Goal: Task Accomplishment & Management: Complete application form

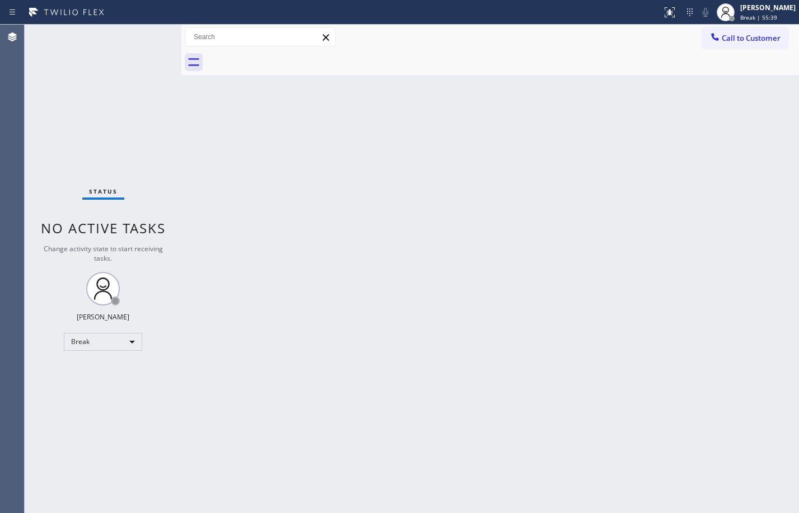
click at [537, 497] on div "Back to Dashboard Change Sender ID Customers Technicians Select a contact Outbo…" at bounding box center [489, 269] width 617 height 489
click at [114, 337] on div "Break" at bounding box center [103, 342] width 78 height 18
click at [110, 370] on li "Available" at bounding box center [102, 371] width 76 height 13
click at [284, 392] on div "Back to Dashboard Change Sender ID Customers Technicians Select a contact Outbo…" at bounding box center [489, 269] width 617 height 489
click at [400, 266] on div "Back to Dashboard Change Sender ID Customers Technicians Select a contact Outbo…" at bounding box center [489, 269] width 617 height 489
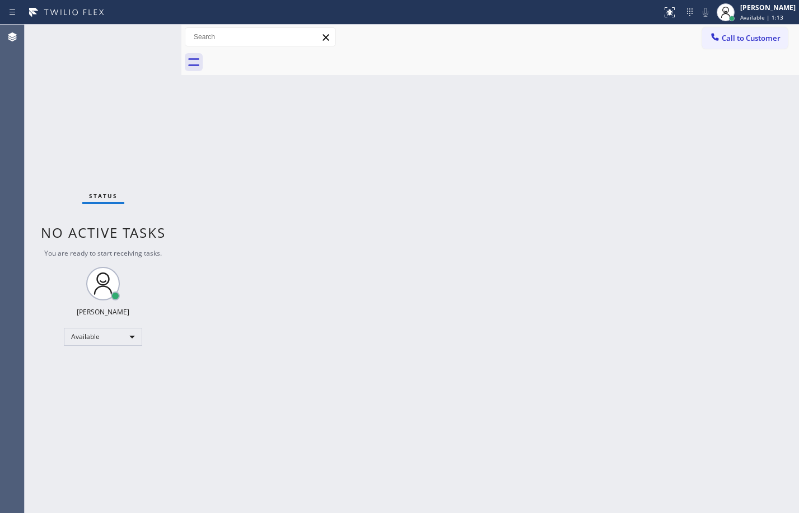
click at [479, 248] on div "Back to Dashboard Change Sender ID Customers Technicians Select a contact Outbo…" at bounding box center [489, 269] width 617 height 489
drag, startPoint x: 195, startPoint y: 323, endPoint x: 201, endPoint y: 323, distance: 5.6
click at [195, 323] on div "Back to Dashboard Change Sender ID Customers Technicians Select a contact Outbo…" at bounding box center [489, 269] width 617 height 489
click at [164, 107] on div "Status No active tasks You are ready to start receiving tasks. [PERSON_NAME] Av…" at bounding box center [103, 269] width 157 height 489
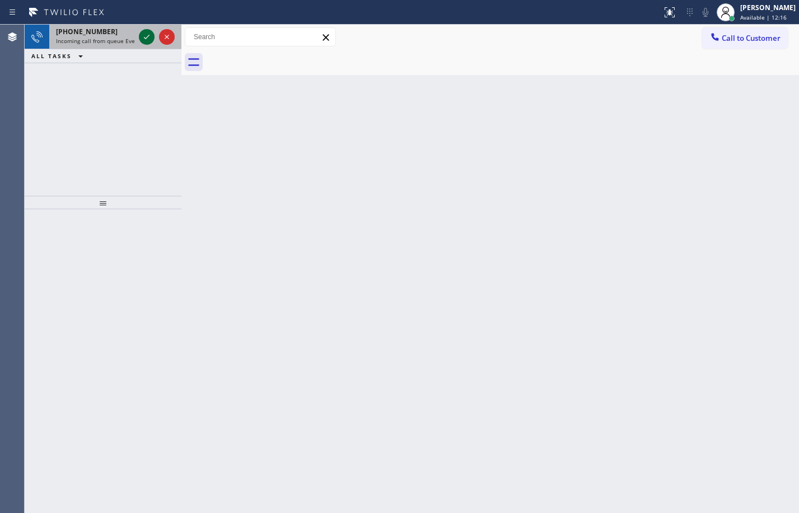
click at [149, 36] on icon at bounding box center [146, 36] width 13 height 13
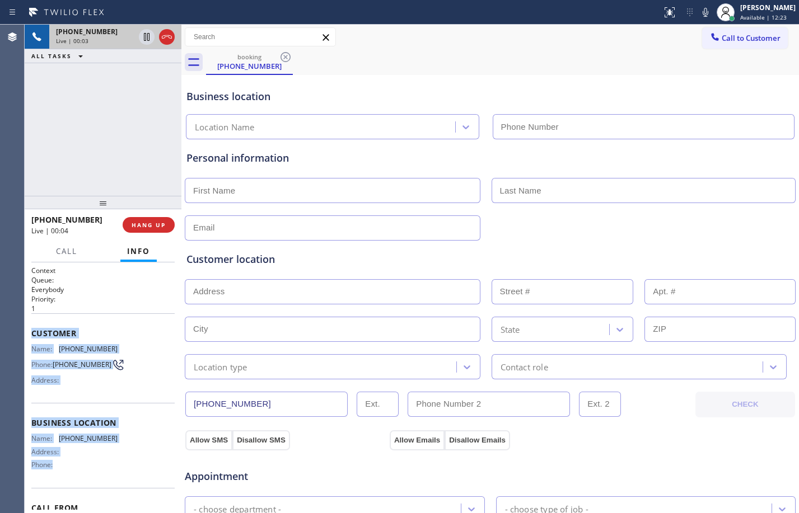
drag, startPoint x: 27, startPoint y: 333, endPoint x: 96, endPoint y: 468, distance: 151.7
click at [96, 468] on div "Context Queue: Everybody Priority: 1 Customer Name: (562) 574-8659 Phone: (562)…" at bounding box center [103, 387] width 157 height 251
copy div "Customer Name: (562) 574-8659 Phone: (562) 574-8659 Address: Business location …"
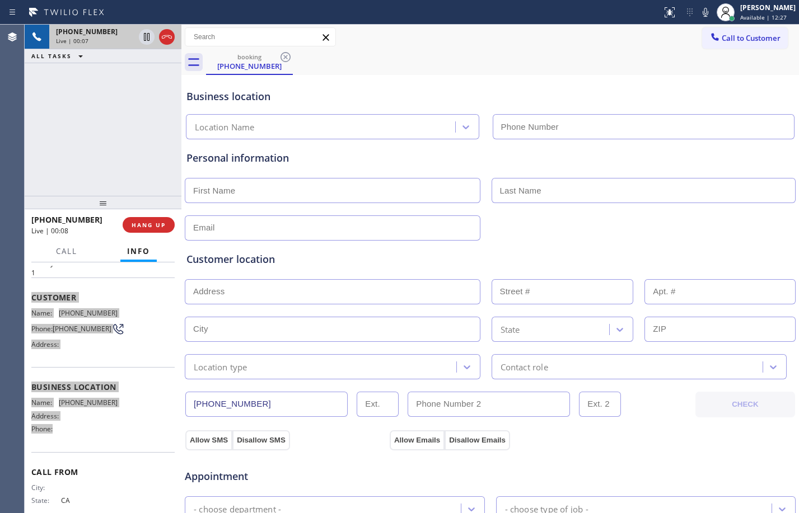
scroll to position [67, 0]
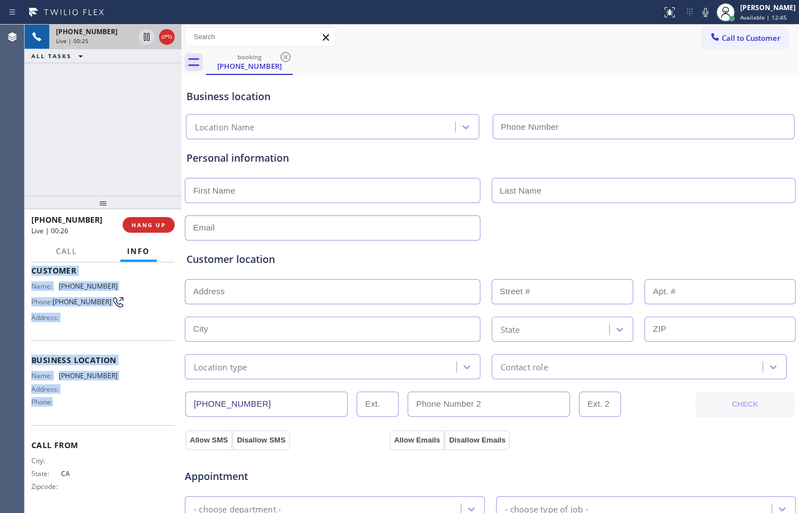
click at [636, 237] on div "Customer location >> ADD NEW ADDRESS << + NEW ADDRESS State Location type Conta…" at bounding box center [490, 307] width 612 height 143
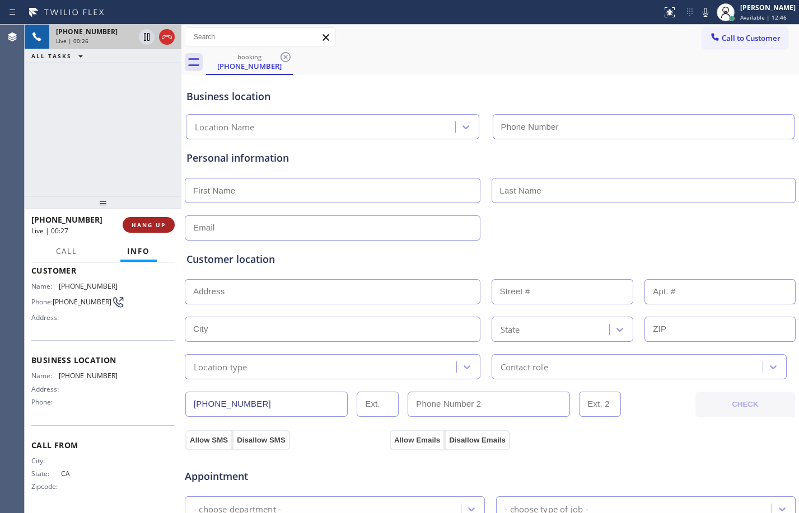
click at [161, 227] on span "HANG UP" at bounding box center [149, 225] width 34 height 8
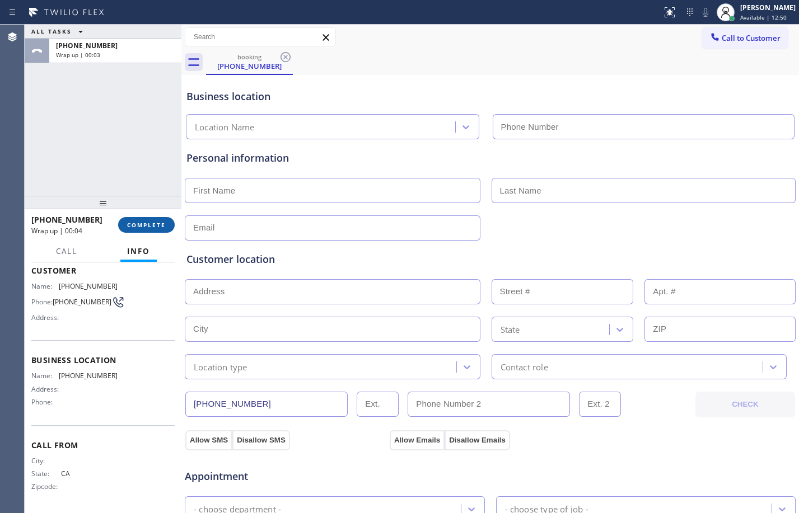
click at [158, 226] on span "COMPLETE" at bounding box center [146, 225] width 39 height 8
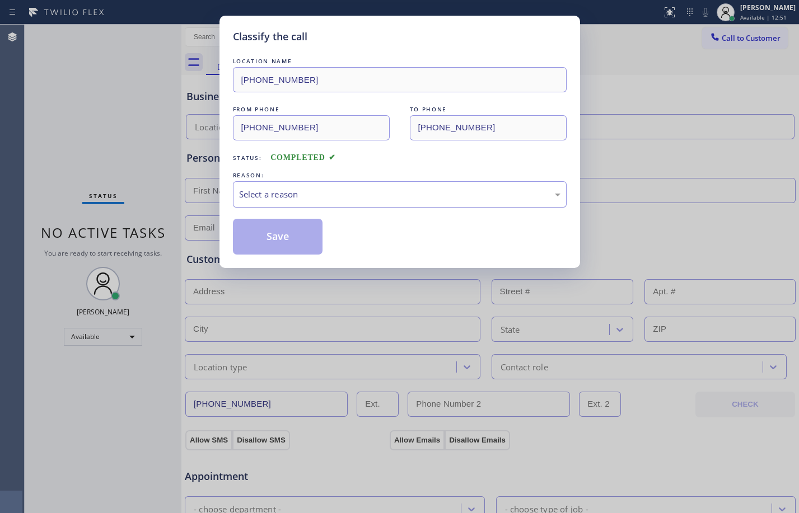
click at [483, 194] on div "Select a reason" at bounding box center [399, 194] width 321 height 13
click at [275, 248] on button "Save" at bounding box center [278, 237] width 90 height 36
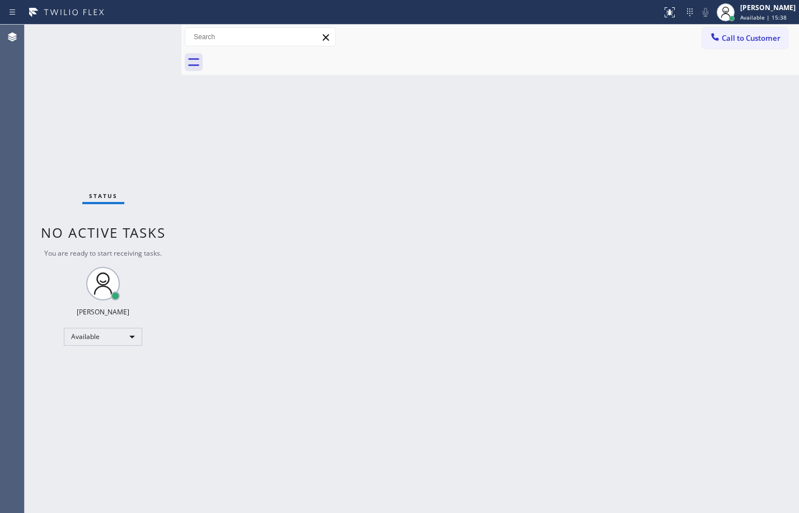
click at [148, 72] on div "Status No active tasks You are ready to start receiving tasks. [PERSON_NAME] Av…" at bounding box center [103, 269] width 157 height 489
click at [619, 496] on div "Back to Dashboard Change Sender ID Customers Technicians Select a contact Outbo…" at bounding box center [489, 269] width 617 height 489
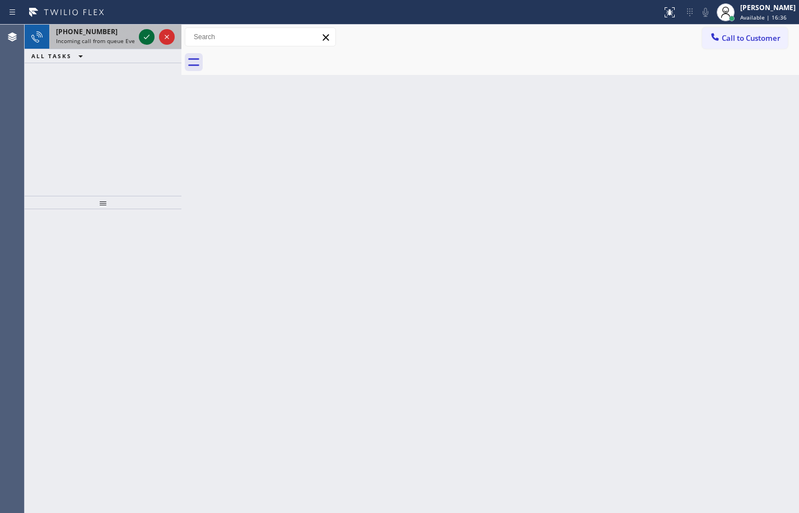
click at [144, 36] on icon at bounding box center [146, 36] width 13 height 13
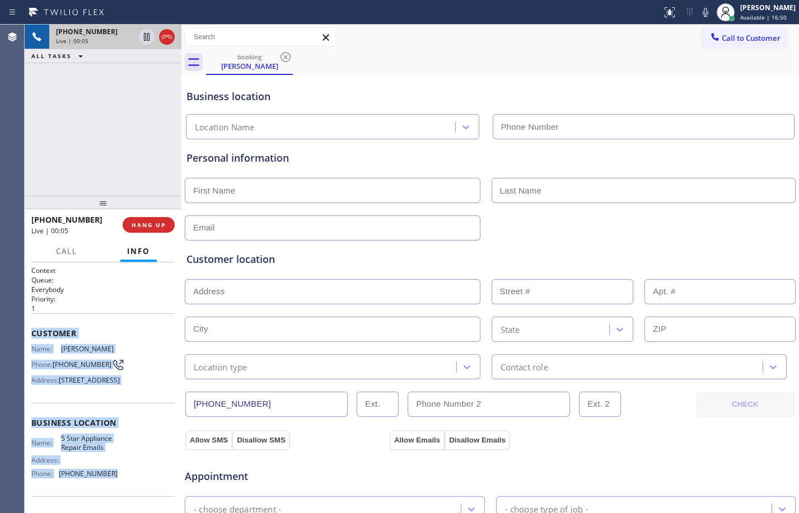
drag, startPoint x: 29, startPoint y: 330, endPoint x: 143, endPoint y: 490, distance: 196.1
click at [143, 490] on div "Context Queue: Everybody Priority: 1 Customer Name: John Matheson Phone: (310) …" at bounding box center [103, 387] width 157 height 251
copy div "Customer Name: John Matheson Phone: (310) 750-5214 Address: 56525 Village Dr, L…"
click at [149, 41] on icon at bounding box center [146, 36] width 13 height 13
click at [713, 15] on div at bounding box center [725, 12] width 25 height 25
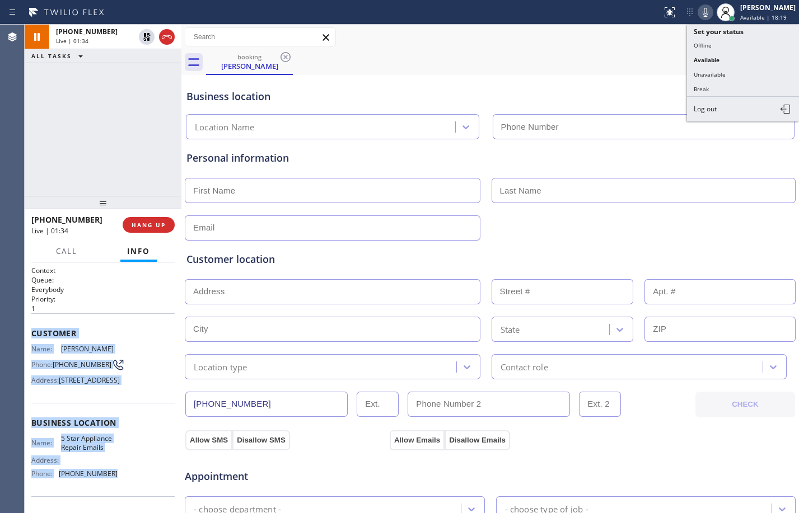
click at [701, 13] on icon at bounding box center [704, 12] width 13 height 13
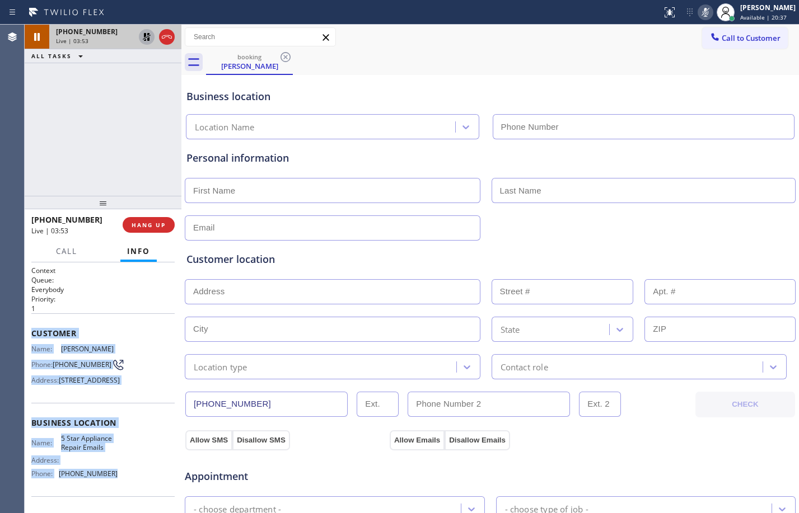
click at [144, 40] on icon at bounding box center [146, 36] width 13 height 13
click at [698, 12] on icon at bounding box center [704, 12] width 13 height 13
click at [142, 104] on div "+13107505214 Live | 04:08 ALL TASKS ALL TASKS ACTIVE TASKS TASKS IN WRAP UP" at bounding box center [103, 110] width 157 height 171
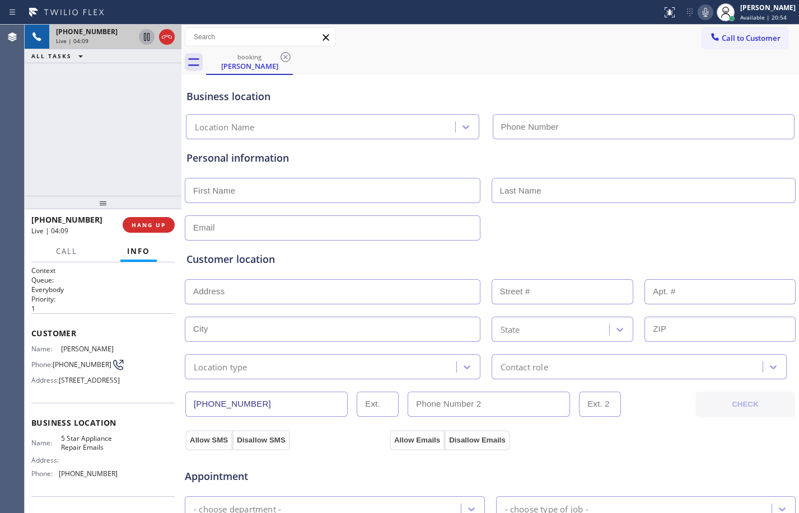
click at [146, 40] on icon at bounding box center [147, 37] width 6 height 8
click at [698, 11] on icon at bounding box center [704, 12] width 13 height 13
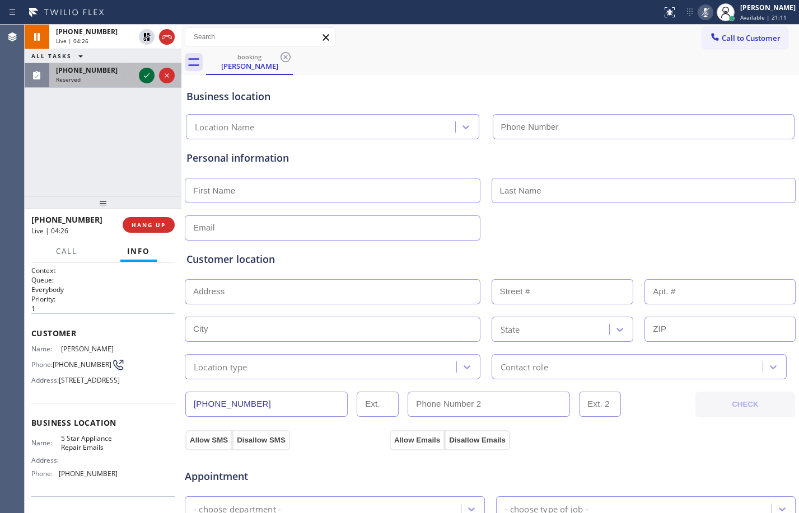
click at [140, 77] on icon at bounding box center [146, 75] width 13 height 13
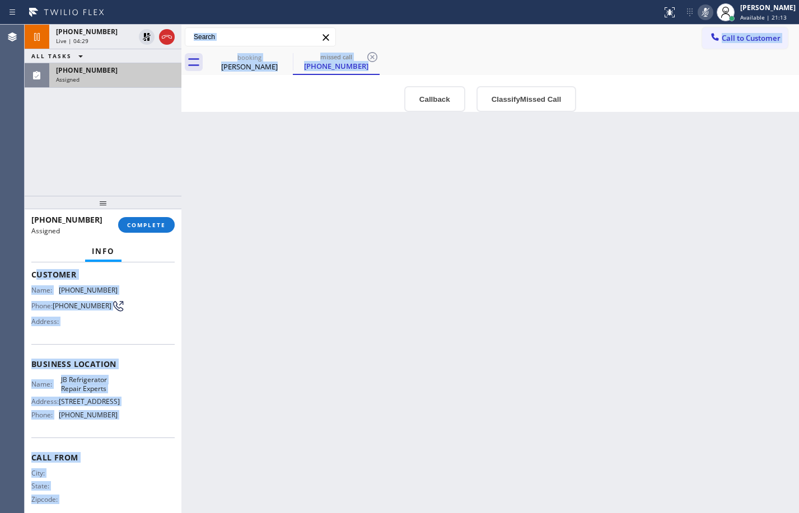
scroll to position [102, 0]
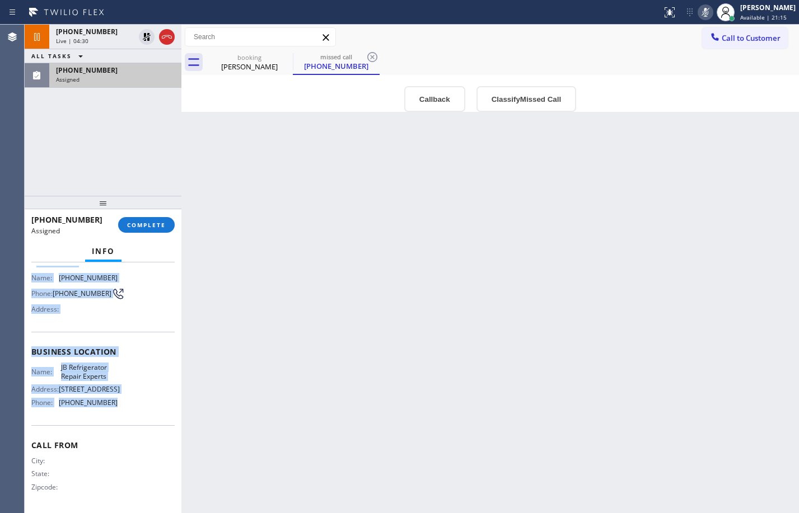
drag, startPoint x: 36, startPoint y: 328, endPoint x: 146, endPoint y: 403, distance: 133.6
click at [146, 403] on div "Context Queue: Appliance Repair Priority: 0 Task Age: Customer Name: (707) 596-…" at bounding box center [102, 347] width 143 height 325
copy div "ustomer Name: (707) 596-1793 Phone: (707) 596-1793 Address: Business location N…"
click at [152, 228] on span "COMPLETE" at bounding box center [146, 225] width 39 height 8
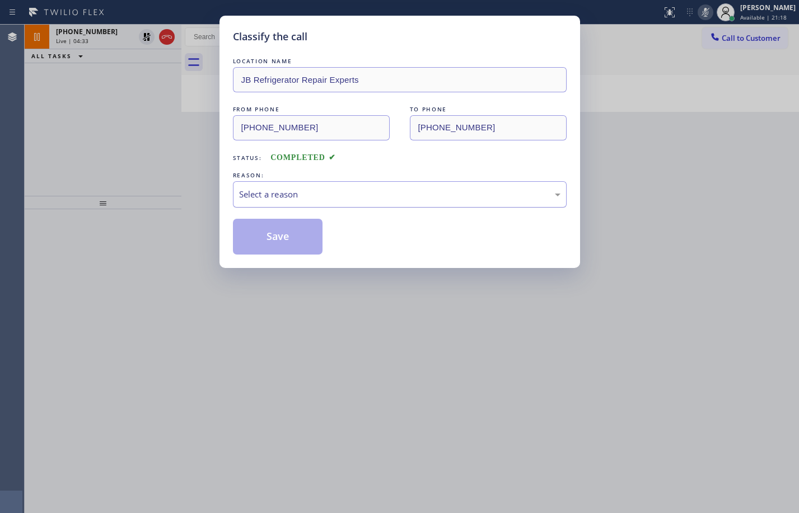
click at [390, 200] on div "Select a reason" at bounding box center [399, 194] width 321 height 13
click at [292, 234] on button "Save" at bounding box center [278, 237] width 90 height 36
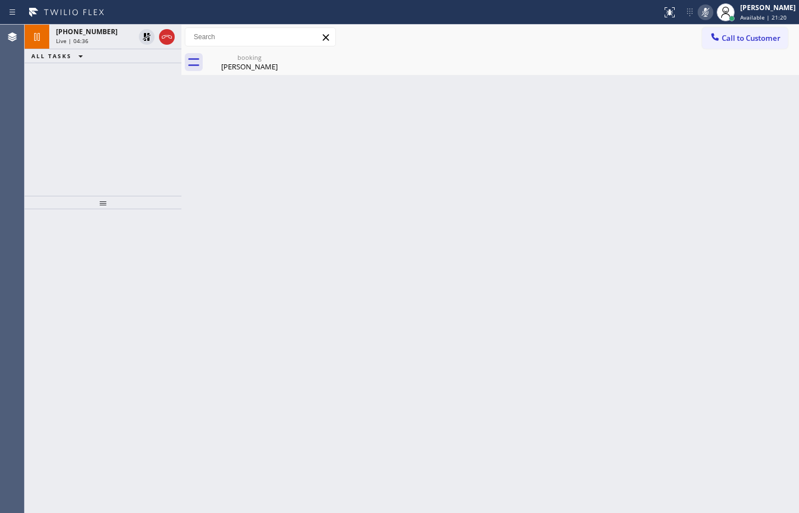
click at [98, 37] on div "Live | 04:36" at bounding box center [95, 41] width 78 height 8
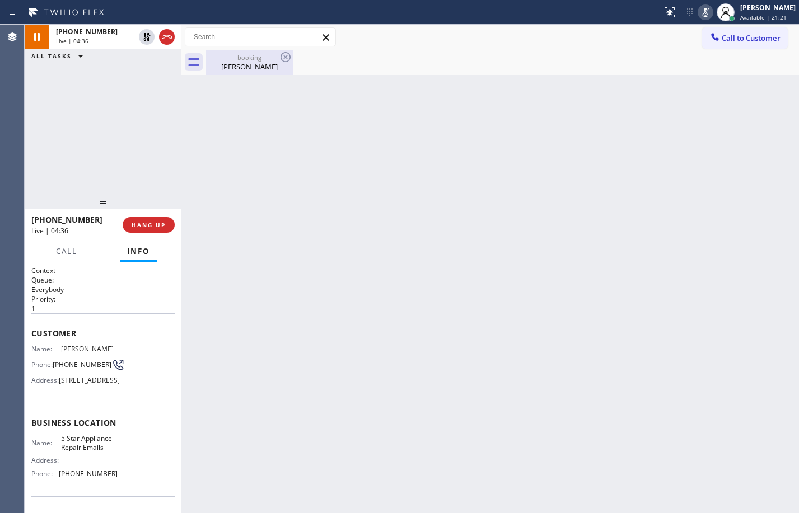
click at [238, 60] on div "booking" at bounding box center [249, 57] width 84 height 8
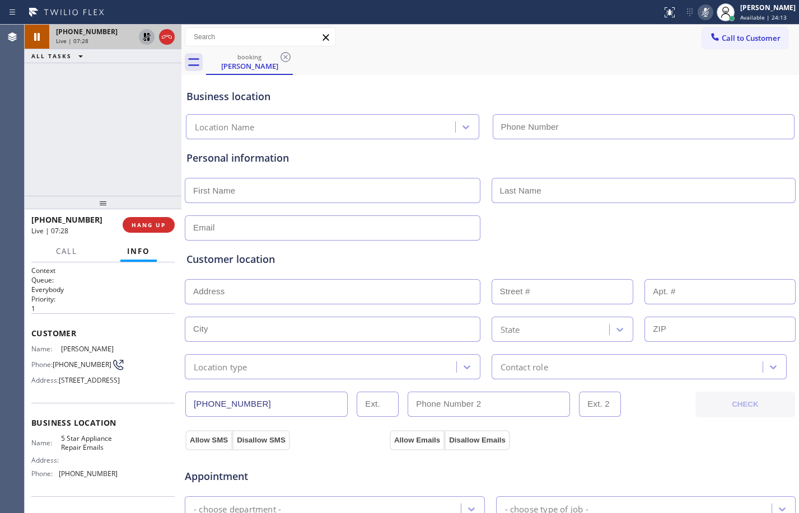
click at [147, 37] on icon at bounding box center [147, 37] width 8 height 8
click at [702, 16] on icon at bounding box center [705, 12] width 6 height 9
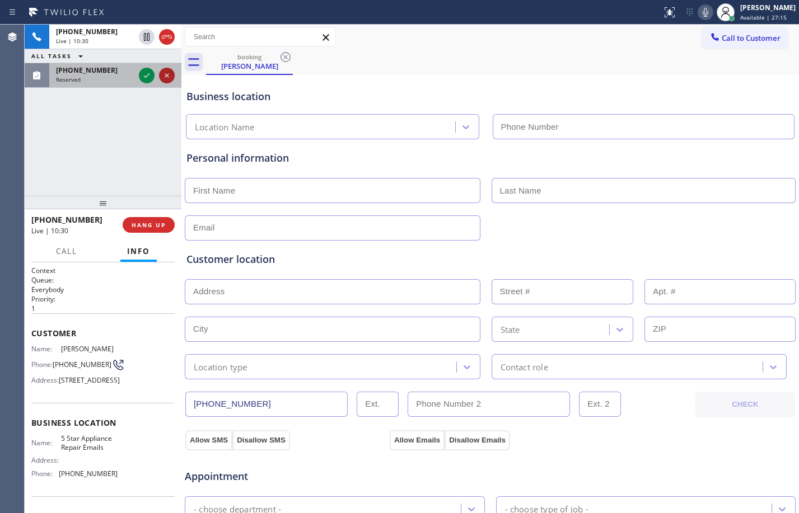
click at [165, 77] on icon at bounding box center [166, 75] width 13 height 13
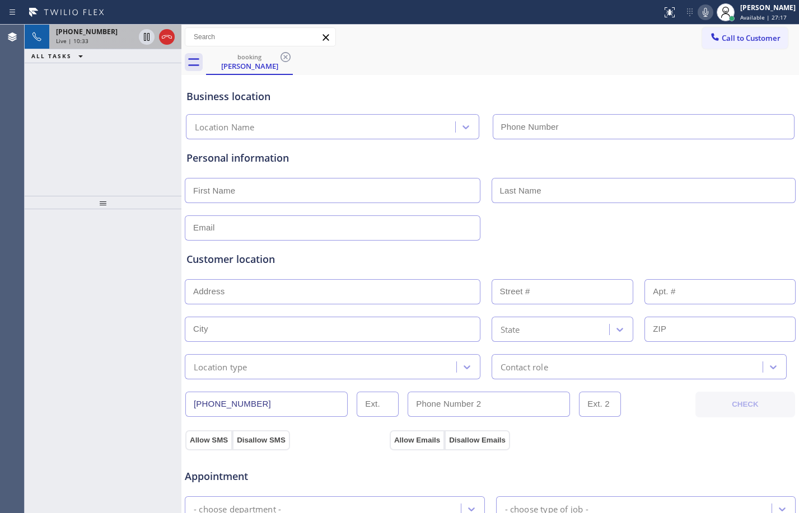
click at [100, 34] on span "+13107505214" at bounding box center [87, 32] width 62 height 10
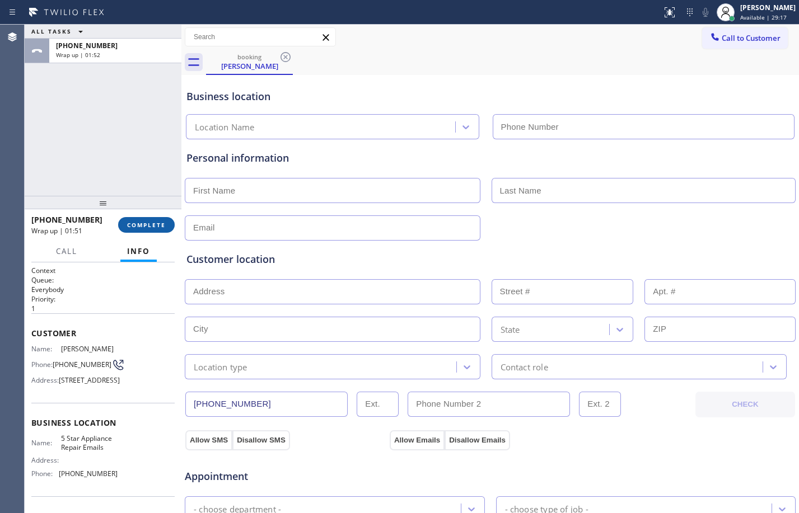
click at [148, 222] on span "COMPLETE" at bounding box center [146, 225] width 39 height 8
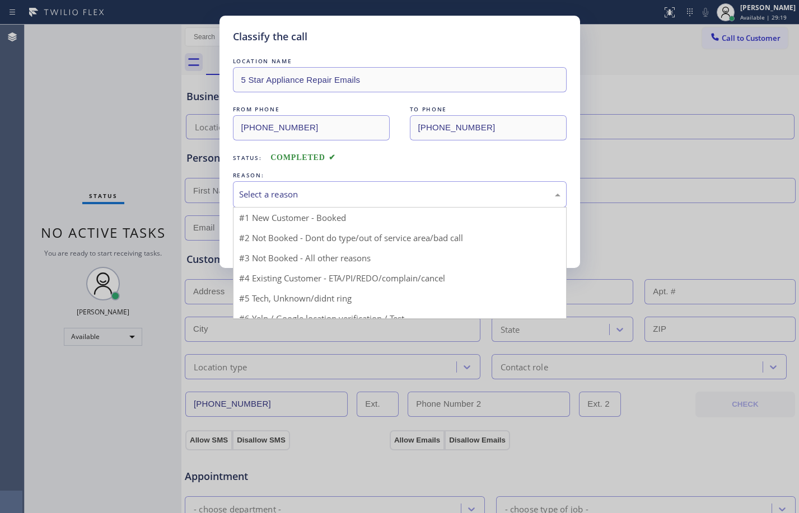
click at [348, 200] on div "Select a reason" at bounding box center [399, 194] width 321 height 13
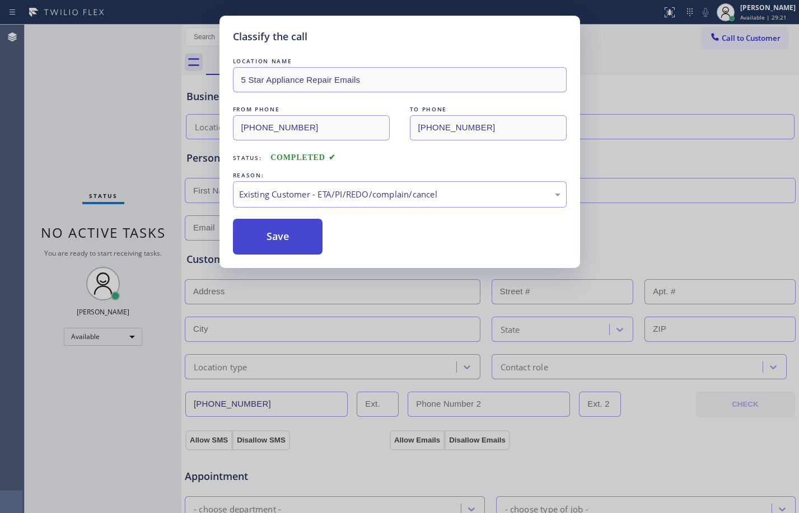
click at [290, 247] on button "Save" at bounding box center [278, 237] width 90 height 36
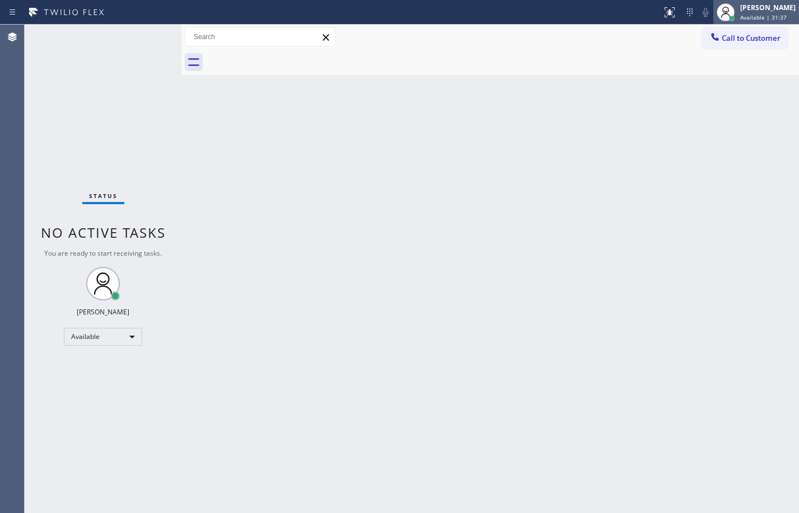
click at [766, 11] on div "[PERSON_NAME]" at bounding box center [767, 8] width 55 height 10
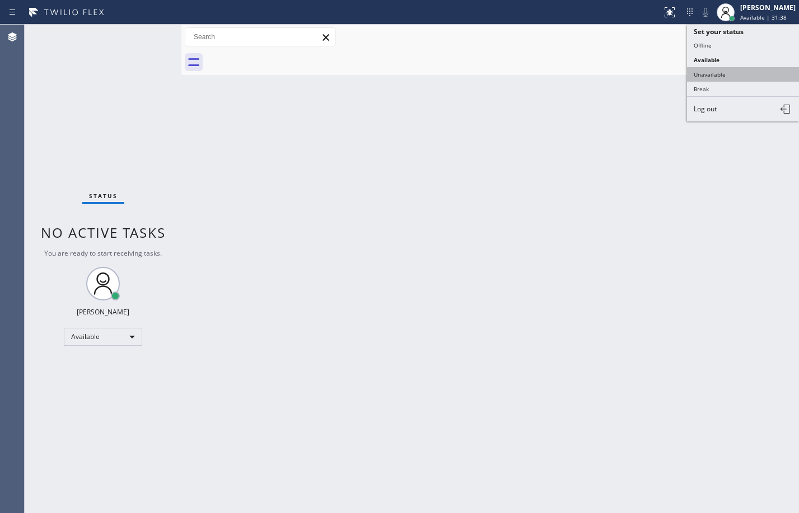
click at [738, 70] on button "Unavailable" at bounding box center [743, 74] width 112 height 15
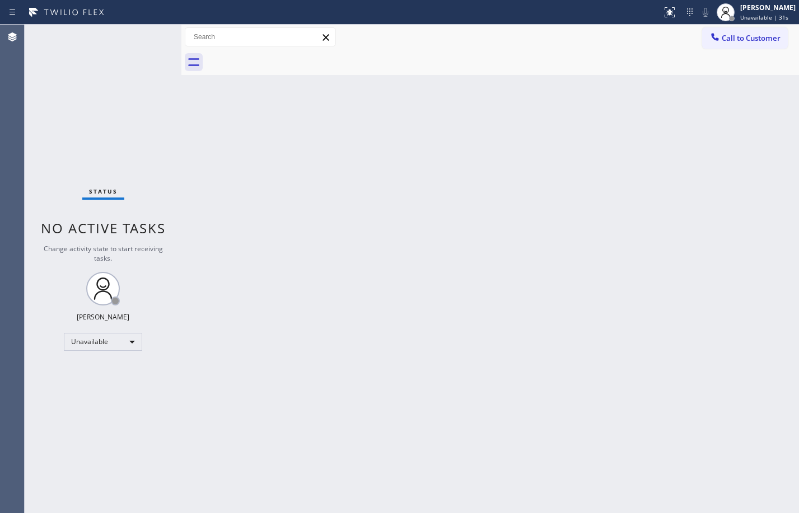
click at [96, 114] on div "Status No active tasks Change activity state to start receiving tasks. Megan Ro…" at bounding box center [103, 269] width 157 height 489
click at [749, 40] on span "Call to Customer" at bounding box center [750, 38] width 59 height 10
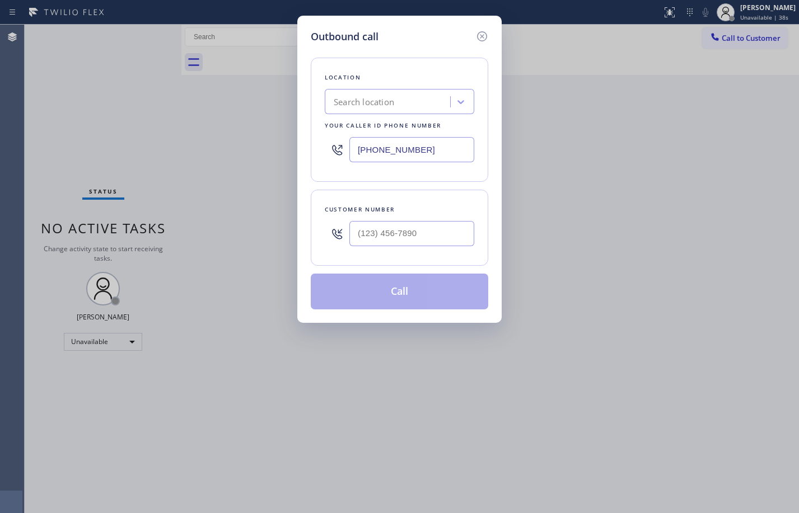
drag, startPoint x: 450, startPoint y: 156, endPoint x: 229, endPoint y: 150, distance: 220.6
click at [252, 152] on div "Outbound call Location Search location Your caller id phone number (818) 536-70…" at bounding box center [399, 256] width 799 height 513
paste input "44) 735-468"
type input "(844) 735-4685"
click at [365, 238] on input "(___) ___-____" at bounding box center [411, 233] width 125 height 25
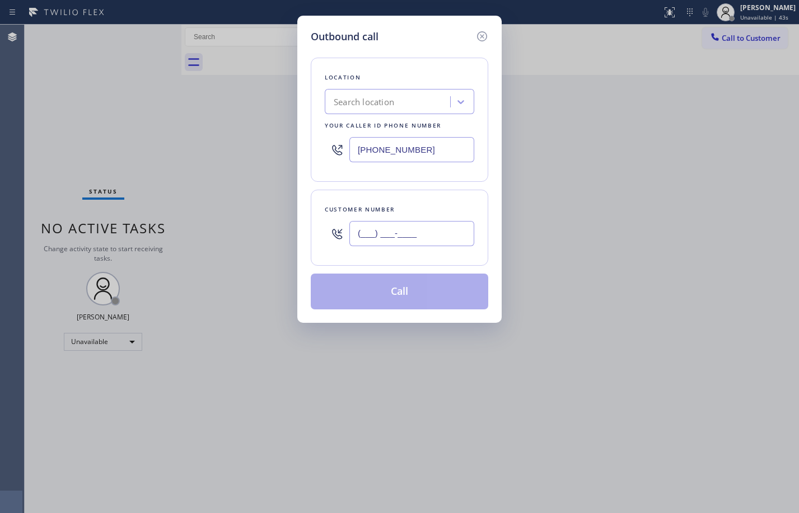
paste input "310) 750-5214"
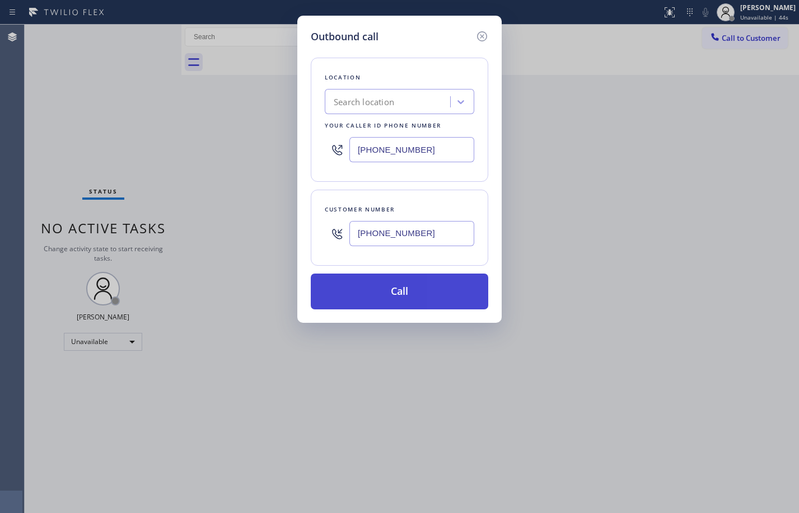
type input "(310) 750-5214"
click at [392, 288] on button "Call" at bounding box center [399, 292] width 177 height 36
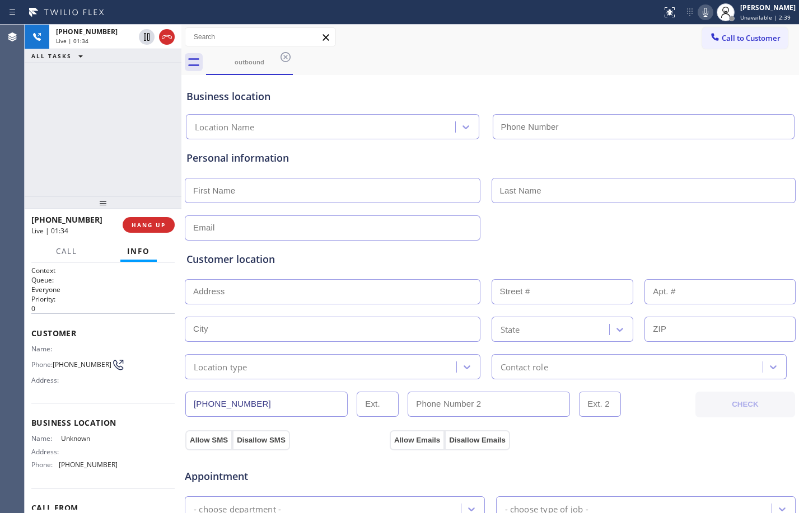
click at [702, 8] on icon at bounding box center [705, 12] width 6 height 9
click at [86, 119] on div "+13107505214 Live | 02:57 ALL TASKS ALL TASKS ACTIVE TASKS TASKS IN WRAP UP" at bounding box center [103, 110] width 157 height 171
click at [698, 16] on icon at bounding box center [704, 12] width 13 height 13
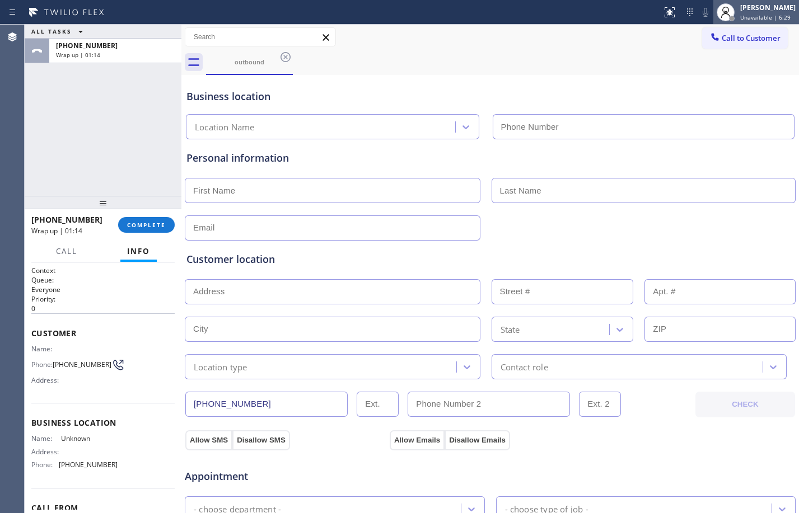
click at [766, 19] on span "Unavailable | 6:29" at bounding box center [765, 17] width 50 height 8
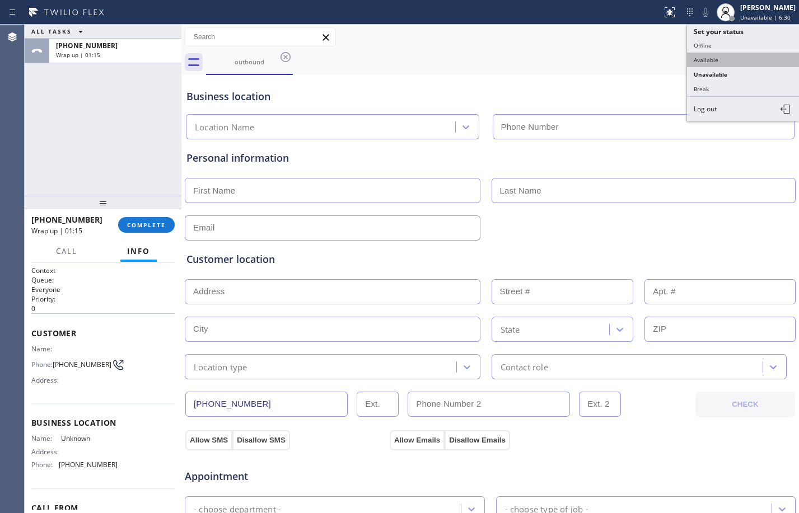
click at [741, 58] on button "Available" at bounding box center [743, 60] width 112 height 15
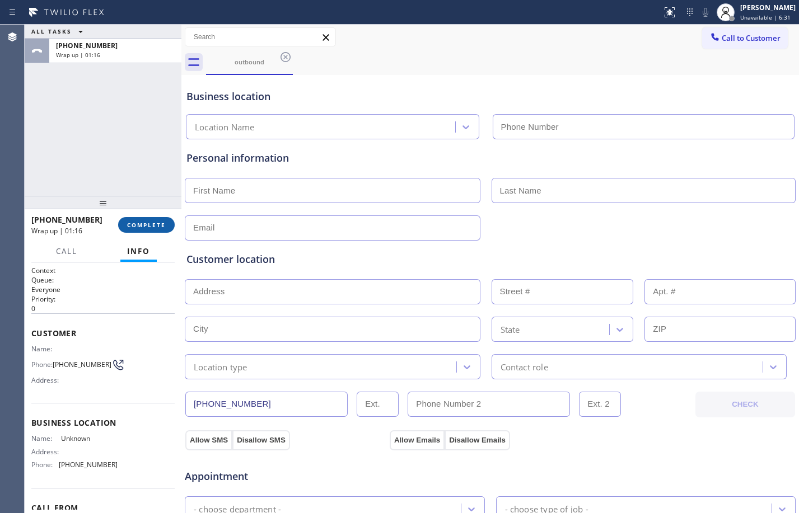
click at [139, 222] on span "COMPLETE" at bounding box center [146, 225] width 39 height 8
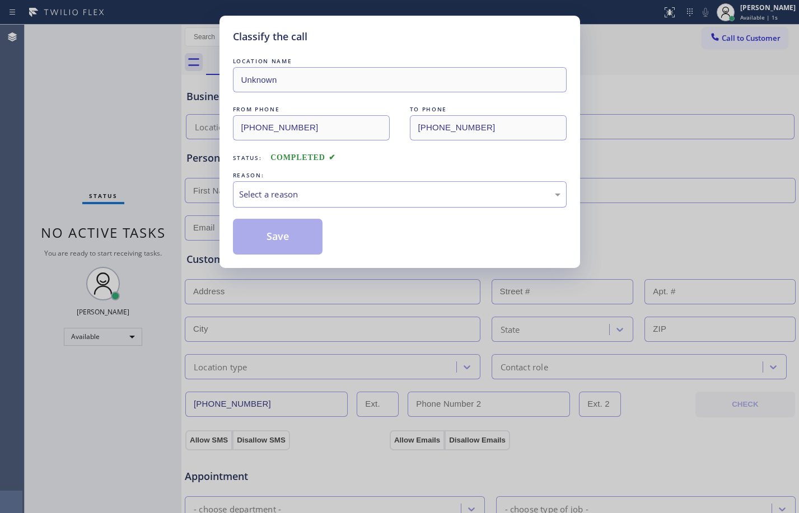
click at [335, 188] on div "Select a reason" at bounding box center [399, 194] width 321 height 13
click at [302, 236] on button "Save" at bounding box center [278, 237] width 90 height 36
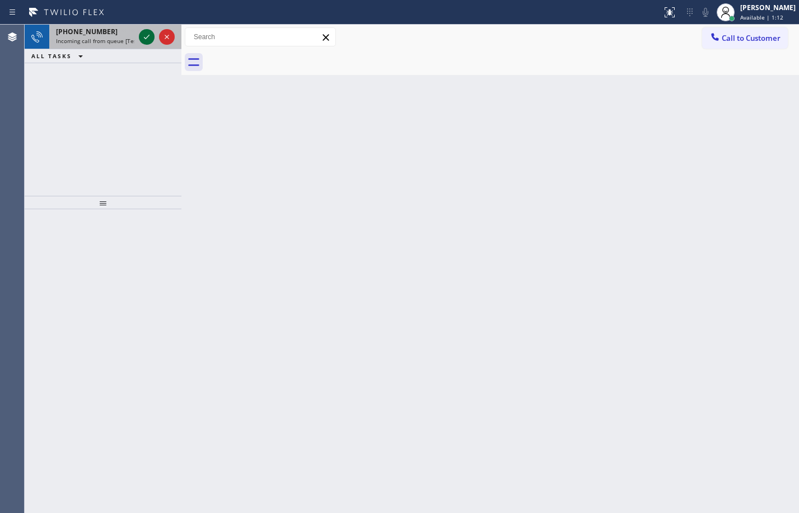
click at [150, 36] on icon at bounding box center [146, 36] width 13 height 13
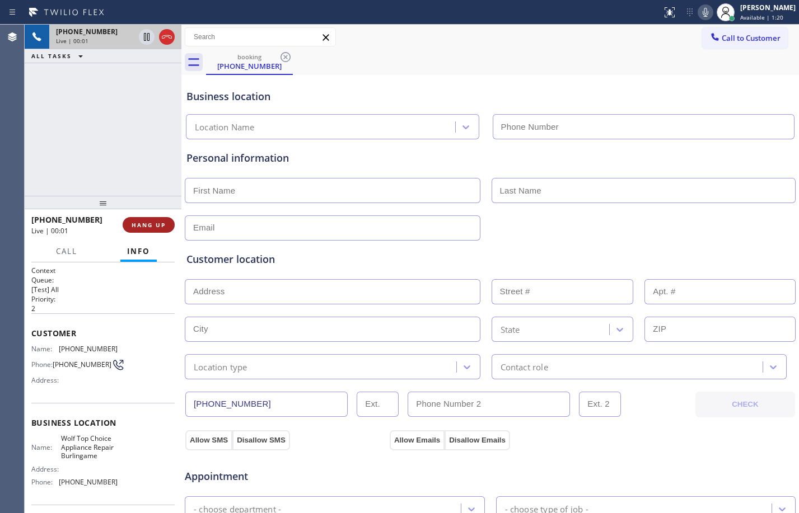
click at [157, 226] on span "HANG UP" at bounding box center [149, 225] width 34 height 8
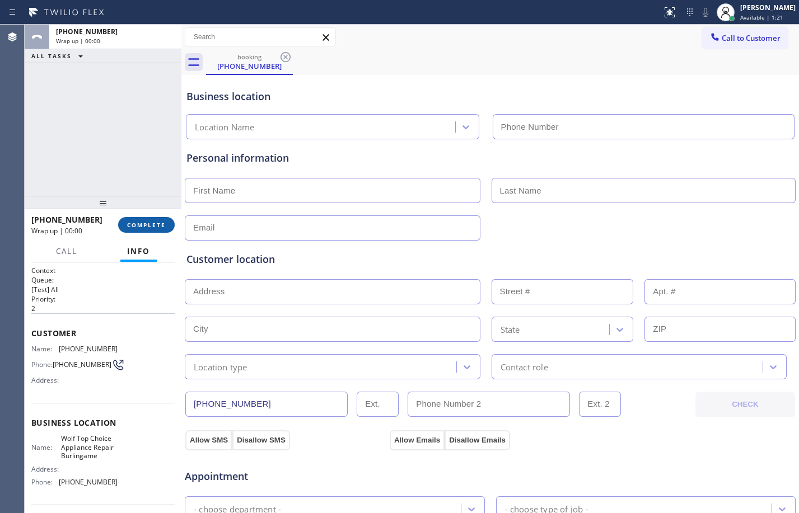
click at [155, 227] on span "COMPLETE" at bounding box center [146, 225] width 39 height 8
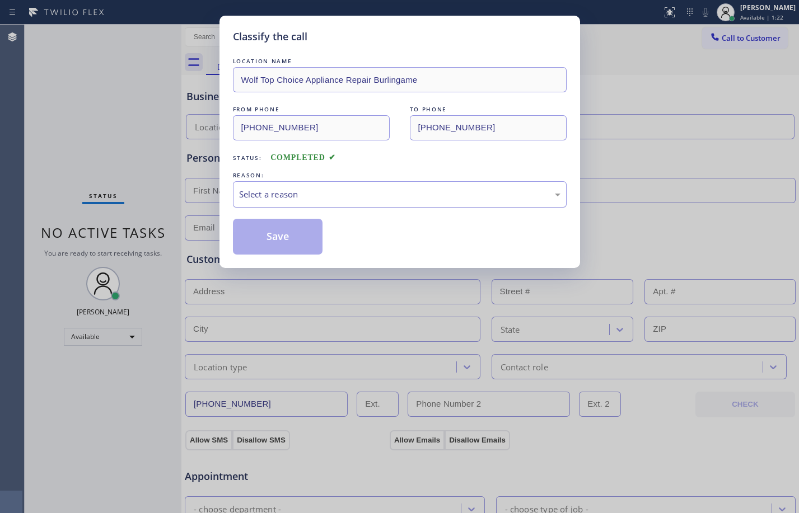
click at [447, 203] on div "Select a reason" at bounding box center [400, 194] width 334 height 26
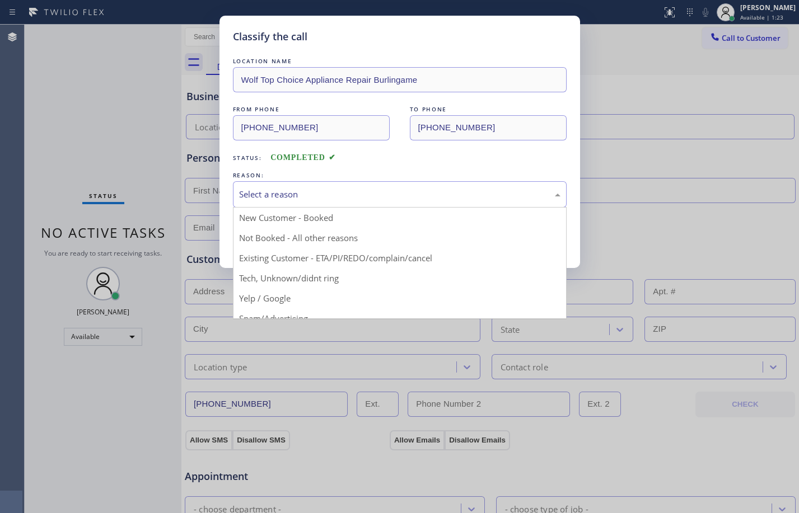
click at [306, 319] on div "Classify the call LOCATION NAME Wolf Top Choice Appliance Repair Burlingame FRO…" at bounding box center [399, 256] width 799 height 513
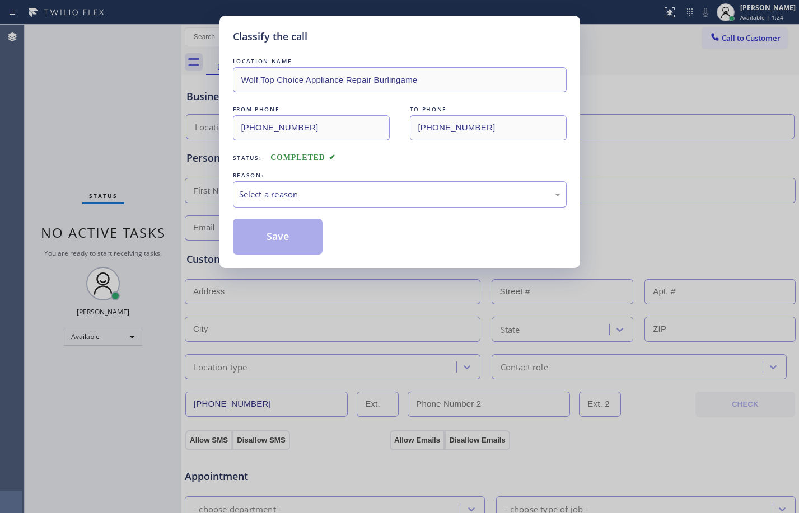
click at [306, 180] on div "REASON:" at bounding box center [400, 176] width 334 height 12
click at [307, 189] on div "Select a reason" at bounding box center [399, 194] width 321 height 13
click at [284, 233] on button "Save" at bounding box center [278, 237] width 90 height 36
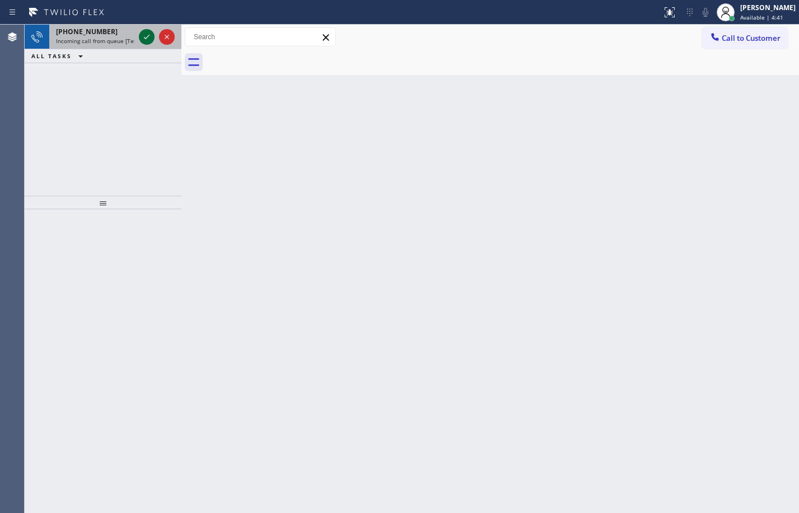
click at [147, 37] on icon at bounding box center [146, 36] width 13 height 13
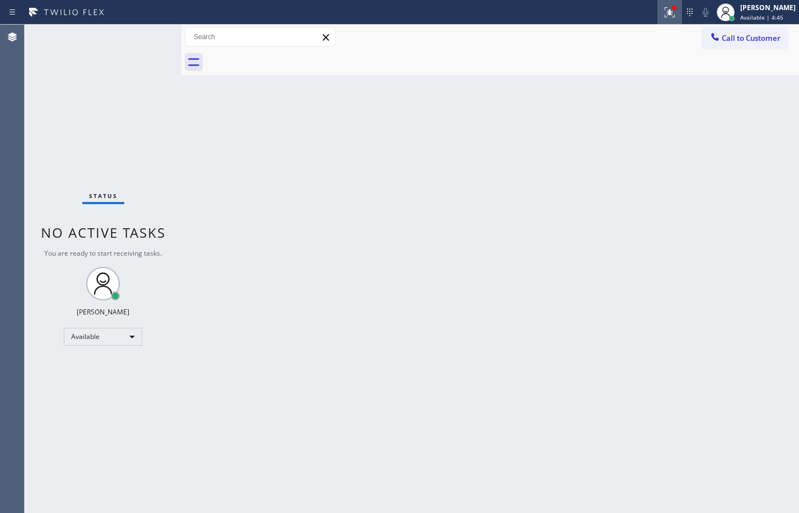
click at [663, 17] on icon at bounding box center [669, 12] width 13 height 13
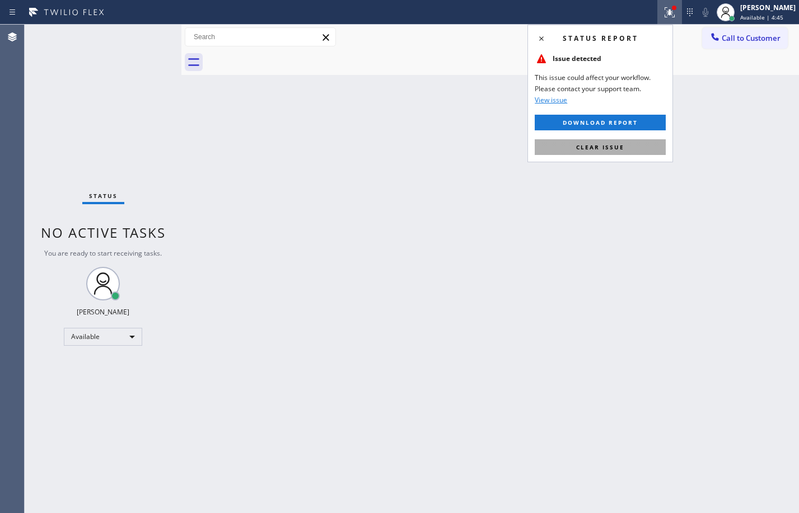
click at [626, 151] on button "Clear issue" at bounding box center [599, 147] width 131 height 16
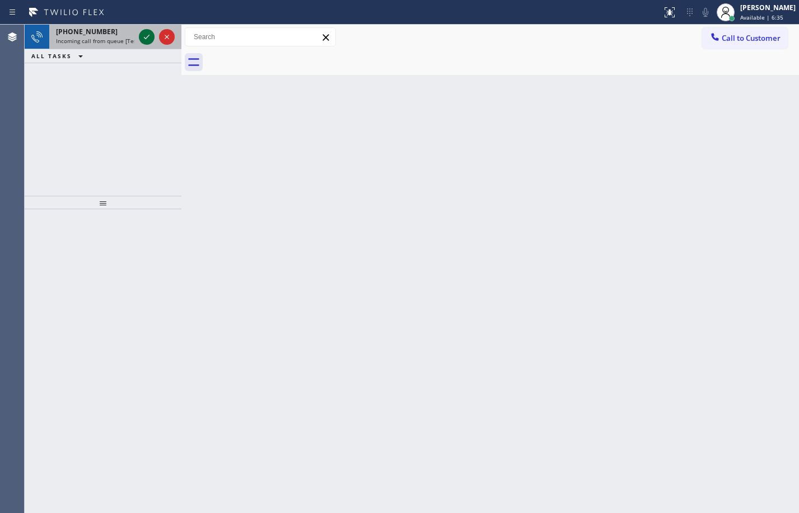
click at [145, 31] on icon at bounding box center [146, 36] width 13 height 13
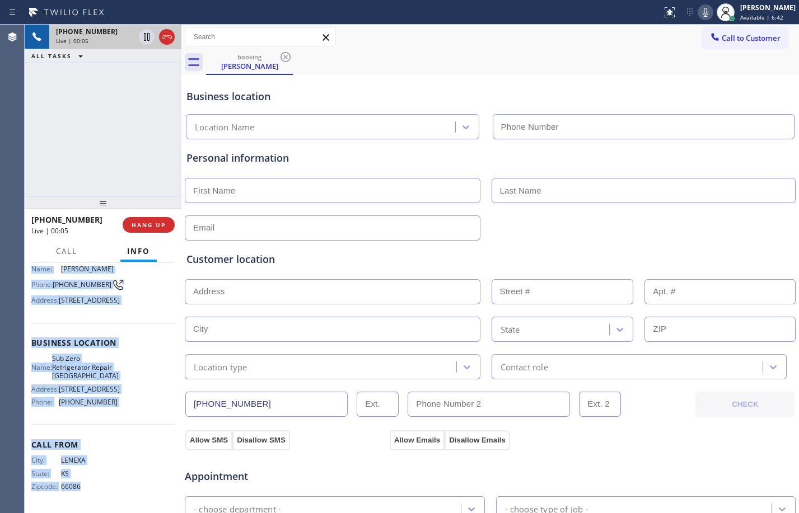
scroll to position [119, 0]
drag, startPoint x: 28, startPoint y: 332, endPoint x: 142, endPoint y: 399, distance: 132.4
click at [142, 399] on div "Context Queue: [Test] All Priority: 1 Customer Name: Neil Khare Phone: (913) 90…" at bounding box center [103, 387] width 157 height 251
copy div "Customer Name: Neil Khare Phone: (913) 908-4844 Address: 3238 N Lakewood Ave, C…"
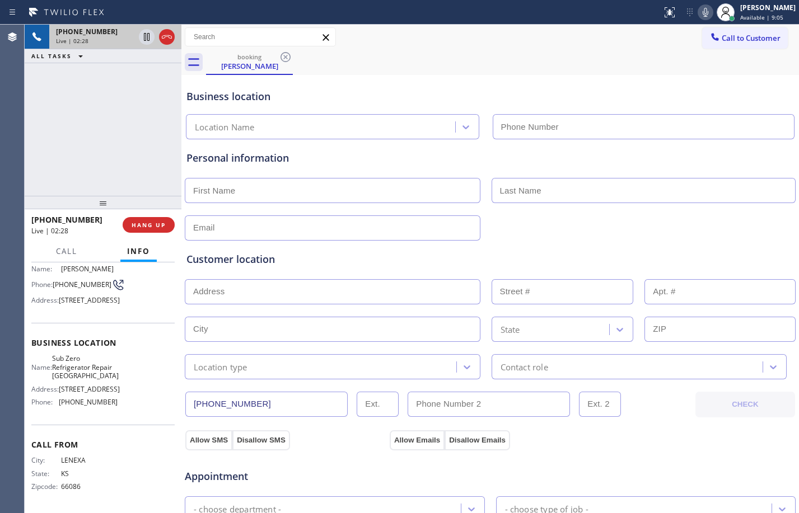
click at [115, 116] on div "+19139084844 Live | 02:28 ALL TASKS ALL TASKS ACTIVE TASKS TASKS IN WRAP UP" at bounding box center [103, 110] width 157 height 171
drag, startPoint x: 147, startPoint y: 40, endPoint x: 377, endPoint y: 40, distance: 230.0
click at [147, 40] on icon at bounding box center [146, 36] width 13 height 13
click at [698, 12] on icon at bounding box center [704, 12] width 13 height 13
click at [140, 37] on icon at bounding box center [146, 36] width 13 height 13
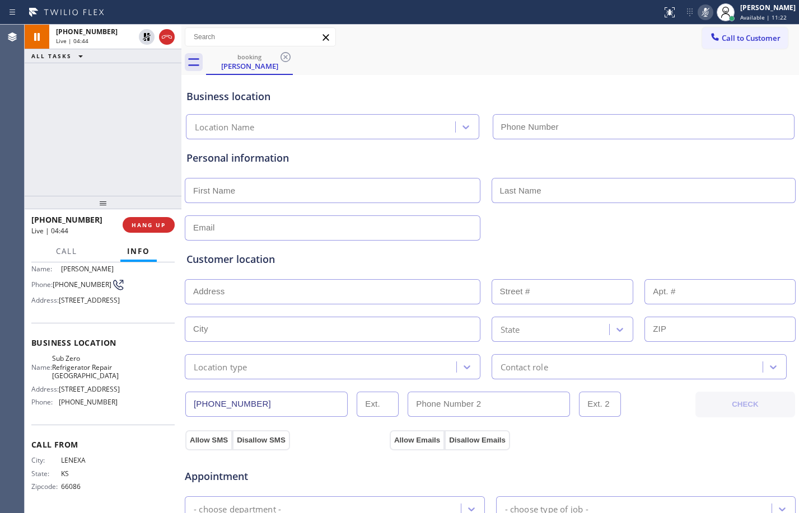
click at [698, 9] on icon at bounding box center [704, 12] width 13 height 13
click at [152, 35] on icon at bounding box center [146, 36] width 13 height 13
click at [698, 11] on icon at bounding box center [704, 12] width 13 height 13
click at [141, 78] on icon at bounding box center [146, 75] width 13 height 13
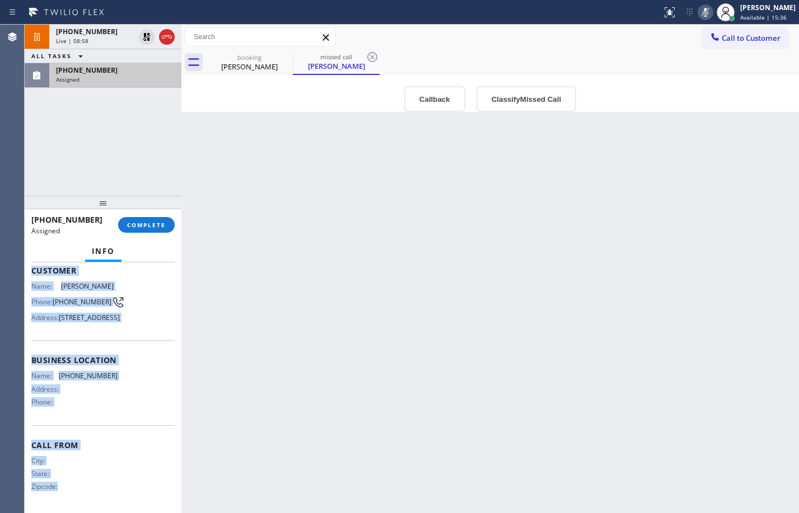
scroll to position [119, 0]
drag, startPoint x: 32, startPoint y: 341, endPoint x: 125, endPoint y: 412, distance: 116.2
click at [125, 412] on div "Context Queue: Everybody Priority: 0 Task Age: Customer Name: Christina Skoglun…" at bounding box center [102, 352] width 143 height 316
copy div "Customer Name: Christina Skoglund Phone: (651) 353-2011 Address: 7252 High Scho…"
click at [162, 224] on span "COMPLETE" at bounding box center [146, 225] width 39 height 8
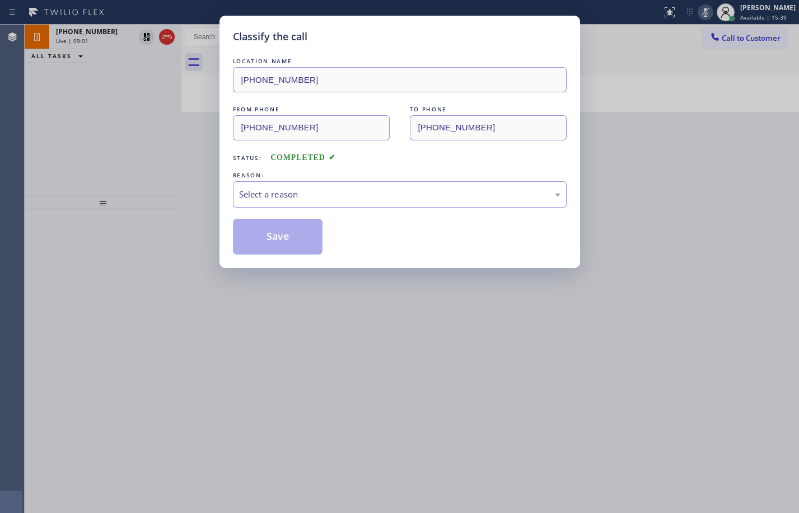
click at [382, 196] on div "Select a reason" at bounding box center [399, 194] width 321 height 13
click at [292, 240] on button "Save" at bounding box center [278, 237] width 90 height 36
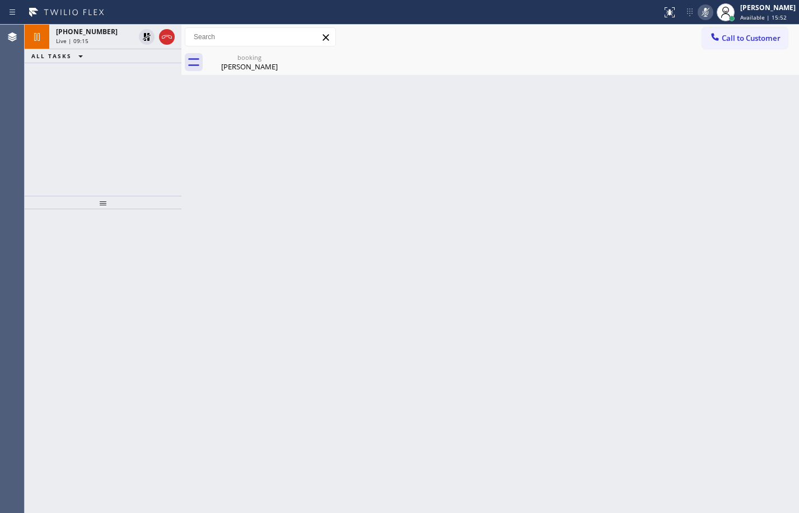
click at [93, 95] on div "+19139084844 Live | 09:15 ALL TASKS ALL TASKS ACTIVE TASKS TASKS IN WRAP UP" at bounding box center [103, 110] width 157 height 171
click at [103, 35] on div "+19139084844" at bounding box center [95, 32] width 78 height 10
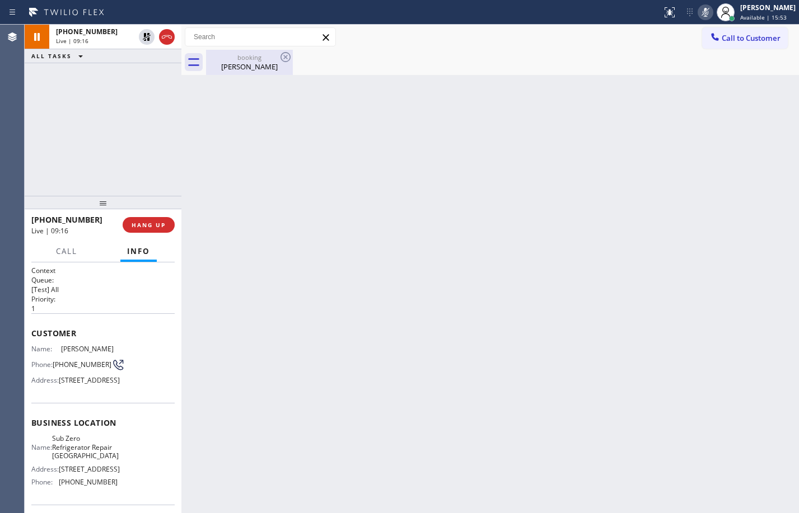
click at [234, 73] on div "booking Neil Khare" at bounding box center [249, 62] width 84 height 25
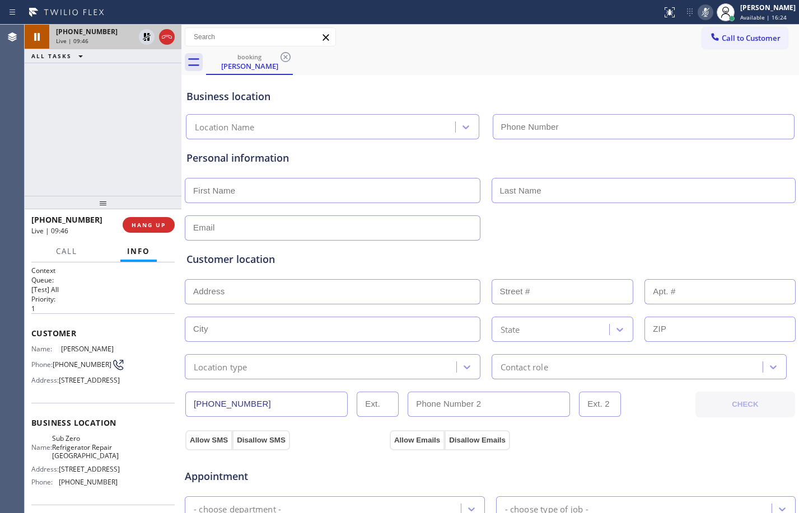
click at [142, 29] on div at bounding box center [157, 37] width 40 height 25
click at [144, 34] on icon at bounding box center [147, 37] width 8 height 8
click at [699, 13] on icon at bounding box center [704, 12] width 13 height 13
click at [147, 37] on icon at bounding box center [147, 37] width 6 height 8
click at [699, 15] on icon at bounding box center [704, 12] width 13 height 13
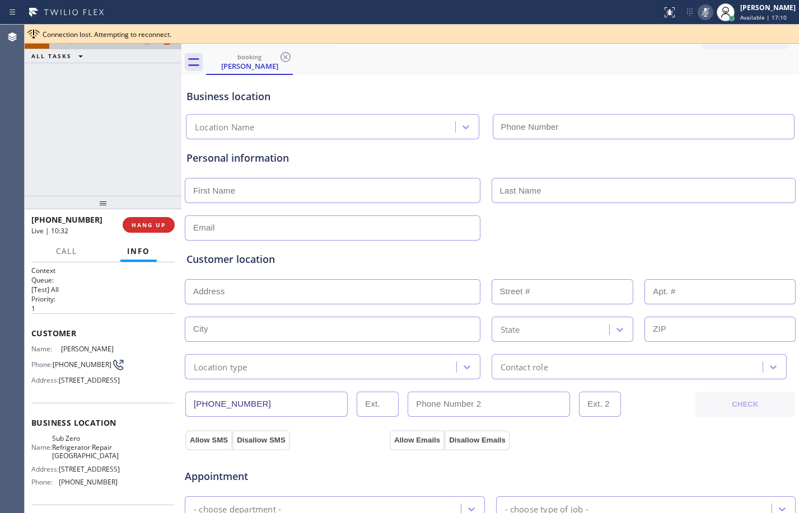
click at [125, 109] on div "+19139084844 Live | 10:33 ALL TASKS ALL TASKS ACTIVE TASKS TASKS IN WRAP UP" at bounding box center [103, 110] width 157 height 171
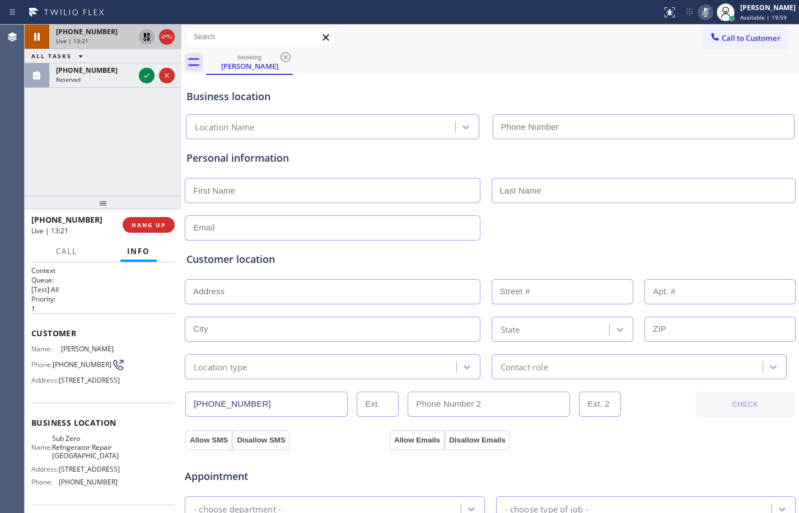
click at [147, 35] on icon at bounding box center [146, 36] width 13 height 13
click at [698, 15] on icon at bounding box center [704, 12] width 13 height 13
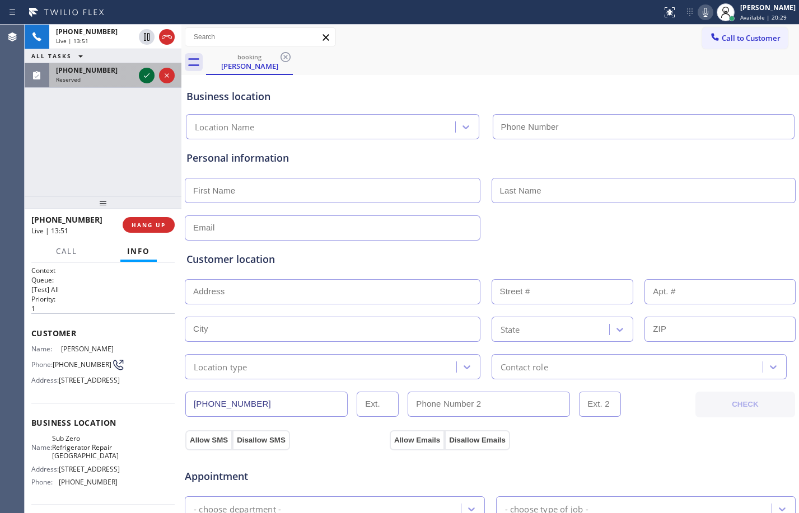
click at [148, 77] on icon at bounding box center [146, 75] width 13 height 13
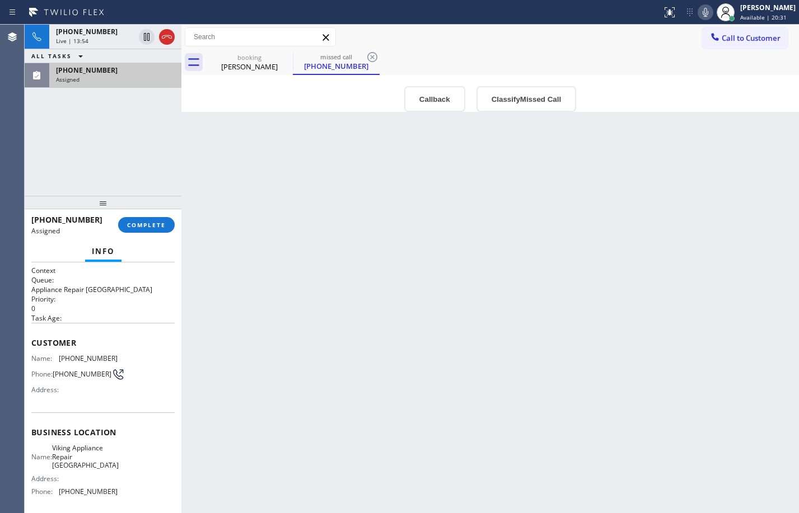
click at [27, 341] on div "Context Queue: Appliance Repair High End Priority: 0 Task Age: Customer Name: (…" at bounding box center [103, 387] width 157 height 251
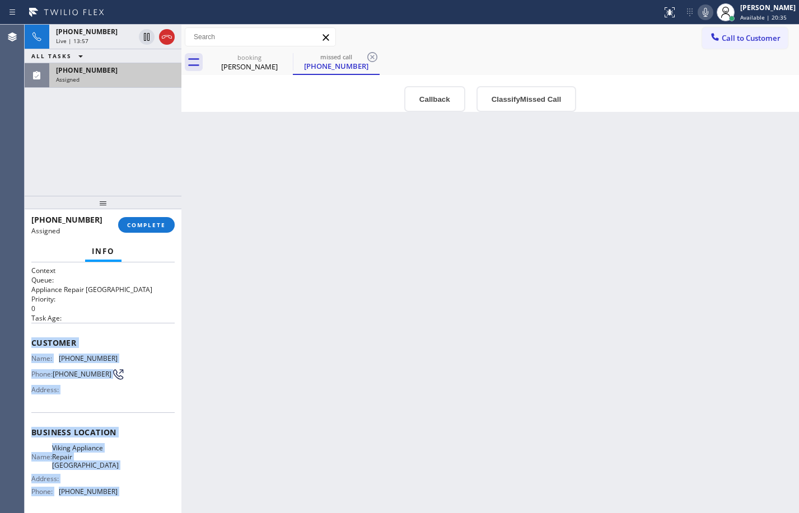
scroll to position [84, 0]
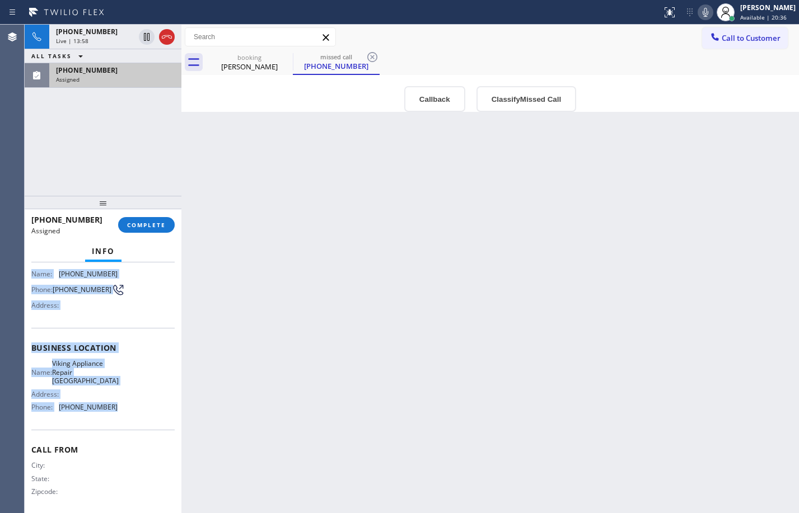
drag, startPoint x: 34, startPoint y: 341, endPoint x: 137, endPoint y: 404, distance: 120.8
click at [137, 404] on div "Context Queue: Appliance Repair High End Priority: 0 Task Age: Customer Name: (…" at bounding box center [102, 348] width 143 height 334
copy div "Customer Name: (813) 716-9152 Phone: (813) 716-9152 Address: Business location …"
click at [83, 35] on span "+19139084844" at bounding box center [87, 32] width 62 height 10
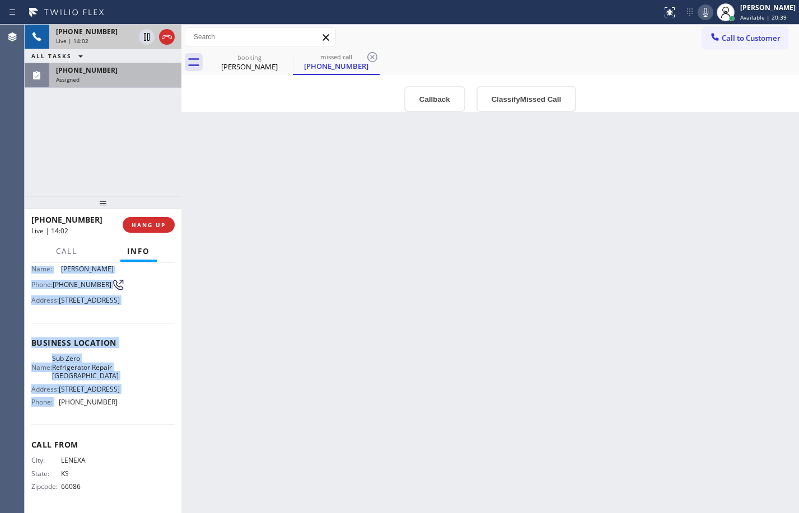
scroll to position [75, 0]
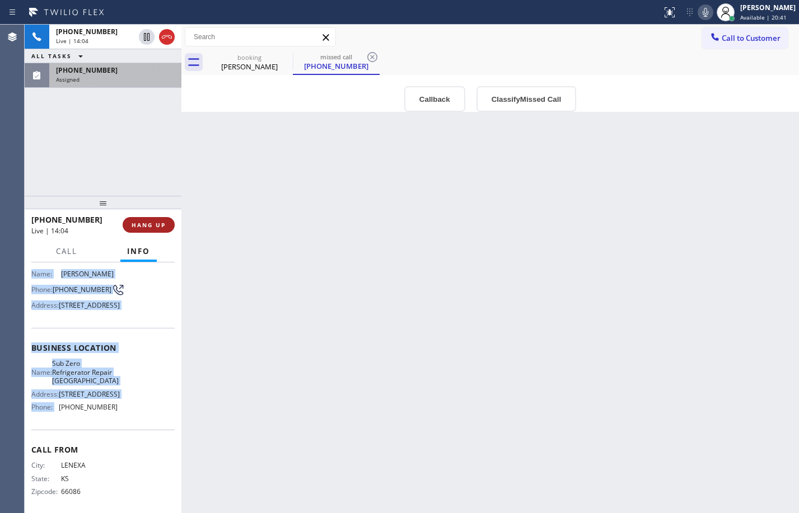
click at [161, 229] on button "HANG UP" at bounding box center [149, 225] width 52 height 16
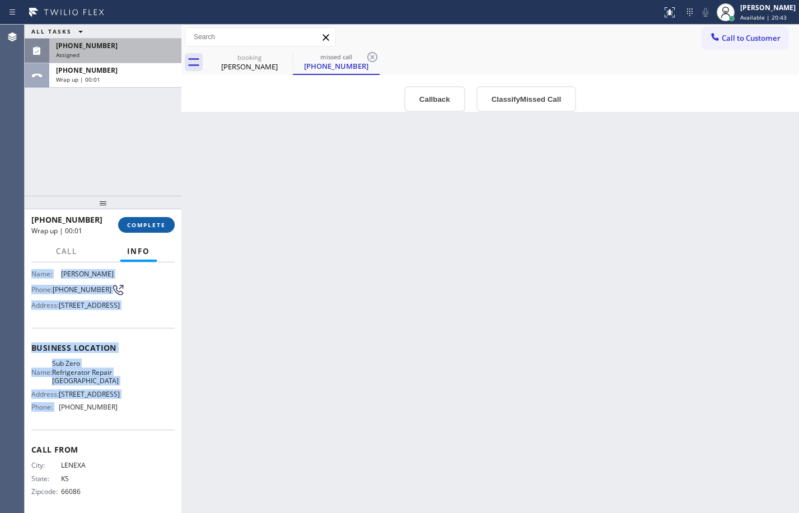
click at [147, 226] on span "COMPLETE" at bounding box center [146, 225] width 39 height 8
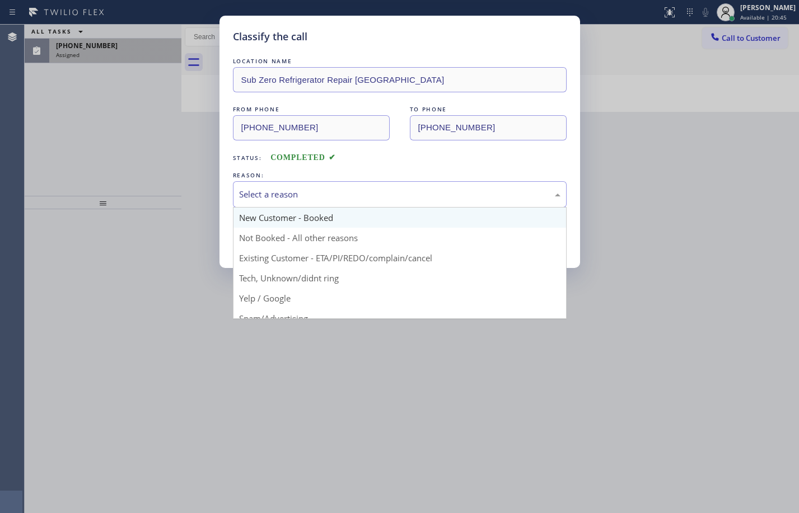
drag, startPoint x: 364, startPoint y: 189, endPoint x: 354, endPoint y: 212, distance: 25.4
click at [363, 190] on div "Select a reason" at bounding box center [399, 194] width 321 height 13
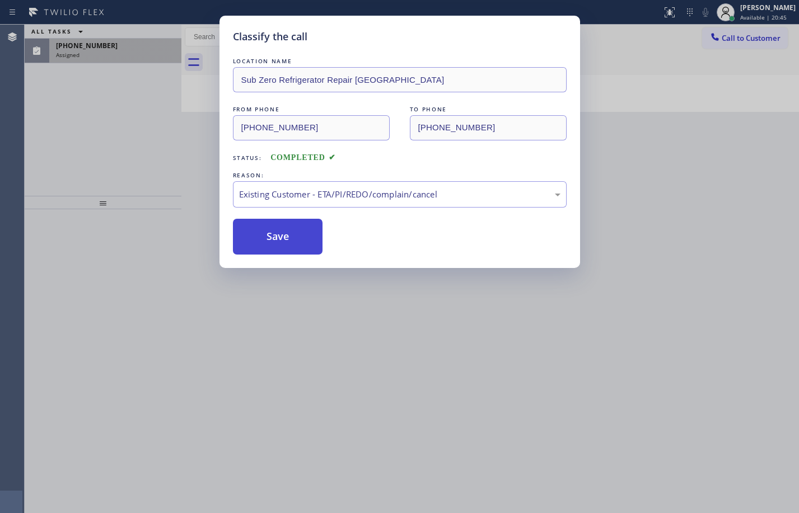
click at [290, 224] on button "Save" at bounding box center [278, 237] width 90 height 36
click at [314, 236] on div "Classify the call LOCATION NAME Paramount HVAC Master FROM PHONE (833) 463-5223…" at bounding box center [412, 269] width 774 height 489
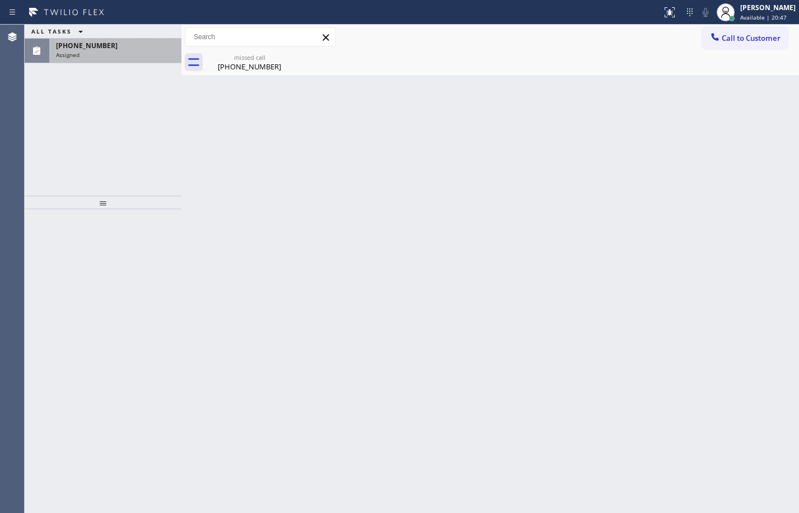
click at [129, 48] on div "(813) 716-9152" at bounding box center [115, 46] width 119 height 10
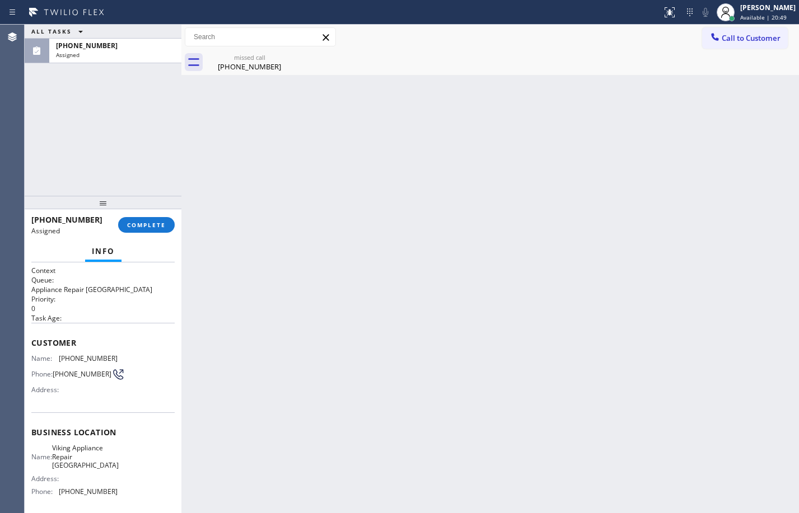
click at [29, 336] on div "Context Queue: Appliance Repair High End Priority: 0 Task Age: Customer Name: (…" at bounding box center [103, 387] width 157 height 251
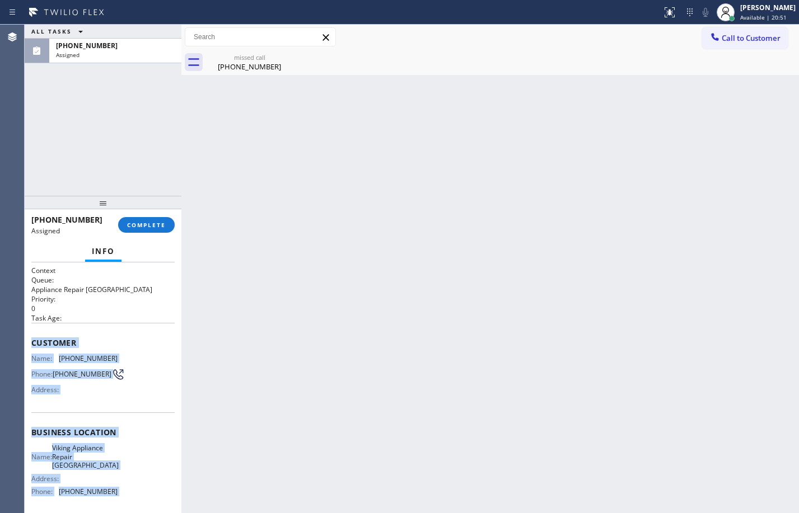
drag, startPoint x: 29, startPoint y: 336, endPoint x: 128, endPoint y: 500, distance: 192.0
click at [128, 500] on div "Context Queue: Appliance Repair High End Priority: 0 Task Age: Customer Name: (…" at bounding box center [103, 387] width 157 height 251
copy div "Customer Name: (813) 716-9152 Phone: (813) 716-9152 Address: Business location …"
click at [149, 229] on button "COMPLETE" at bounding box center [146, 225] width 57 height 16
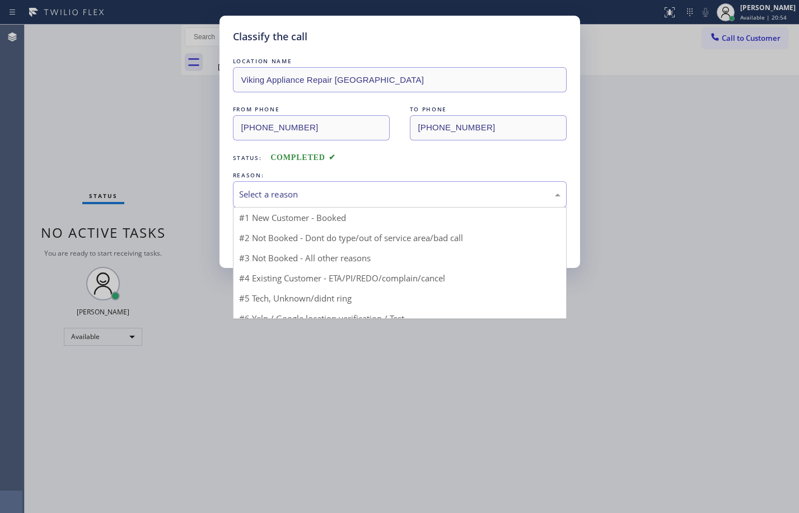
click at [297, 191] on div "Select a reason" at bounding box center [399, 194] width 321 height 13
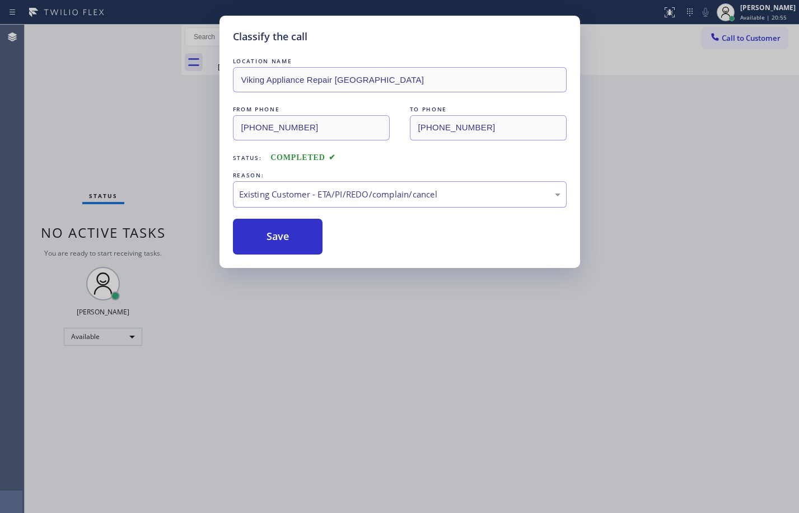
click at [295, 194] on div "Existing Customer - ETA/PI/REDO/complain/cancel" at bounding box center [399, 194] width 321 height 13
click at [303, 237] on button "Save" at bounding box center [278, 237] width 90 height 36
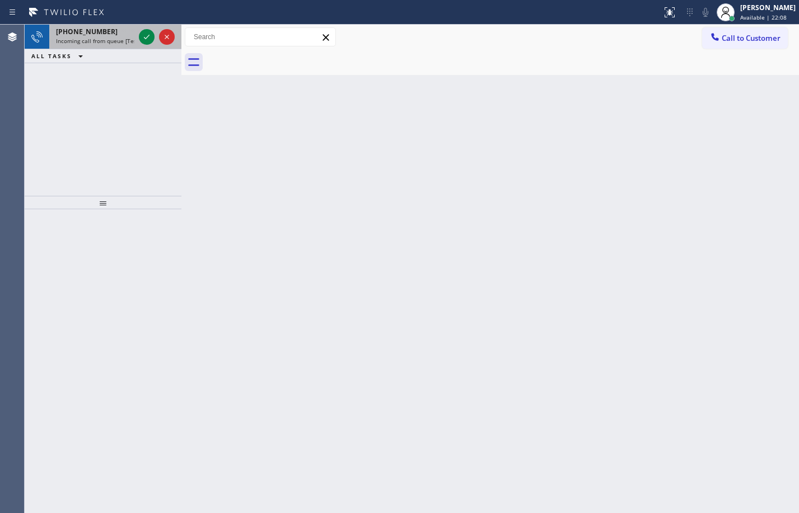
click at [92, 39] on span "Incoming call from queue [Test] All" at bounding box center [102, 41] width 93 height 8
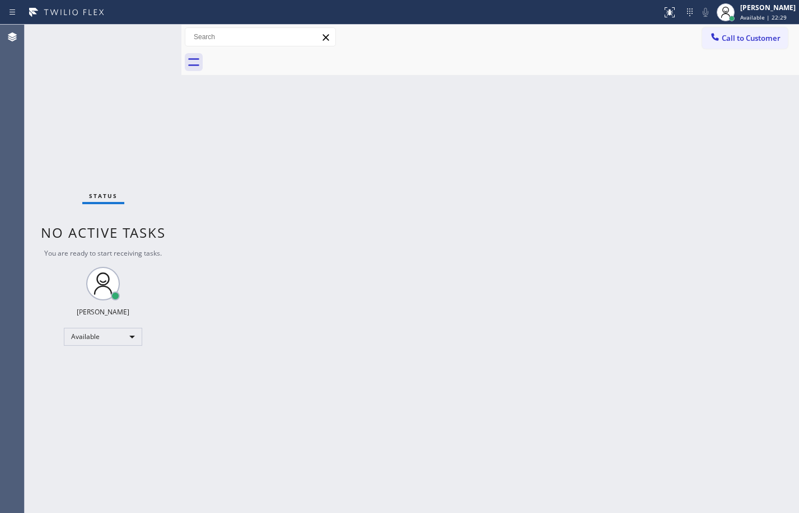
click at [656, 367] on div "Back to Dashboard Change Sender ID Customers Technicians Select a contact Outbo…" at bounding box center [489, 269] width 617 height 489
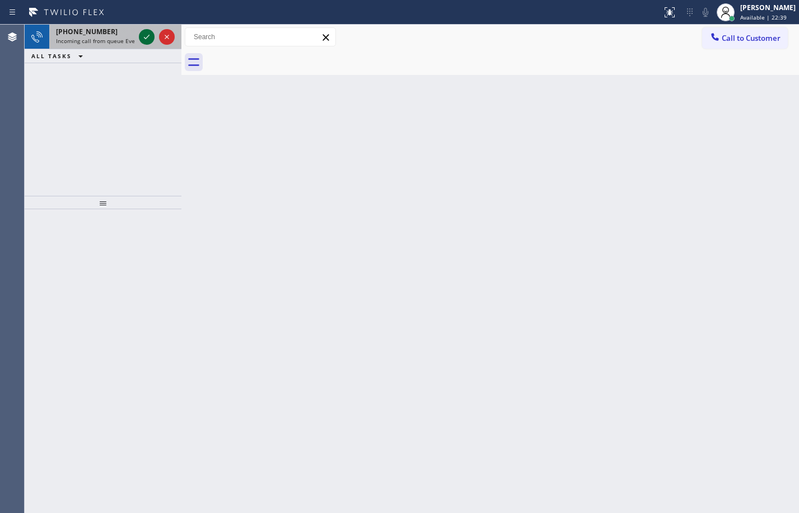
drag, startPoint x: 119, startPoint y: 36, endPoint x: 141, endPoint y: 35, distance: 22.4
click at [119, 36] on div "+16097553943" at bounding box center [95, 32] width 78 height 10
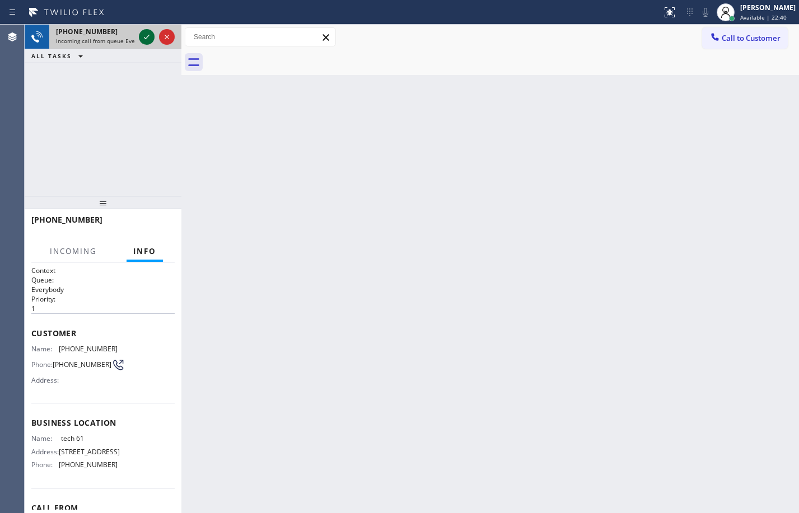
click at [142, 36] on icon at bounding box center [146, 36] width 13 height 13
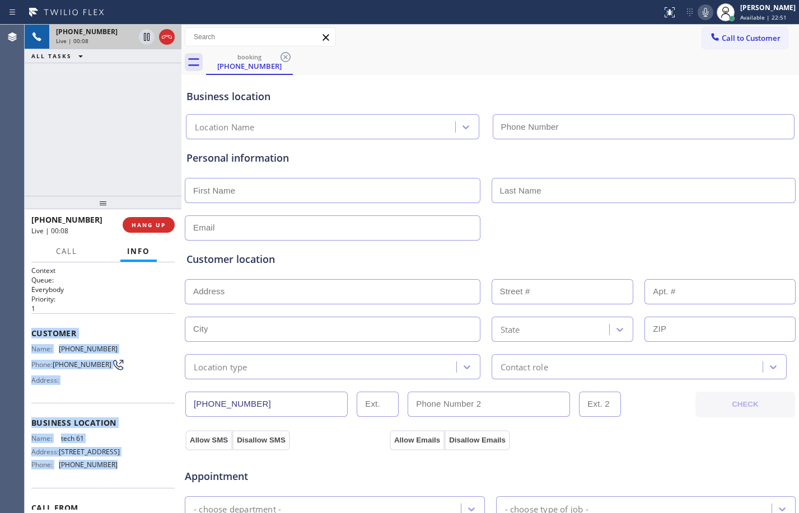
drag, startPoint x: 29, startPoint y: 331, endPoint x: 119, endPoint y: 471, distance: 166.9
click at [119, 471] on div "Context Queue: Everybody Priority: 1 Customer Name: (609) 755-3943 Phone: (609)…" at bounding box center [103, 387] width 157 height 251
copy div "Customer Name: (609) 755-3943 Phone: (609) 755-3943 Address: Business location …"
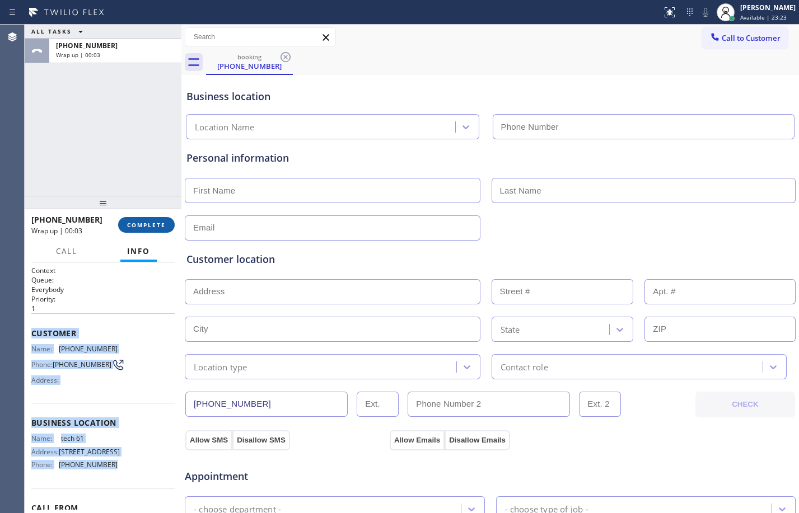
click at [138, 230] on button "COMPLETE" at bounding box center [146, 225] width 57 height 16
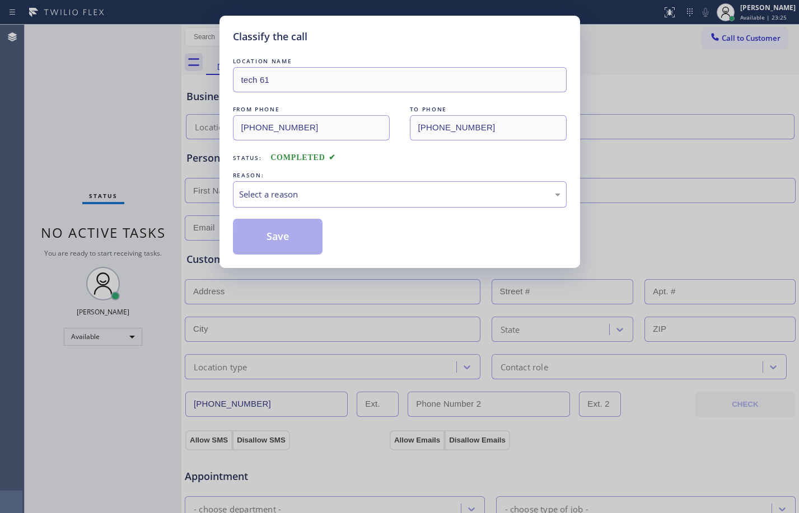
click at [314, 192] on div "Select a reason" at bounding box center [399, 194] width 321 height 13
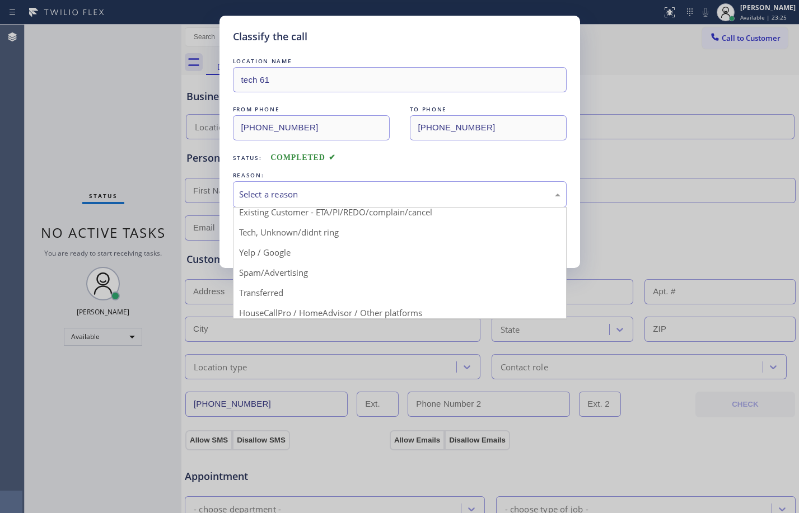
scroll to position [71, 0]
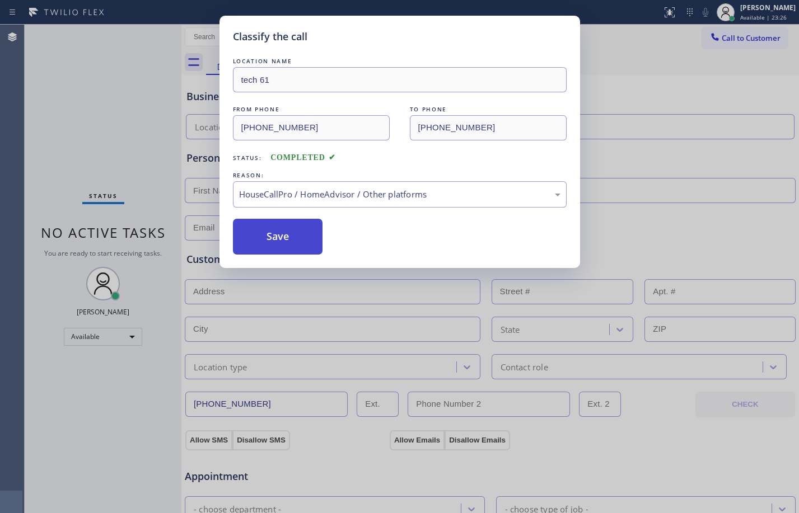
click at [283, 233] on button "Save" at bounding box center [278, 237] width 90 height 36
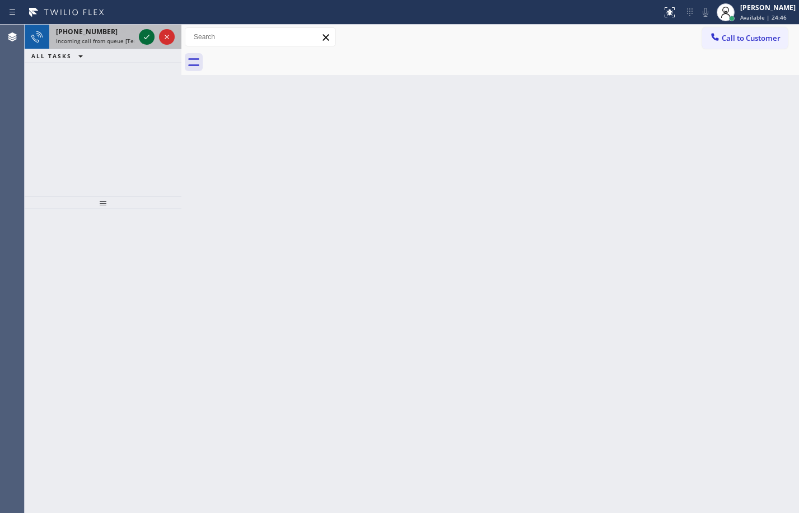
click at [145, 34] on icon at bounding box center [146, 36] width 13 height 13
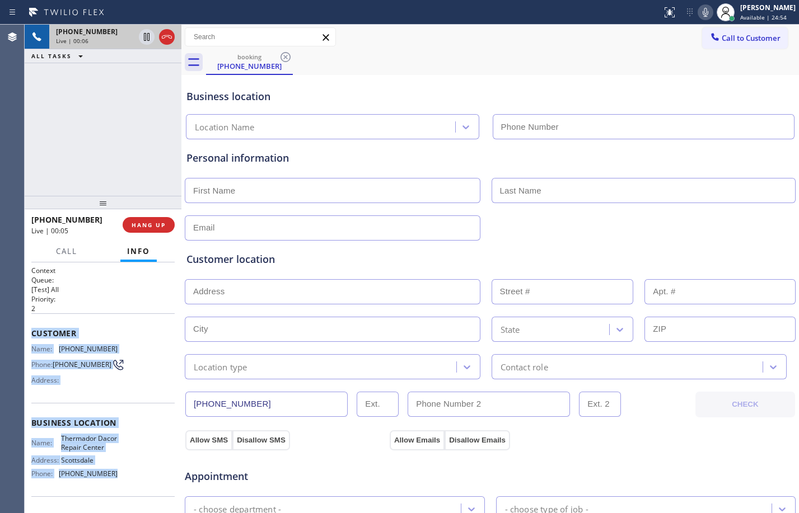
drag, startPoint x: 31, startPoint y: 327, endPoint x: 117, endPoint y: 491, distance: 184.7
click at [117, 491] on div "Context Queue: [Test] All Priority: 2 Customer Name: (602) 757-7660 Phone: (602…" at bounding box center [103, 387] width 157 height 251
copy div "Customer Name: (602) 757-7660 Phone: (602) 757-7660 Address: Business location …"
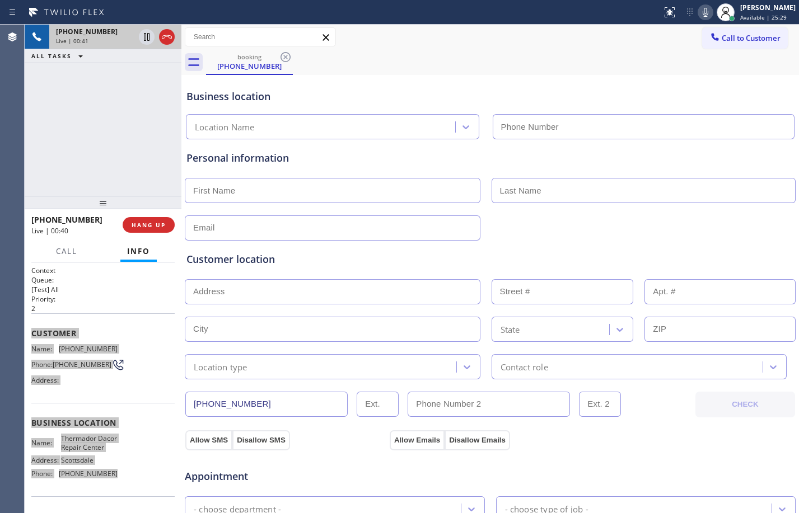
scroll to position [354, 0]
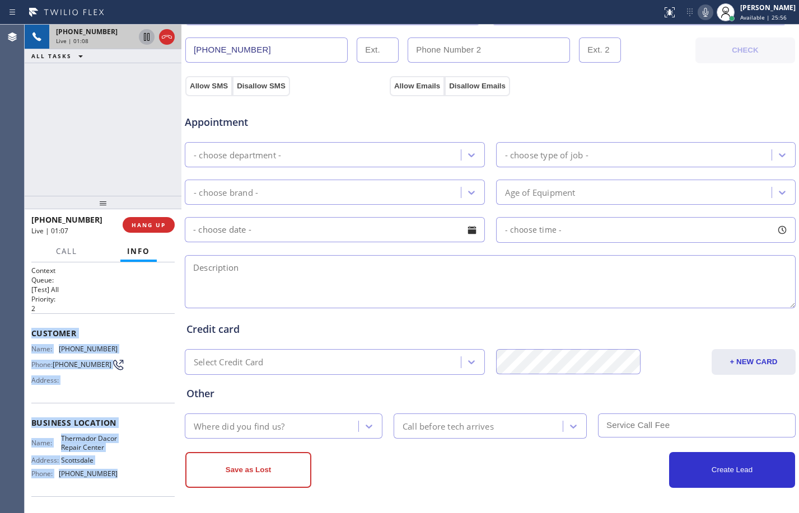
click at [147, 39] on icon at bounding box center [146, 36] width 13 height 13
click at [702, 13] on icon at bounding box center [704, 12] width 13 height 13
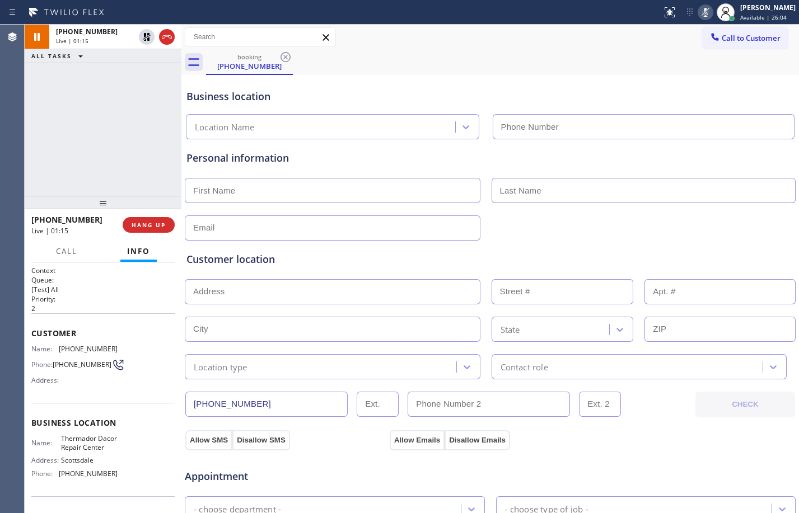
click at [305, 193] on input "text" at bounding box center [332, 190] width 295 height 25
type input "Mr."
type input "Jim"
click at [339, 226] on input "text" at bounding box center [332, 227] width 295 height 25
type input "[EMAIL_ADDRESS][DOMAIN_NAME]"
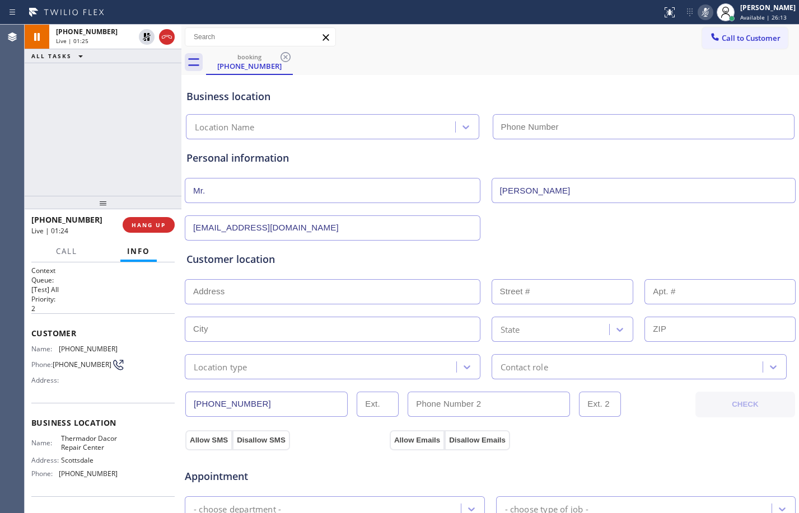
click at [401, 295] on input "text" at bounding box center [332, 291] width 295 height 25
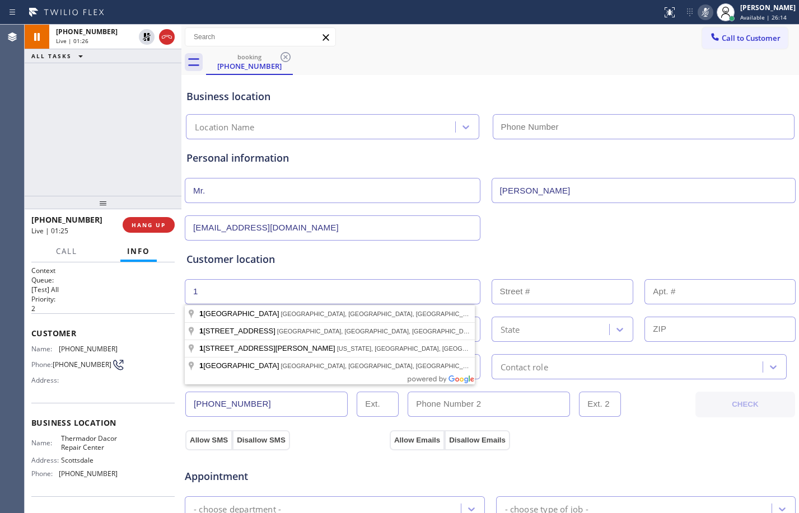
type input "1"
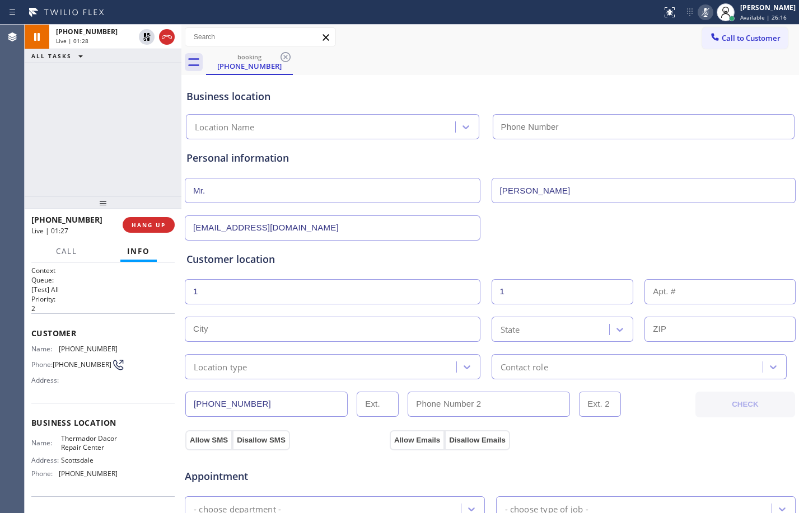
type input "1"
click at [390, 328] on input "text" at bounding box center [332, 329] width 295 height 25
click at [306, 325] on input "text" at bounding box center [332, 329] width 295 height 25
paste input "Scottsdale"
type input "Scottsdale"
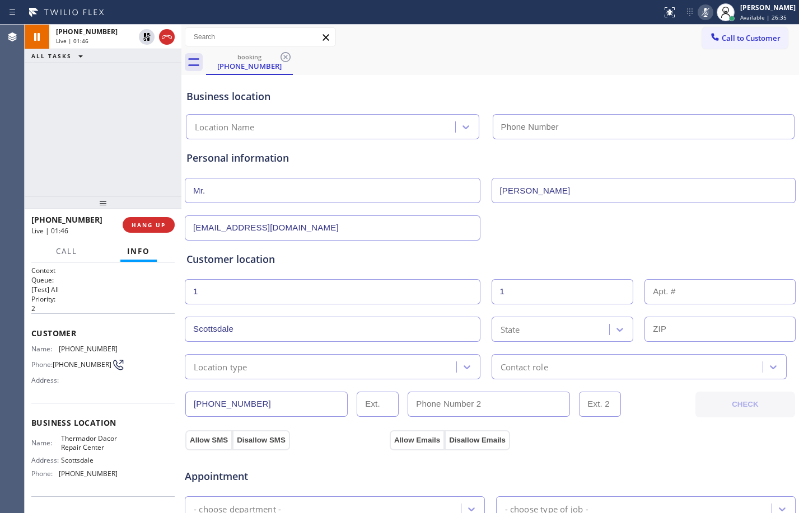
click at [533, 328] on div "State" at bounding box center [552, 330] width 115 height 20
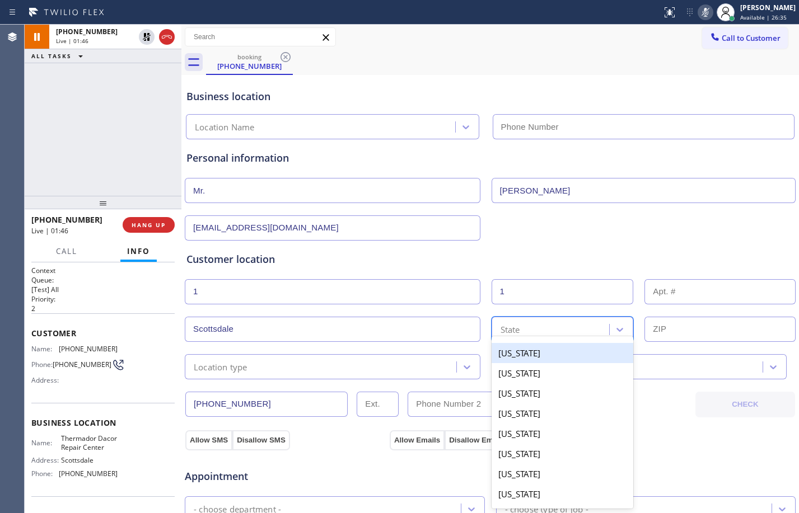
paste input "AZ"
type input "AZ"
click at [518, 353] on div "Arizona" at bounding box center [562, 353] width 142 height 20
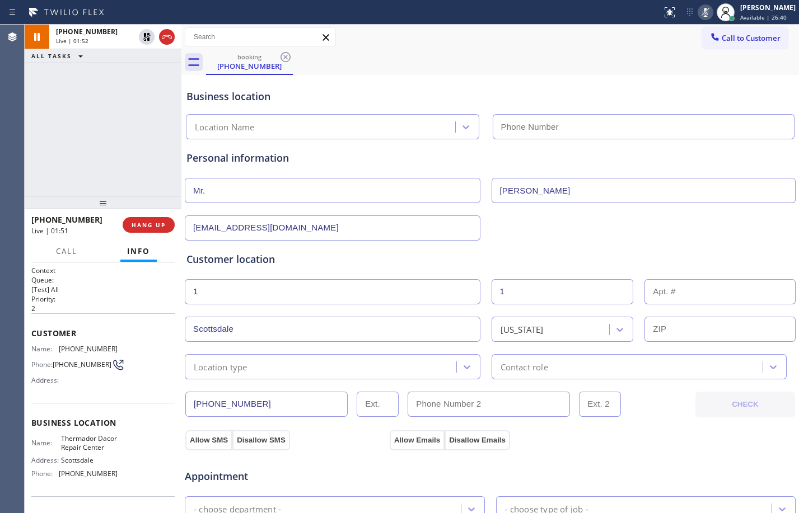
click at [684, 328] on input "text" at bounding box center [719, 329] width 151 height 25
paste input "85260"
type input "85260"
click at [385, 364] on div "Location type" at bounding box center [322, 367] width 268 height 20
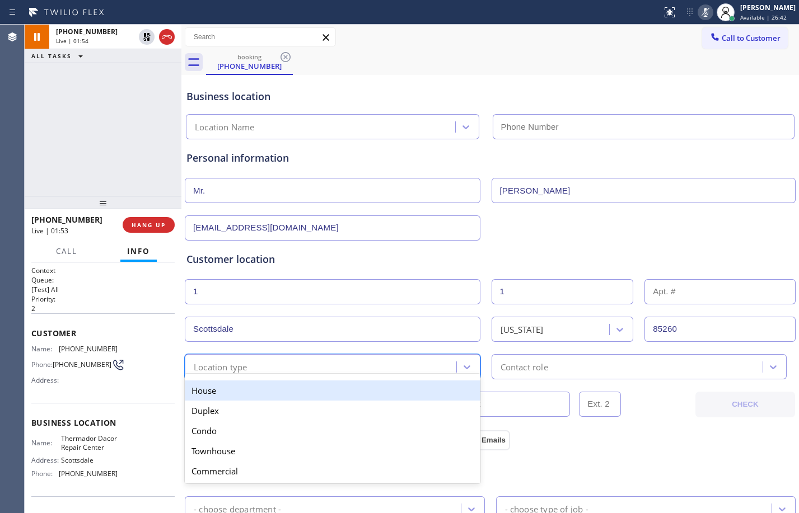
click at [298, 389] on div "House" at bounding box center [332, 391] width 295 height 20
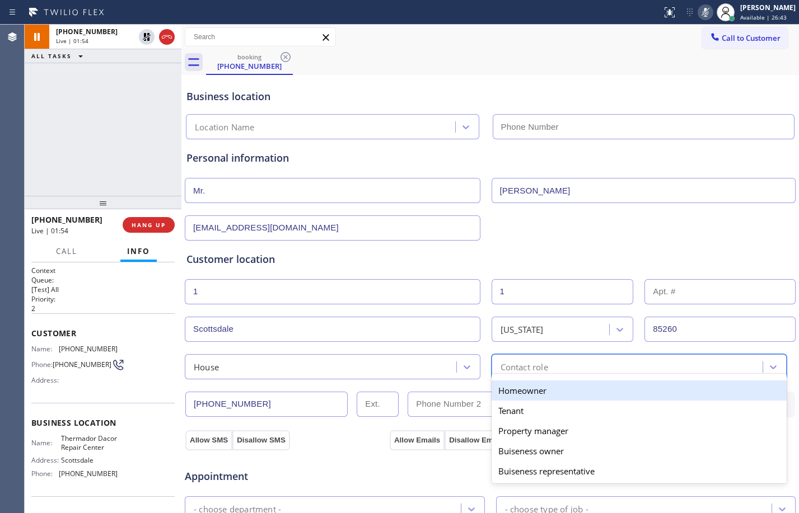
click at [592, 375] on div "option Homeowner focused, 1 of 5. 5 results available. Use Up and Down to choos…" at bounding box center [638, 366] width 295 height 25
click at [548, 385] on div "Homeowner" at bounding box center [638, 391] width 295 height 20
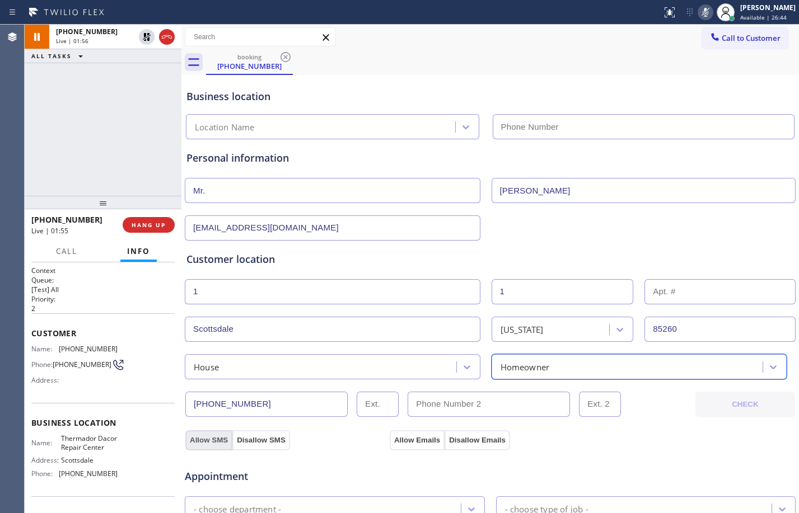
click at [213, 436] on button "Allow SMS" at bounding box center [208, 440] width 47 height 20
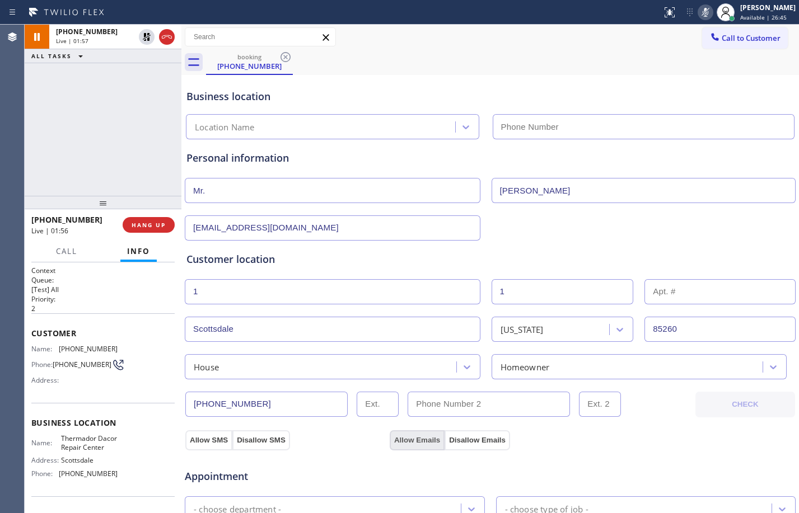
click at [421, 438] on button "Allow Emails" at bounding box center [416, 440] width 55 height 20
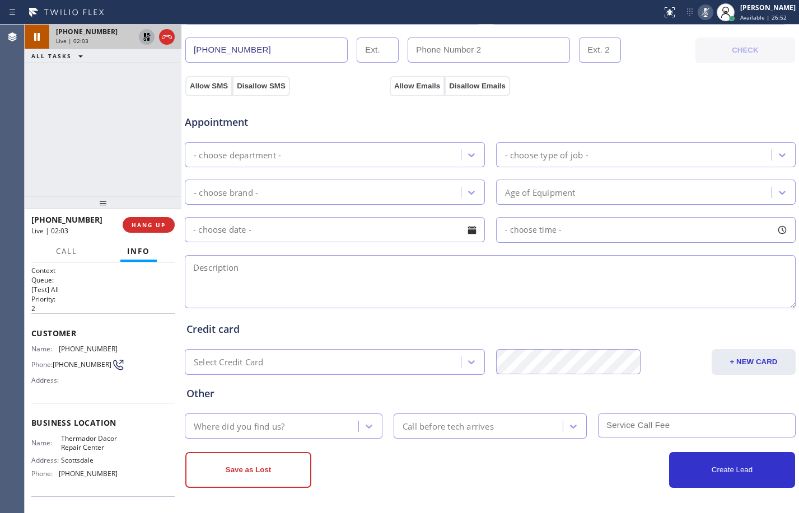
click at [147, 36] on icon at bounding box center [146, 36] width 13 height 13
click at [698, 9] on icon at bounding box center [704, 12] width 13 height 13
click at [103, 156] on div "+16027577660 Live | 02:08 ALL TASKS ALL TASKS ACTIVE TASKS TASKS IN WRAP UP" at bounding box center [103, 110] width 157 height 171
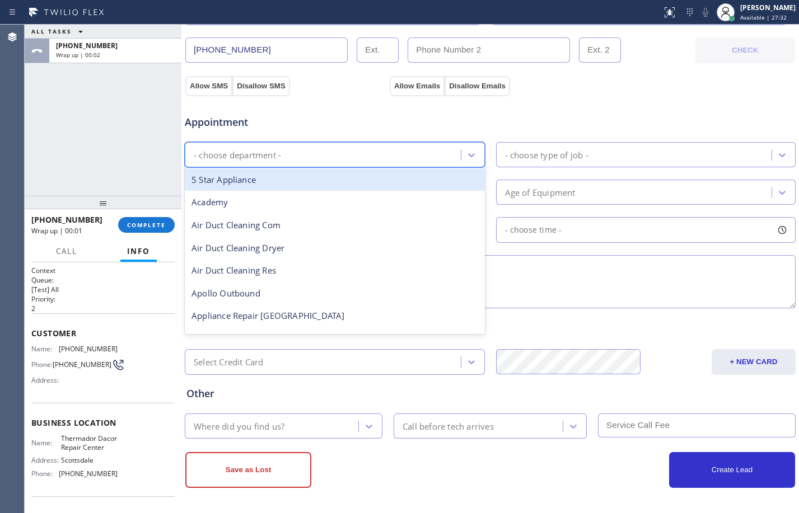
click at [322, 160] on div "- choose department -" at bounding box center [324, 155] width 273 height 20
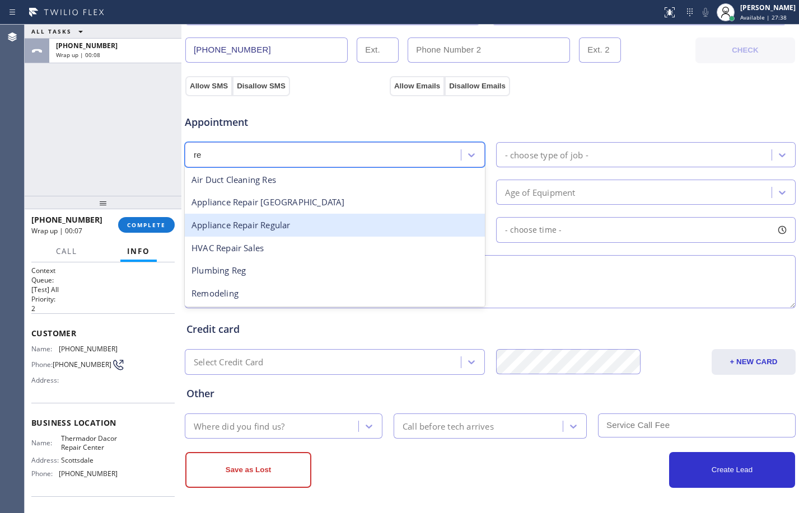
type input "reg"
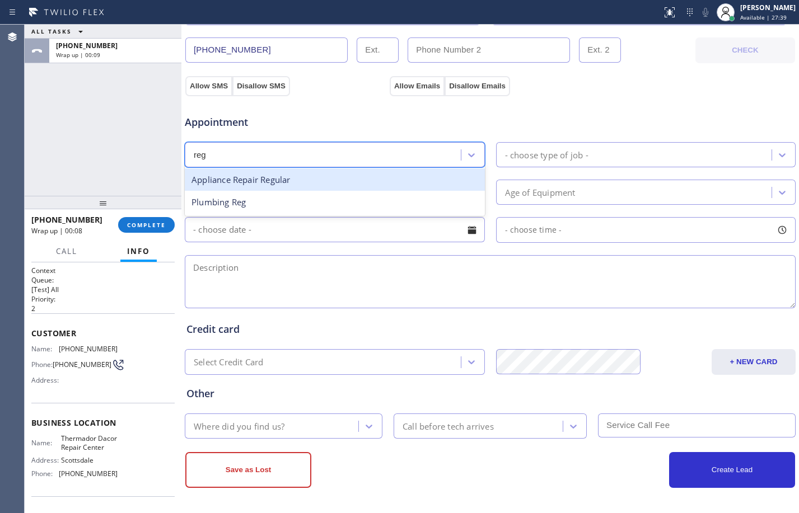
click at [288, 184] on div "Appliance Repair Regular" at bounding box center [335, 179] width 300 height 23
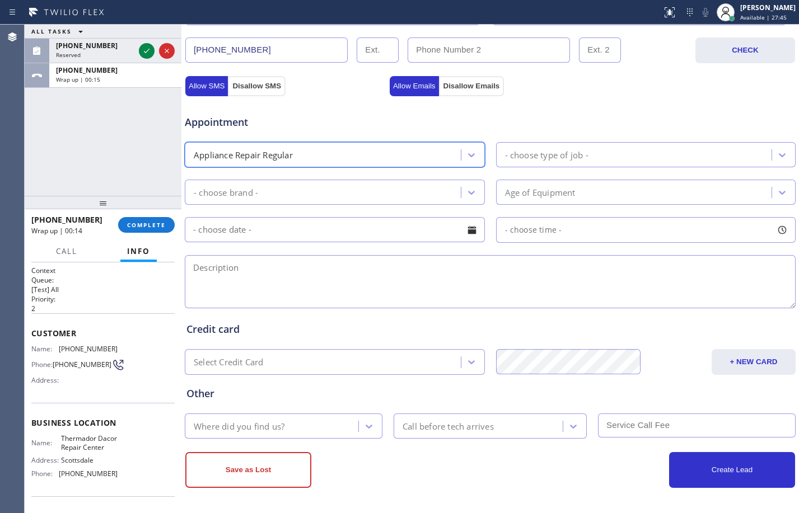
click at [558, 154] on div "- choose type of job -" at bounding box center [546, 154] width 83 height 13
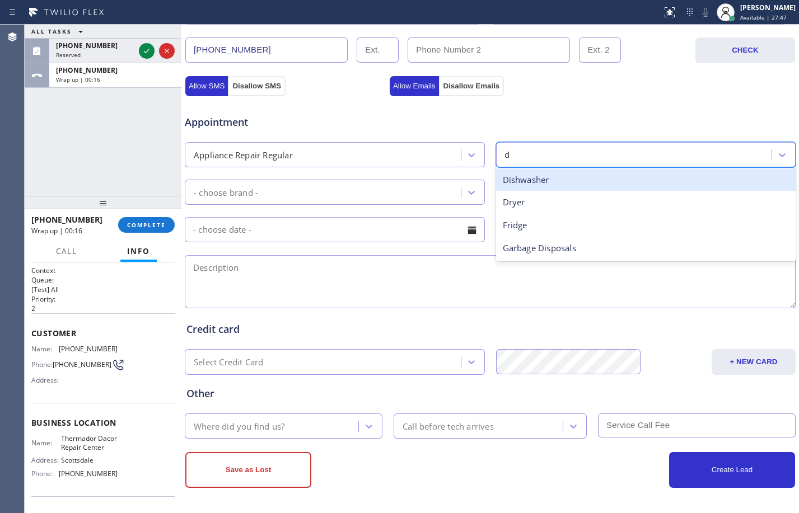
type input "di"
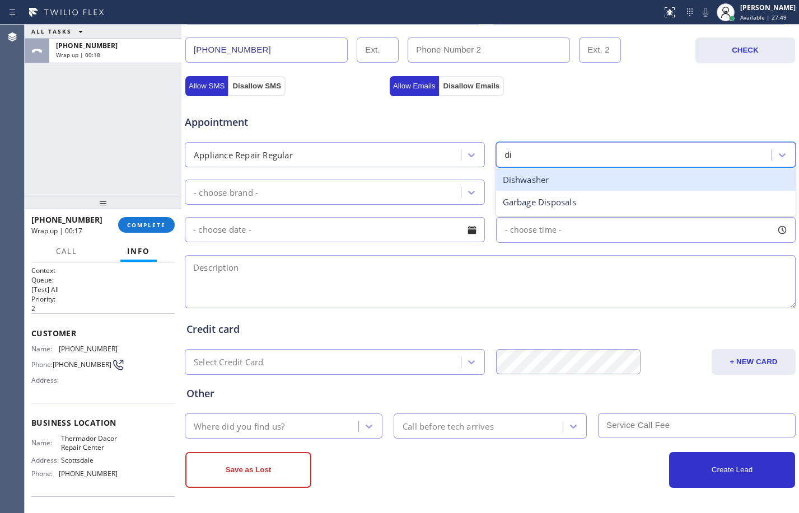
click at [649, 180] on div "Dishwasher" at bounding box center [646, 179] width 300 height 23
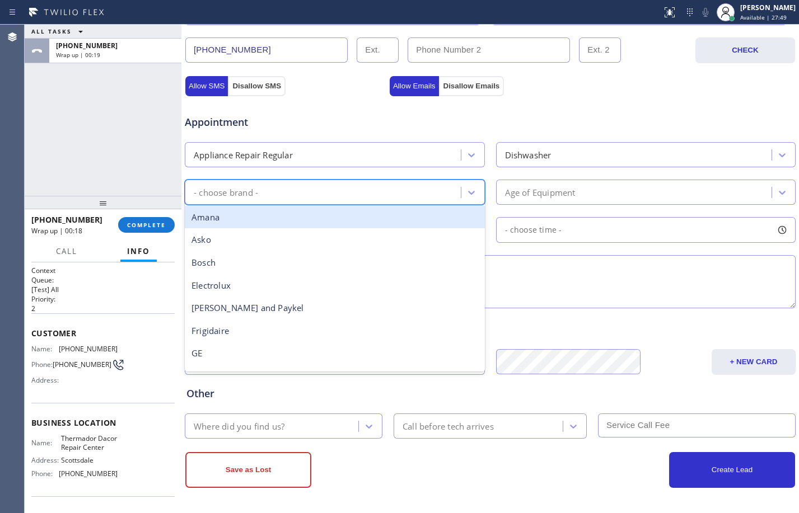
click at [328, 193] on div "- choose brand -" at bounding box center [324, 192] width 273 height 20
type input "ther"
click at [344, 226] on div "Other" at bounding box center [335, 217] width 300 height 23
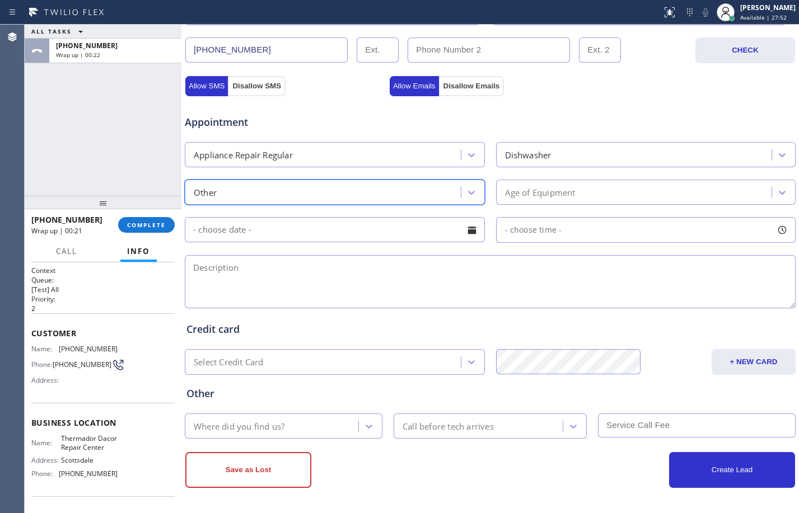
click at [543, 189] on div "Age of Equipment" at bounding box center [540, 192] width 71 height 13
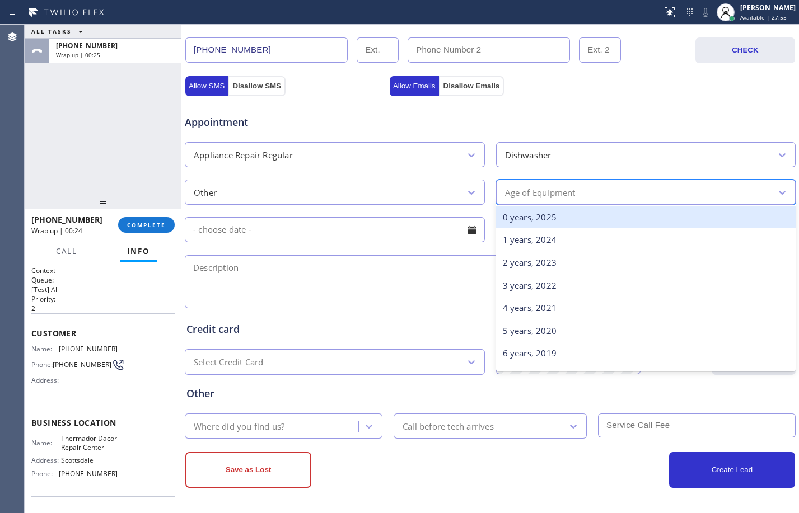
click at [560, 223] on div "0 years, 2025" at bounding box center [646, 217] width 300 height 23
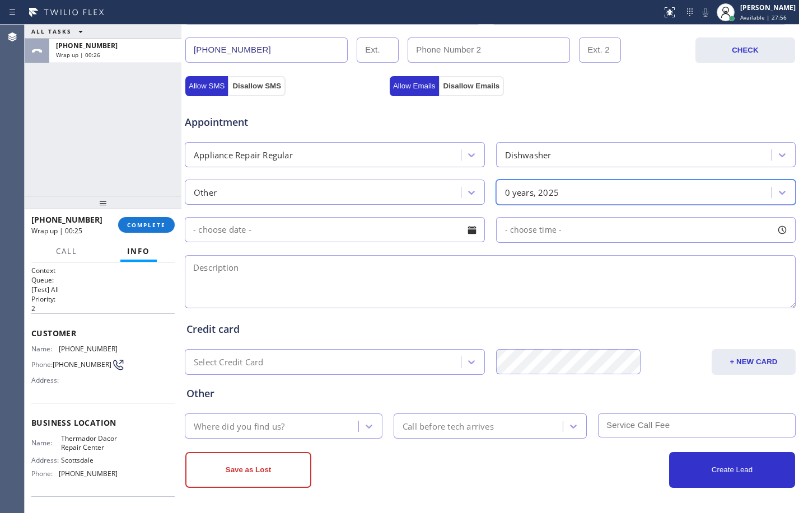
click at [332, 278] on textarea at bounding box center [490, 281] width 611 height 53
click at [234, 272] on textarea at bounding box center [490, 281] width 611 height 53
paste textarea "Thermador/dishwasher/might have a drainage issue,18th months old/"
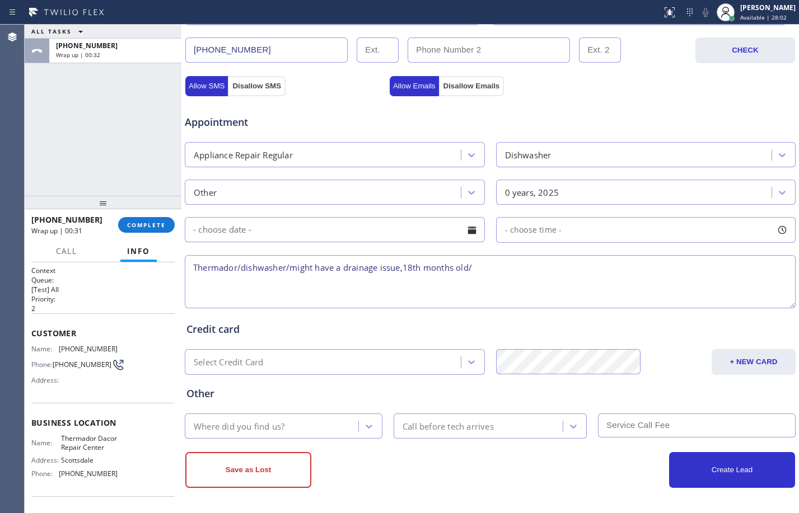
click at [521, 273] on textarea "Thermador/dishwasher/might have a drainage issue,18th months old/" at bounding box center [490, 281] width 611 height 53
click at [407, 267] on textarea "Thermador/dishwasher/might have a drainage issue,18th months old/" at bounding box center [490, 281] width 611 height 53
click at [479, 275] on textarea "Thermador/dishwasher/might have a drainage issue/18th months old/" at bounding box center [490, 281] width 611 height 53
paste textarea "Scottsdale, AZ 85260"
click at [656, 273] on textarea "Thermador/dishwasher/might have a drainage issue/18th months old-under warranty…" at bounding box center [490, 281] width 611 height 53
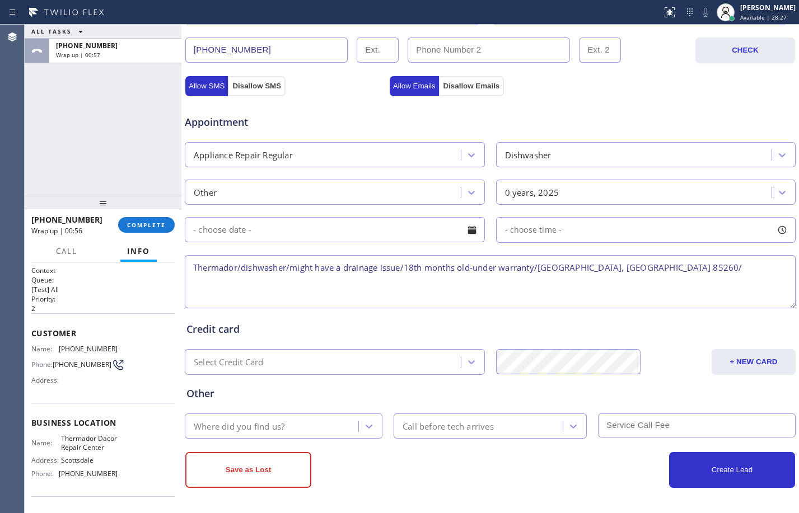
click at [671, 275] on textarea "Thermador/dishwasher/might have a drainage issue/18th months old-under warranty…" at bounding box center [490, 281] width 611 height 53
paste textarea "Thermador Dacor Repair Center"
click at [657, 266] on textarea "Thermador/dishwasher/might have a drainage issue/18th months old-under warranty…" at bounding box center [490, 281] width 611 height 53
paste textarea "Thermador Dacor Repair Center"
click at [753, 270] on textarea "Thermador/dishwasher/might have a drainage issue/18th months old-under warranty…" at bounding box center [490, 281] width 611 height 53
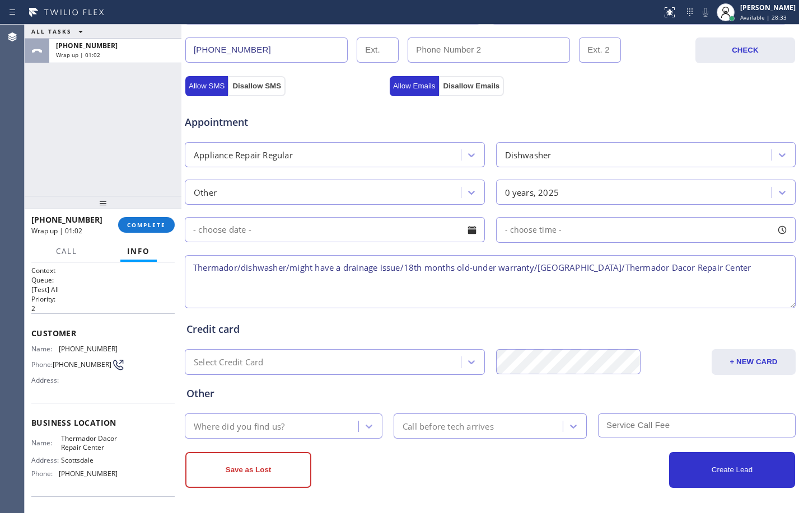
click at [759, 273] on textarea "Thermador/dishwasher/might have a drainage issue/18th months old-under warranty…" at bounding box center [490, 281] width 611 height 53
click at [267, 283] on textarea "Thermador/dishwasher/might have a drainage issue/18th months old-under warranty…" at bounding box center [490, 281] width 611 height 53
click at [350, 287] on textarea "Thermador/dishwasher/might have a drainage issue/18th months old-under warranty…" at bounding box center [490, 281] width 611 height 53
type textarea "Thermador/dishwasher/might have a drainage issue/18th months old-under warranty…"
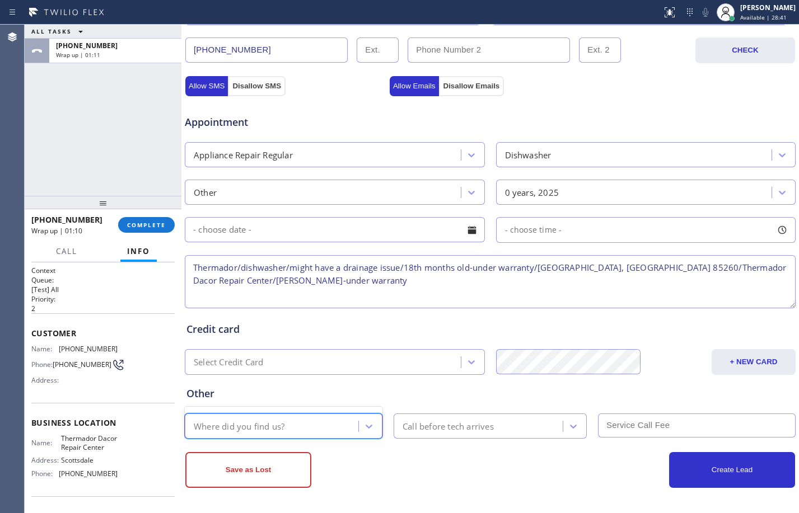
click at [304, 429] on div "Where did you find us?" at bounding box center [273, 426] width 170 height 20
type input "goog"
click at [303, 424] on div "goog" at bounding box center [273, 426] width 170 height 20
click at [375, 426] on div at bounding box center [369, 426] width 20 height 20
click at [340, 288] on textarea "Thermador/dishwasher/might have a drainage issue/18th months old-under warranty…" at bounding box center [490, 281] width 611 height 53
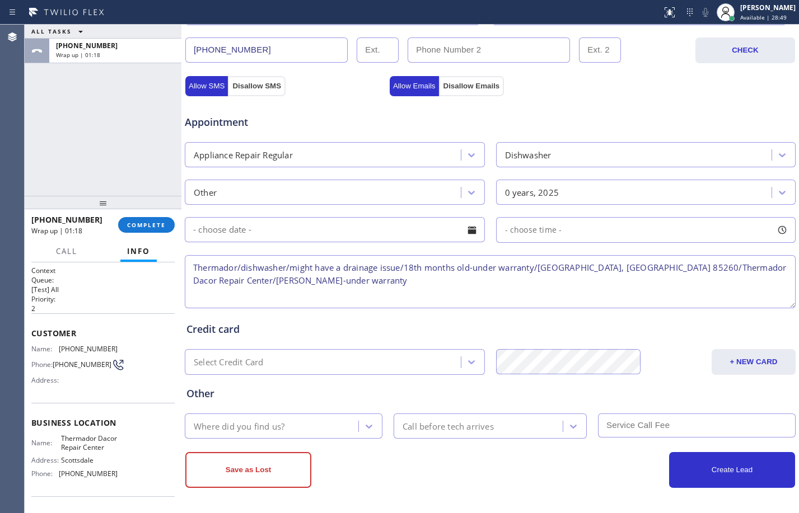
drag, startPoint x: 340, startPoint y: 288, endPoint x: 263, endPoint y: 273, distance: 78.6
click at [263, 273] on textarea "Thermador/dishwasher/might have a drainage issue/18th months old-under warranty…" at bounding box center [490, 281] width 611 height 53
click at [332, 277] on textarea "Thermador/dishwasher/might have a drainage issue/18th months old-under warranty…" at bounding box center [490, 281] width 611 height 53
drag, startPoint x: 329, startPoint y: 284, endPoint x: 175, endPoint y: 266, distance: 155.4
click at [175, 266] on div "ALL TASKS ALL TASKS ACTIVE TASKS TASKS IN WRAP UP (971) 295-8023 Reserved +1602…" at bounding box center [412, 269] width 774 height 489
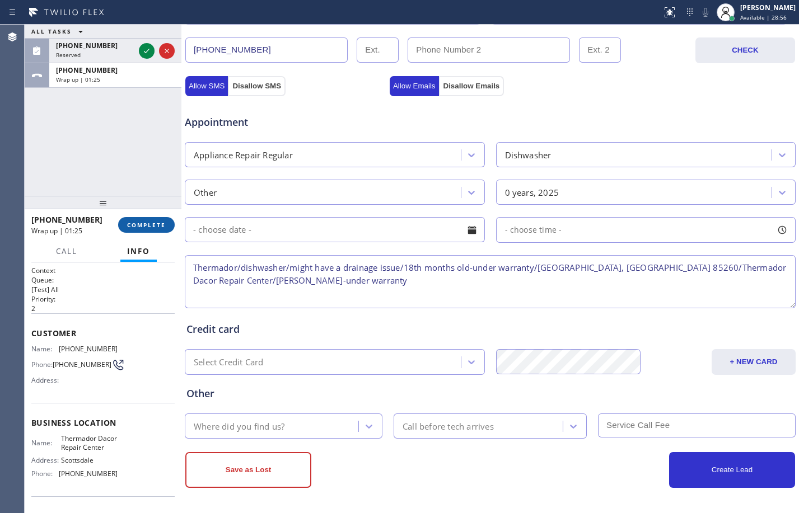
drag, startPoint x: 150, startPoint y: 219, endPoint x: 169, endPoint y: 231, distance: 22.4
click at [150, 219] on button "COMPLETE" at bounding box center [146, 225] width 57 height 16
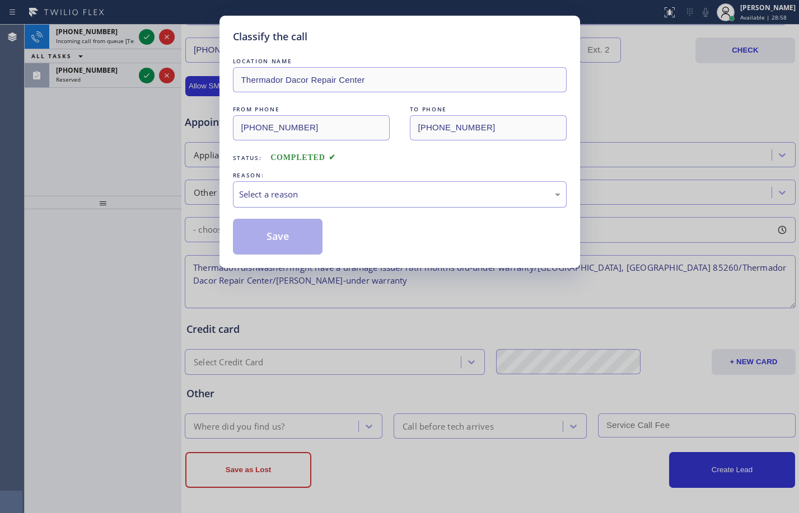
click at [450, 185] on div "Select a reason" at bounding box center [400, 194] width 334 height 26
click at [288, 236] on button "Save" at bounding box center [278, 237] width 90 height 36
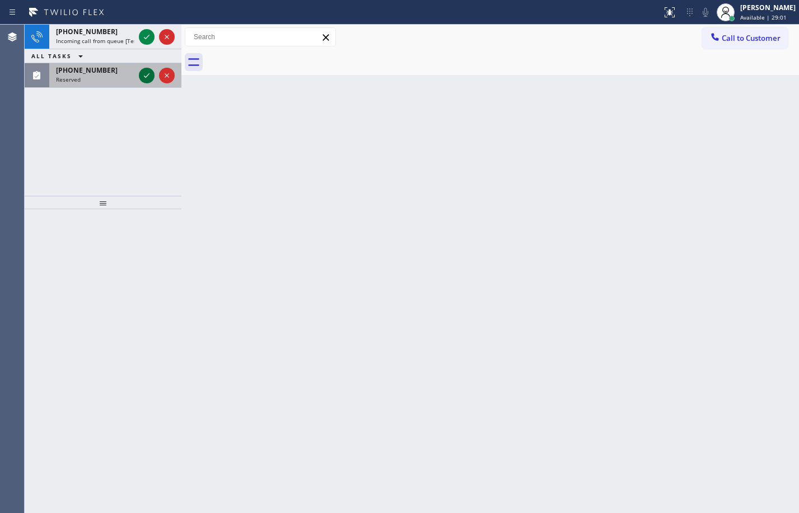
click at [151, 78] on icon at bounding box center [146, 75] width 13 height 13
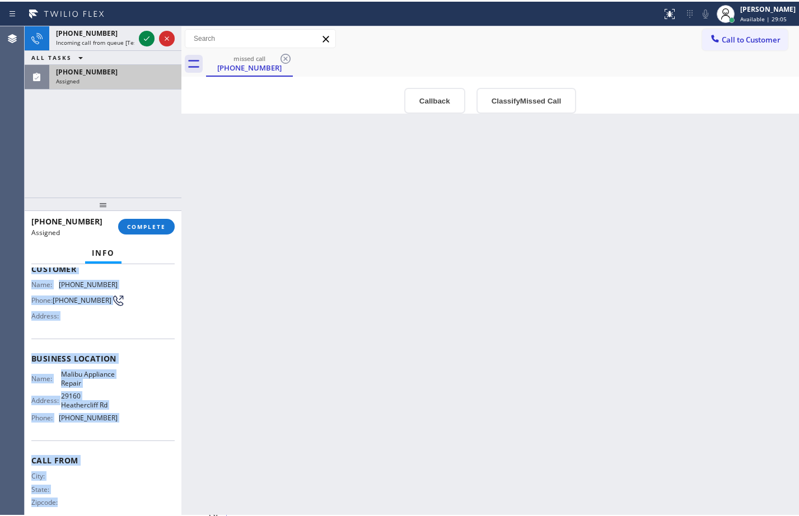
scroll to position [93, 0]
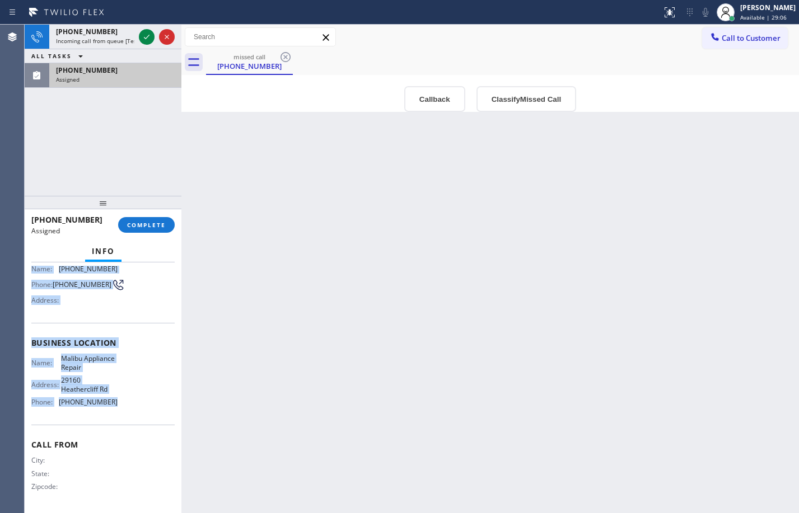
drag, startPoint x: 34, startPoint y: 340, endPoint x: 115, endPoint y: 408, distance: 106.1
click at [115, 408] on div "Context Queue: Appliance Repair Priority: 0 Task Age: Customer Name: (971) 295-…" at bounding box center [102, 343] width 143 height 334
copy div "Customer Name: (971) 295-8023 Phone: (971) 295-8023 Address: Business location …"
click at [152, 222] on span "COMPLETE" at bounding box center [146, 225] width 39 height 8
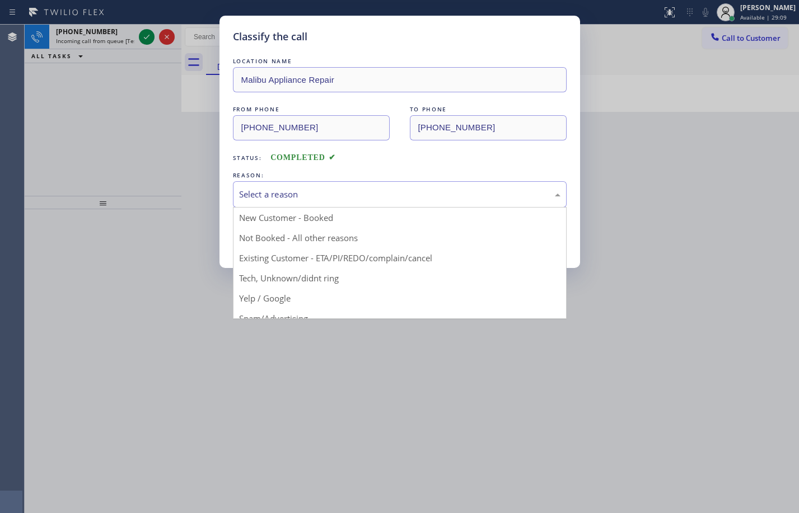
click at [396, 199] on div "Select a reason" at bounding box center [399, 194] width 321 height 13
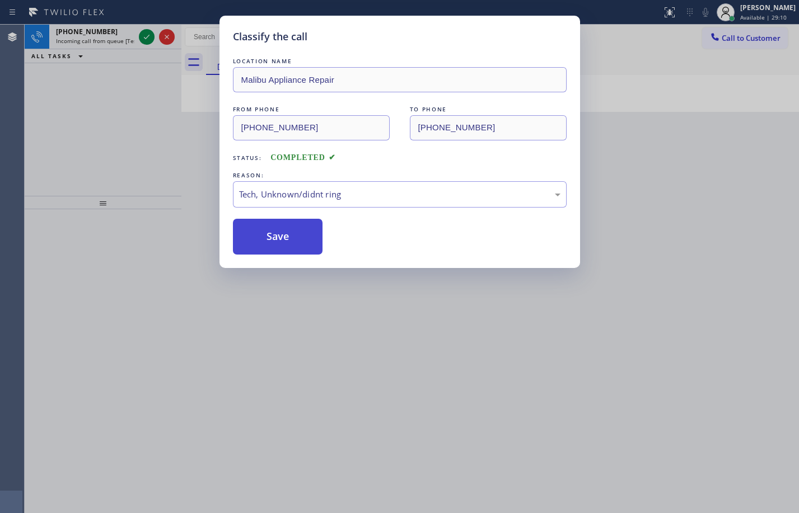
click at [287, 241] on button "Save" at bounding box center [278, 237] width 90 height 36
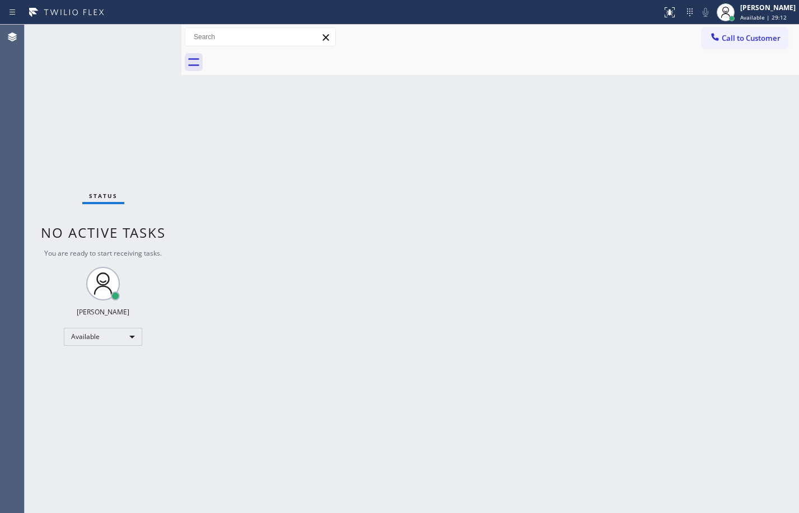
click at [146, 35] on div "Status No active tasks You are ready to start receiving tasks. [PERSON_NAME] Av…" at bounding box center [103, 269] width 157 height 489
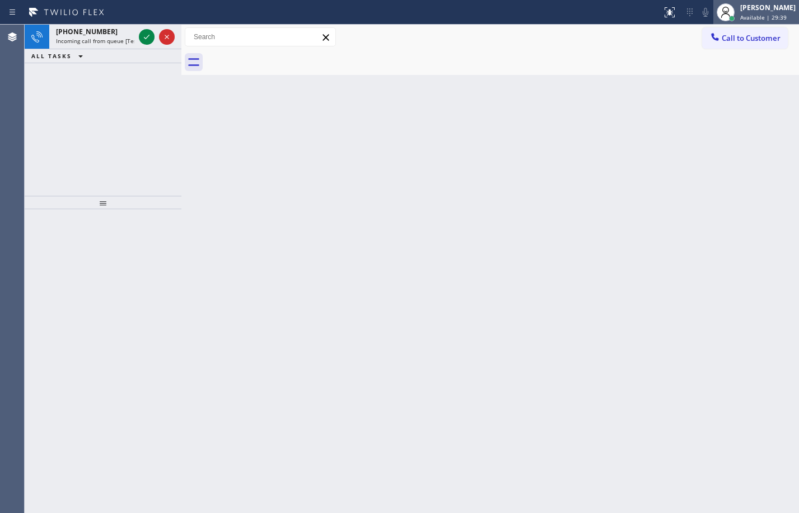
click at [741, 10] on div "[PERSON_NAME]" at bounding box center [767, 8] width 55 height 10
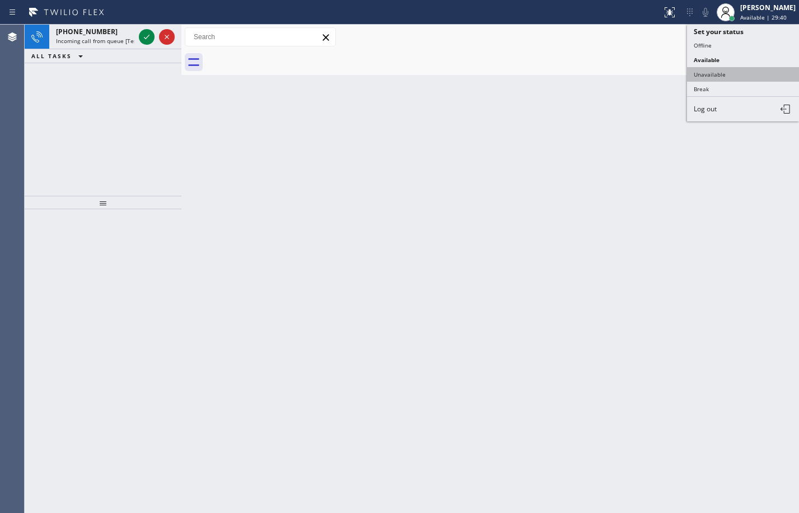
click at [722, 79] on button "Unavailable" at bounding box center [743, 74] width 112 height 15
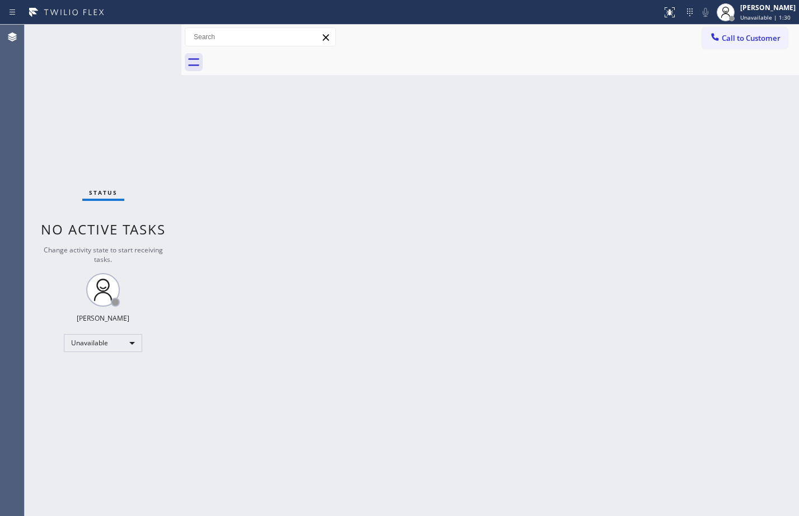
click at [402, 276] on div "Back to Dashboard Change Sender ID Customers Technicians Select a contact Outbo…" at bounding box center [489, 270] width 617 height 491
click at [101, 341] on div "Unavailable" at bounding box center [103, 343] width 78 height 18
click at [98, 370] on li "Available" at bounding box center [102, 372] width 76 height 13
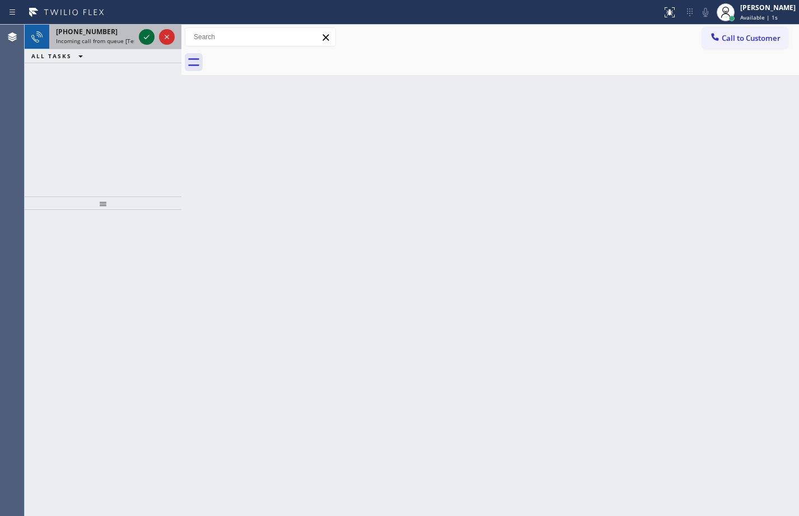
click at [149, 35] on icon at bounding box center [146, 36] width 13 height 13
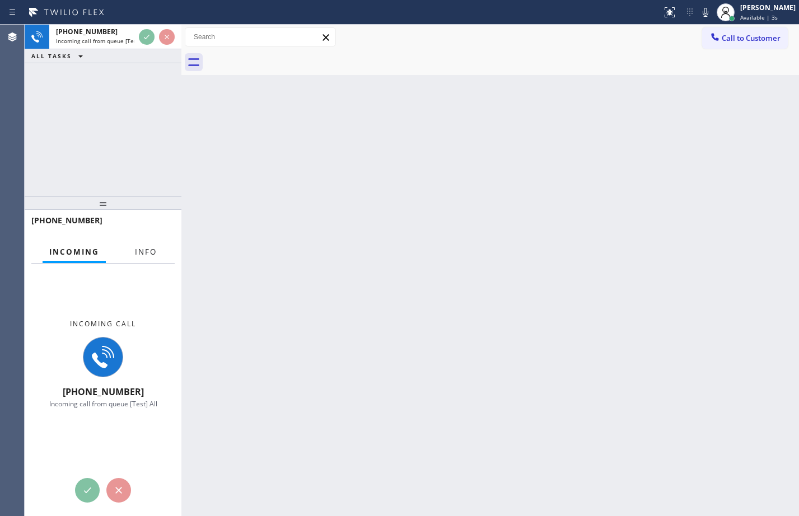
click at [152, 259] on button "Info" at bounding box center [145, 252] width 35 height 22
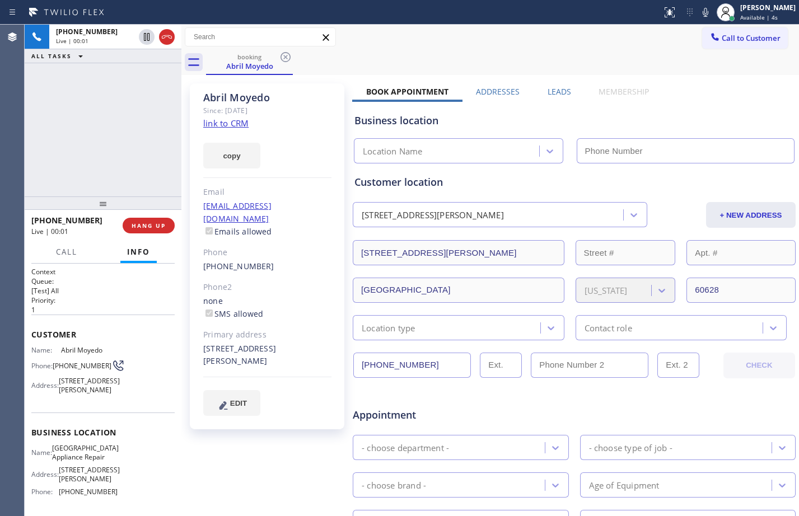
type input "[PHONE_NUMBER]"
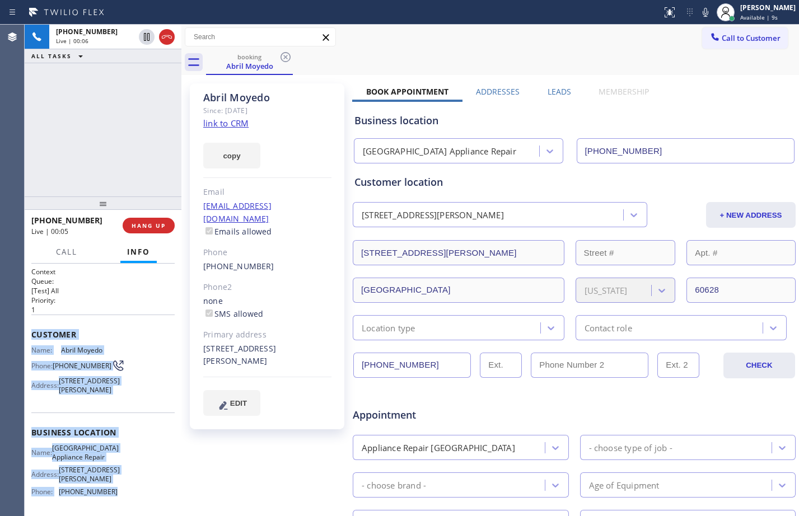
drag, startPoint x: 27, startPoint y: 339, endPoint x: 124, endPoint y: 505, distance: 192.3
click at [124, 505] on div "Context Queue: [Test] All Priority: 1 Customer Name: Abril Moyedo Phone: [PHONE…" at bounding box center [103, 390] width 157 height 252
copy div "Customer Name: Abril Moyedo Phone: [PHONE_NUMBER] Address: [STREET_ADDRESS][PER…"
click at [216, 121] on link "link to CRM" at bounding box center [225, 123] width 45 height 11
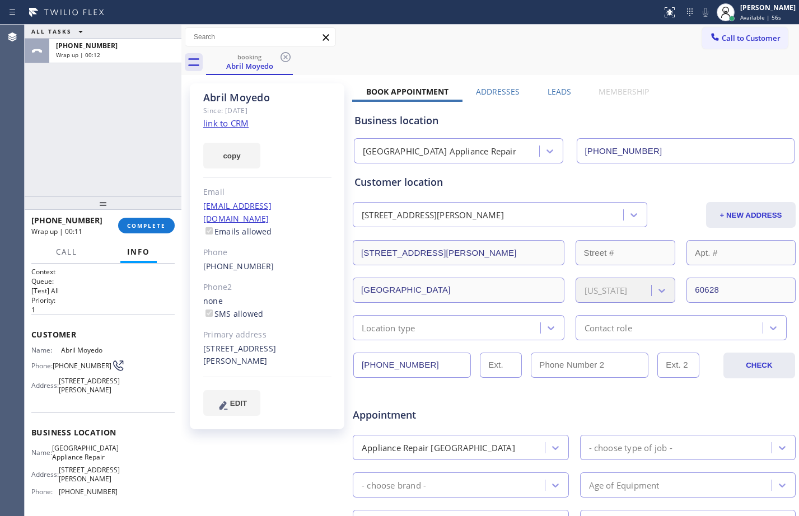
click at [147, 135] on div "ALL TASKS ALL TASKS ACTIVE TASKS TASKS IN WRAP UP [PHONE_NUMBER] Wrap up | 00:12" at bounding box center [103, 111] width 157 height 172
click at [159, 232] on button "COMPLETE" at bounding box center [146, 226] width 57 height 16
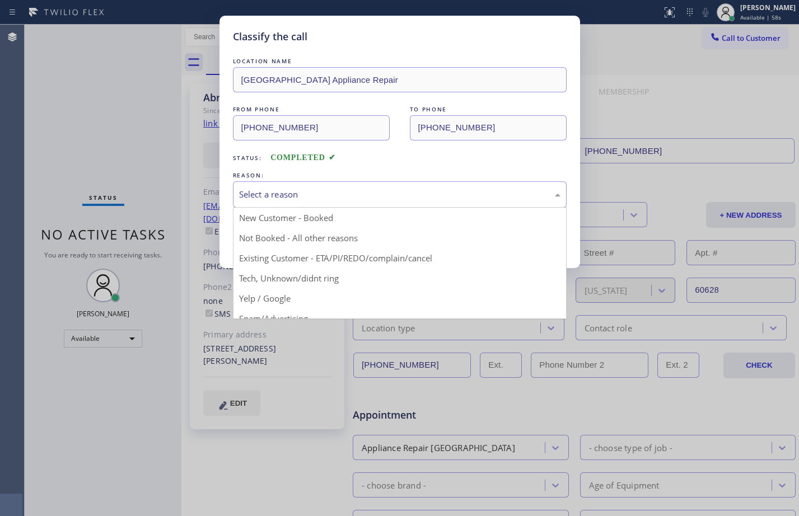
click at [406, 195] on div "Select a reason" at bounding box center [399, 194] width 321 height 13
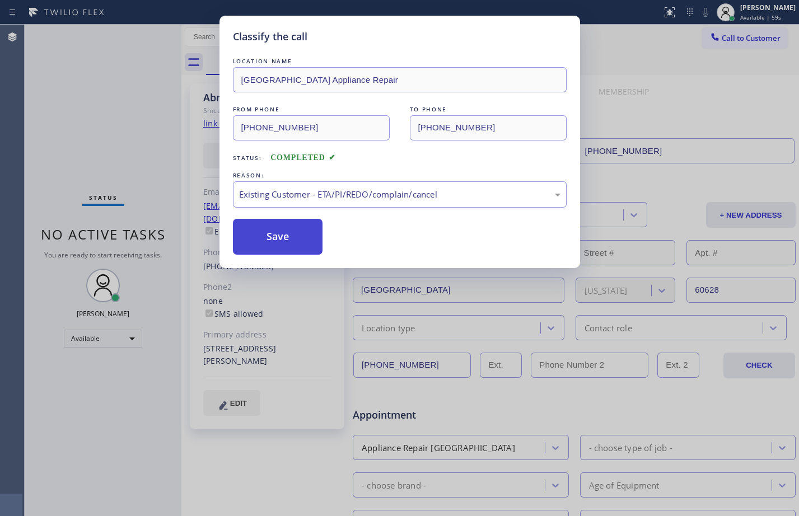
click at [313, 244] on button "Save" at bounding box center [278, 237] width 90 height 36
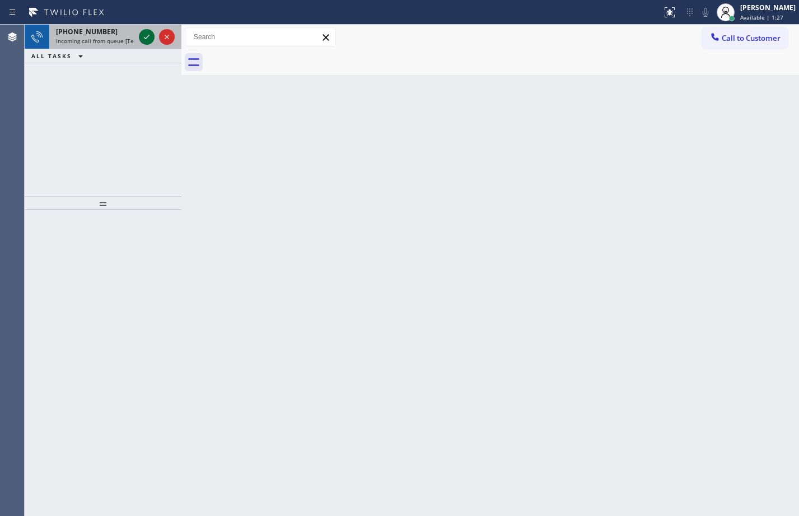
click at [147, 38] on icon at bounding box center [147, 37] width 6 height 4
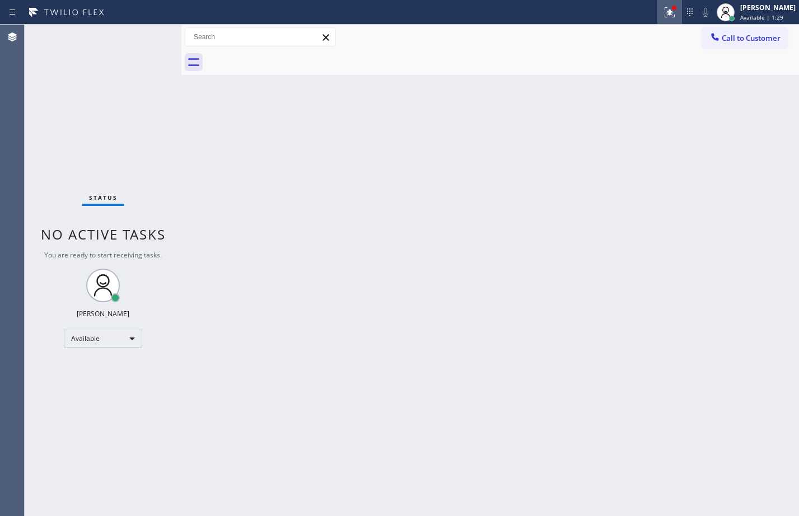
click at [663, 14] on icon at bounding box center [669, 12] width 13 height 13
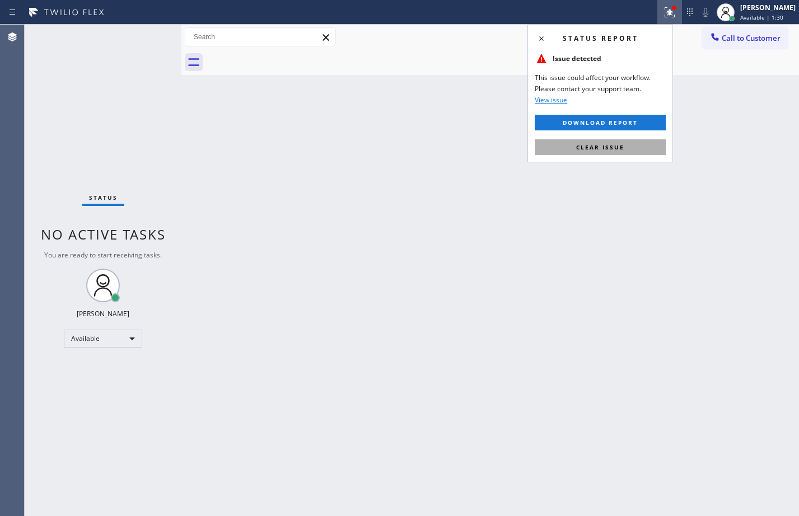
click at [597, 152] on button "Clear issue" at bounding box center [599, 147] width 131 height 16
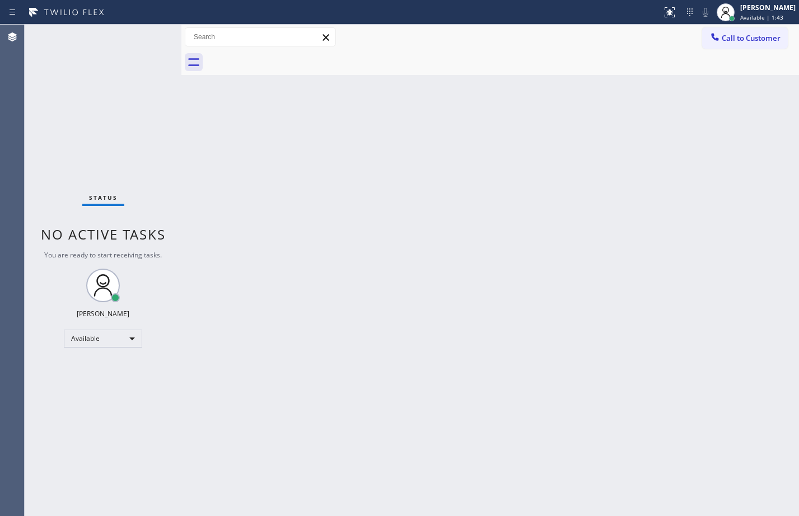
click at [138, 105] on div "Status No active tasks You are ready to start receiving tasks. [PERSON_NAME] Av…" at bounding box center [103, 270] width 157 height 491
click at [143, 106] on div "Status No active tasks You are ready to start receiving tasks. [PERSON_NAME] Av…" at bounding box center [103, 270] width 157 height 491
click at [133, 152] on div "Status No active tasks You are ready to start receiving tasks. [PERSON_NAME] Av…" at bounding box center [103, 270] width 157 height 491
click at [400, 253] on div "Back to Dashboard Change Sender ID Customers Technicians Select a contact Outbo…" at bounding box center [489, 270] width 617 height 491
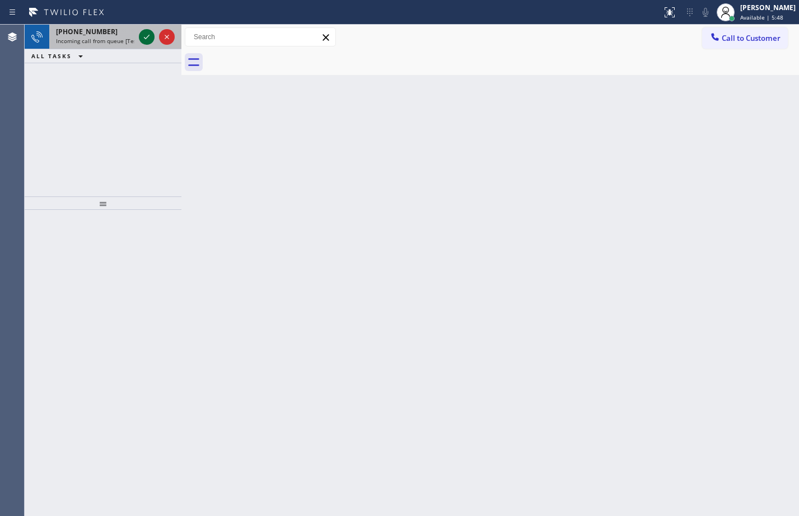
click at [147, 40] on icon at bounding box center [146, 36] width 13 height 13
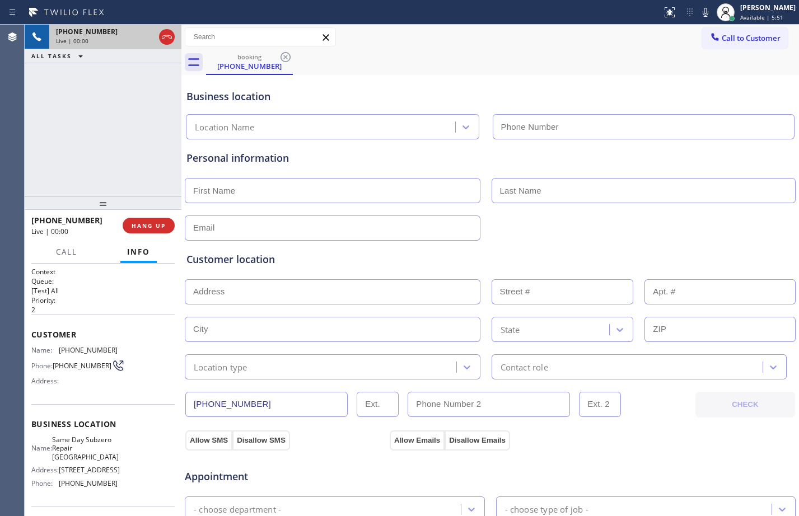
type input "[PHONE_NUMBER]"
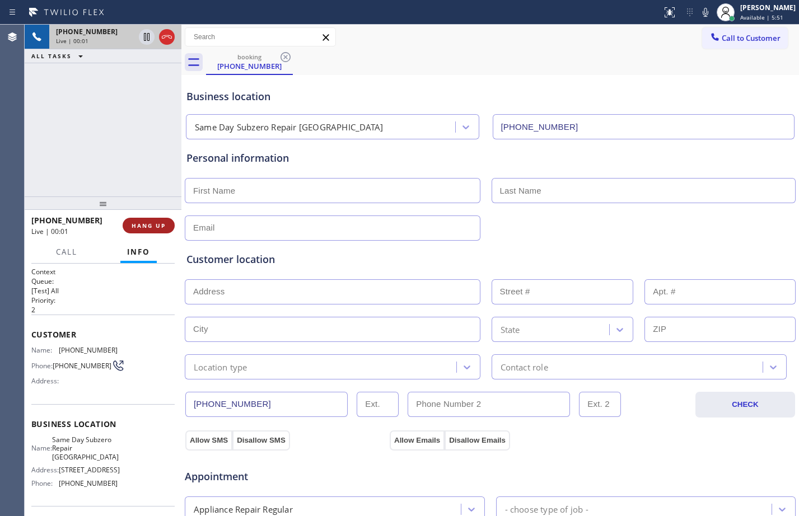
click at [167, 219] on button "HANG UP" at bounding box center [149, 226] width 52 height 16
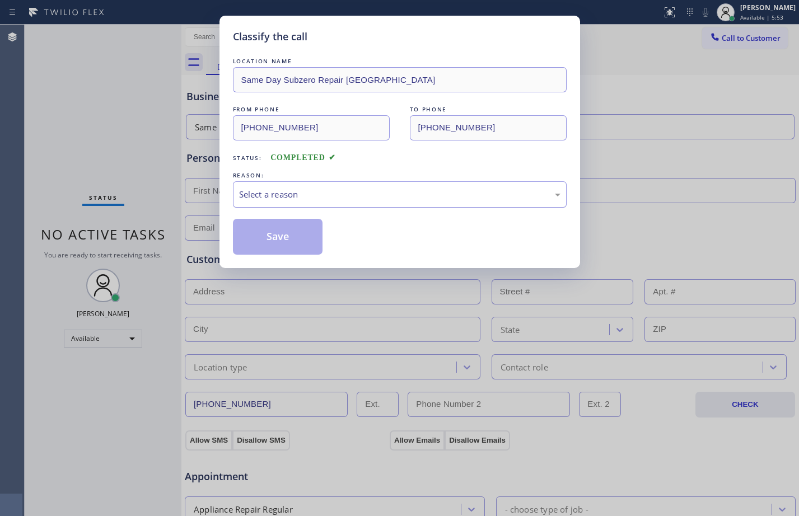
click at [326, 185] on div "Select a reason" at bounding box center [400, 194] width 334 height 26
click at [267, 222] on button "Save" at bounding box center [278, 237] width 90 height 36
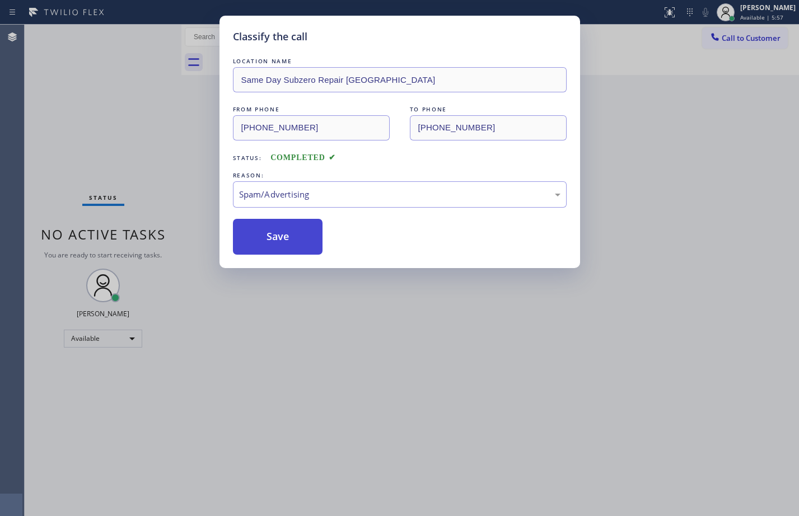
click at [273, 231] on button "Save" at bounding box center [278, 237] width 90 height 36
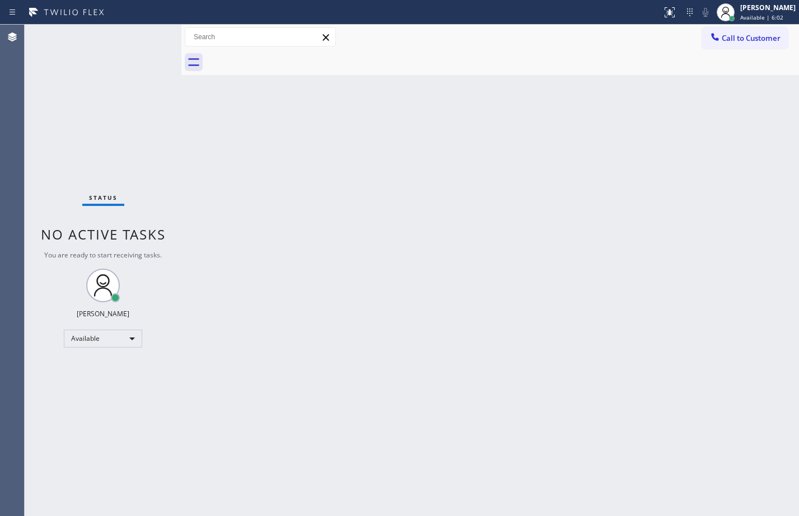
click at [142, 39] on div "Status No active tasks You are ready to start receiving tasks. [PERSON_NAME] Av…" at bounding box center [103, 270] width 157 height 491
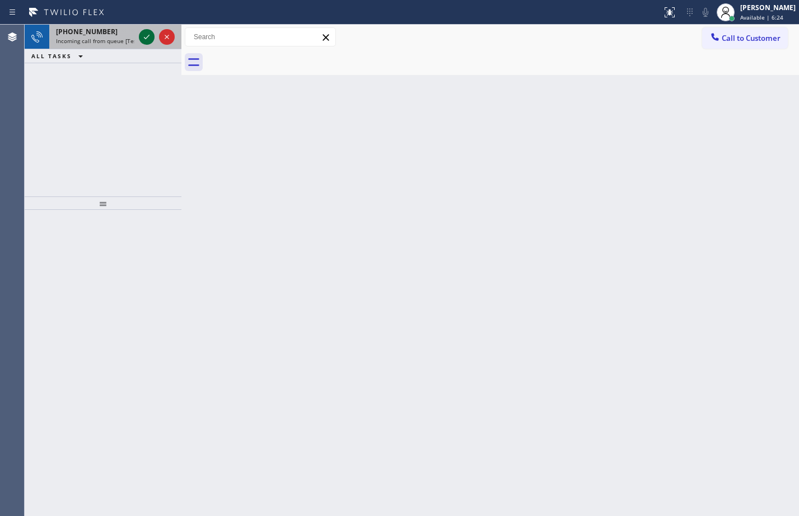
click at [145, 37] on icon at bounding box center [146, 36] width 13 height 13
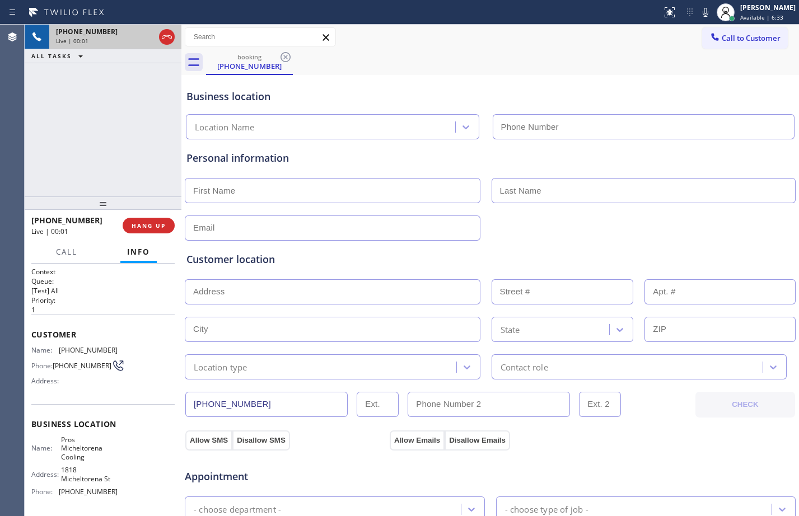
type input "[PHONE_NUMBER]"
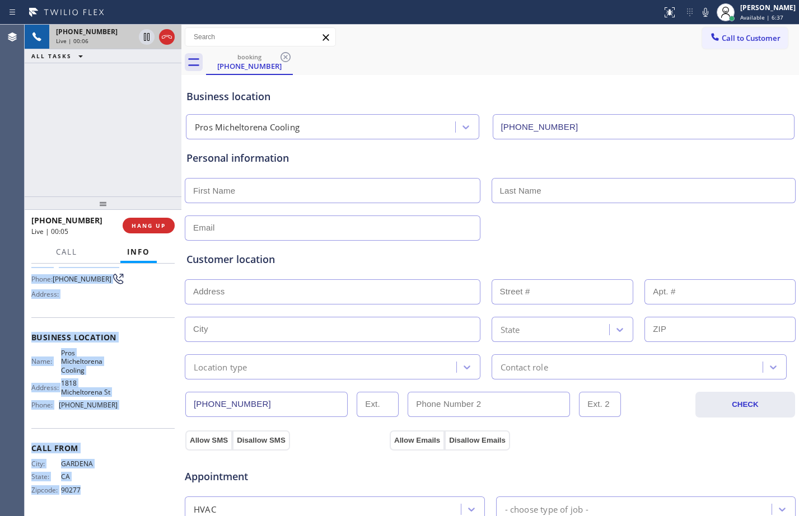
scroll to position [91, 0]
drag, startPoint x: 31, startPoint y: 335, endPoint x: 129, endPoint y: 415, distance: 126.5
click at [129, 415] on div "Context Queue: [Test] All Priority: 1 Customer Name: [PHONE_NUMBER] Phone: [PHO…" at bounding box center [103, 390] width 157 height 252
copy div "Customer Name: [PHONE_NUMBER] Phone: [PHONE_NUMBER] Address: Business location …"
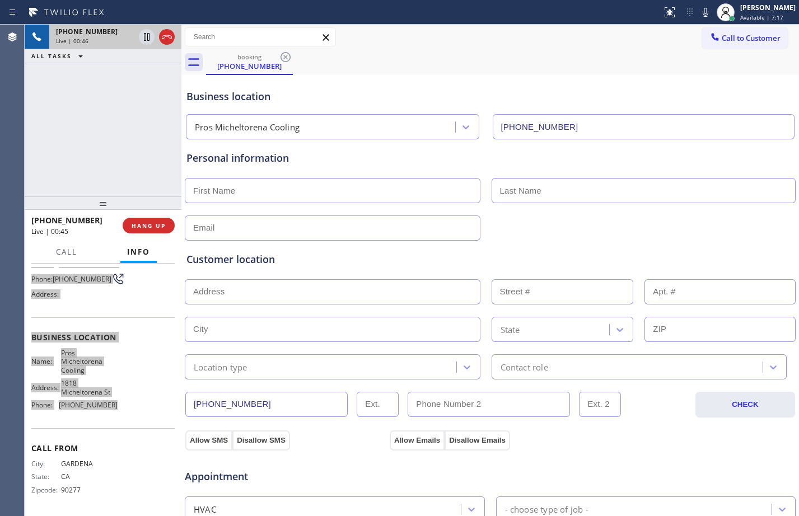
scroll to position [351, 0]
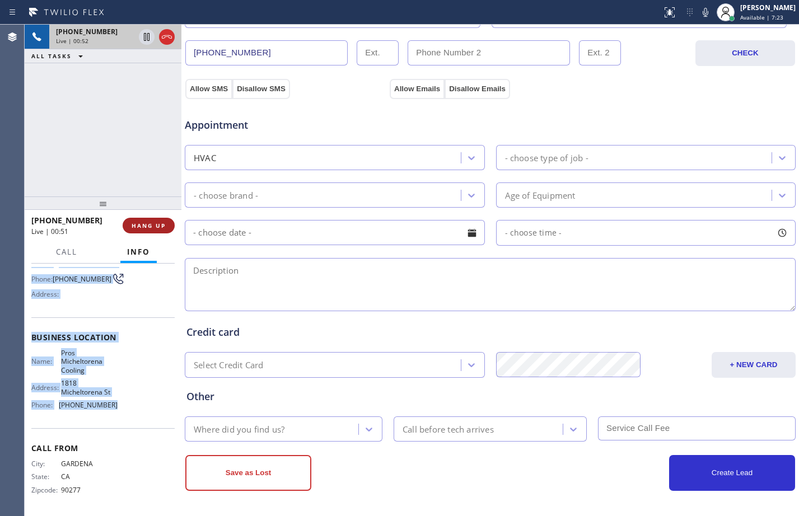
click at [148, 229] on span "HANG UP" at bounding box center [149, 226] width 34 height 8
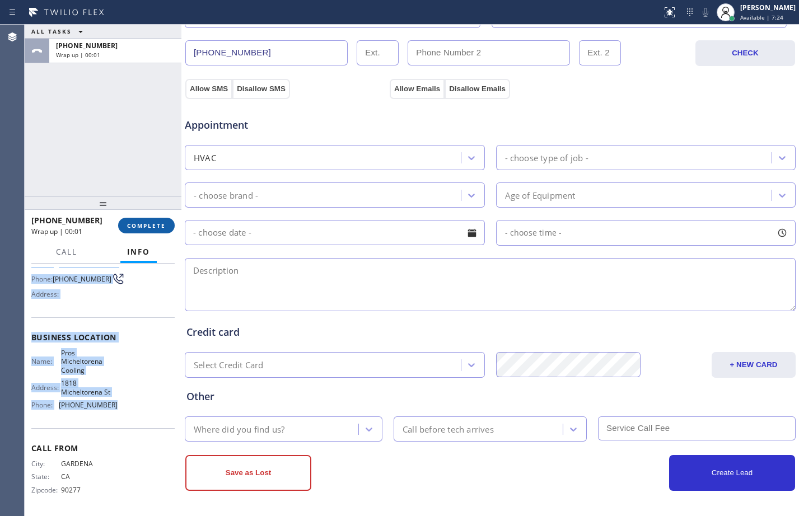
click at [148, 229] on span "COMPLETE" at bounding box center [146, 226] width 39 height 8
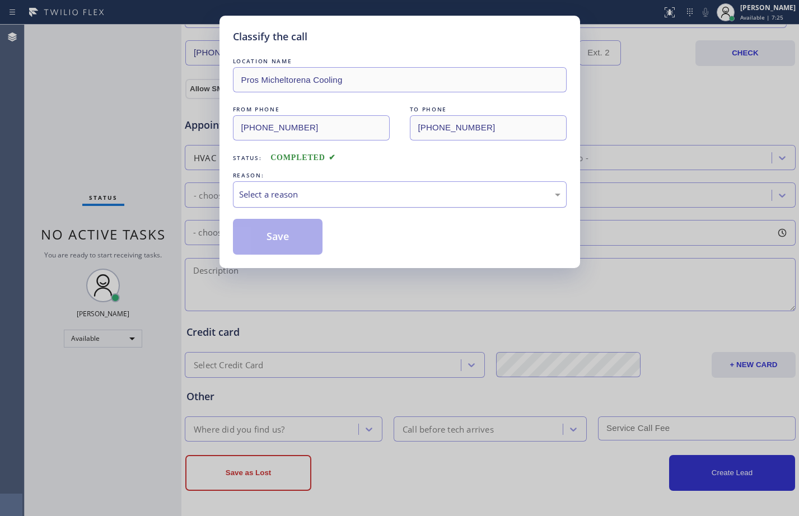
click at [322, 192] on div "Select a reason" at bounding box center [399, 194] width 321 height 13
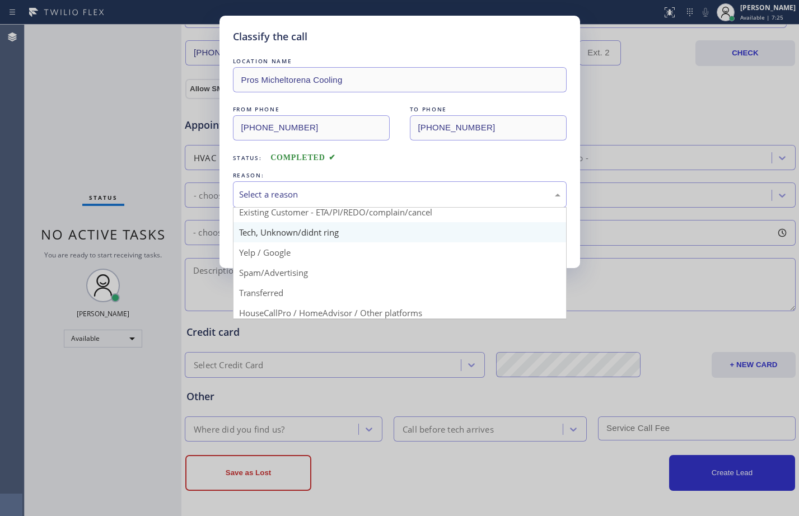
scroll to position [71, 0]
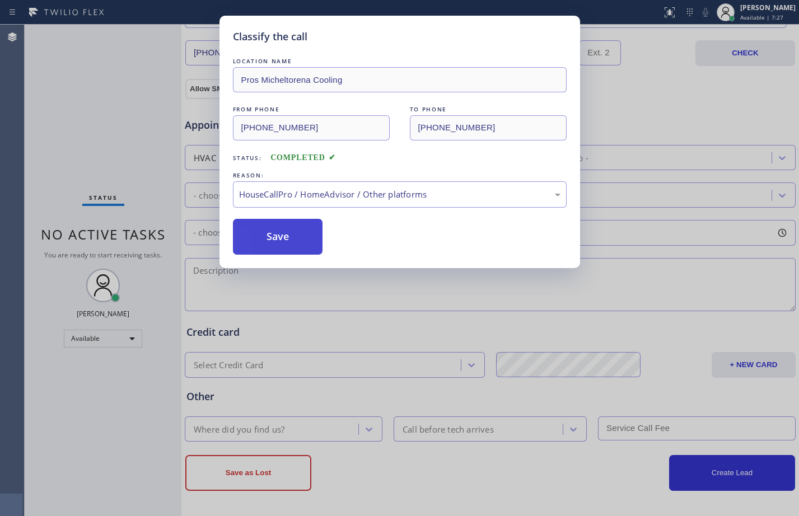
click at [280, 250] on button "Save" at bounding box center [278, 237] width 90 height 36
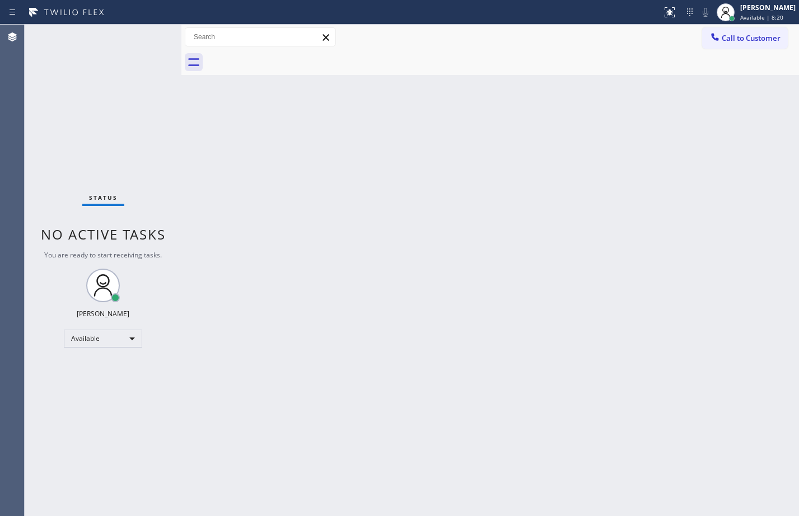
click at [140, 72] on div "Status No active tasks You are ready to start receiving tasks. [PERSON_NAME] Av…" at bounding box center [103, 270] width 157 height 491
click at [150, 36] on div "Status No active tasks You are ready to start receiving tasks. [PERSON_NAME] Av…" at bounding box center [103, 270] width 157 height 491
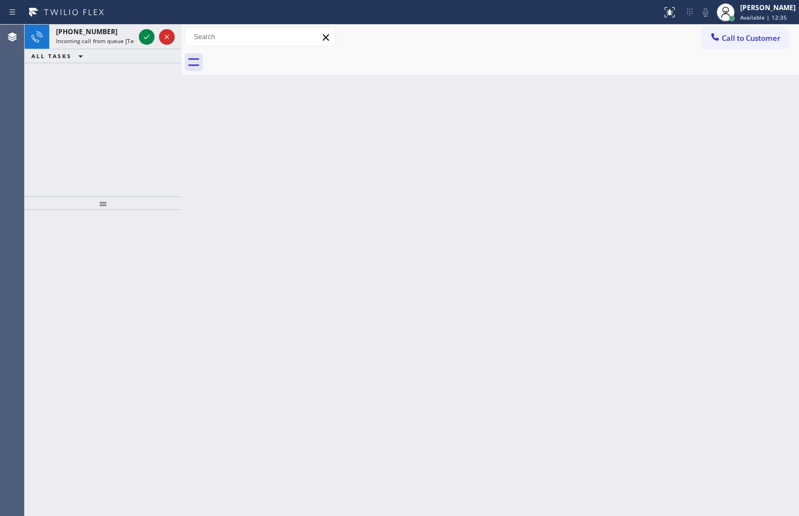
click at [147, 35] on icon at bounding box center [146, 36] width 13 height 13
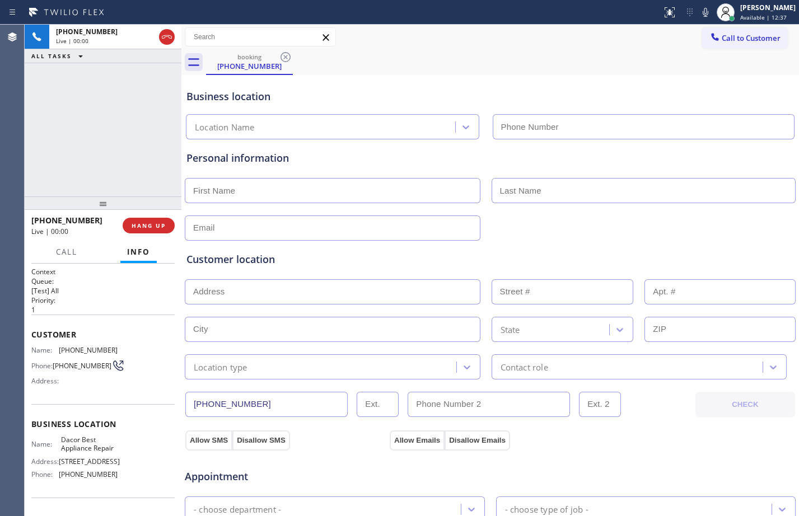
type input "[PHONE_NUMBER]"
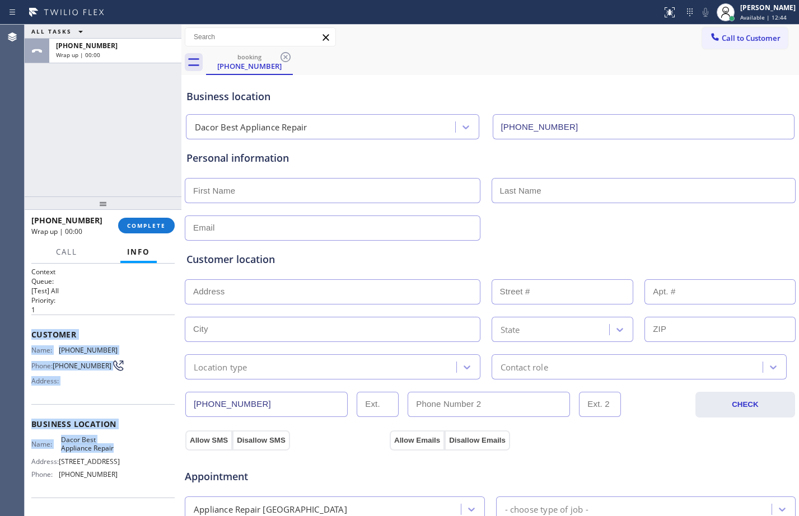
drag, startPoint x: 28, startPoint y: 330, endPoint x: 141, endPoint y: 419, distance: 143.5
click at [123, 454] on div "Context Queue: [Test] All Priority: 1 Customer Name: [PHONE_NUMBER] Phone: [PHO…" at bounding box center [103, 390] width 157 height 252
click at [145, 220] on button "COMPLETE" at bounding box center [146, 226] width 57 height 16
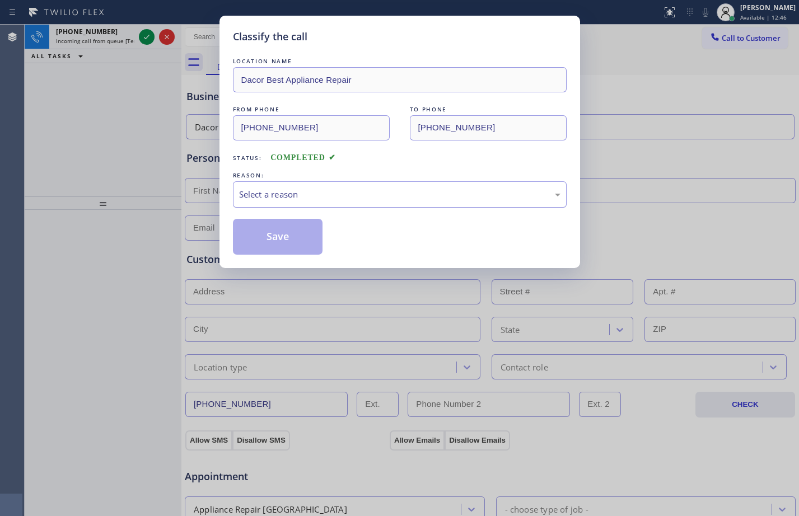
click at [381, 207] on div "Select a reason" at bounding box center [400, 194] width 334 height 26
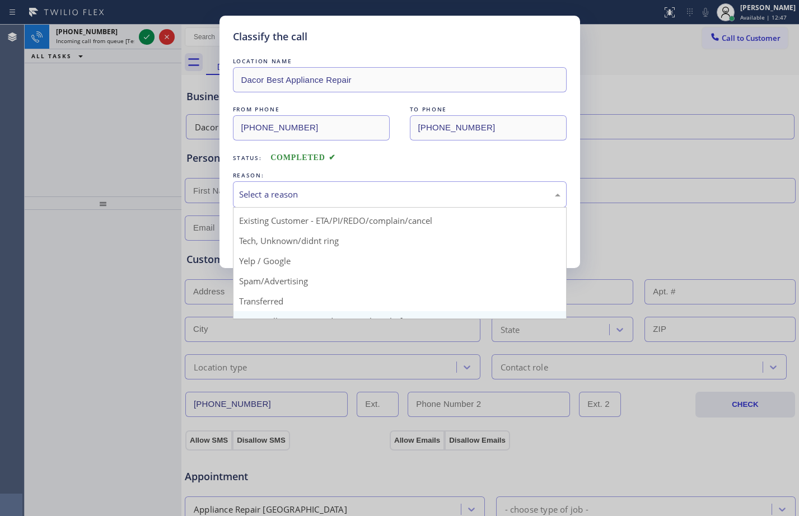
scroll to position [71, 0]
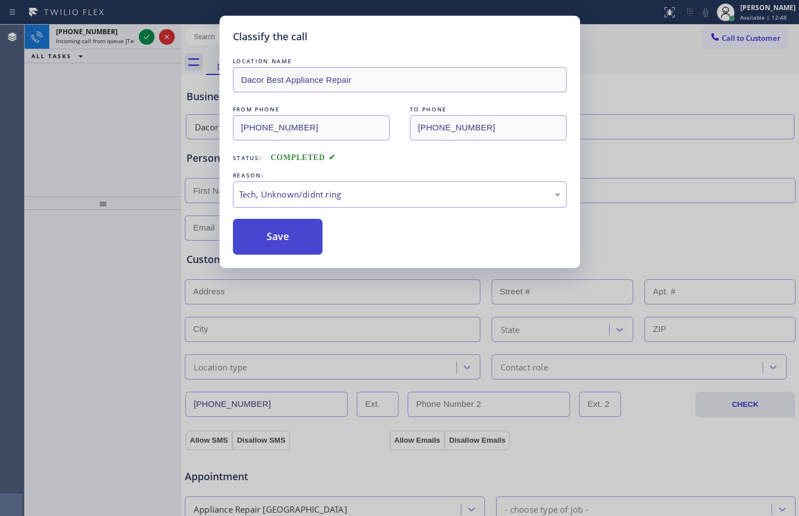
click at [264, 246] on button "Save" at bounding box center [278, 237] width 90 height 36
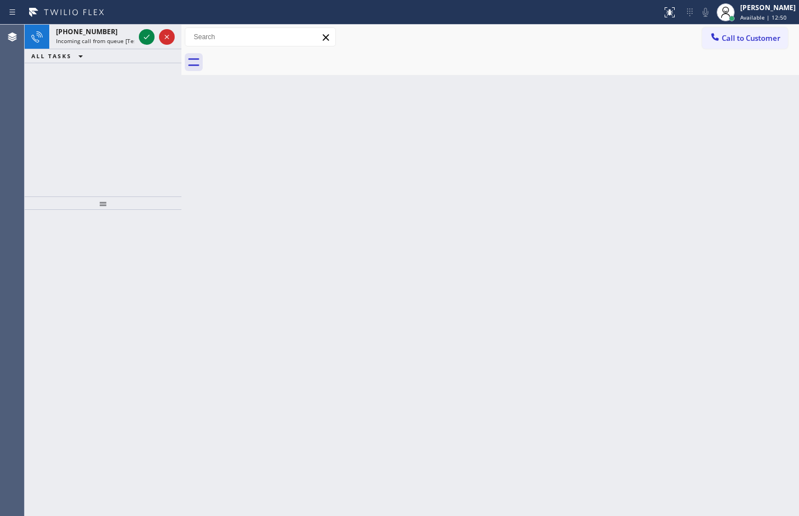
click at [118, 147] on div "[PHONE_NUMBER] Incoming call from queue [Test] All ALL TASKS ALL TASKS ACTIVE T…" at bounding box center [103, 111] width 157 height 172
click at [149, 31] on icon at bounding box center [146, 36] width 13 height 13
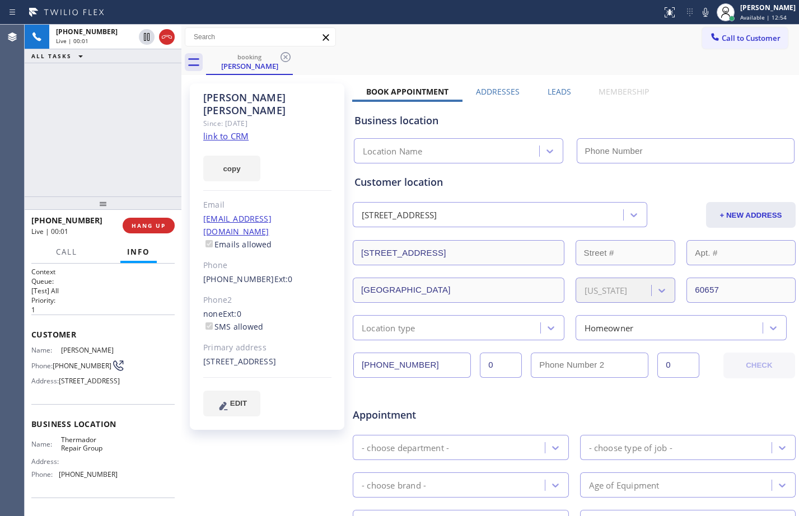
type input "[PHONE_NUMBER]"
click at [226, 130] on link "link to CRM" at bounding box center [225, 135] width 45 height 11
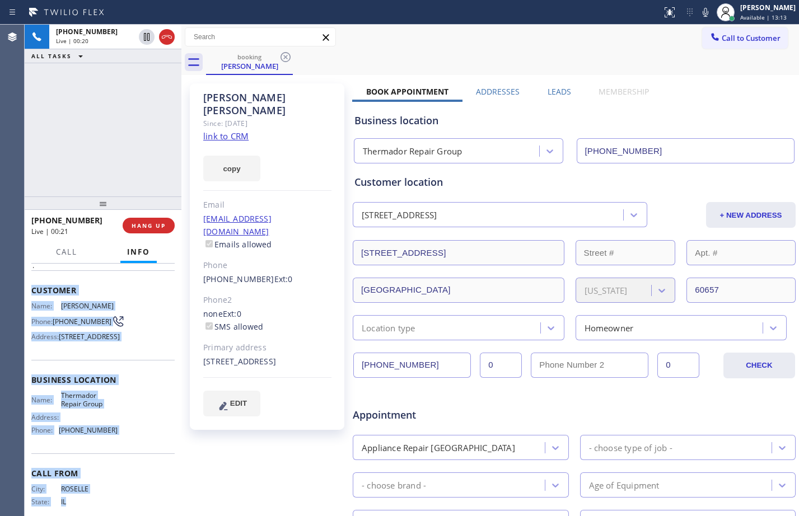
scroll to position [100, 0]
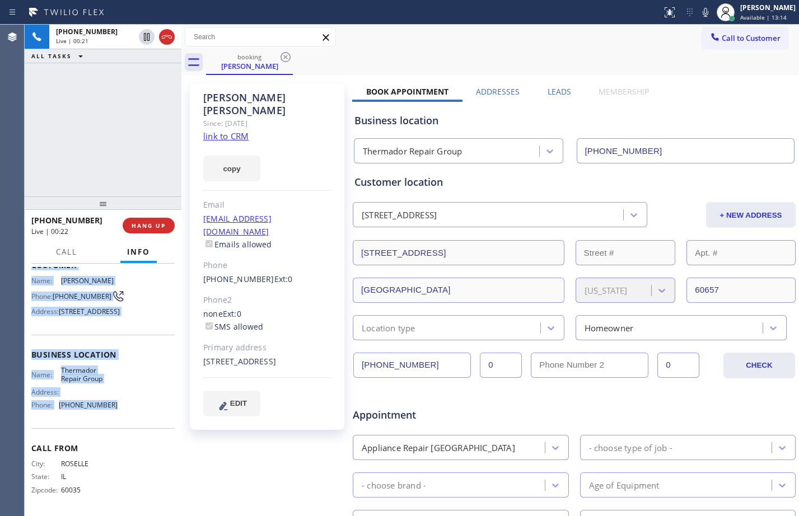
drag, startPoint x: 26, startPoint y: 337, endPoint x: 109, endPoint y: 400, distance: 104.2
click at [109, 400] on div "Context Queue: [Test] All Priority: 1 Customer Name: [PERSON_NAME] Phone: [PHON…" at bounding box center [103, 390] width 157 height 252
copy div "Customer Name: [PERSON_NAME] Phone: [PHONE_NUMBER] Address: [STREET_ADDRESS] Bu…"
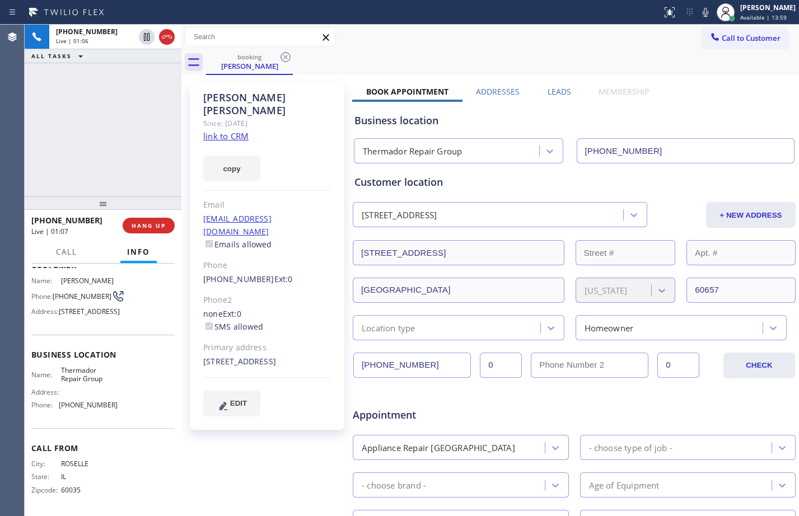
click at [119, 137] on div "[PHONE_NUMBER] Live | 01:06 ALL TASKS ALL TASKS ACTIVE TASKS TASKS IN WRAP UP" at bounding box center [103, 111] width 157 height 172
click at [158, 228] on span "HANG UP" at bounding box center [149, 226] width 34 height 8
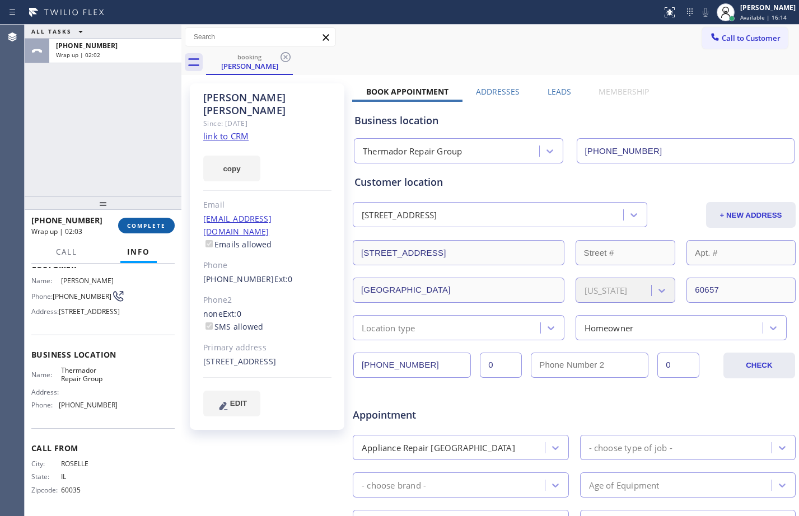
click at [153, 228] on span "COMPLETE" at bounding box center [146, 226] width 39 height 8
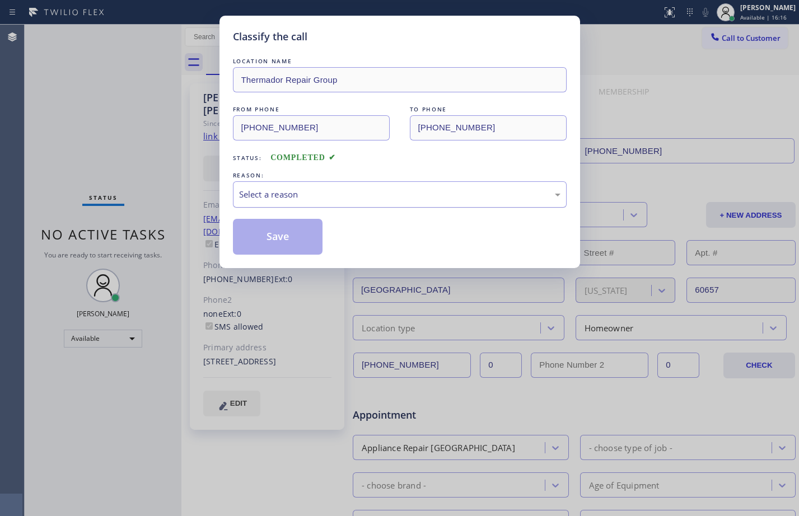
click at [360, 183] on div "Select a reason" at bounding box center [400, 194] width 334 height 26
click at [292, 231] on button "Save" at bounding box center [278, 237] width 90 height 36
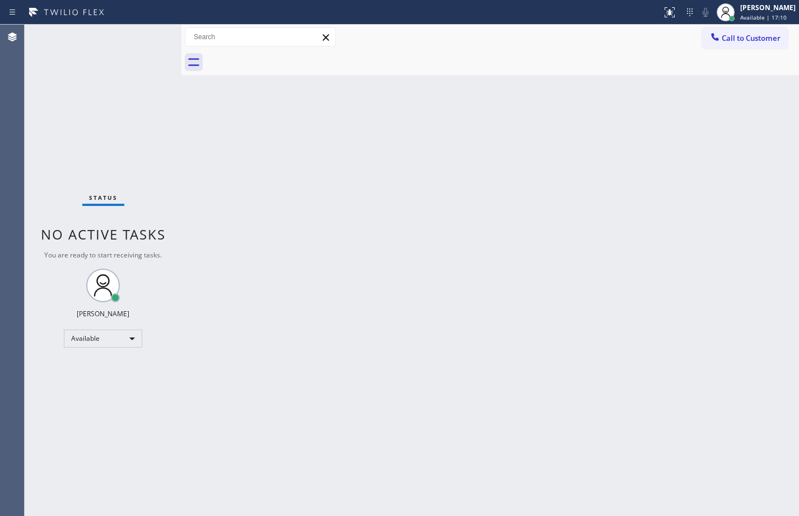
click at [645, 486] on div "Back to Dashboard Change Sender ID Customers Technicians Select a contact Outbo…" at bounding box center [489, 270] width 617 height 491
drag, startPoint x: 231, startPoint y: 187, endPoint x: 242, endPoint y: 186, distance: 10.6
click at [242, 186] on div "Back to Dashboard Change Sender ID Customers Technicians Select a contact Outbo…" at bounding box center [489, 270] width 617 height 491
click at [143, 36] on div "Status No active tasks You are ready to start receiving tasks. [PERSON_NAME] Av…" at bounding box center [103, 270] width 157 height 491
click at [144, 36] on div "Status No active tasks You are ready to start receiving tasks. [PERSON_NAME] Av…" at bounding box center [103, 270] width 157 height 491
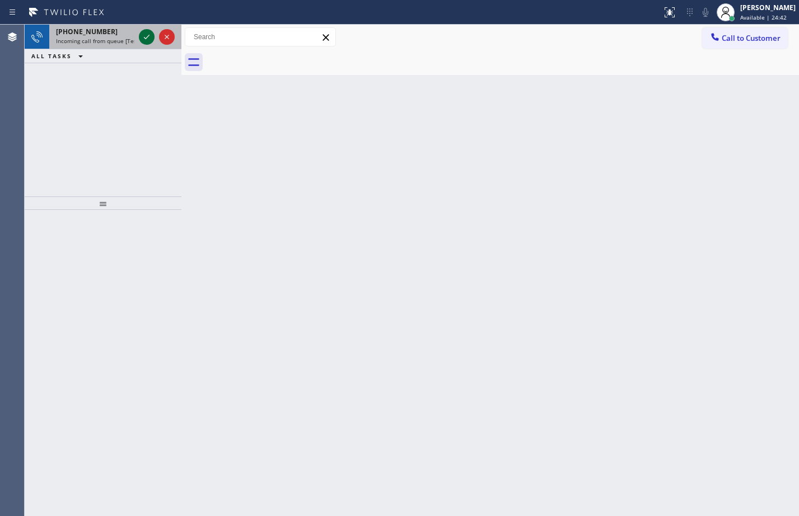
click at [142, 41] on icon at bounding box center [146, 36] width 13 height 13
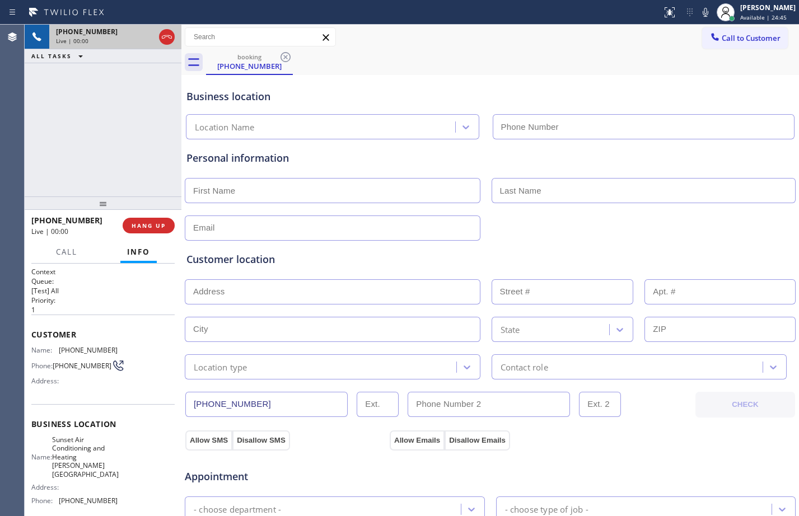
type input "[PHONE_NUMBER]"
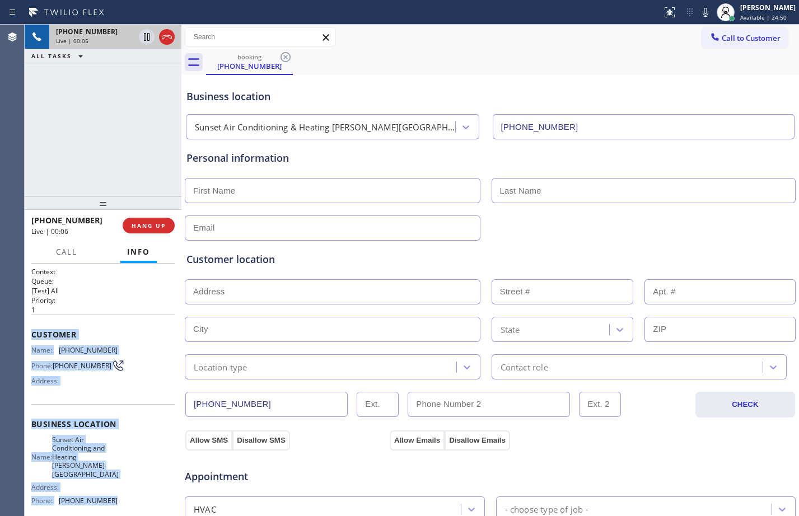
drag, startPoint x: 32, startPoint y: 335, endPoint x: 123, endPoint y: 491, distance: 180.1
click at [123, 491] on div "Context Queue: [Test] All Priority: 1 Customer Name: [PHONE_NUMBER] Phone: [PHO…" at bounding box center [102, 437] width 143 height 341
copy div "Customer Name: [PHONE_NUMBER] Phone: [PHONE_NUMBER] Address: Business location …"
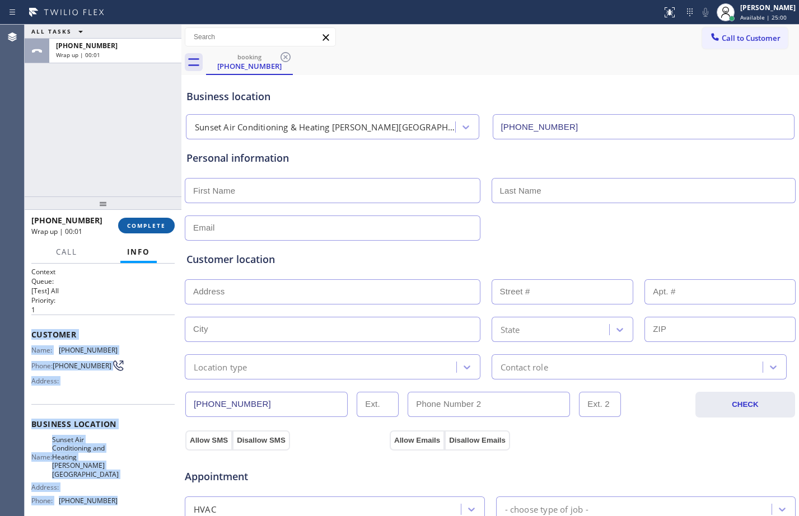
click at [143, 227] on span "COMPLETE" at bounding box center [146, 226] width 39 height 8
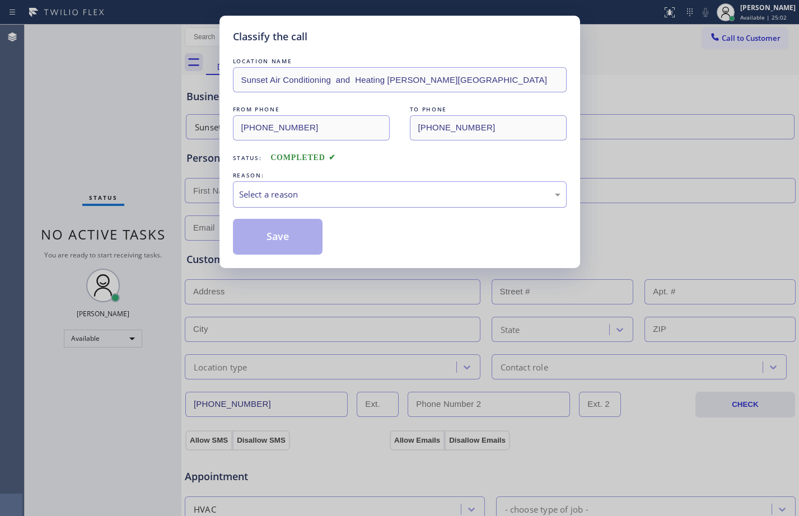
click at [482, 200] on div "Select a reason" at bounding box center [399, 194] width 321 height 13
click at [300, 236] on button "Save" at bounding box center [278, 237] width 90 height 36
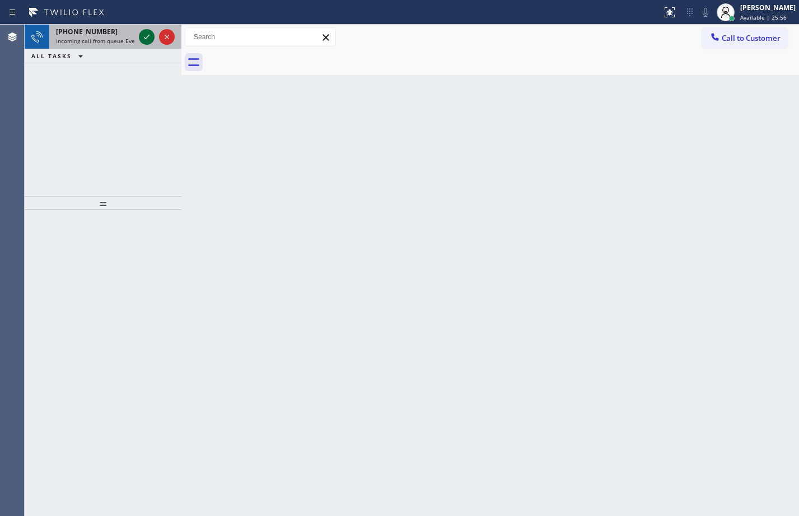
click at [147, 36] on icon at bounding box center [146, 36] width 13 height 13
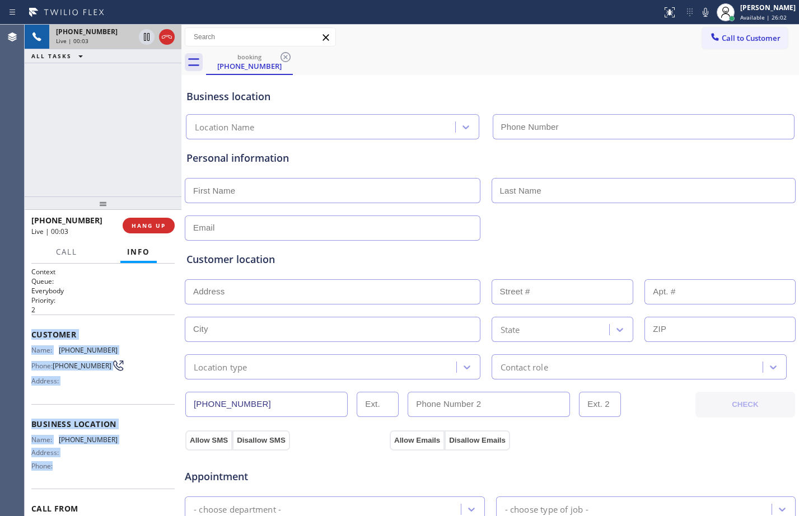
drag, startPoint x: 32, startPoint y: 339, endPoint x: 130, endPoint y: 474, distance: 166.3
click at [130, 474] on div "Context Queue: Everybody Priority: 2 Customer Name: [PHONE_NUMBER] Phone: [PHON…" at bounding box center [102, 420] width 143 height 307
copy div "Customer Name: [PHONE_NUMBER] Phone: [PHONE_NUMBER] Address: Business location …"
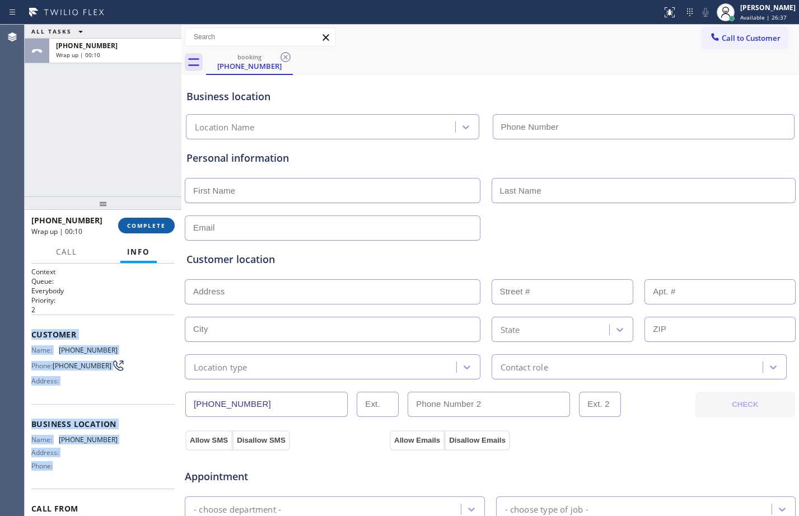
click at [144, 227] on span "COMPLETE" at bounding box center [146, 226] width 39 height 8
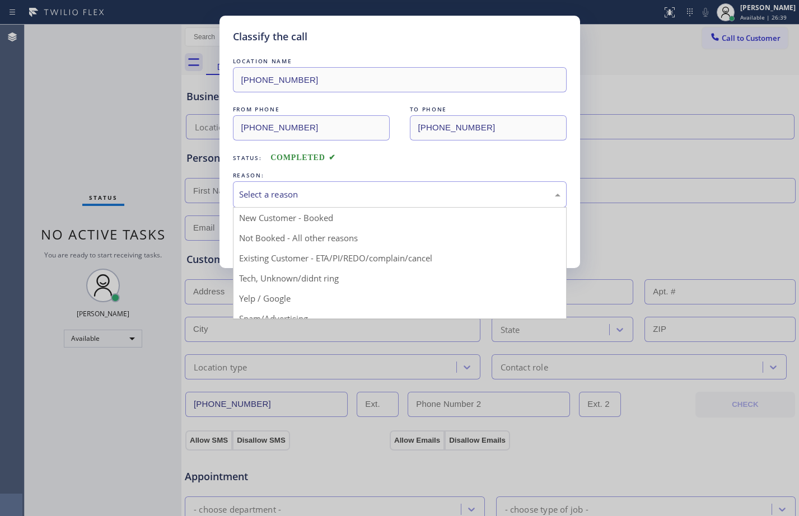
click at [352, 190] on div "Select a reason" at bounding box center [399, 194] width 321 height 13
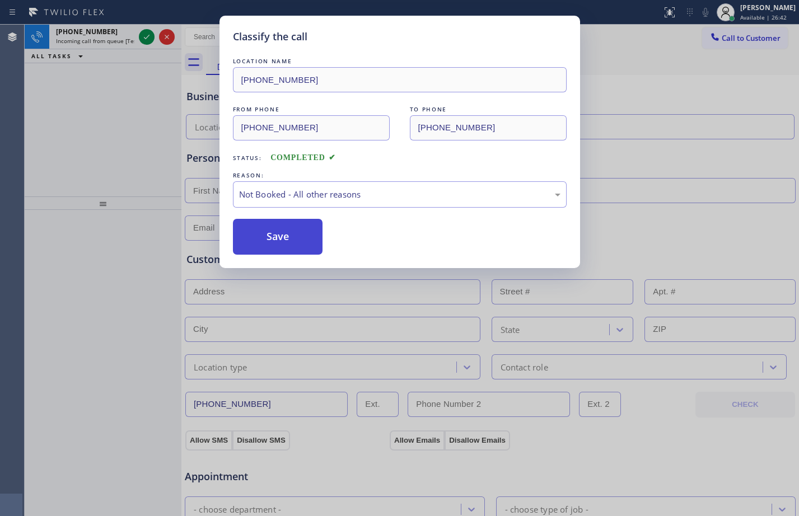
click at [287, 224] on button "Save" at bounding box center [278, 237] width 90 height 36
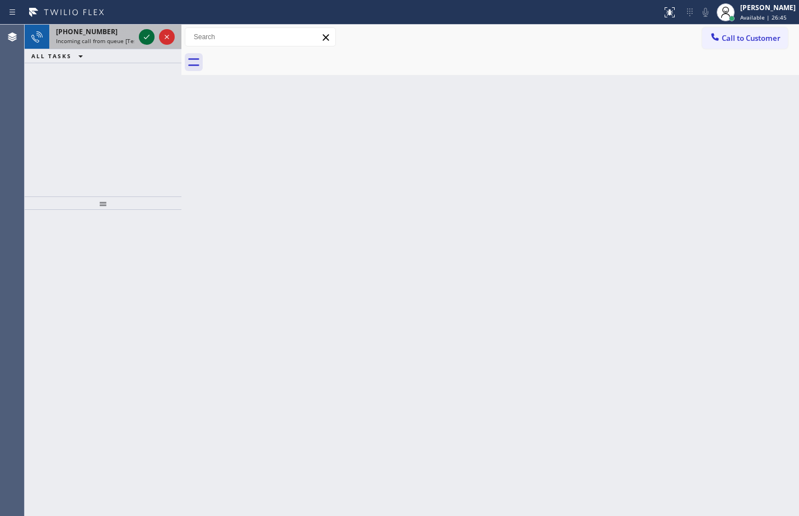
click at [145, 39] on icon at bounding box center [147, 37] width 6 height 4
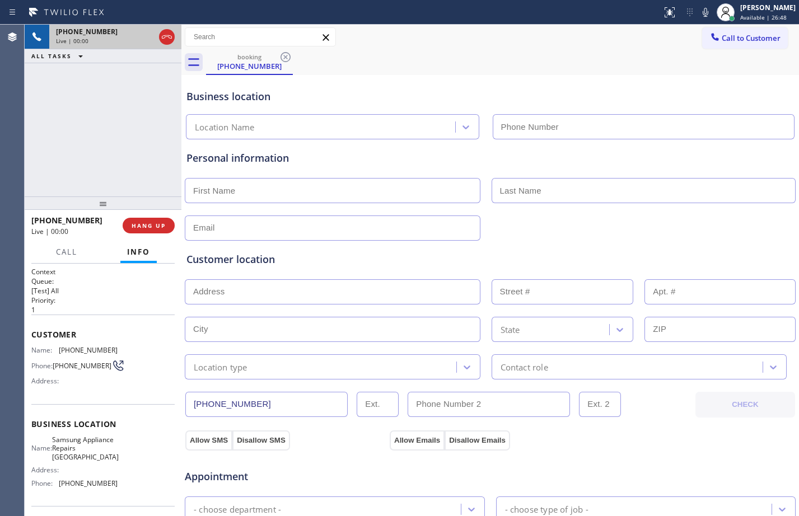
type input "[PHONE_NUMBER]"
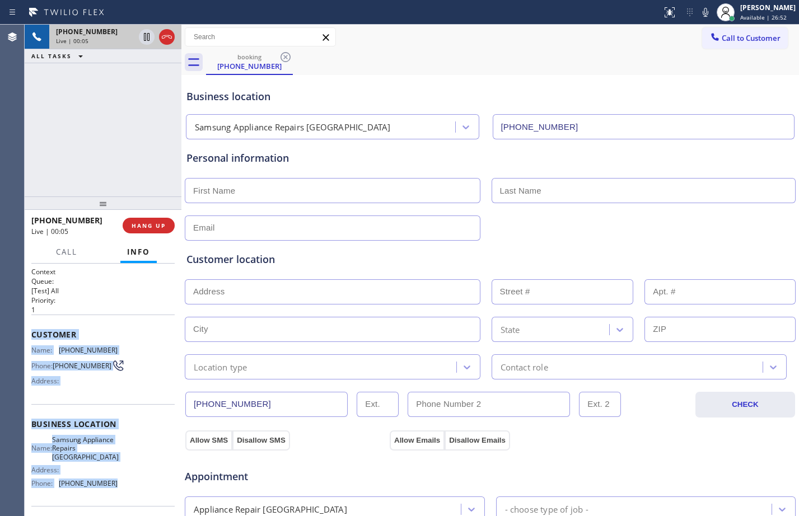
drag, startPoint x: 28, startPoint y: 328, endPoint x: 139, endPoint y: 496, distance: 200.7
click at [139, 496] on div "Context Queue: [Test] All Priority: 1 Customer Name: [PHONE_NUMBER] Phone: [PHO…" at bounding box center [103, 390] width 157 height 252
copy div "Customer Name: [PHONE_NUMBER] Phone: [PHONE_NUMBER] Address: Business location …"
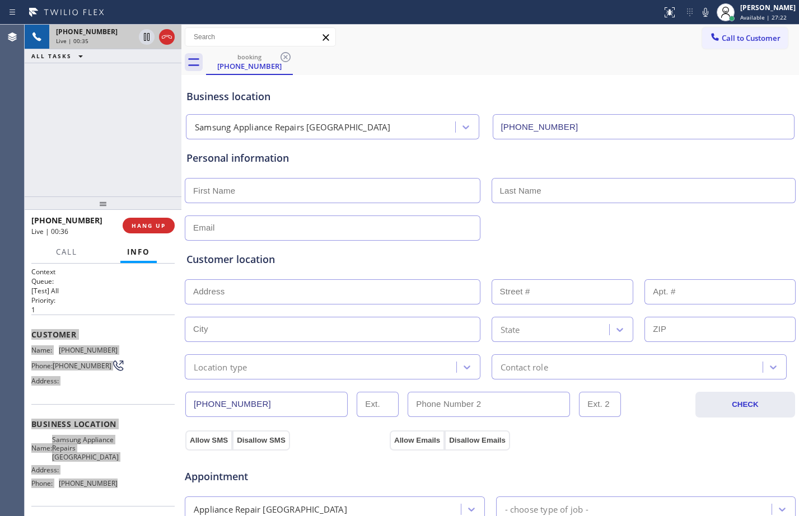
scroll to position [351, 0]
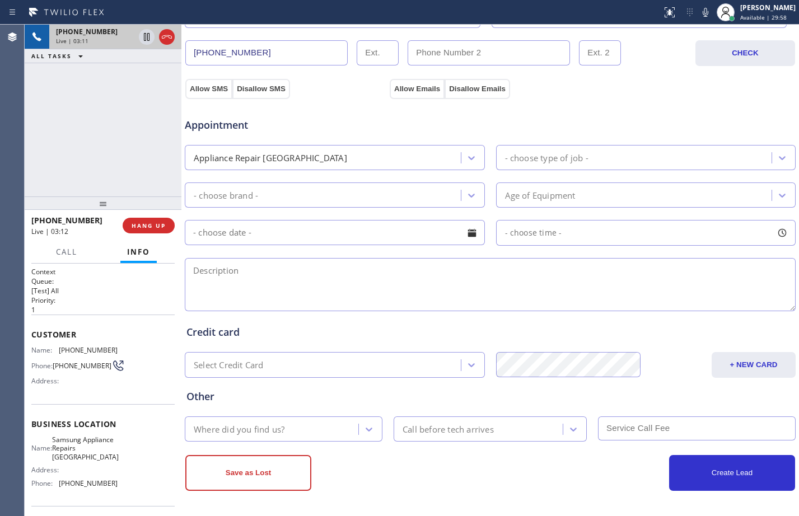
click at [106, 119] on div "[PHONE_NUMBER] Live | 03:11 ALL TASKS ALL TASKS ACTIVE TASKS TASKS IN WRAP UP" at bounding box center [103, 111] width 157 height 172
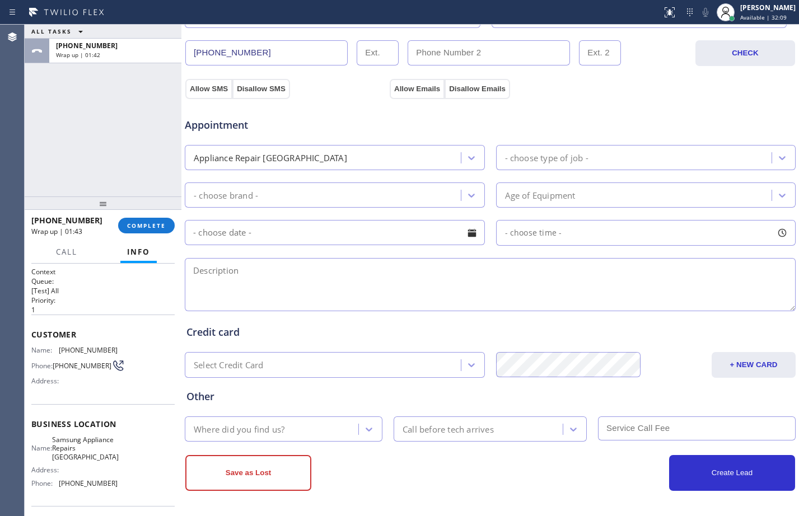
click at [84, 142] on div "ALL TASKS ALL TASKS ACTIVE TASKS TASKS IN WRAP UP [PHONE_NUMBER] Wrap up | 01:42" at bounding box center [103, 111] width 157 height 172
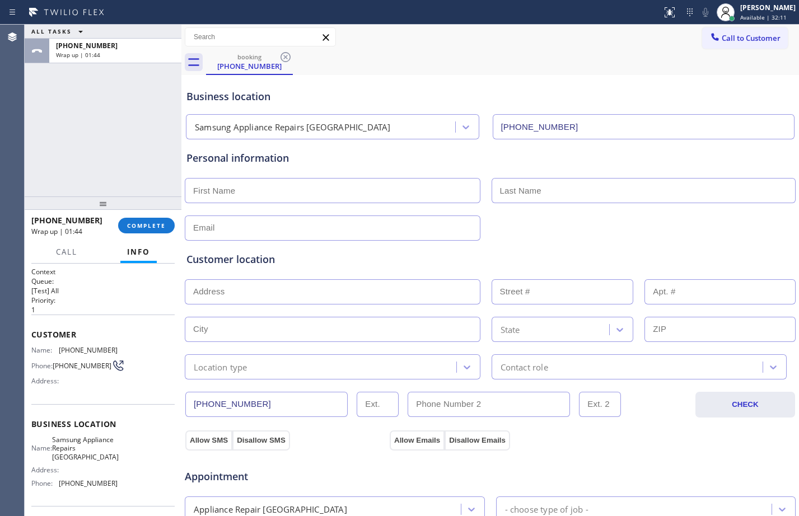
click at [354, 185] on input "text" at bounding box center [332, 190] width 295 height 25
type input "Mr."
type input "[PERSON_NAME]"
click at [360, 223] on input "text" at bounding box center [332, 227] width 295 height 25
type input "[EMAIL_ADDRESS][DOMAIN_NAME]"
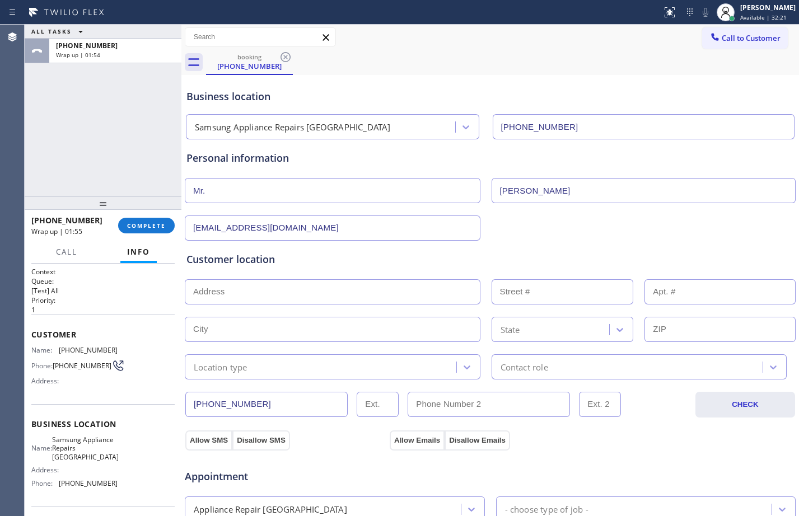
click at [360, 281] on input "text" at bounding box center [332, 291] width 295 height 25
click at [290, 293] on input "text" at bounding box center [332, 291] width 295 height 25
paste input "[STREET_ADDRESS]"
click at [344, 323] on body "Status report No issues detected If you experience an issue, please download th…" at bounding box center [399, 258] width 799 height 516
drag, startPoint x: 357, startPoint y: 297, endPoint x: 350, endPoint y: 304, distance: 9.9
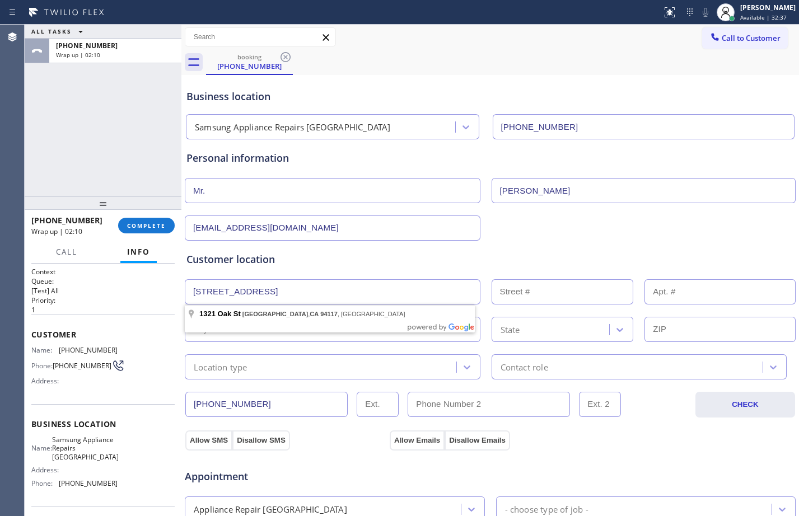
click at [358, 297] on input "[STREET_ADDRESS]" at bounding box center [332, 291] width 295 height 25
type input "[STREET_ADDRESS]"
type input "1321"
type input "[GEOGRAPHIC_DATA]"
type input "94117"
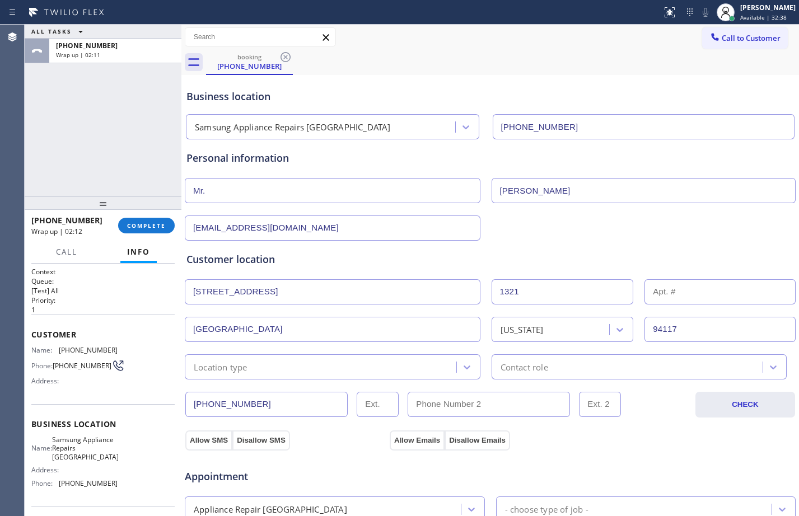
click at [277, 363] on div "Location type" at bounding box center [322, 367] width 268 height 20
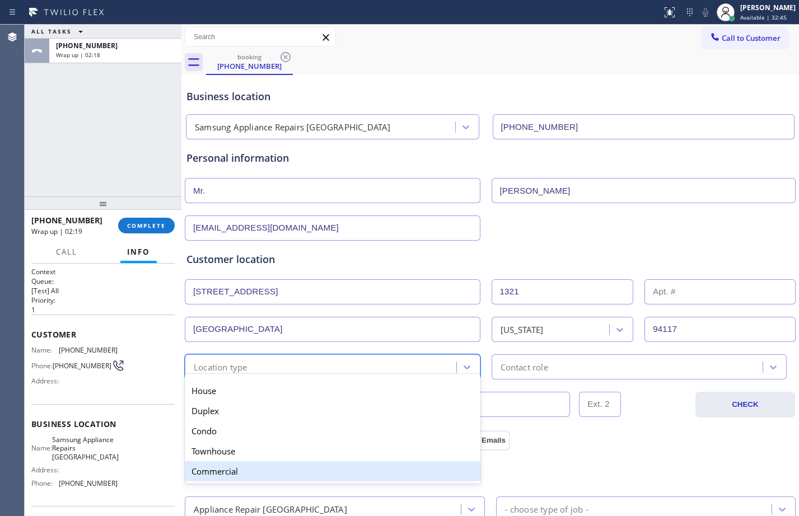
click at [351, 464] on div "Commercial" at bounding box center [332, 471] width 295 height 20
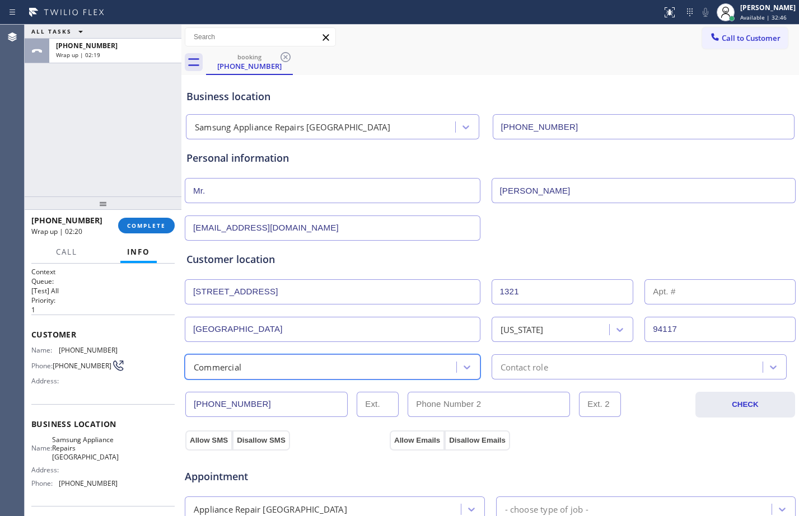
click at [630, 370] on div "Contact role" at bounding box center [629, 367] width 268 height 20
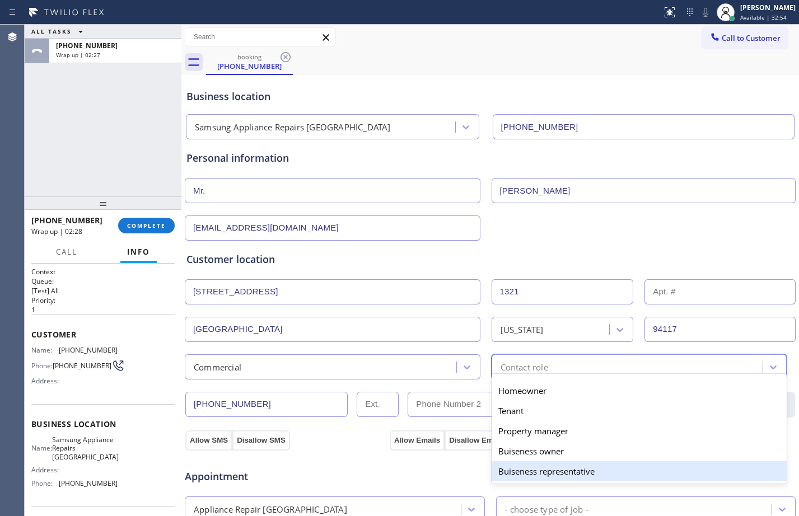
click at [561, 473] on div "Buiseness representative" at bounding box center [638, 471] width 295 height 20
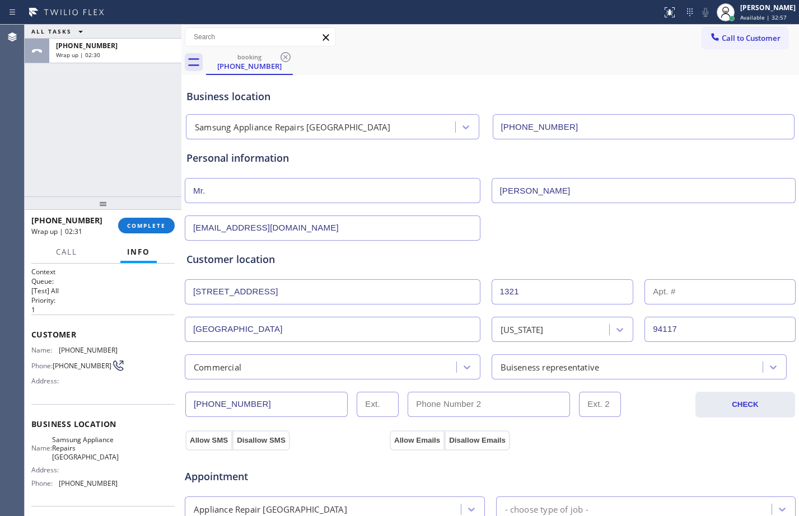
drag, startPoint x: 445, startPoint y: 477, endPoint x: 339, endPoint y: 430, distance: 116.2
click at [445, 477] on div "Appointment" at bounding box center [490, 470] width 613 height 29
click at [311, 360] on div "Commercial" at bounding box center [322, 367] width 268 height 20
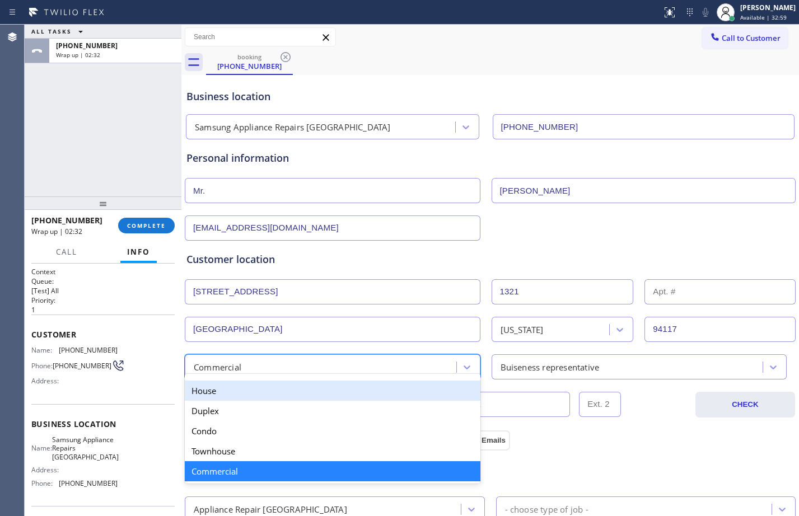
drag, startPoint x: 287, startPoint y: 391, endPoint x: 568, endPoint y: 415, distance: 281.9
click at [287, 392] on div "House" at bounding box center [332, 391] width 295 height 20
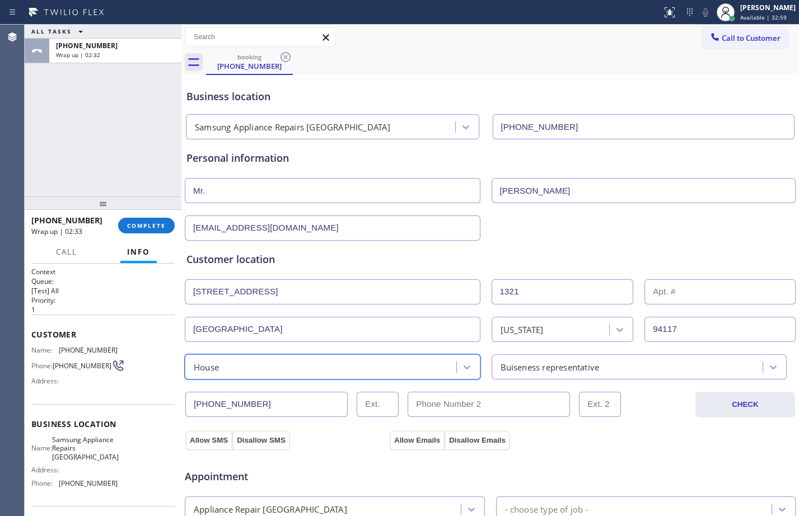
click at [590, 365] on div "Buiseness representative" at bounding box center [549, 366] width 99 height 13
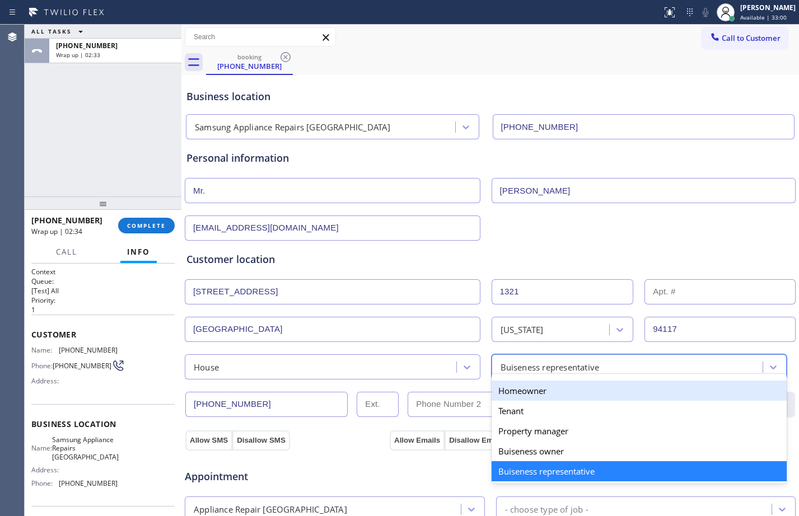
click at [564, 387] on div "Homeowner" at bounding box center [638, 391] width 295 height 20
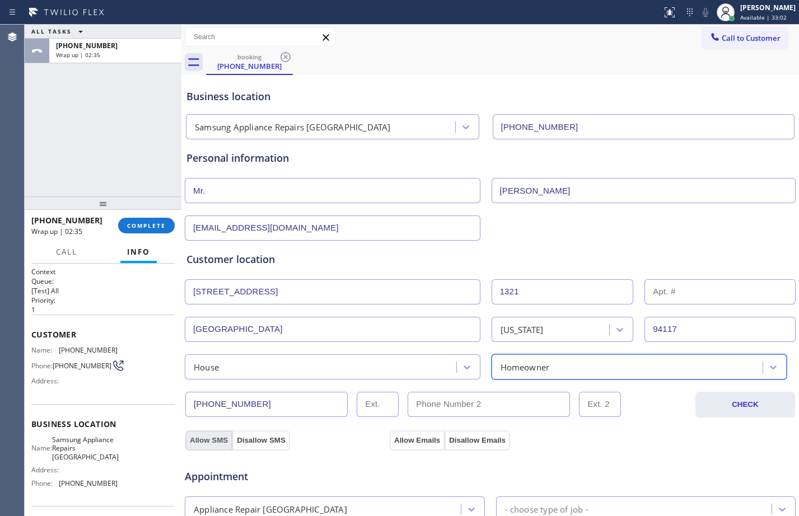
click at [215, 442] on button "Allow SMS" at bounding box center [208, 440] width 47 height 20
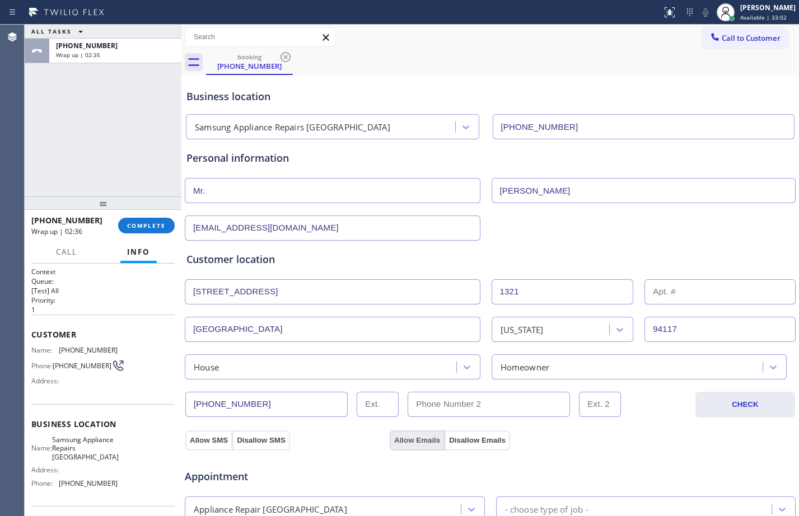
click at [417, 441] on button "Allow Emails" at bounding box center [416, 440] width 55 height 20
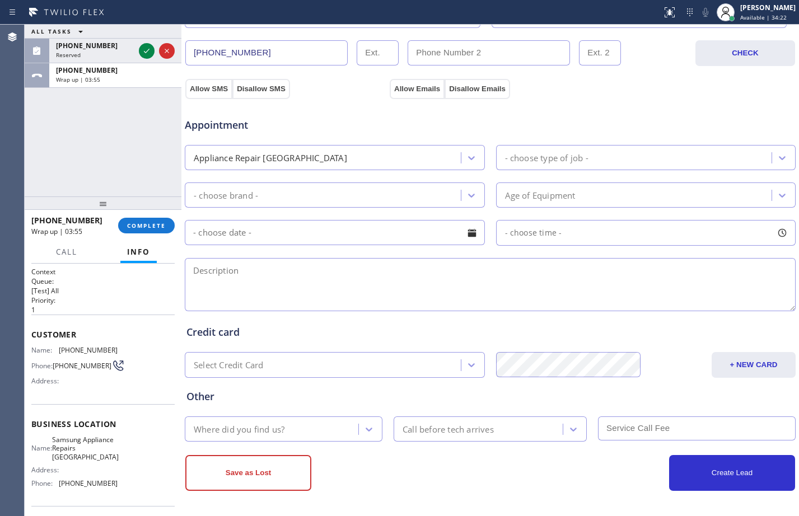
click at [100, 156] on div "ALL TASKS ALL TASKS ACTIVE TASKS TASKS IN WRAP UP [PHONE_NUMBER] Reserved [PHON…" at bounding box center [103, 111] width 157 height 172
click at [387, 167] on div "Appliance Repair [GEOGRAPHIC_DATA]" at bounding box center [324, 158] width 273 height 20
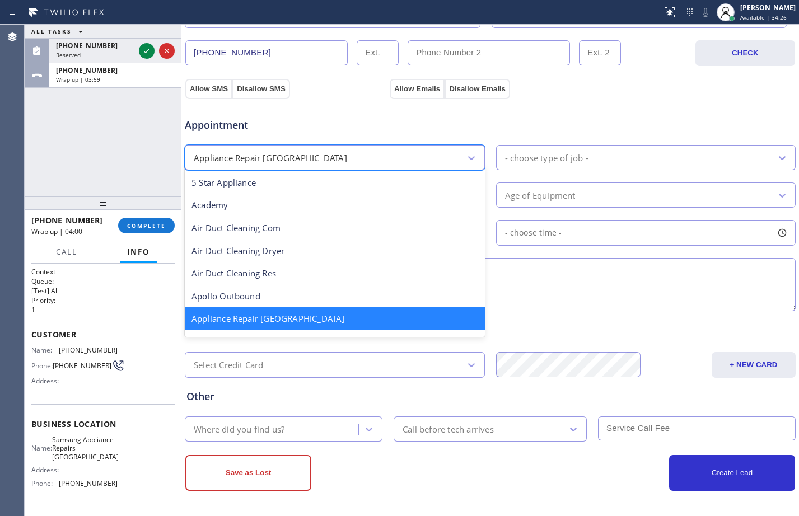
scroll to position [2, 0]
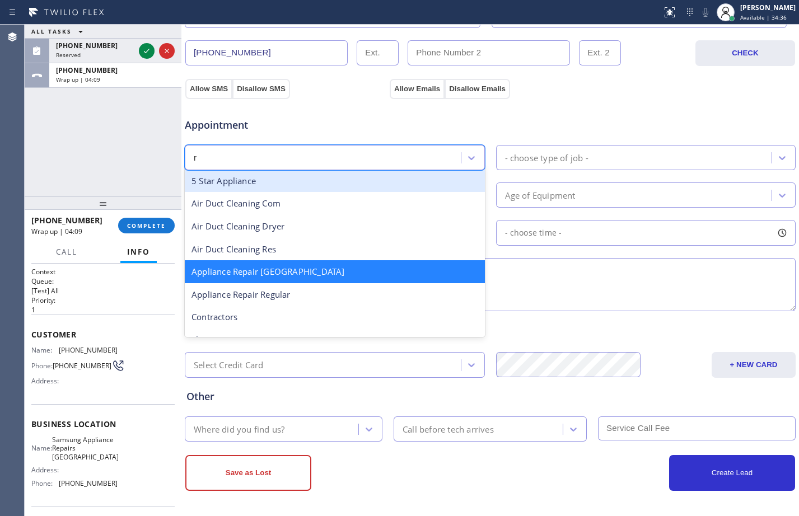
type input "re"
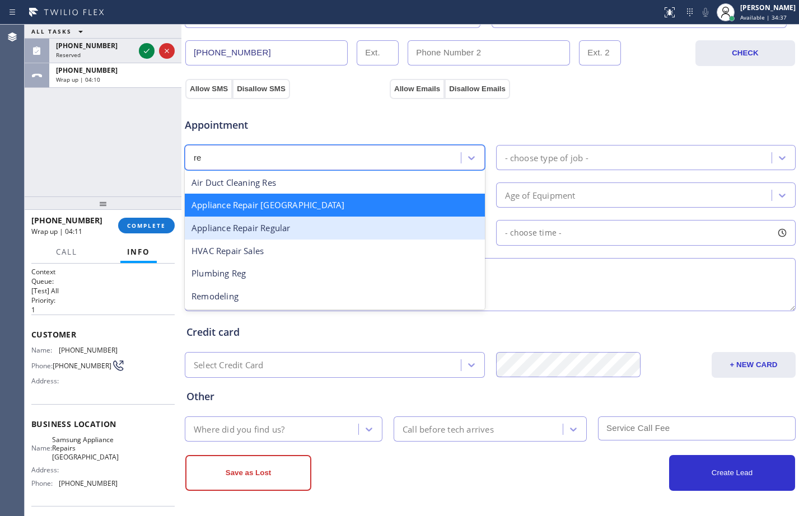
click at [280, 223] on div "Appliance Repair Regular" at bounding box center [335, 228] width 300 height 23
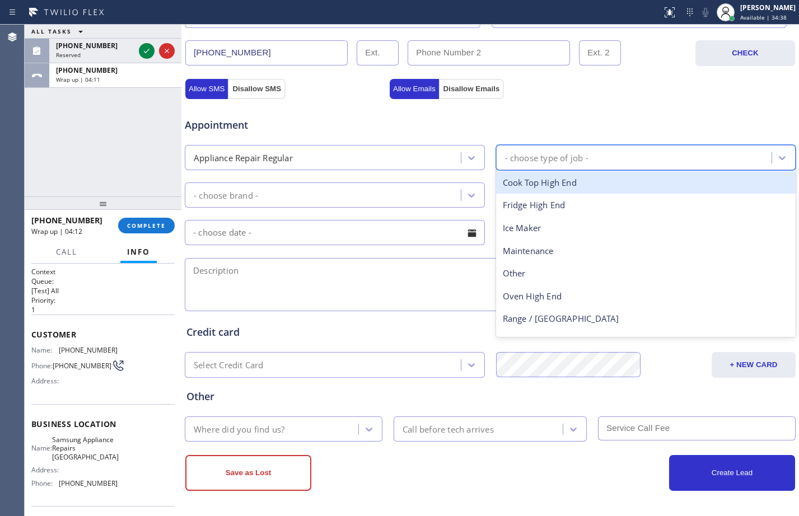
click at [564, 158] on div "- choose type of job -" at bounding box center [546, 157] width 83 height 13
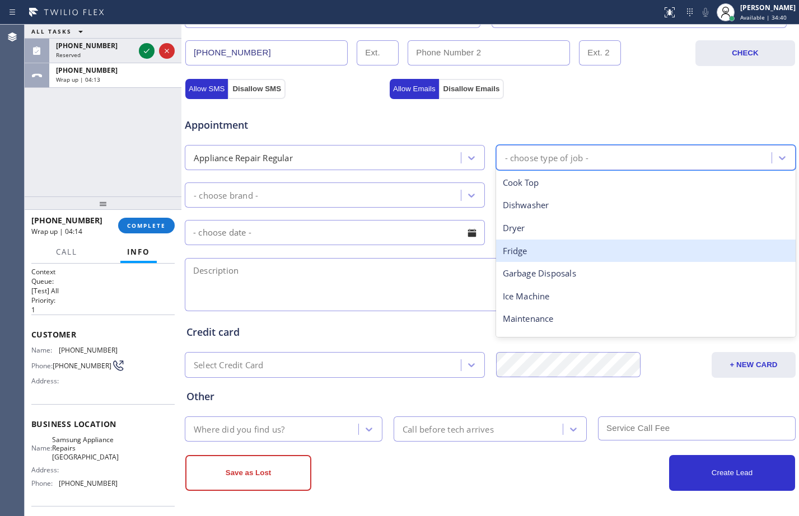
type input "f"
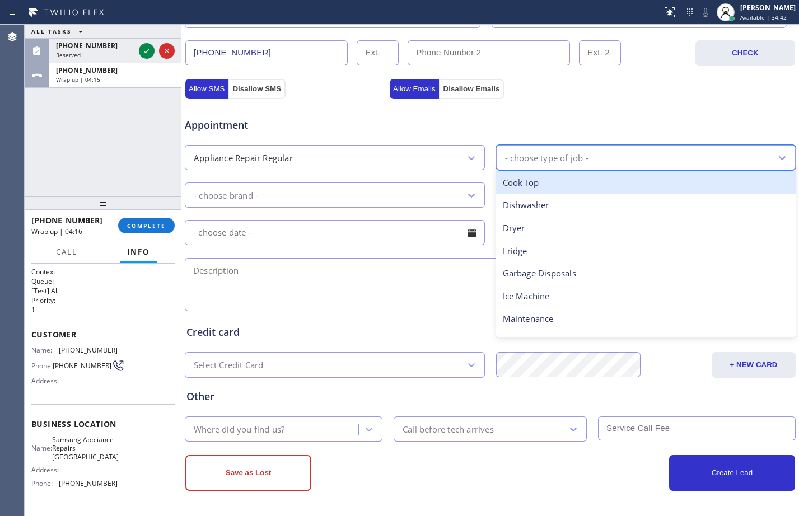
type input "o"
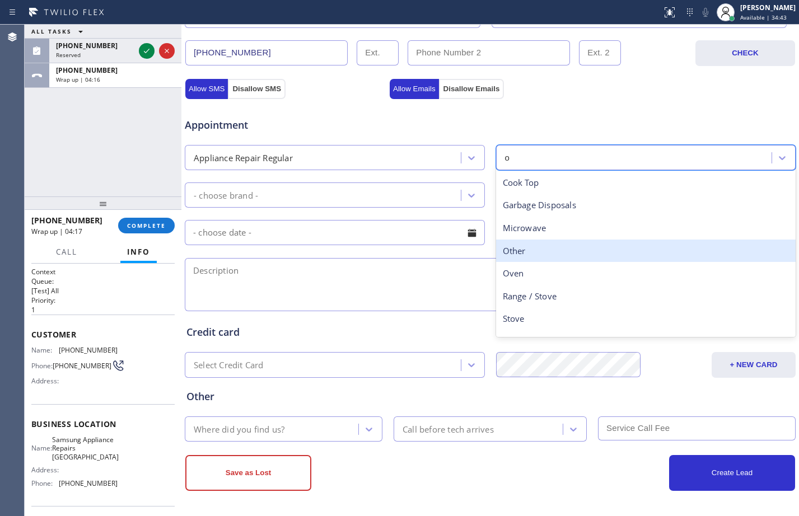
click at [525, 254] on div "Other" at bounding box center [646, 251] width 300 height 23
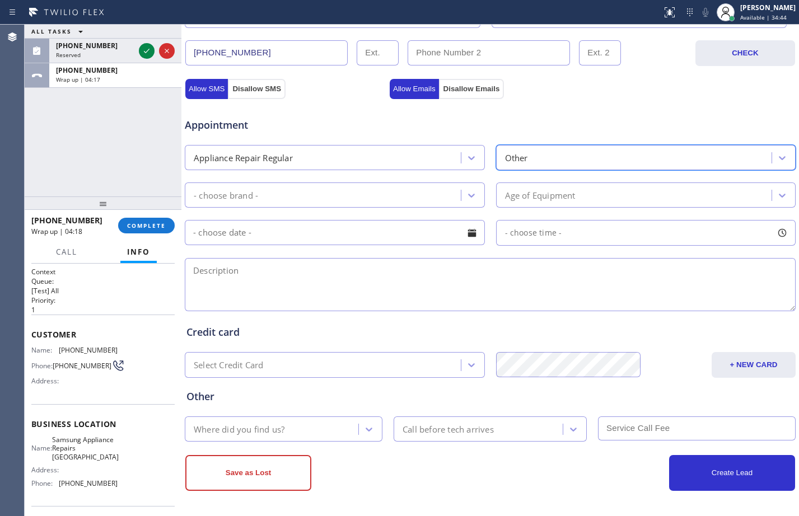
click at [351, 199] on div "- choose brand -" at bounding box center [324, 195] width 273 height 20
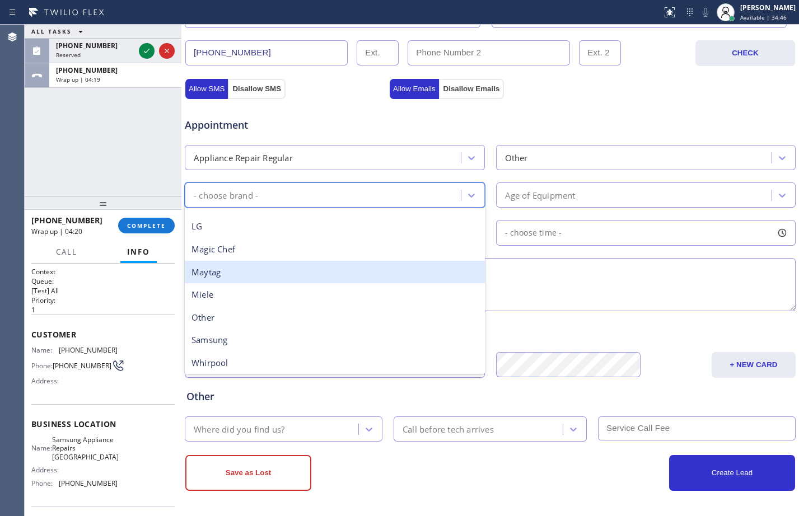
scroll to position [246, 0]
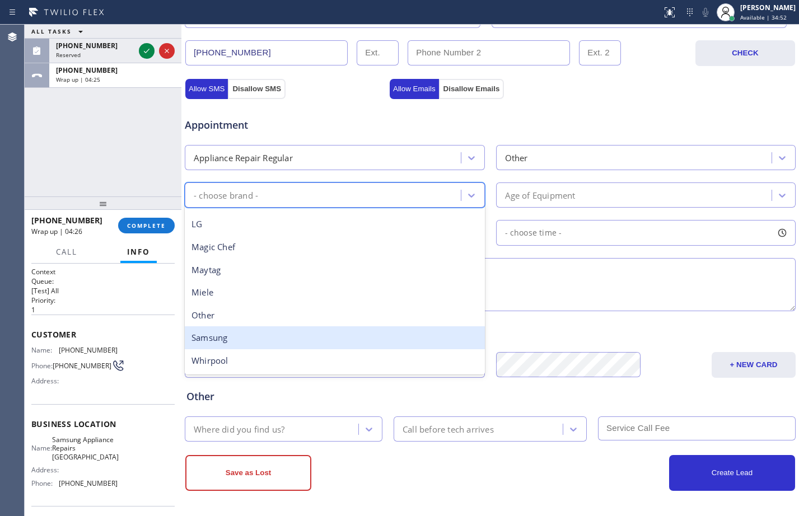
click at [234, 344] on div "Samsung" at bounding box center [335, 337] width 300 height 23
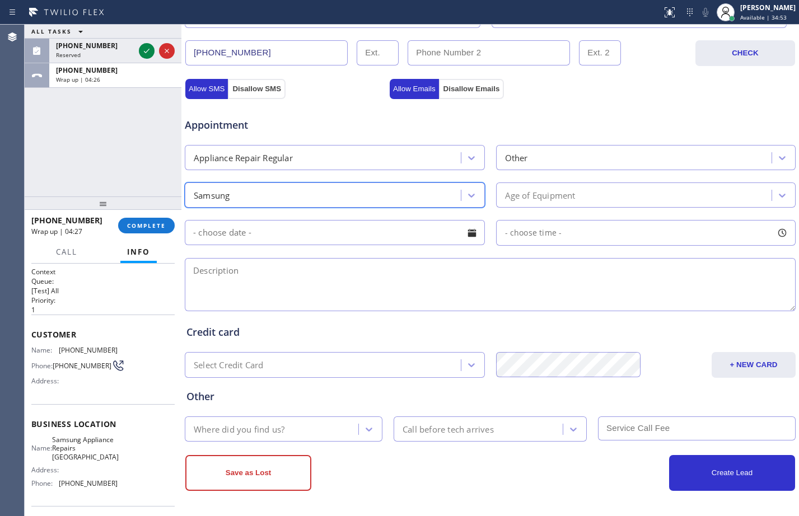
click at [588, 202] on div "Age of Equipment" at bounding box center [635, 195] width 273 height 20
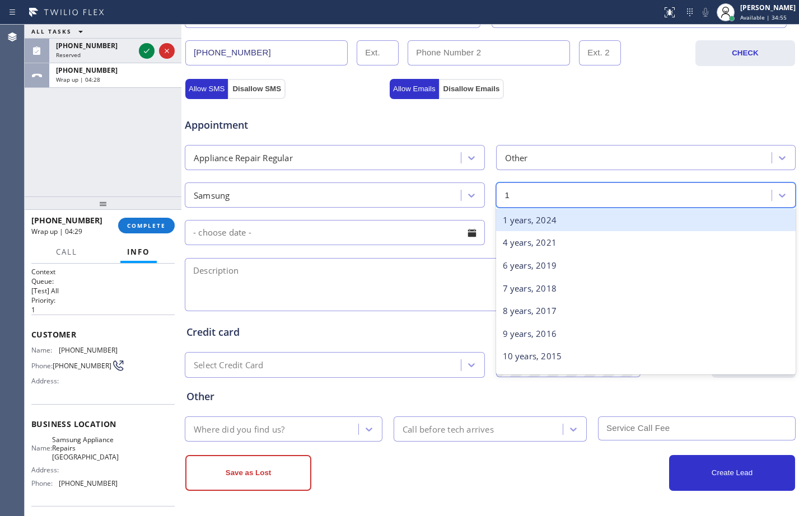
type input "15"
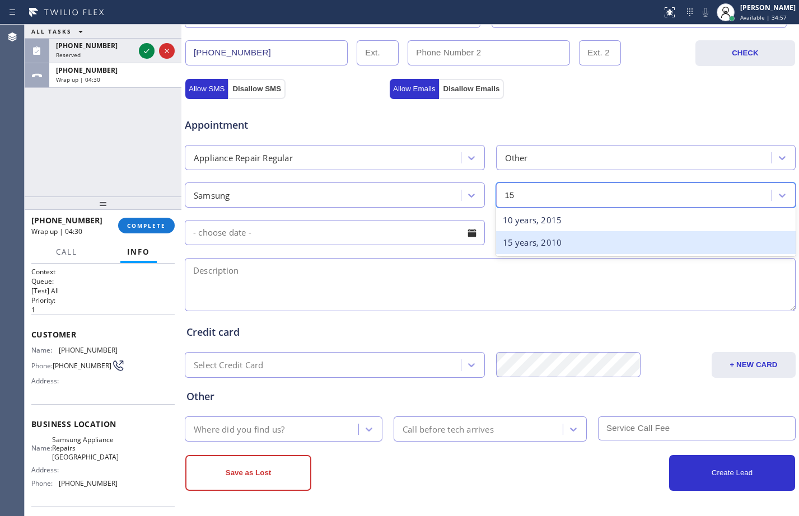
click at [540, 243] on div "15 years, 2010" at bounding box center [646, 242] width 300 height 23
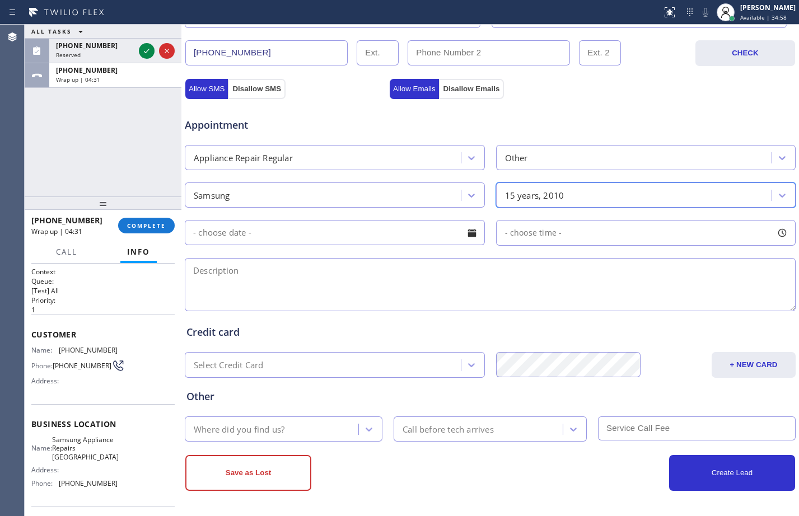
click at [298, 283] on textarea at bounding box center [490, 284] width 611 height 53
drag, startPoint x: 142, startPoint y: 137, endPoint x: 187, endPoint y: 206, distance: 83.2
click at [142, 137] on div "ALL TASKS ALL TASKS ACTIVE TASKS TASKS IN WRAP UP [PHONE_NUMBER] Reserved [PHON…" at bounding box center [103, 111] width 157 height 172
click at [259, 284] on textarea at bounding box center [490, 284] width 611 height 53
paste textarea "Commercial/stand alone Freezer/not freezing it's dripping/15-20 yrs/[STREET_ADD…"
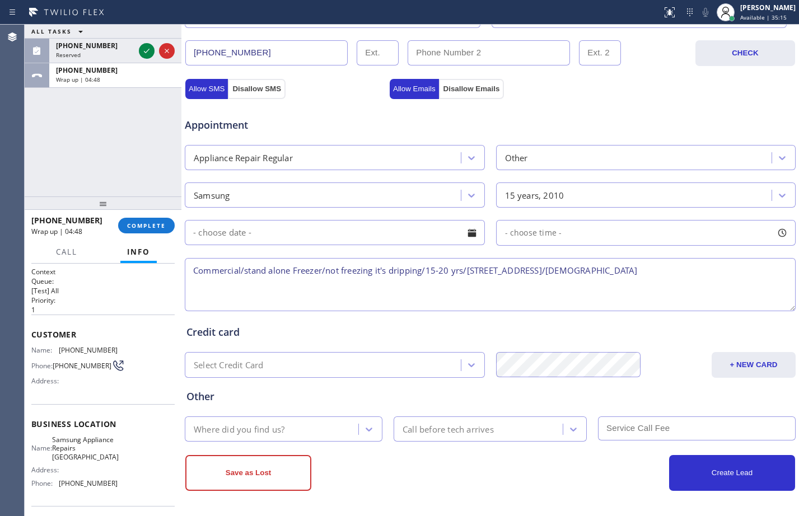
click at [193, 287] on textarea "Commercial/stand alone Freezer/not freezing it's dripping/15-20 yrs/[STREET_ADD…" at bounding box center [490, 284] width 611 height 53
click at [755, 273] on textarea "Commercial/stand alone Freezer/not freezing it's dripping/15-20 yrs/[STREET_ADD…" at bounding box center [490, 284] width 611 height 53
click at [759, 272] on textarea "Commercial/stand alone Freezer/not freezing it's dripping/15-20 yrs/[STREET_ADD…" at bounding box center [490, 284] width 611 height 53
paste textarea "Samsung Appliance Repairs [GEOGRAPHIC_DATA]"
click at [506, 293] on textarea "Commercial/stand alone Freezer/not freezing it's dripping/15-20 yrs/[STREET_ADD…" at bounding box center [490, 284] width 611 height 53
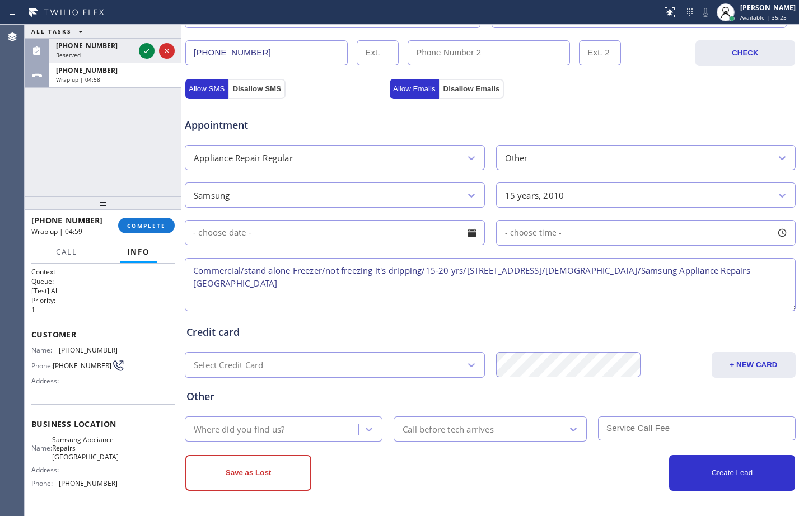
click at [490, 281] on textarea "Commercial/stand alone Freezer/not freezing it's dripping/15-20 yrs/[STREET_ADD…" at bounding box center [490, 284] width 611 height 53
type textarea "Commercial/stand alone Freezer/not freezing it's dripping/15-20 yrs/[STREET_ADD…"
click at [330, 420] on div "Where did you find us?" at bounding box center [273, 429] width 170 height 20
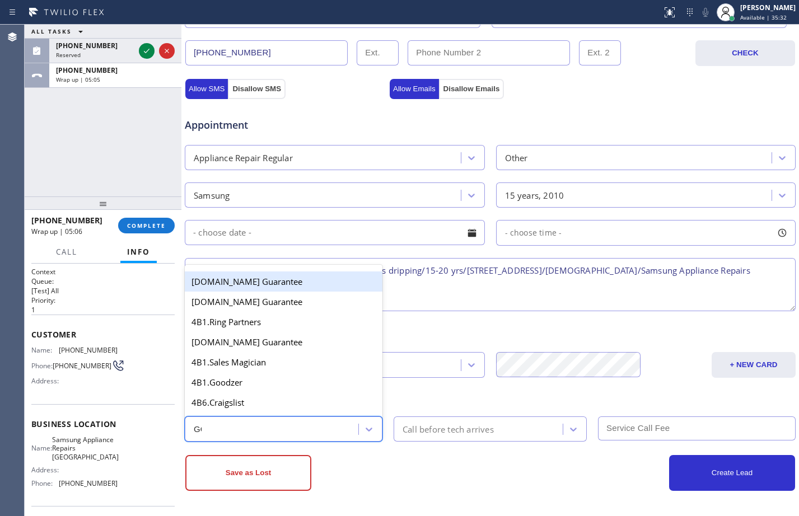
type input "GOO"
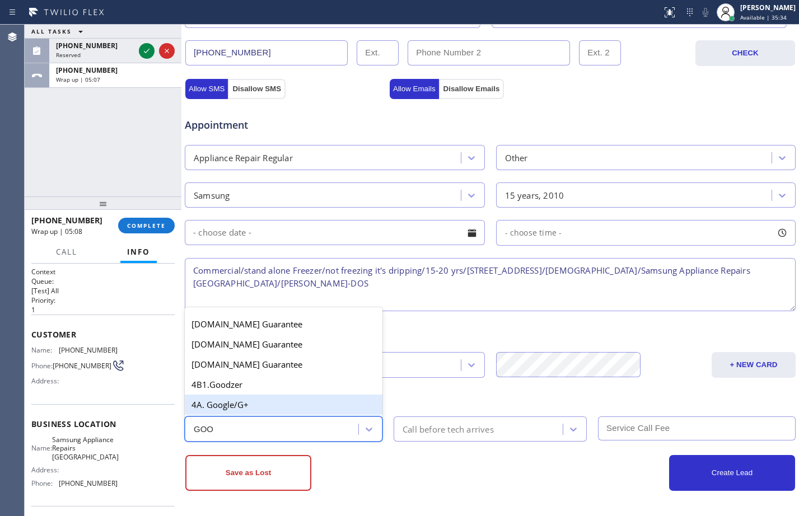
click at [283, 401] on div "4A. Google/G+" at bounding box center [284, 405] width 198 height 20
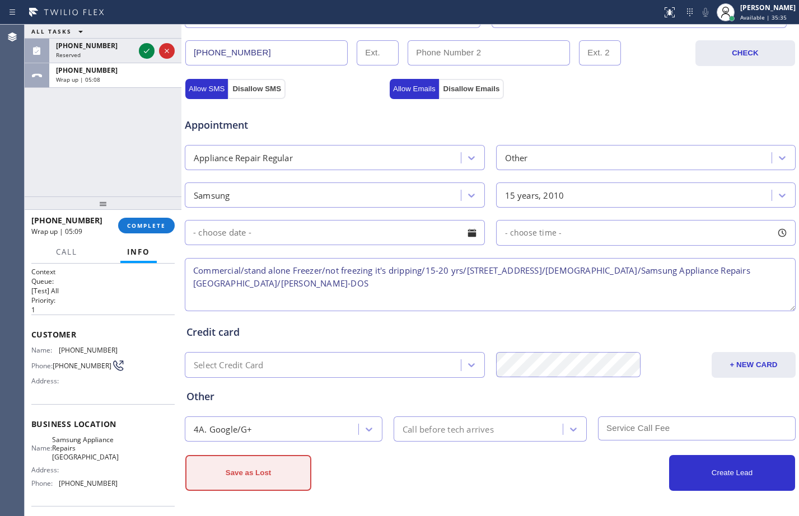
click at [266, 471] on button "Save as Lost" at bounding box center [248, 473] width 126 height 36
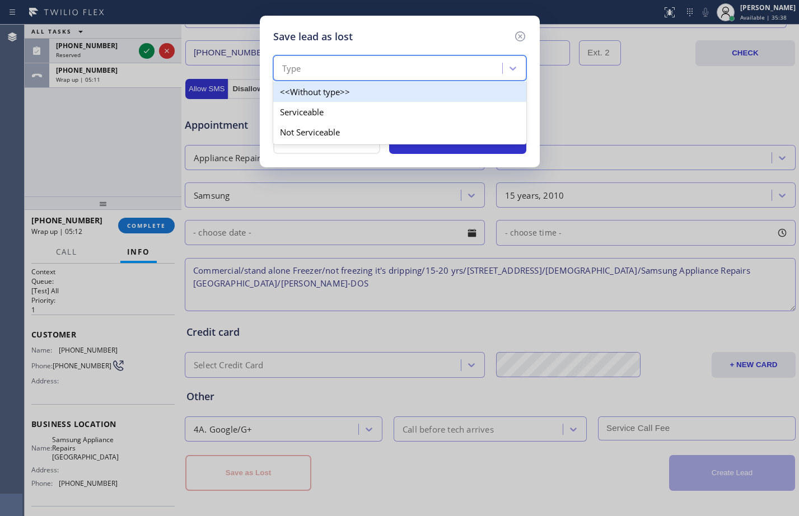
click at [397, 71] on div "Type" at bounding box center [389, 69] width 226 height 20
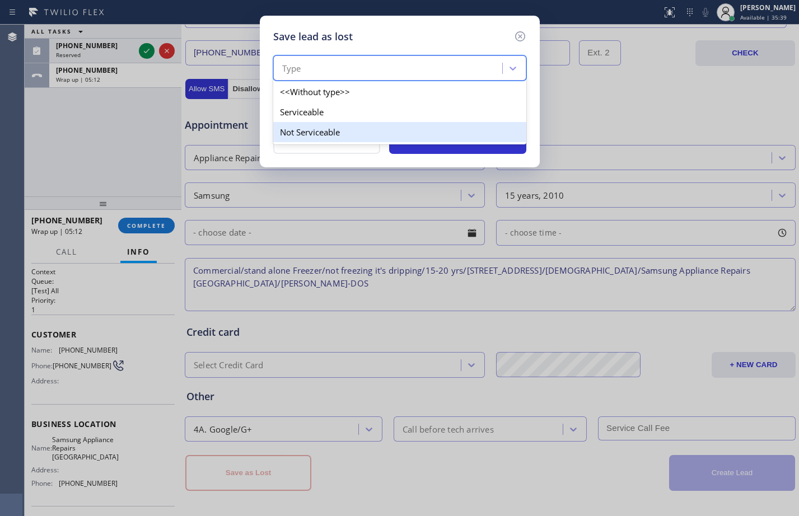
click at [320, 132] on div "Not Serviceable" at bounding box center [399, 132] width 253 height 20
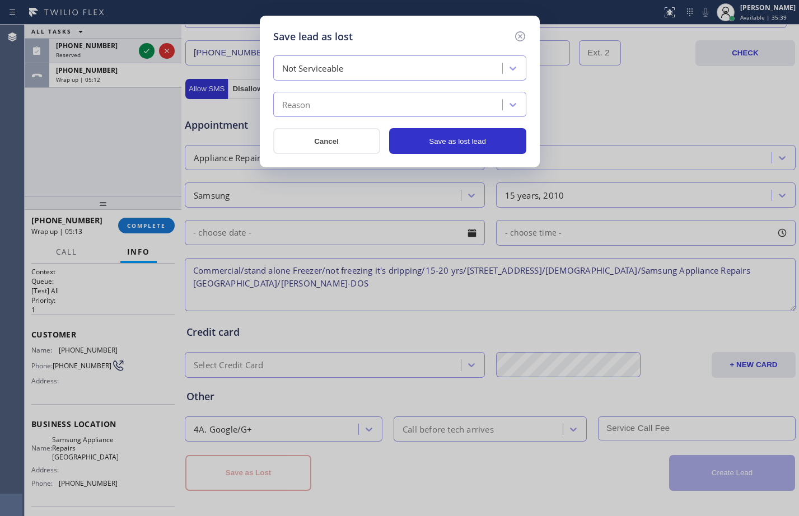
click at [313, 106] on div "Reason" at bounding box center [389, 105] width 226 height 20
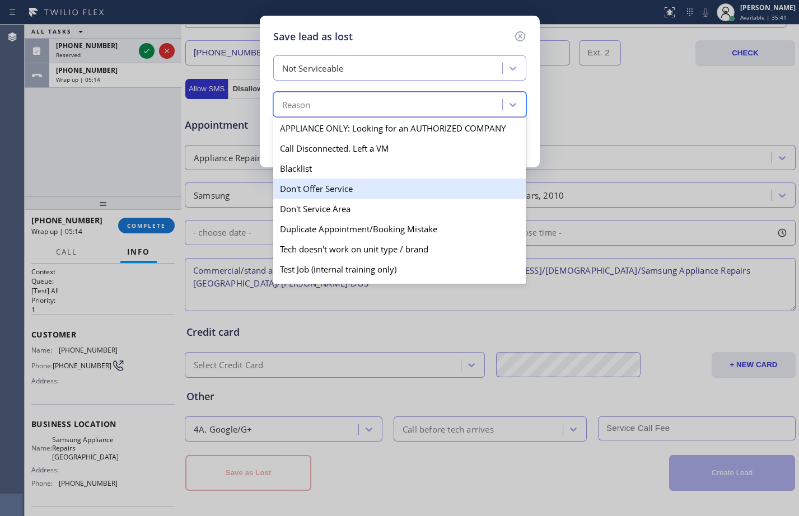
click at [356, 189] on div "Don't Offer Service" at bounding box center [399, 189] width 253 height 20
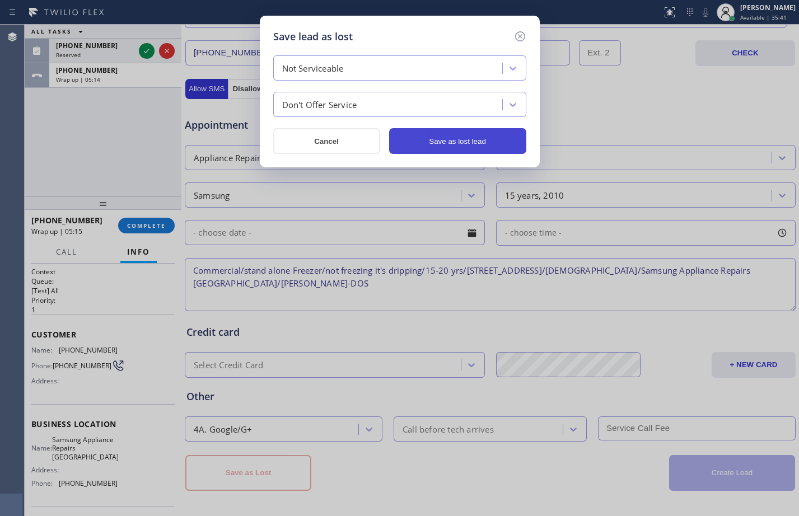
click at [459, 142] on button "Save as lost lead" at bounding box center [457, 141] width 137 height 26
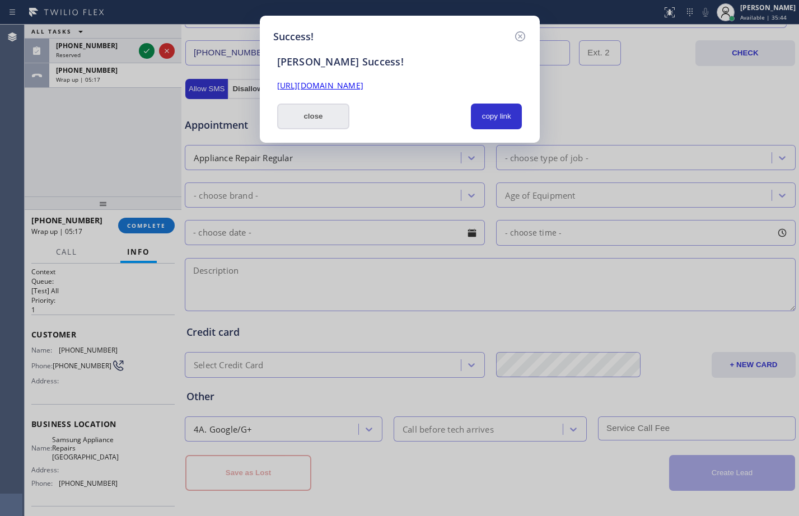
click at [299, 124] on button "close" at bounding box center [313, 117] width 73 height 26
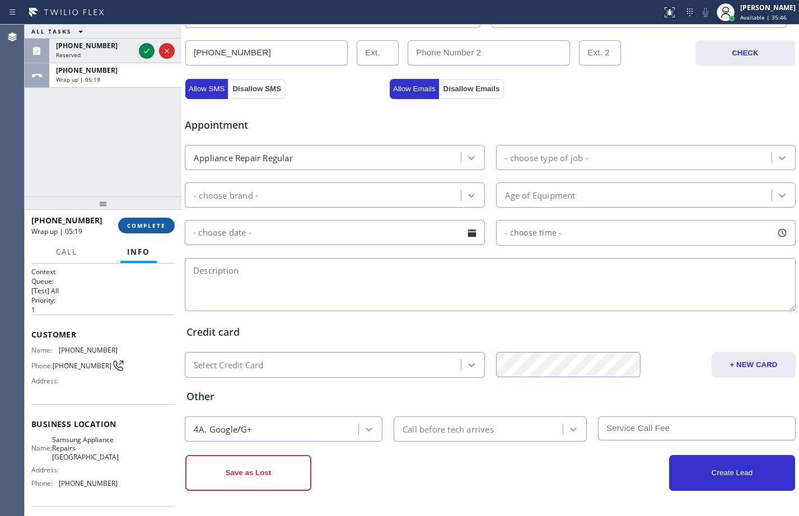
click at [149, 224] on span "COMPLETE" at bounding box center [146, 226] width 39 height 8
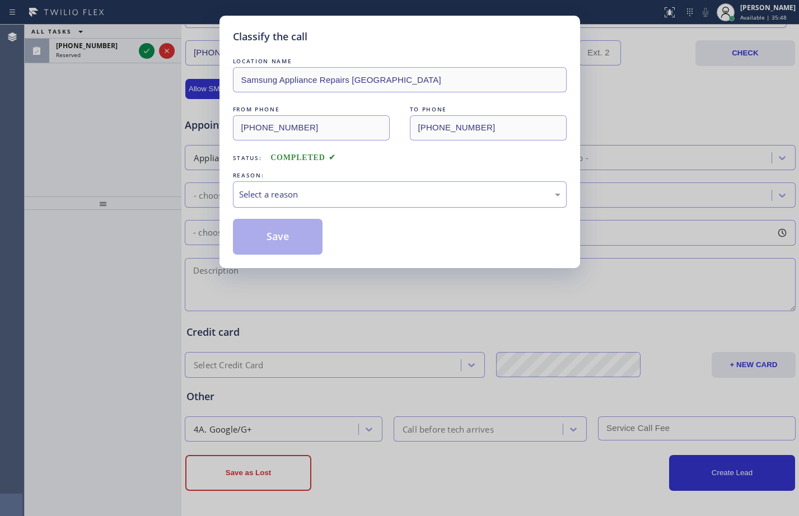
click at [364, 189] on div "Select a reason" at bounding box center [399, 194] width 321 height 13
click at [316, 233] on button "Save" at bounding box center [278, 237] width 90 height 36
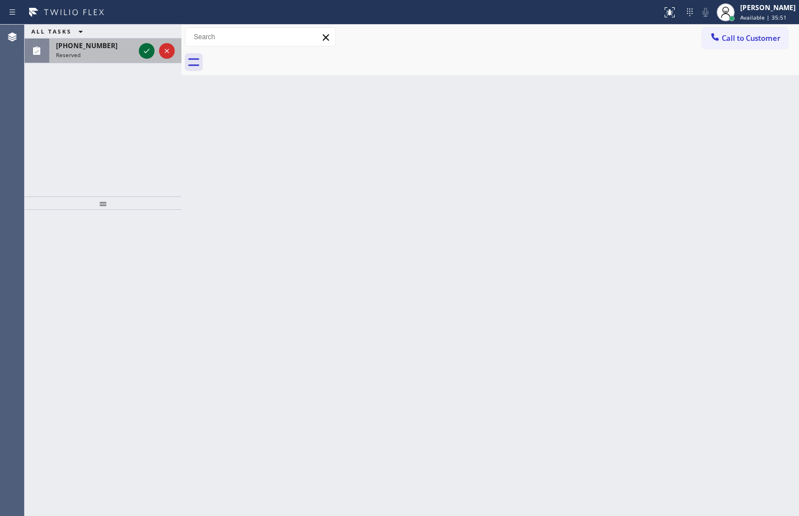
click at [142, 50] on icon at bounding box center [146, 50] width 13 height 13
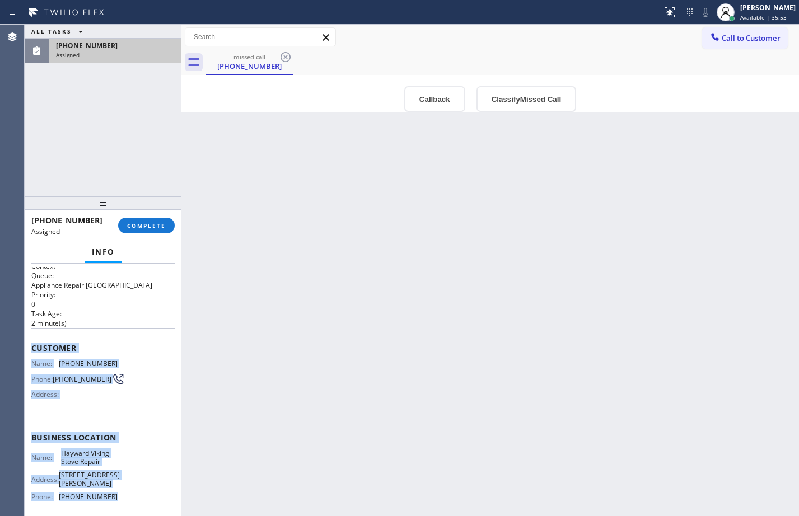
scroll to position [8, 0]
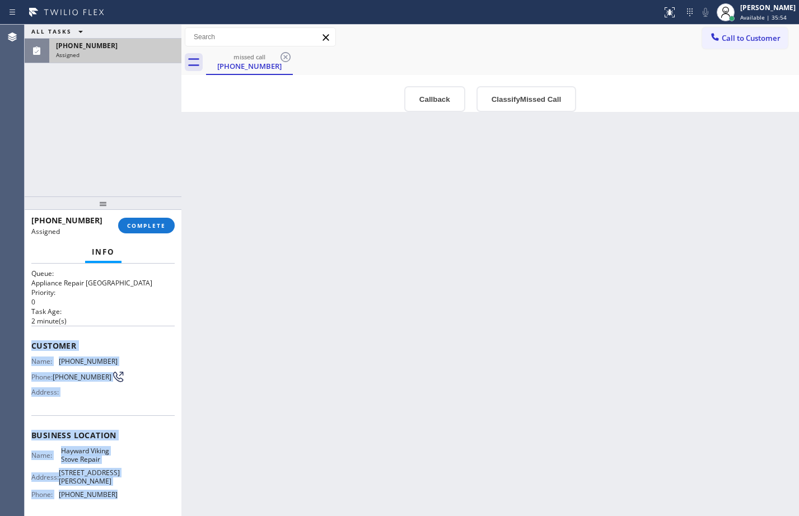
drag, startPoint x: 25, startPoint y: 351, endPoint x: 111, endPoint y: 488, distance: 161.2
click at [111, 488] on div "Context Queue: Appliance Repair High End Priority: 0 Task Age: [DEMOGRAPHIC_DAT…" at bounding box center [103, 390] width 157 height 252
copy div "Customer Name: [PHONE_NUMBER] Phone: [PHONE_NUMBER] Address: Business location …"
click at [158, 229] on span "COMPLETE" at bounding box center [146, 226] width 39 height 8
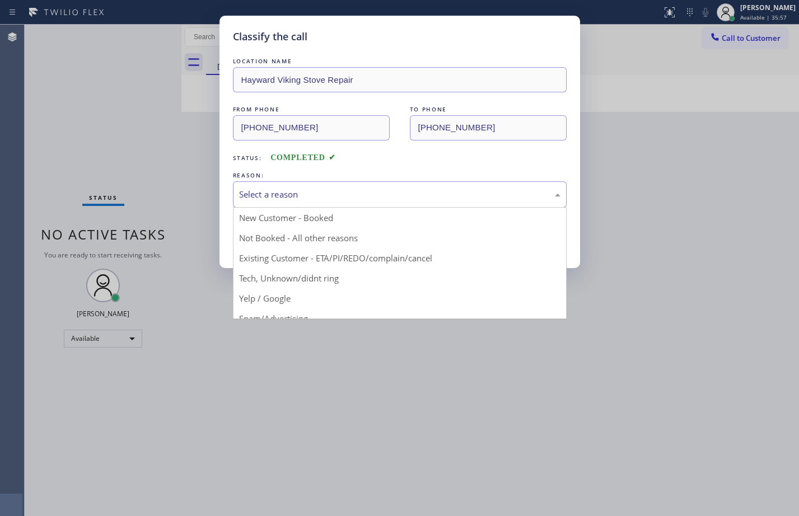
click at [409, 200] on div "Select a reason" at bounding box center [399, 194] width 321 height 13
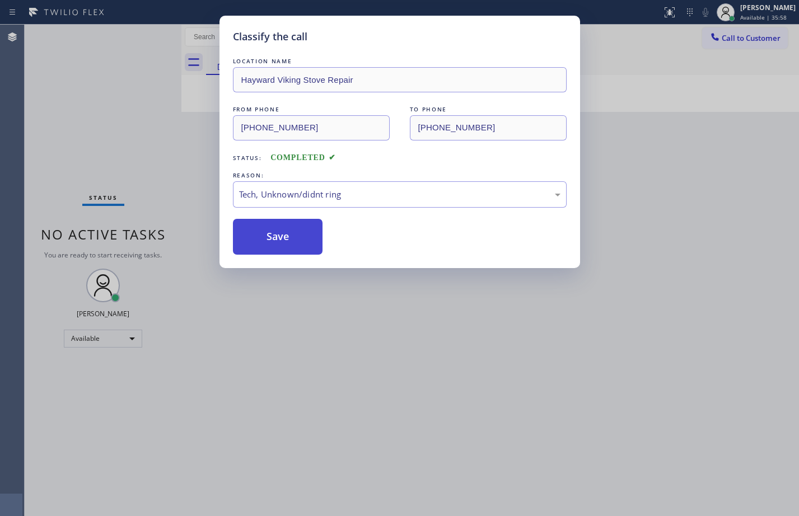
click at [284, 245] on button "Save" at bounding box center [278, 237] width 90 height 36
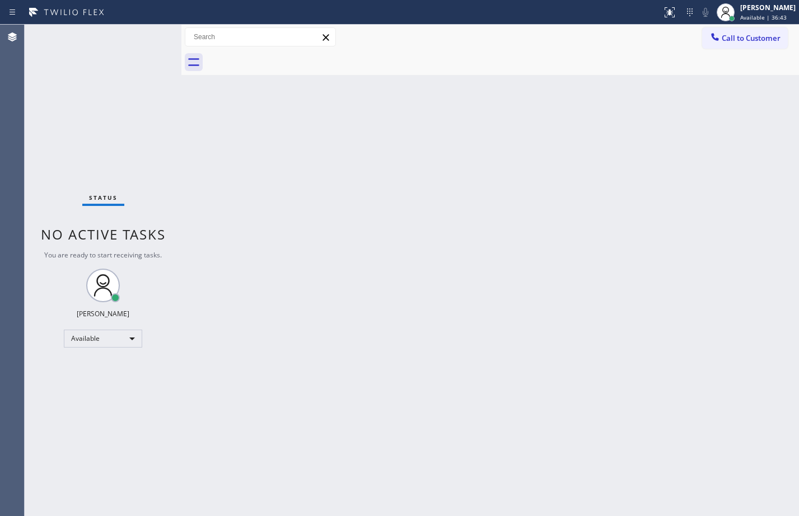
click at [538, 487] on div "Back to Dashboard Change Sender ID Customers Technicians Select a contact Outbo…" at bounding box center [489, 270] width 617 height 491
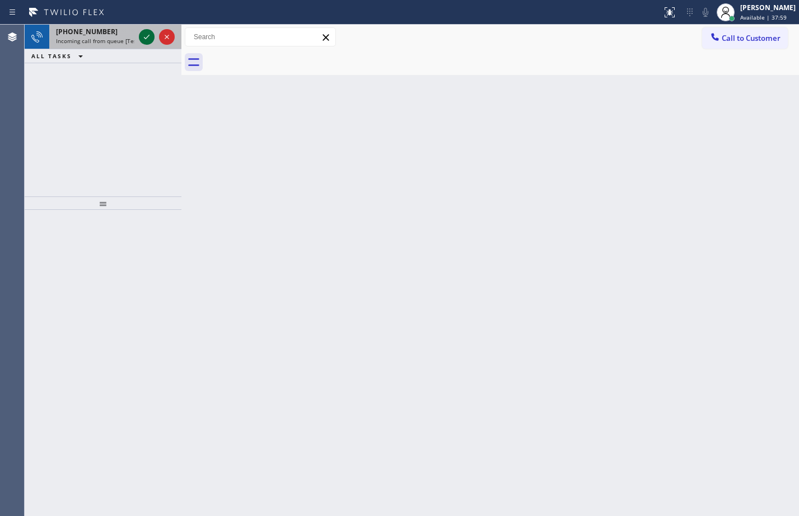
click at [145, 37] on icon at bounding box center [146, 36] width 13 height 13
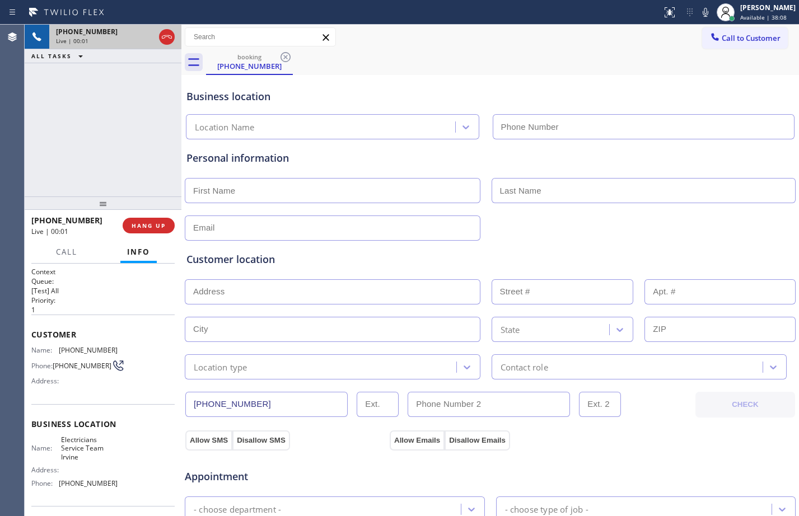
type input "[PHONE_NUMBER]"
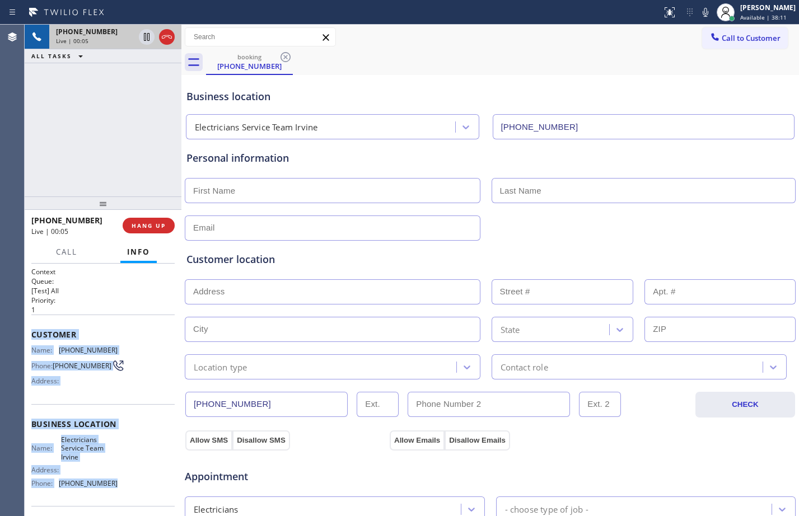
drag, startPoint x: 30, startPoint y: 337, endPoint x: 126, endPoint y: 490, distance: 180.6
click at [126, 490] on div "Context Queue: [Test] All Priority: 1 Customer Name: [PHONE_NUMBER] Phone: [PHO…" at bounding box center [103, 390] width 157 height 252
copy div "Customer Name: [PHONE_NUMBER] Phone: [PHONE_NUMBER] Address: Business location …"
click at [127, 326] on div "Customer Name: [PHONE_NUMBER] Phone: [PHONE_NUMBER] Address:" at bounding box center [102, 359] width 143 height 90
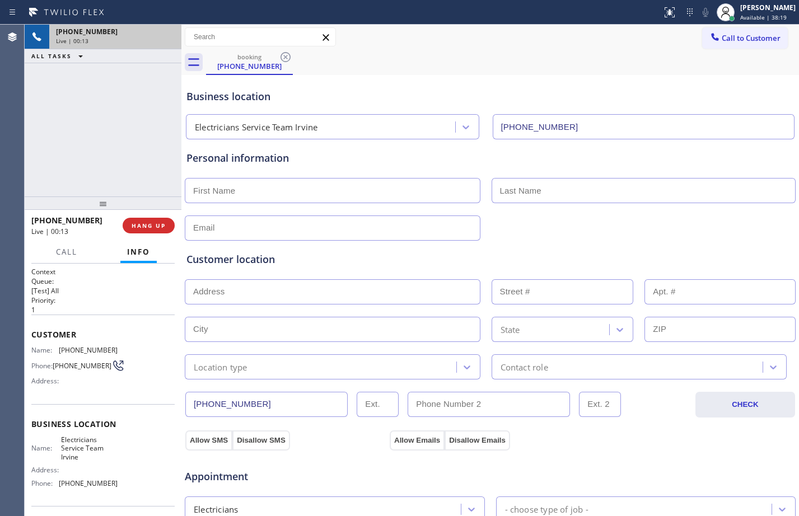
click at [138, 129] on div "[PHONE_NUMBER] Live | 00:13 ALL TASKS ALL TASKS ACTIVE TASKS TASKS IN WRAP UP" at bounding box center [103, 111] width 157 height 172
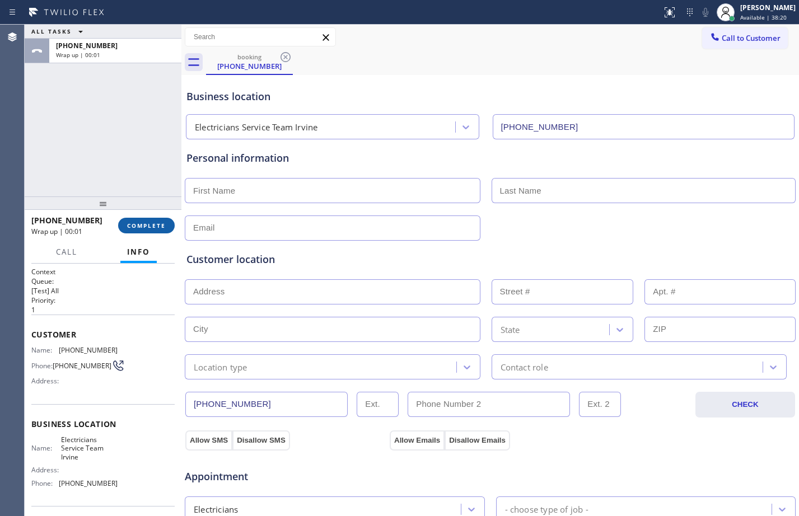
click at [157, 222] on span "COMPLETE" at bounding box center [146, 226] width 39 height 8
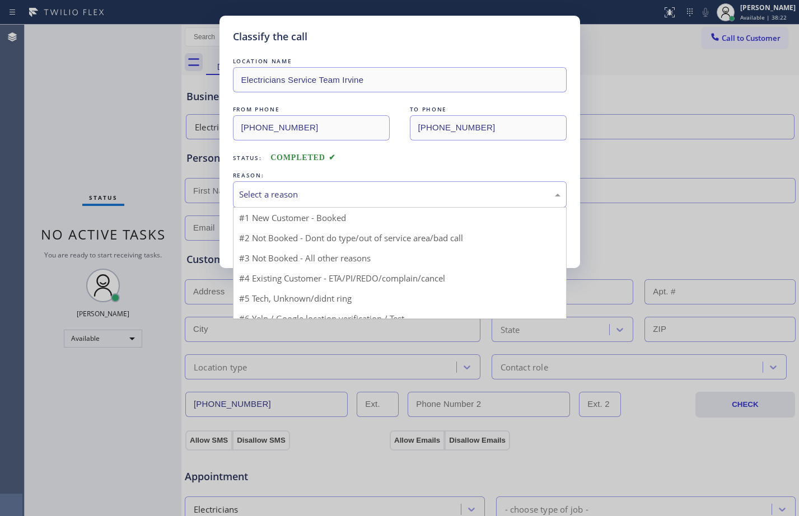
click at [358, 189] on div "Select a reason" at bounding box center [399, 194] width 321 height 13
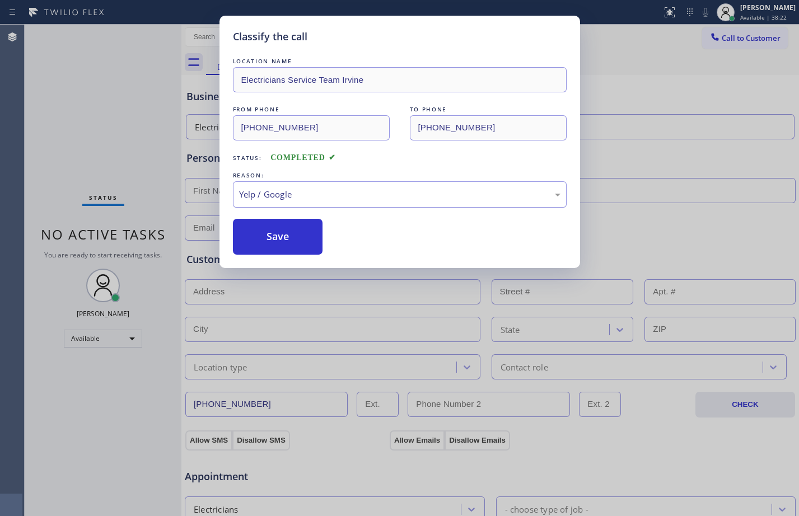
click at [303, 190] on div "Yelp / Google" at bounding box center [399, 194] width 321 height 13
click at [282, 242] on button "Save" at bounding box center [278, 237] width 90 height 36
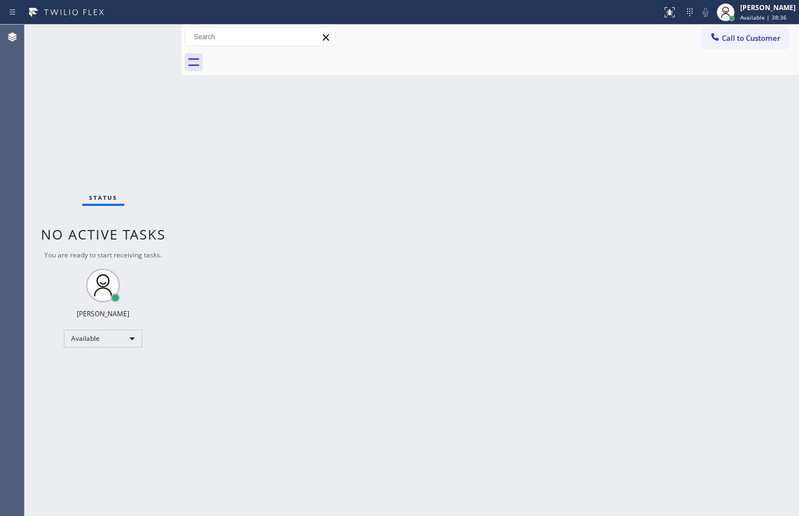
click at [105, 155] on div "Status No active tasks You are ready to start receiving tasks. [PERSON_NAME] Av…" at bounding box center [103, 270] width 157 height 491
click at [147, 148] on div "Status No active tasks You are ready to start receiving tasks. [PERSON_NAME] Av…" at bounding box center [103, 270] width 157 height 491
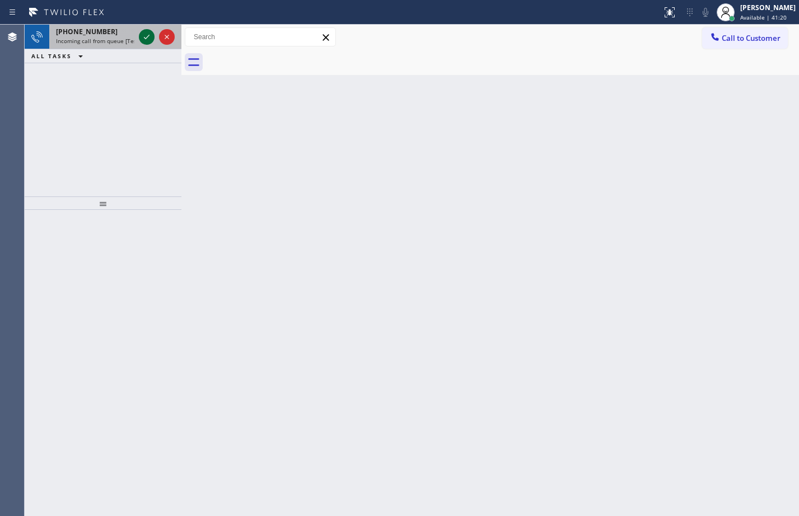
click at [149, 41] on icon at bounding box center [146, 36] width 13 height 13
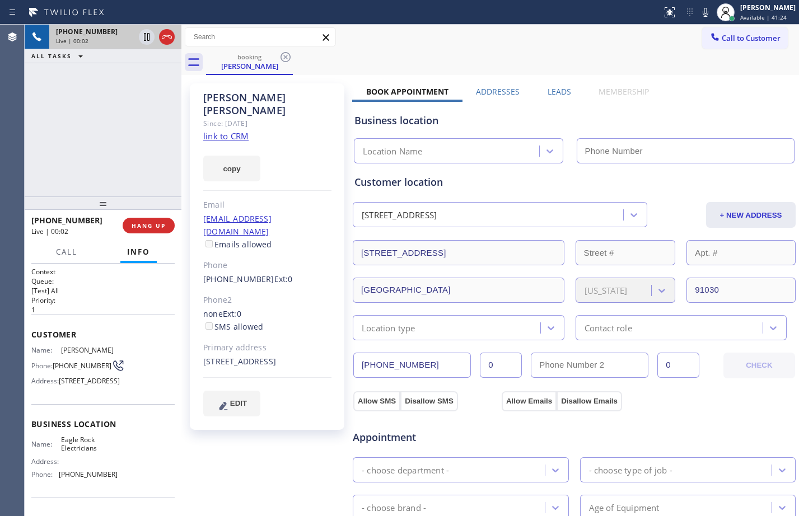
type input "[PHONE_NUMBER]"
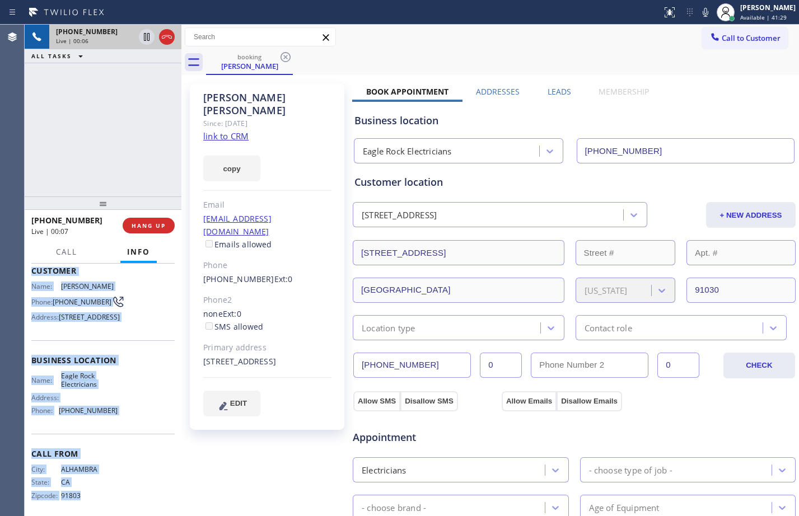
scroll to position [100, 0]
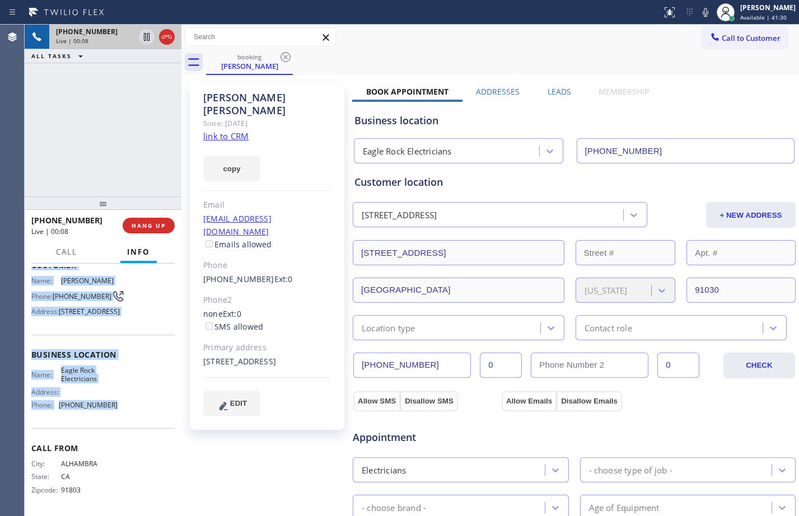
drag, startPoint x: 29, startPoint y: 339, endPoint x: 135, endPoint y: 409, distance: 127.6
click at [135, 409] on div "Context Queue: [Test] All Priority: 1 Customer Name: [PERSON_NAME] Phone: [PHON…" at bounding box center [103, 390] width 157 height 252
copy div "Customer Name: [PERSON_NAME] Phone: [PHONE_NUMBER] Address: [STREET_ADDRESS] Bu…"
click at [149, 39] on icon at bounding box center [147, 37] width 6 height 8
click at [698, 8] on icon at bounding box center [704, 12] width 13 height 13
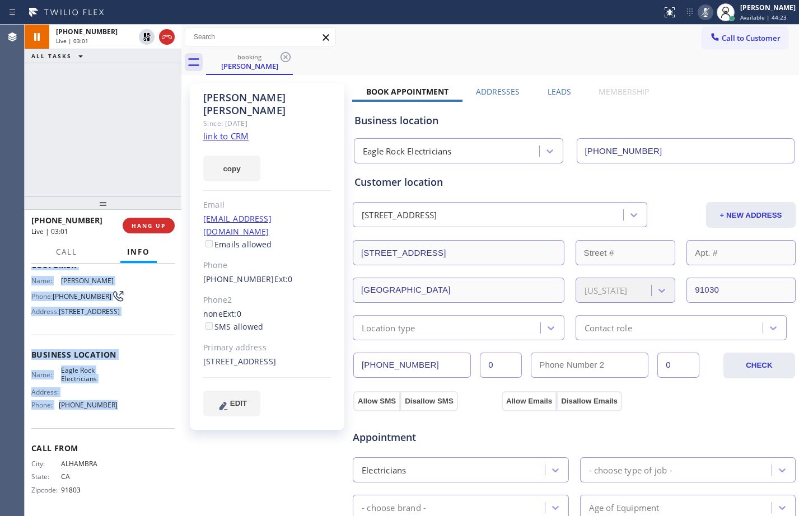
drag, startPoint x: 200, startPoint y: 335, endPoint x: 290, endPoint y: 355, distance: 92.7
click at [290, 355] on div "[PERSON_NAME] Since: [DATE] link to CRM copy Email [EMAIL_ADDRESS][DOMAIN_NAME]…" at bounding box center [267, 256] width 154 height 346
copy div "[STREET_ADDRESS]"
click at [143, 40] on icon at bounding box center [146, 36] width 13 height 13
click at [698, 10] on icon at bounding box center [704, 12] width 13 height 13
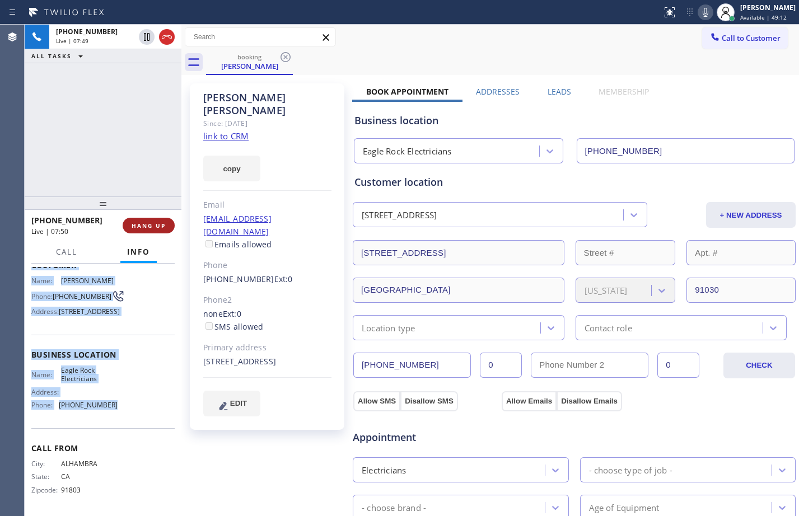
click at [137, 227] on span "HANG UP" at bounding box center [149, 226] width 34 height 8
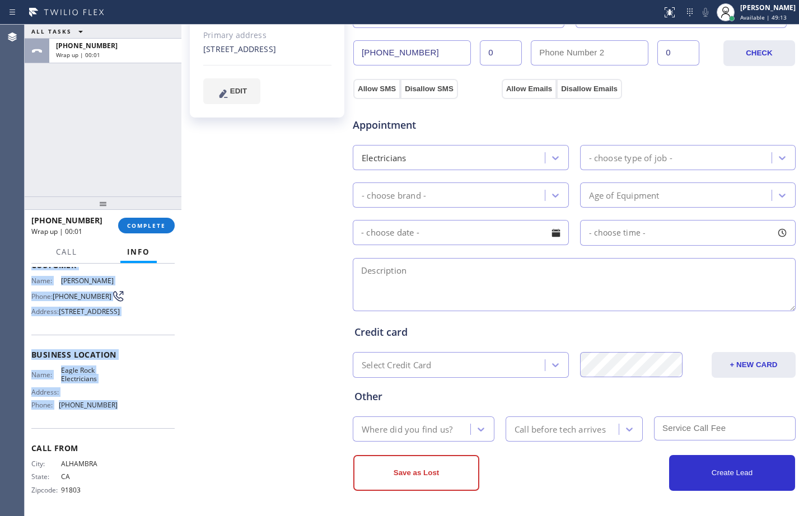
scroll to position [0, 0]
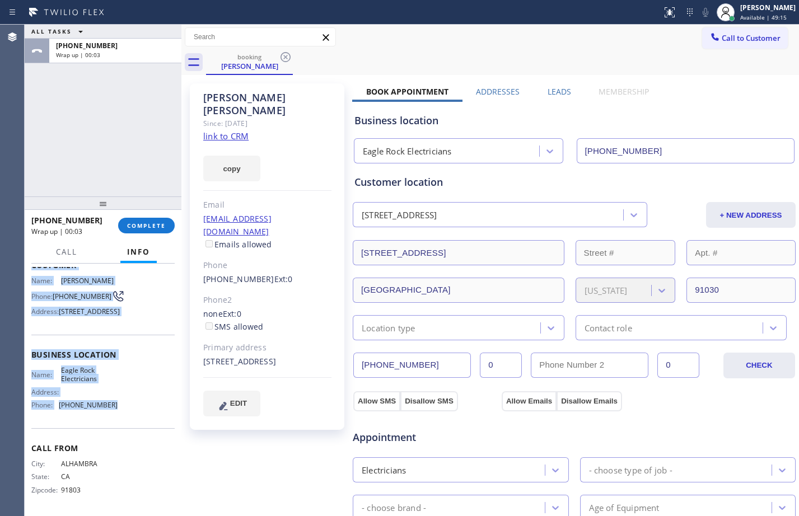
click at [485, 331] on div "Location type" at bounding box center [448, 328] width 184 height 20
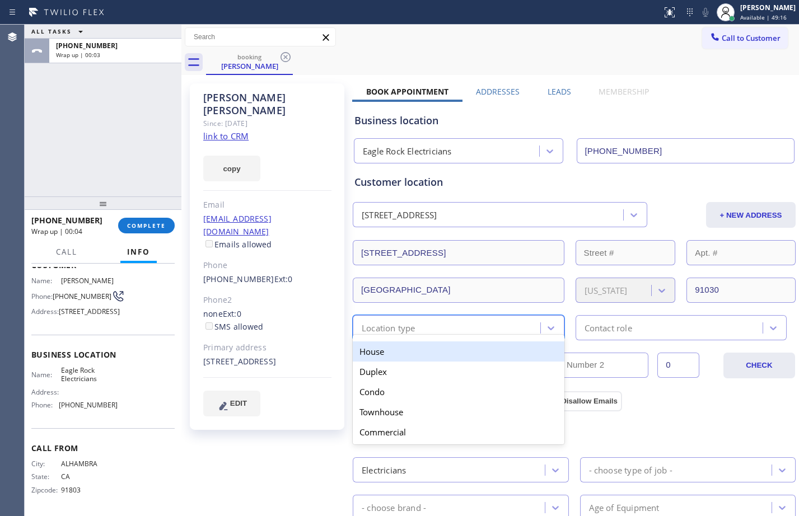
click at [421, 352] on div "House" at bounding box center [459, 351] width 212 height 20
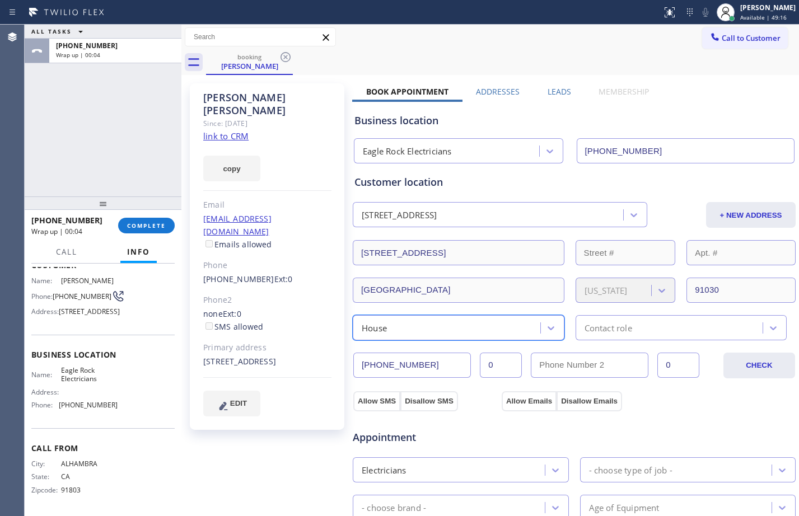
click at [624, 321] on div "Contact role" at bounding box center [671, 328] width 184 height 20
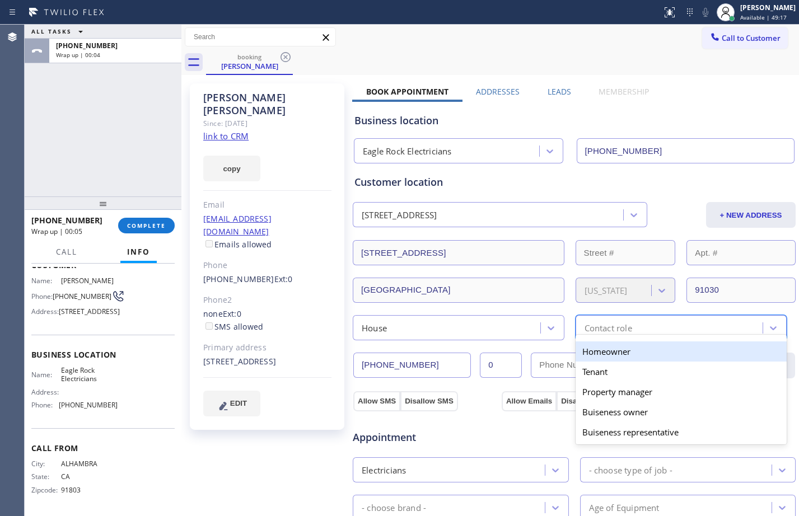
click at [597, 349] on div "Homeowner" at bounding box center [681, 351] width 212 height 20
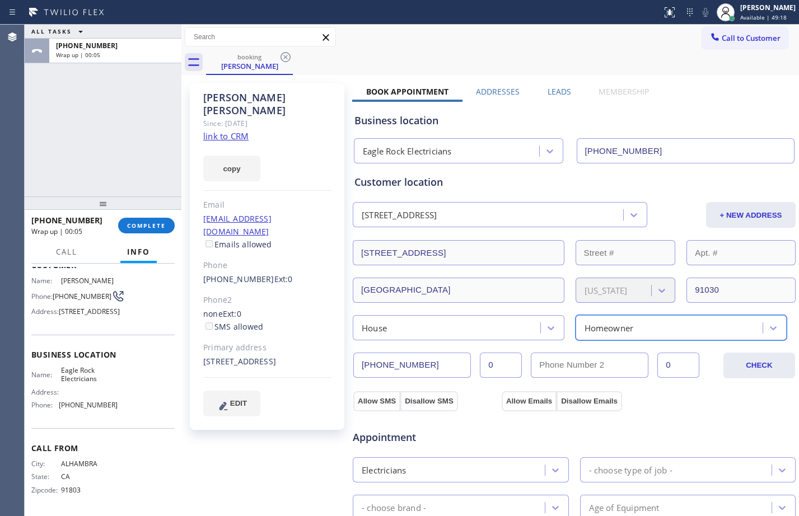
scroll to position [312, 0]
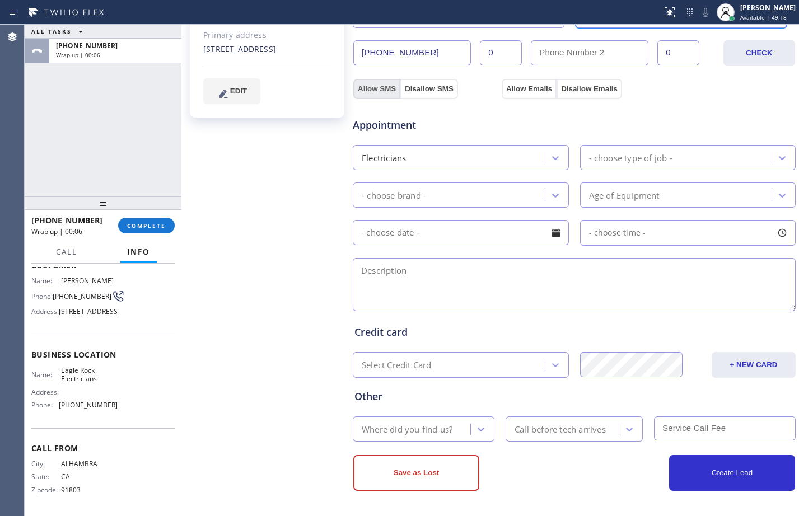
click at [373, 91] on button "Allow SMS" at bounding box center [376, 89] width 47 height 20
click at [532, 88] on button "Allow Emails" at bounding box center [528, 89] width 55 height 20
click at [656, 147] on div "- choose type of job -" at bounding box center [688, 157] width 216 height 25
checkbox input "true"
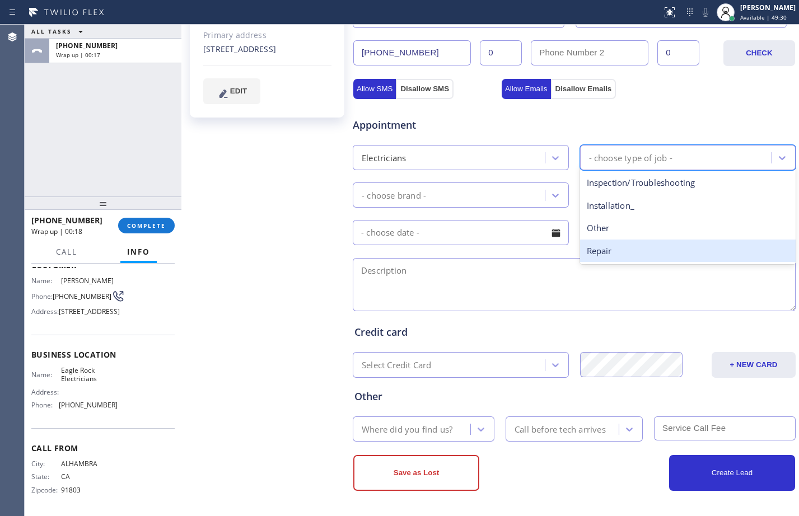
click at [619, 250] on div "Repair" at bounding box center [688, 251] width 216 height 23
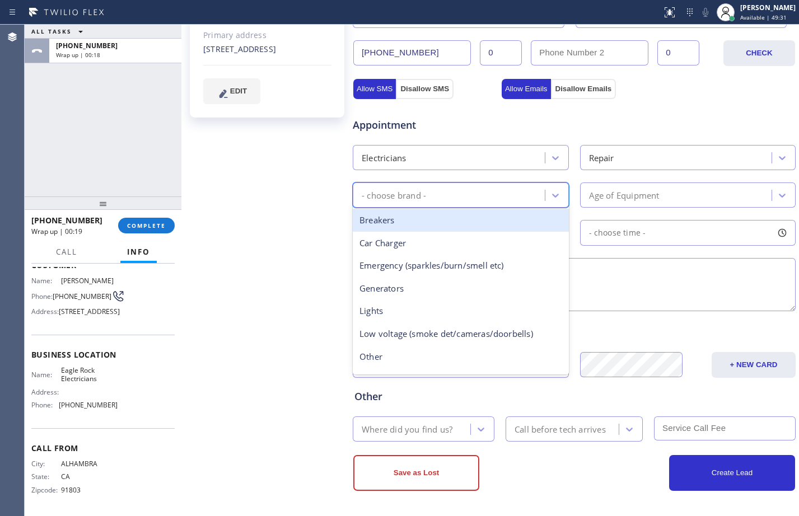
click at [488, 197] on div "- choose brand -" at bounding box center [450, 195] width 189 height 20
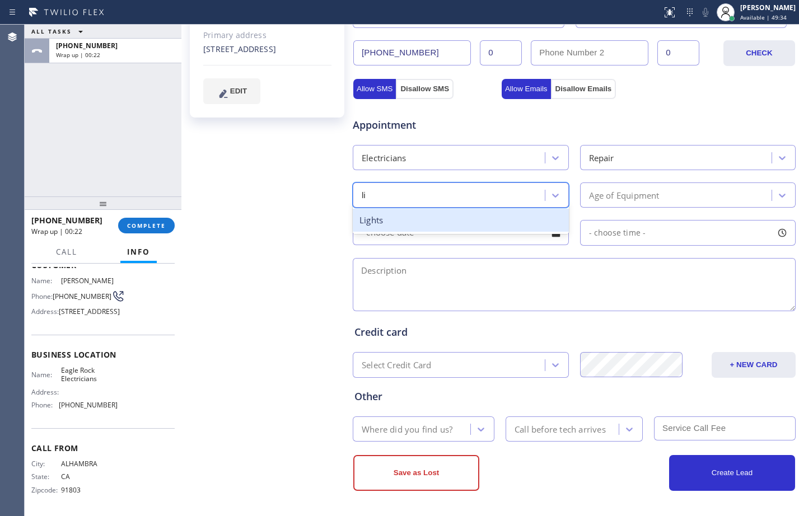
type input "l"
type input "f"
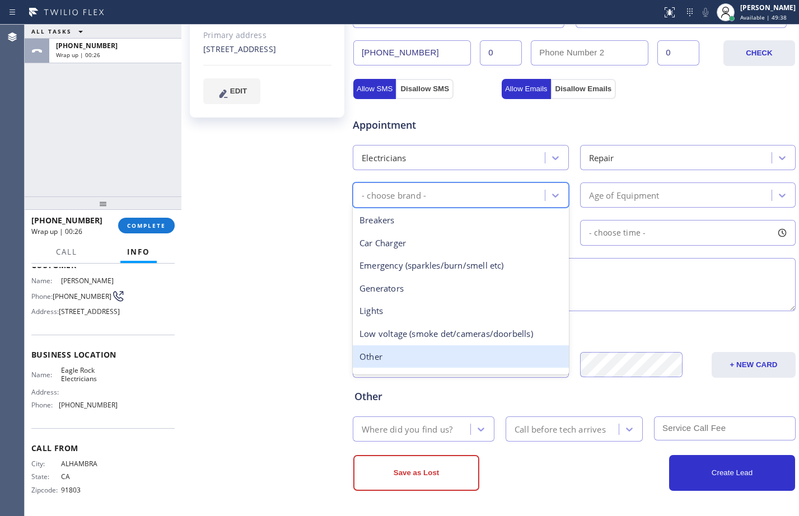
click at [386, 360] on div "Other" at bounding box center [461, 356] width 216 height 23
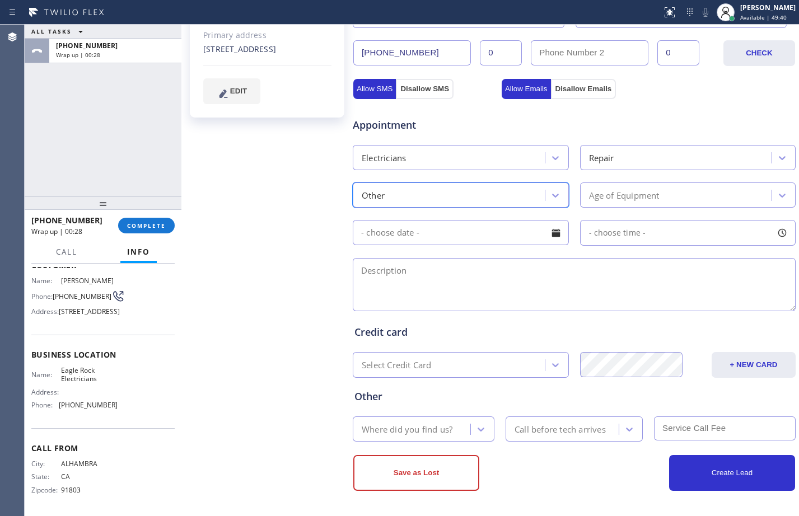
click at [452, 281] on textarea at bounding box center [574, 284] width 443 height 53
click at [612, 207] on div "Age of Equipment" at bounding box center [688, 194] width 216 height 25
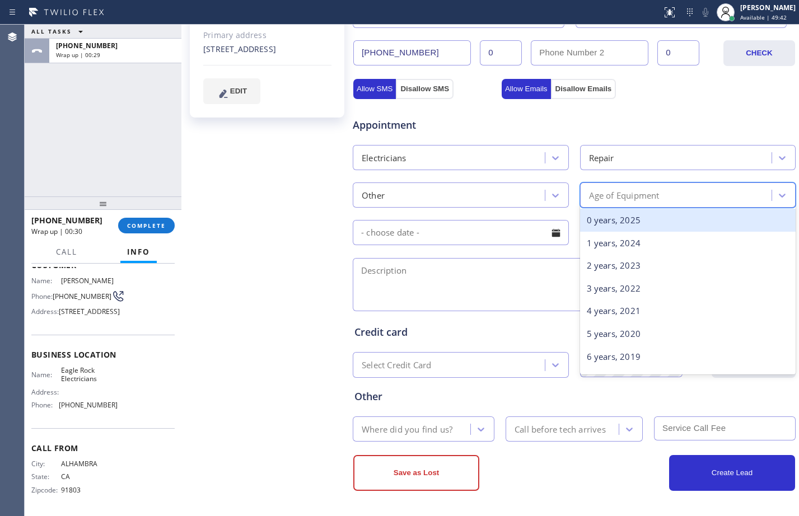
click at [609, 224] on div "0 years, 2025" at bounding box center [688, 220] width 216 height 23
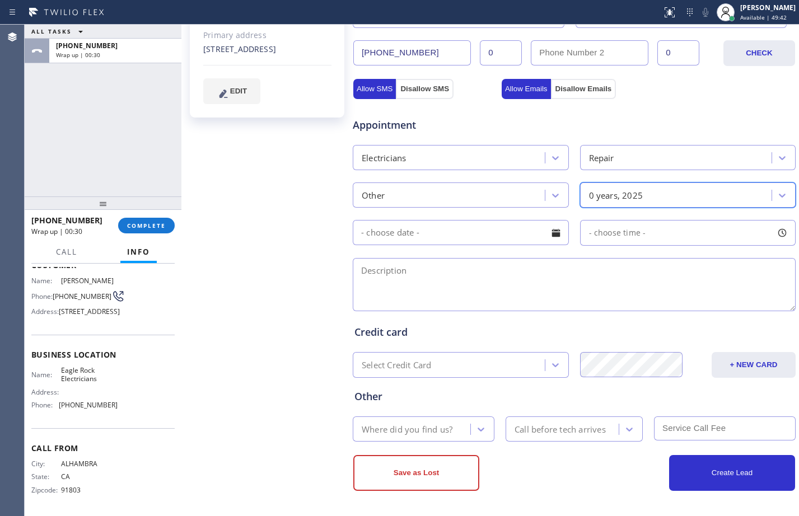
click at [544, 274] on textarea at bounding box center [574, 284] width 443 height 53
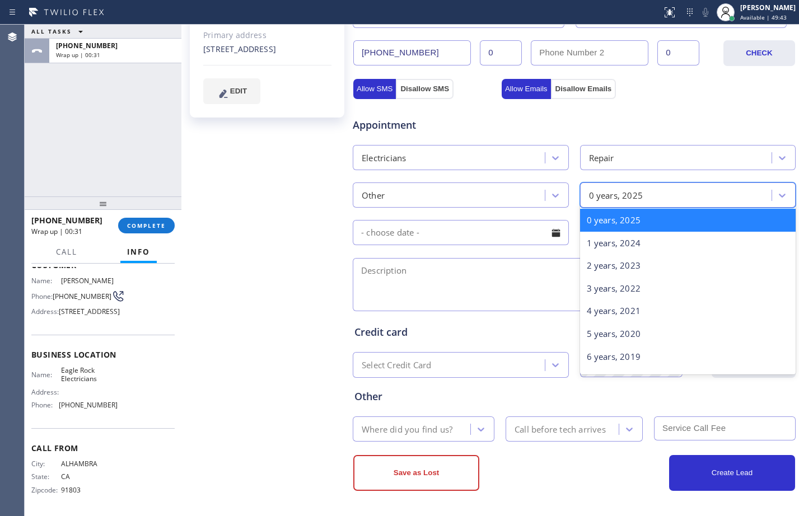
click at [642, 191] on div "0 years, 2025" at bounding box center [677, 195] width 189 height 20
click at [609, 288] on div "3 years, 2022" at bounding box center [688, 288] width 216 height 23
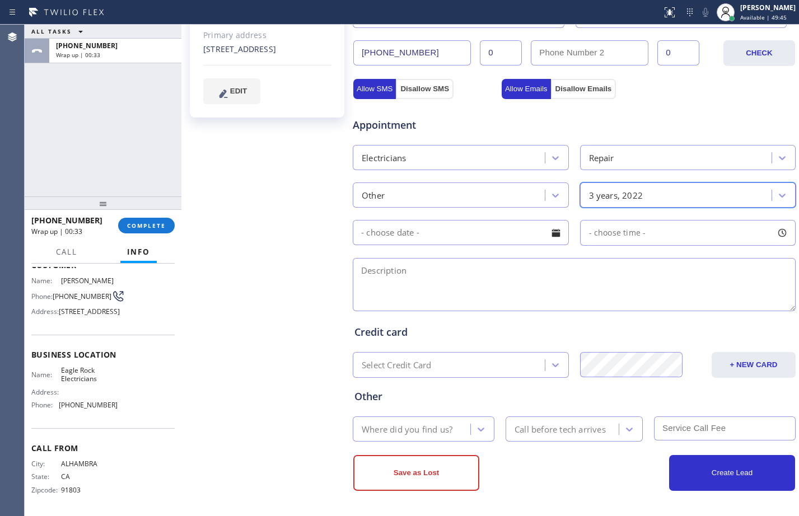
click at [541, 284] on textarea at bounding box center [574, 284] width 443 height 53
click at [426, 269] on textarea at bounding box center [574, 284] width 443 height 53
paste textarea "might need to change the lines/old house/when putting a third ac it blow up the…"
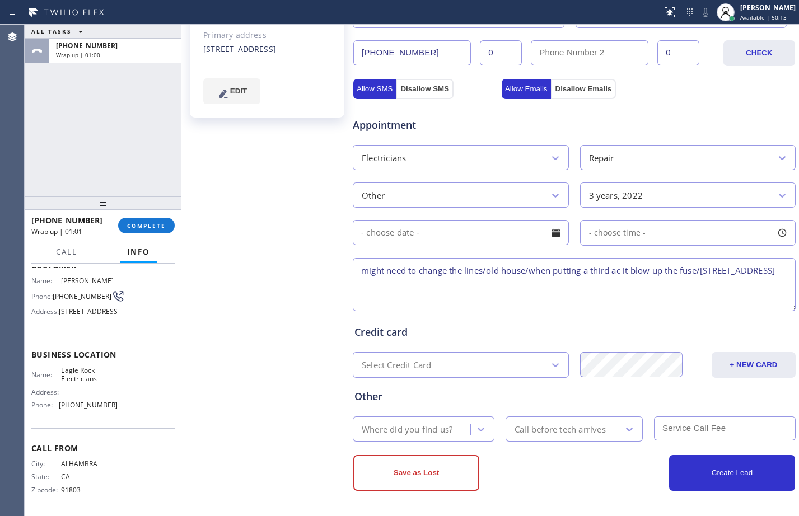
click at [490, 280] on textarea "might need to change the lines/old house/when putting a third ac it blow up the…" at bounding box center [574, 284] width 443 height 53
click at [518, 289] on textarea "might need to change the lines/old house/when putting a third ac it blow up the…" at bounding box center [574, 284] width 443 height 53
paste textarea "Eagle Rock Electricians"
click at [663, 289] on textarea "might need to change the lines/old house/when putting a third ac it blow up the…" at bounding box center [574, 284] width 443 height 53
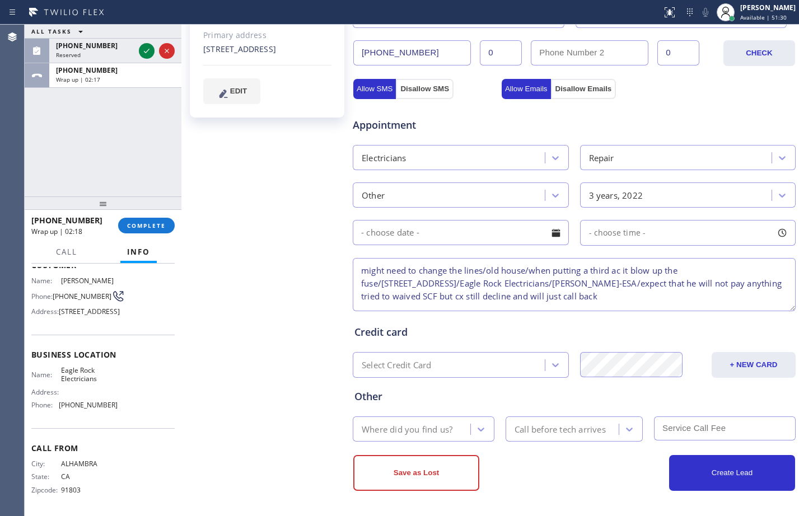
drag, startPoint x: 663, startPoint y: 289, endPoint x: 791, endPoint y: 313, distance: 129.9
click at [392, 288] on textarea "might need to change the lines/old house/when putting a third ac it blow up the…" at bounding box center [574, 284] width 443 height 53
click at [665, 301] on textarea "might need to change the lines/old house/when putting a third ac it blow up the…" at bounding box center [574, 284] width 443 height 53
drag, startPoint x: 665, startPoint y: 301, endPoint x: 348, endPoint y: 264, distance: 319.5
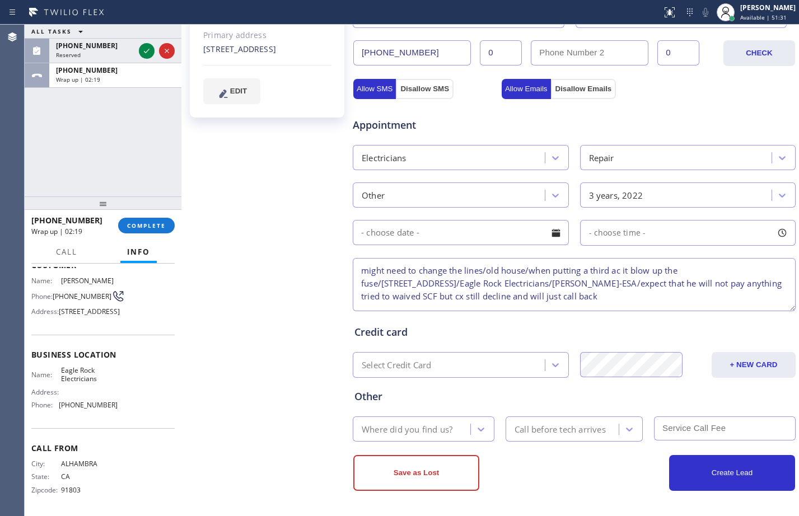
click at [348, 264] on div "[PERSON_NAME] Since: [DATE] link to CRM copy Email [EMAIL_ADDRESS][DOMAIN_NAME]…" at bounding box center [490, 140] width 612 height 748
type textarea "might need to change the lines/old house/when putting a third ac it blow up the…"
click at [415, 426] on div "Where did you find us?" at bounding box center [406, 428] width 91 height 13
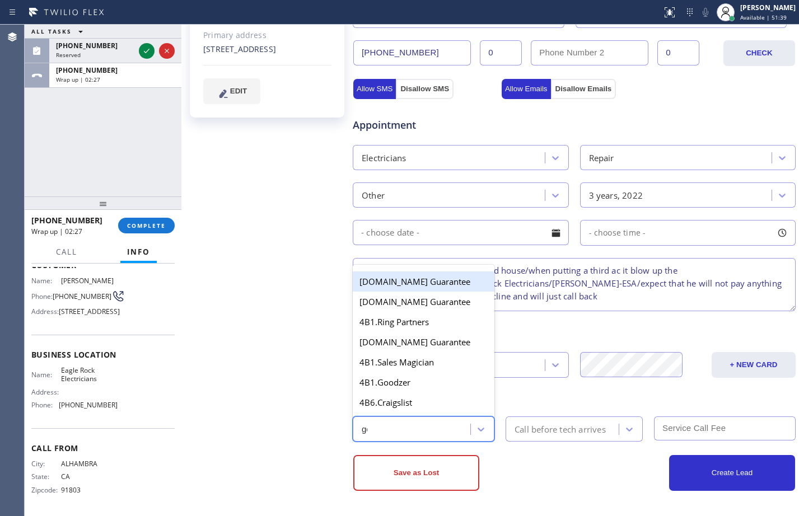
type input "goo"
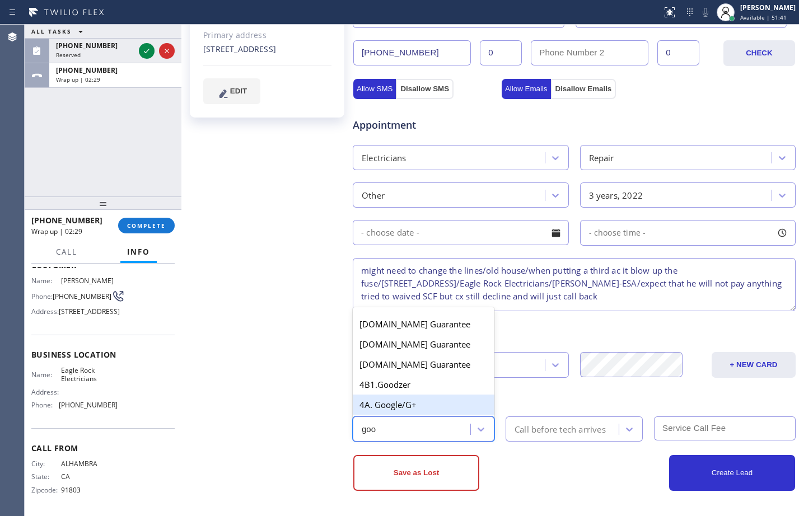
click at [428, 410] on div "4A. Google/G+" at bounding box center [424, 405] width 142 height 20
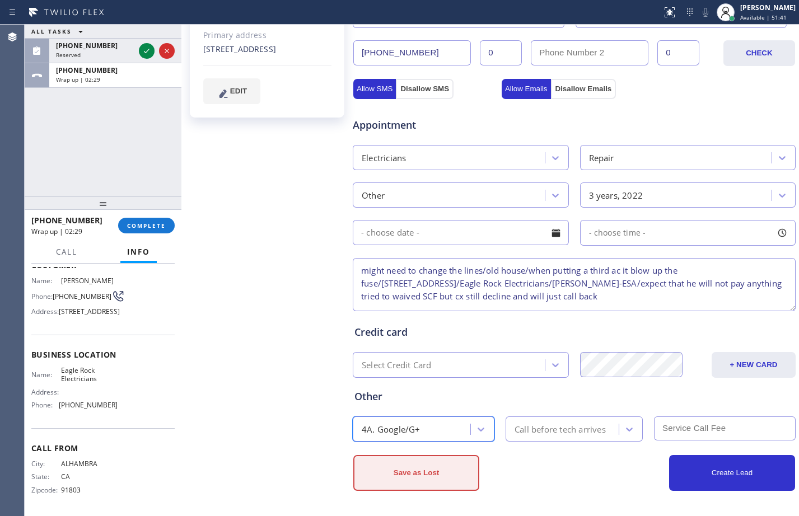
click at [423, 476] on button "Save as Lost" at bounding box center [416, 473] width 126 height 36
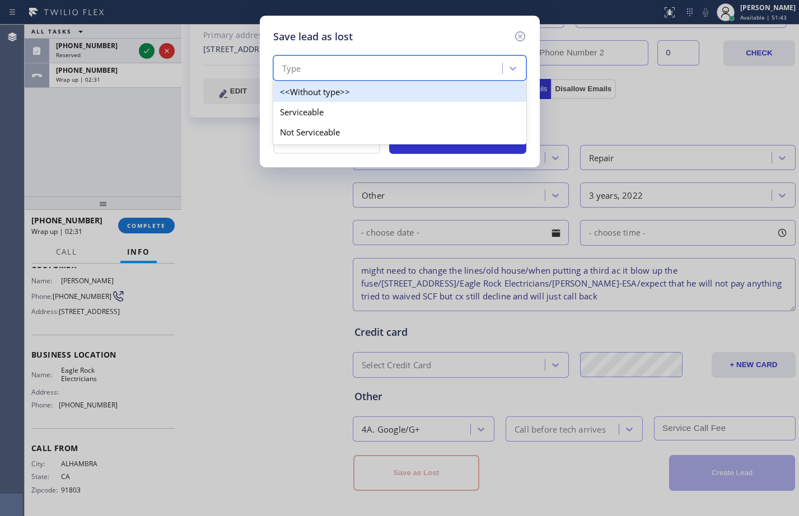
click at [396, 64] on div "Type" at bounding box center [389, 69] width 226 height 20
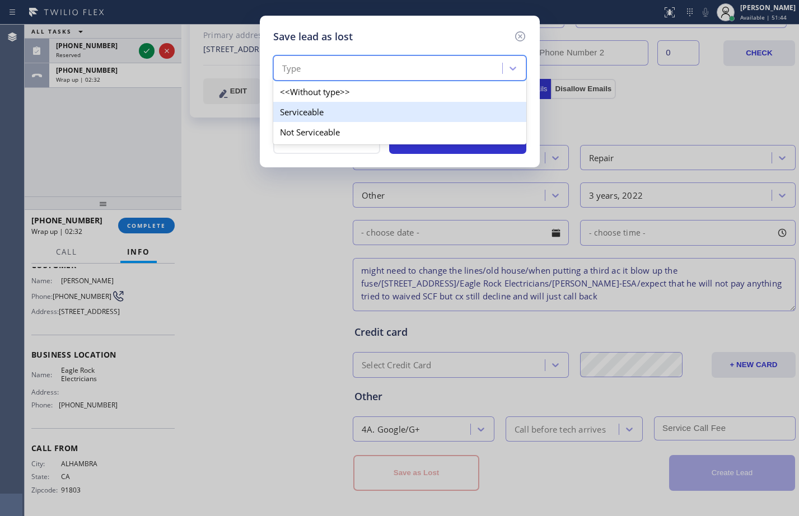
click at [336, 116] on div "Serviceable" at bounding box center [399, 112] width 253 height 20
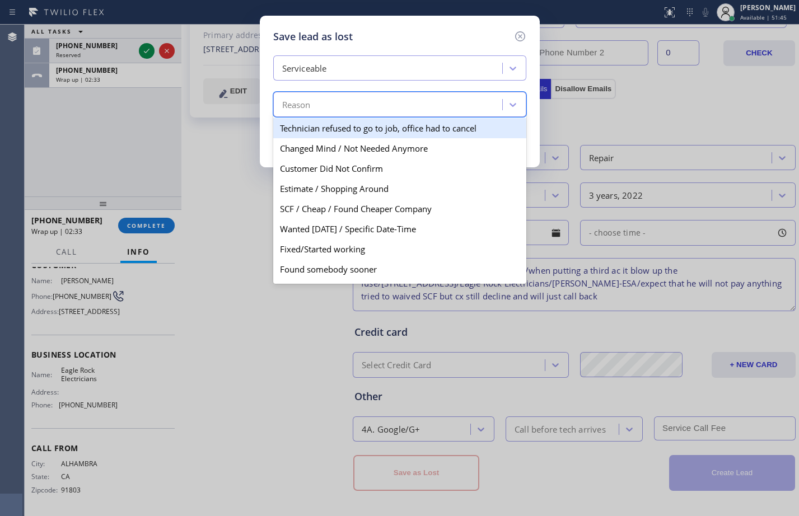
click at [340, 109] on div "Reason" at bounding box center [389, 105] width 226 height 20
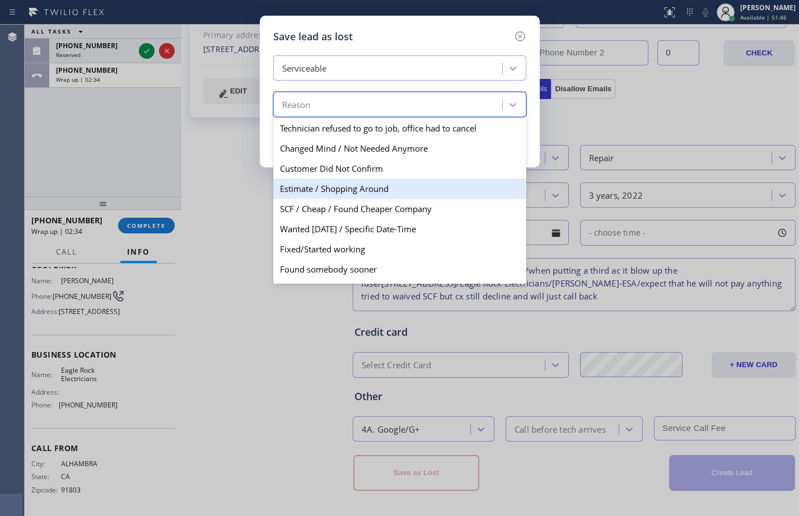
click at [333, 192] on div "Estimate / Shopping Around" at bounding box center [399, 189] width 253 height 20
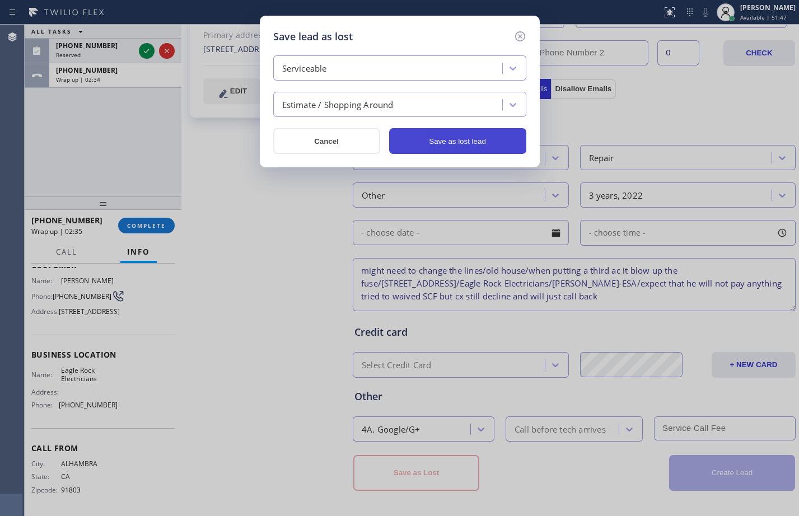
click at [476, 137] on button "Save as lost lead" at bounding box center [457, 141] width 137 height 26
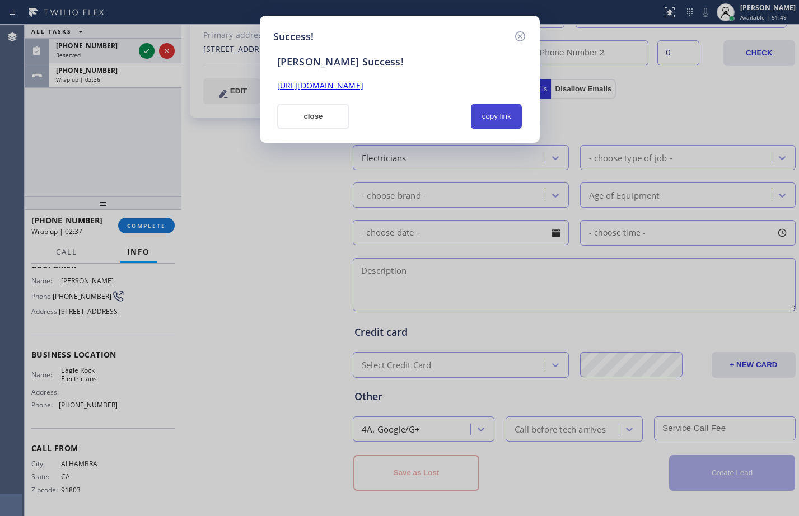
click at [496, 112] on button "copy link" at bounding box center [496, 117] width 51 height 26
click at [349, 85] on link "[URL][DOMAIN_NAME]" at bounding box center [320, 85] width 86 height 11
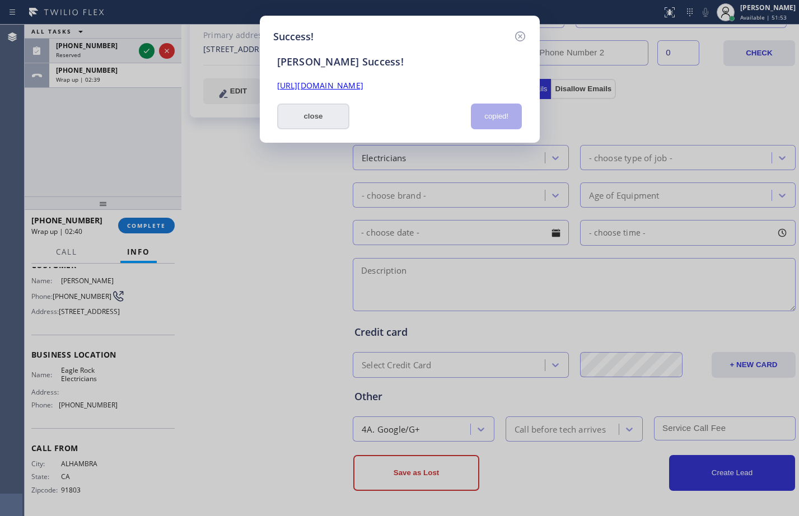
click at [308, 115] on button "close" at bounding box center [313, 117] width 73 height 26
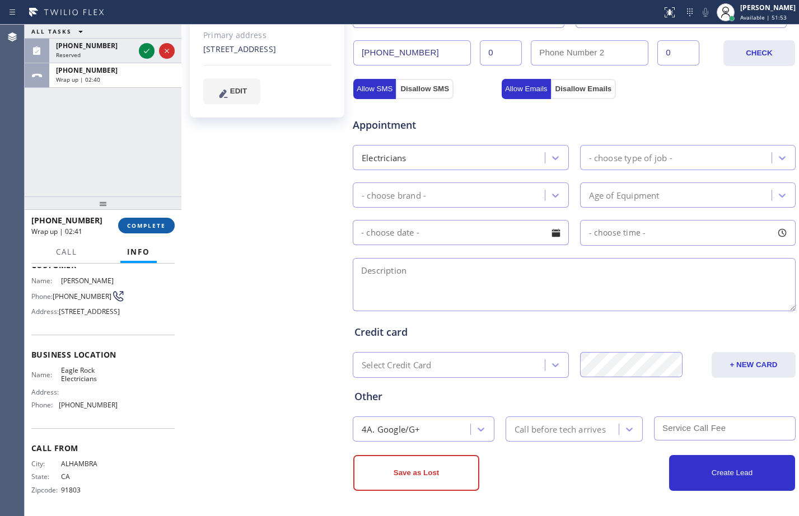
click at [153, 228] on span "COMPLETE" at bounding box center [146, 226] width 39 height 8
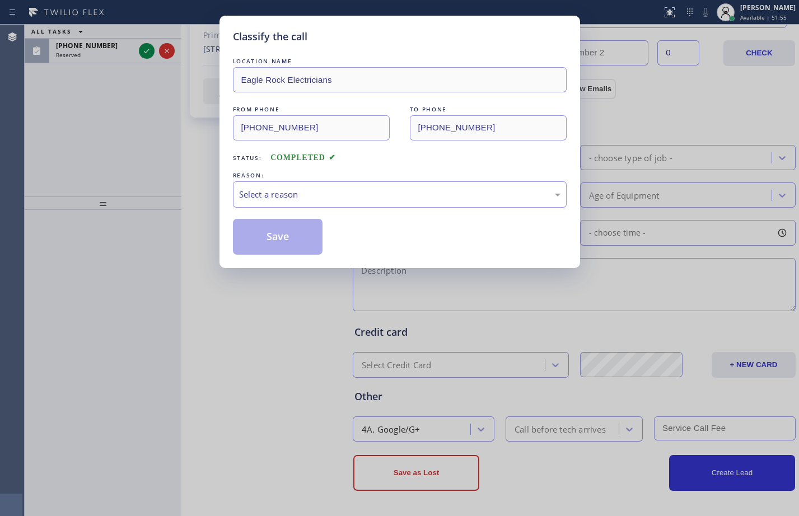
click at [346, 191] on div "Select a reason" at bounding box center [399, 194] width 321 height 13
click at [296, 233] on button "Save" at bounding box center [278, 237] width 90 height 36
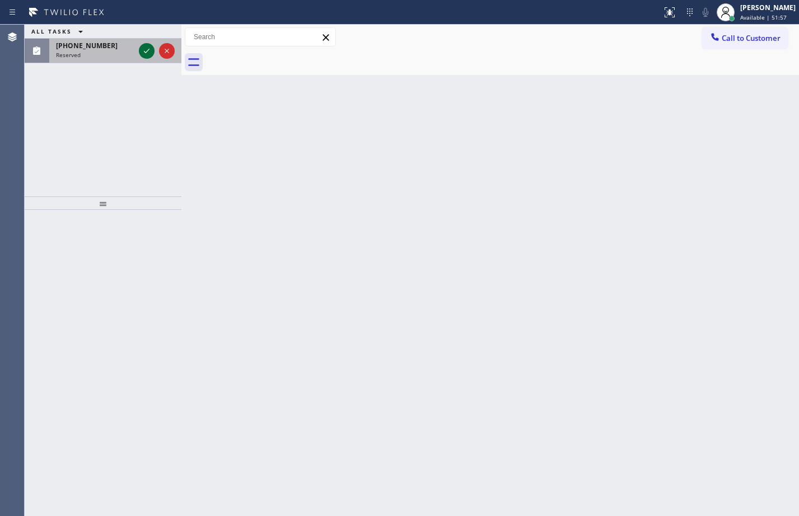
click at [149, 49] on icon at bounding box center [146, 50] width 13 height 13
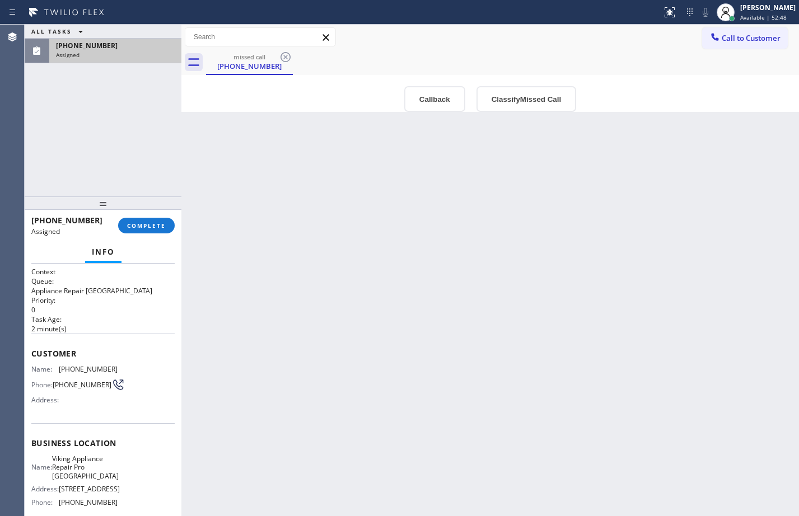
click at [30, 352] on div "Context Queue: Appliance Repair High End Priority: 0 Task Age: [DEMOGRAPHIC_DAT…" at bounding box center [103, 390] width 157 height 252
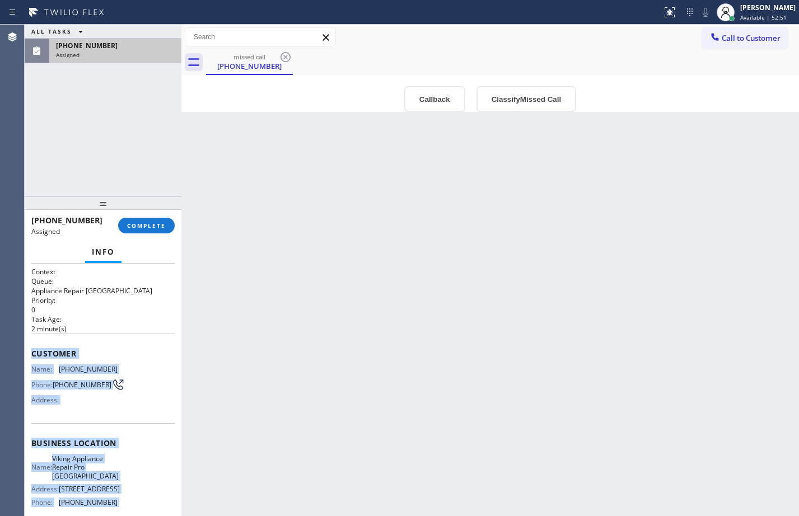
drag, startPoint x: 30, startPoint y: 352, endPoint x: 132, endPoint y: 520, distance: 196.5
click at [132, 515] on html "Status report No issues detected If you experience an issue, please download th…" at bounding box center [399, 258] width 799 height 516
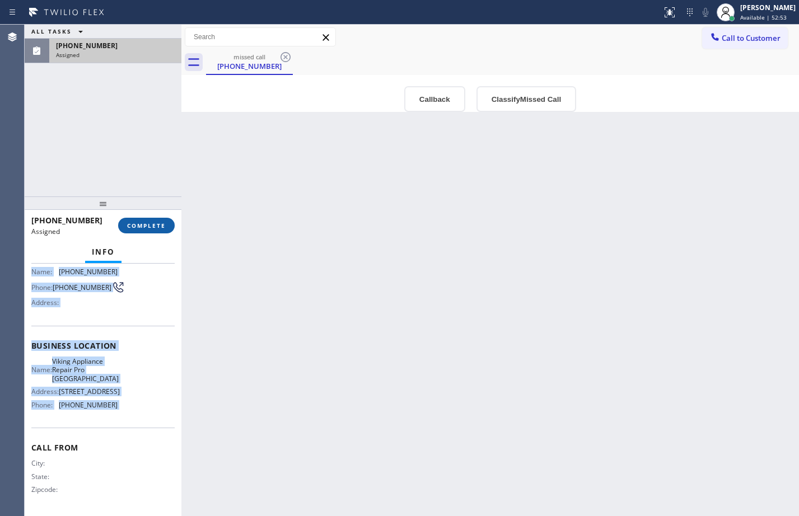
click at [138, 226] on span "COMPLETE" at bounding box center [146, 226] width 39 height 8
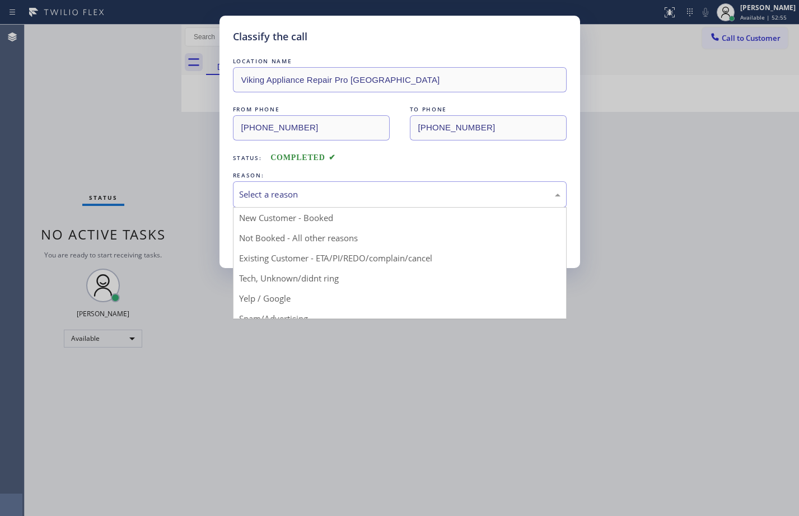
click at [406, 198] on div "Select a reason" at bounding box center [399, 194] width 321 height 13
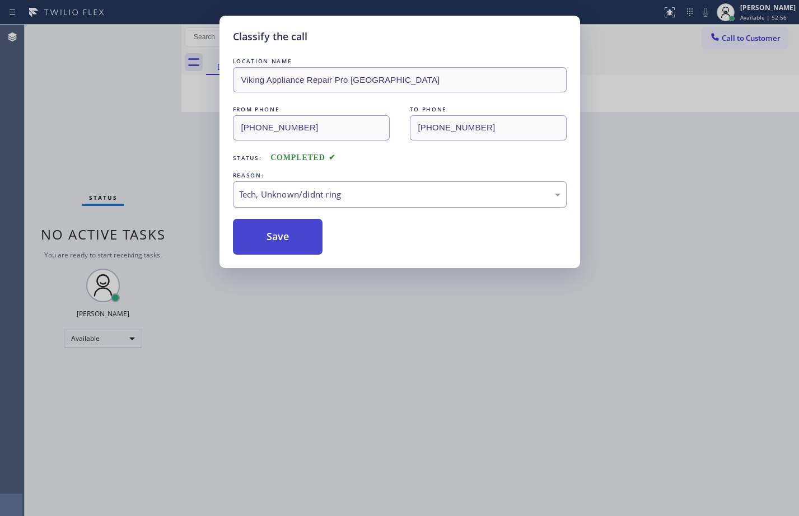
click at [283, 241] on button "Save" at bounding box center [278, 237] width 90 height 36
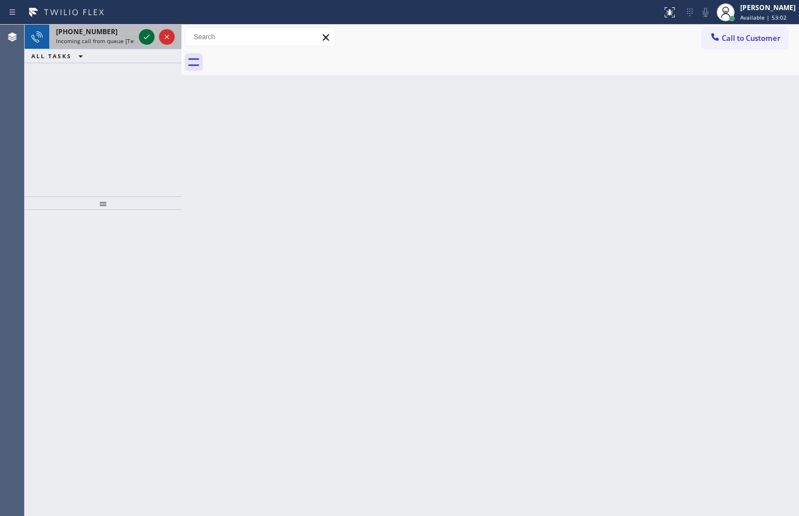
drag, startPoint x: 143, startPoint y: 40, endPoint x: 767, endPoint y: 194, distance: 642.6
click at [143, 40] on icon at bounding box center [146, 36] width 13 height 13
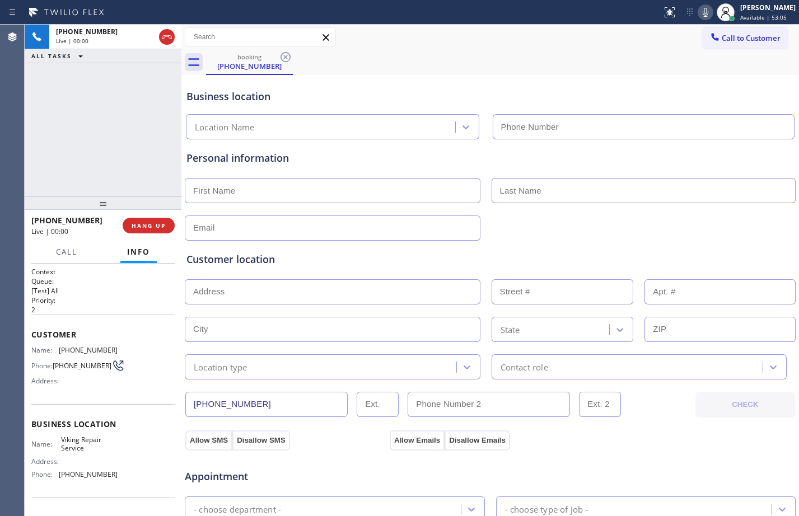
type input "[PHONE_NUMBER]"
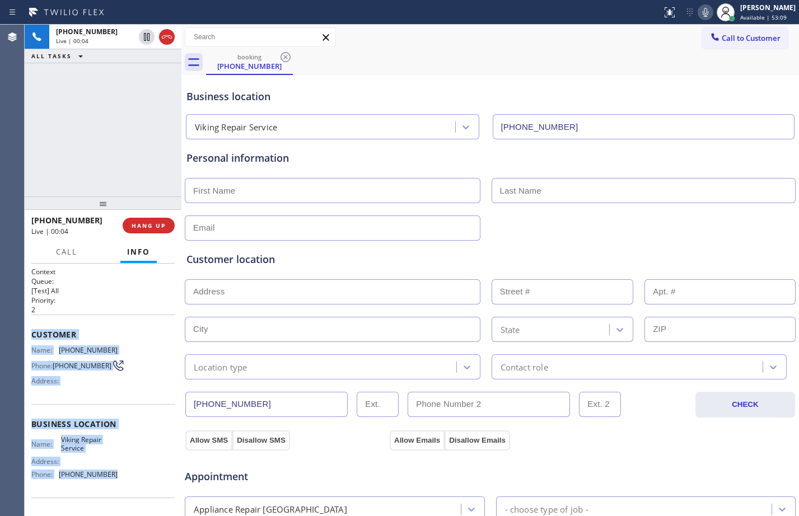
drag, startPoint x: 31, startPoint y: 332, endPoint x: 133, endPoint y: 489, distance: 186.7
click at [133, 489] on div "Context Queue: [Test] All Priority: 2 Customer Name: [PHONE_NUMBER] Phone: [PHO…" at bounding box center [103, 390] width 157 height 252
click at [146, 41] on icon at bounding box center [146, 36] width 13 height 13
click at [701, 15] on icon at bounding box center [704, 12] width 13 height 13
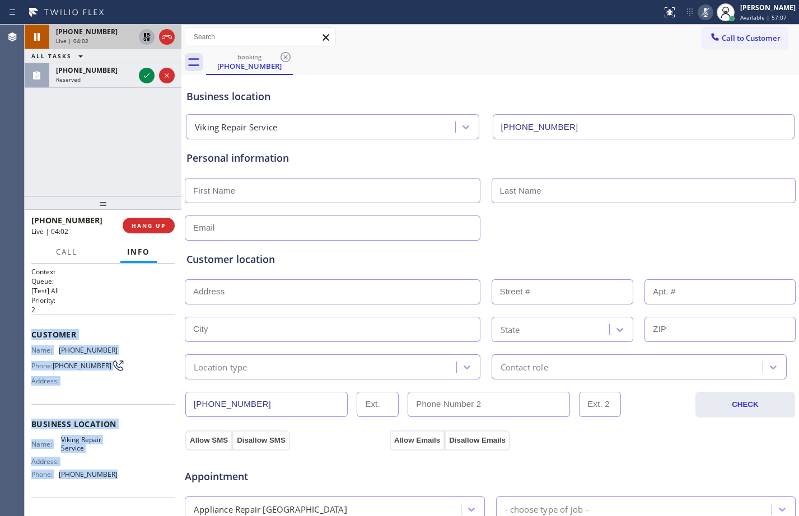
click at [142, 37] on icon at bounding box center [146, 36] width 13 height 13
click at [698, 13] on icon at bounding box center [704, 12] width 13 height 13
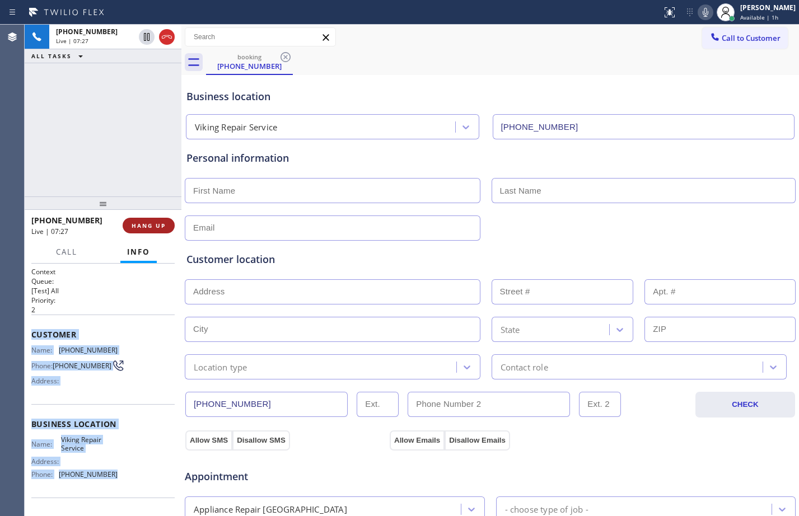
click at [146, 224] on span "HANG UP" at bounding box center [149, 226] width 34 height 8
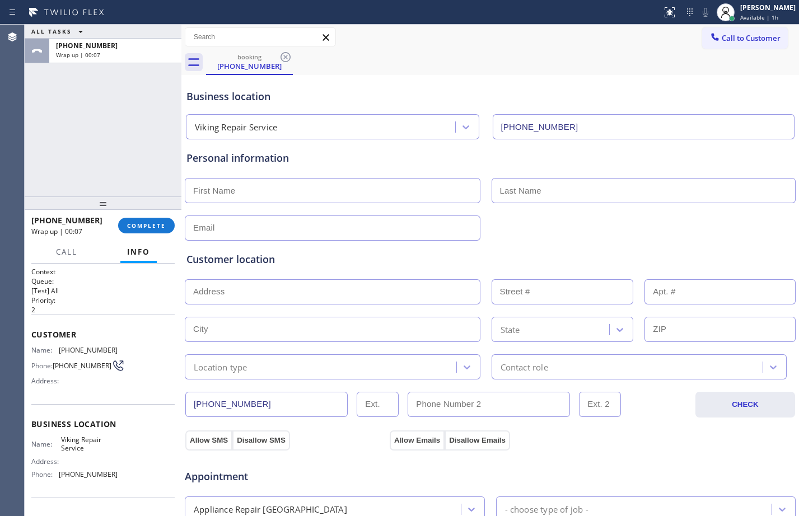
click at [317, 284] on input "text" at bounding box center [332, 291] width 295 height 25
paste input "[STREET_ADDRESS]"
type input "[STREET_ADDRESS]"
type input "2230"
type input "[GEOGRAPHIC_DATA]"
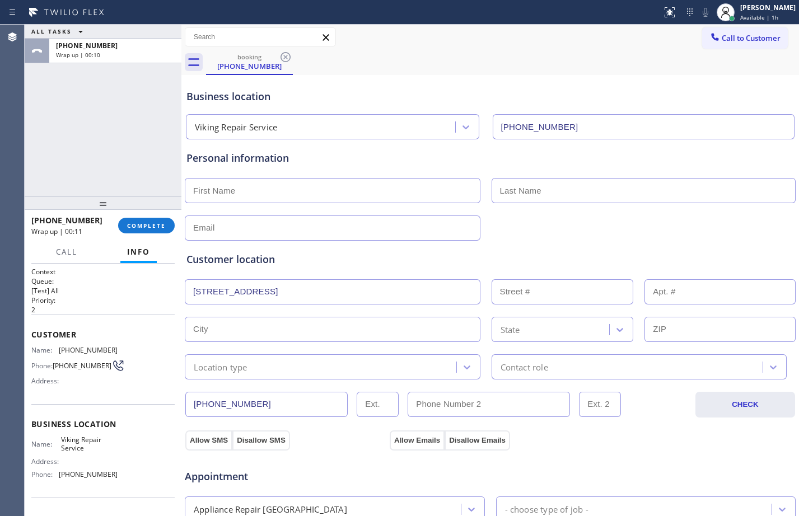
type input "94123"
click at [672, 301] on input "text" at bounding box center [719, 291] width 151 height 25
type input "103"
click at [286, 370] on div "Location type" at bounding box center [322, 367] width 268 height 20
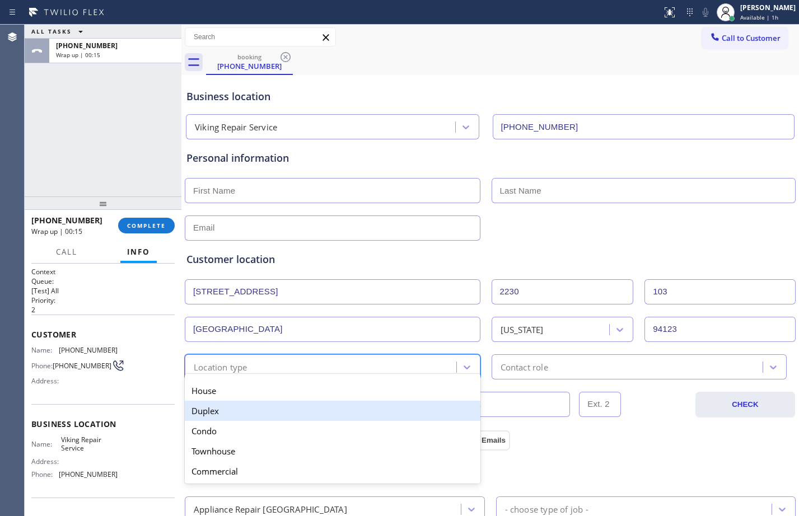
click at [246, 415] on div "Duplex" at bounding box center [332, 411] width 295 height 20
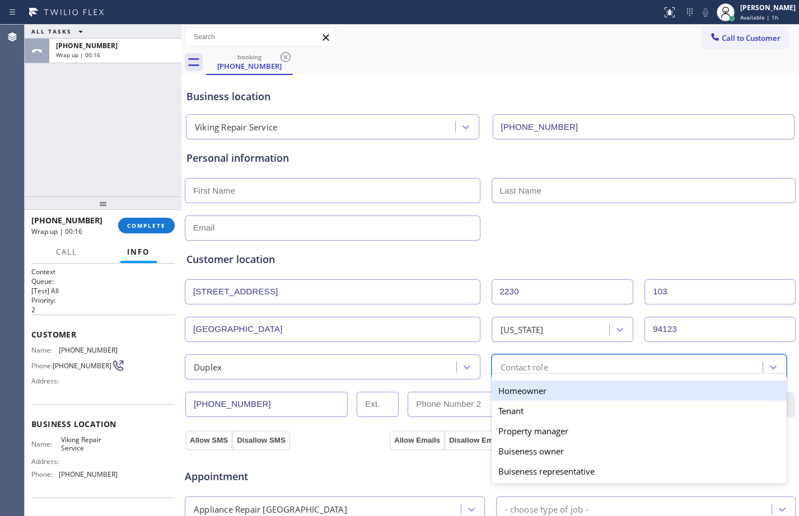
click at [534, 365] on div "Contact role" at bounding box center [524, 366] width 48 height 13
click at [532, 389] on div "Homeowner" at bounding box center [638, 391] width 295 height 20
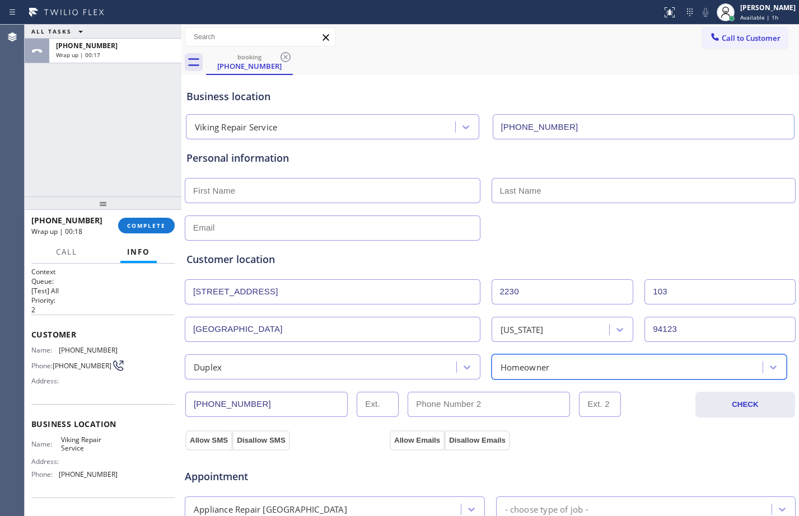
click at [202, 439] on button "Allow SMS" at bounding box center [208, 440] width 47 height 20
click at [426, 435] on button "Allow Emails" at bounding box center [416, 440] width 55 height 20
paste input "[PERSON_NAME]"
click at [304, 191] on input "text" at bounding box center [332, 190] width 295 height 25
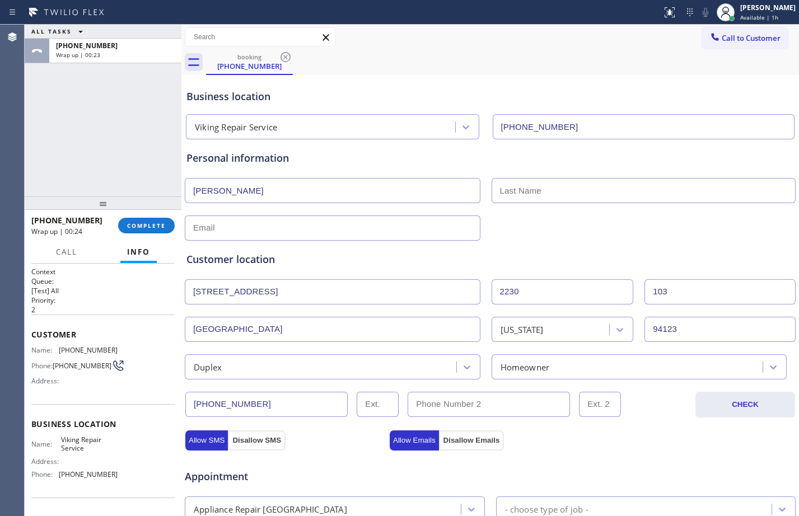
type input "[PERSON_NAME]"
click at [556, 184] on input "text" at bounding box center [643, 190] width 304 height 25
paste input "[PERSON_NAME]"
type input "[PERSON_NAME]"
click at [299, 219] on input "text" at bounding box center [332, 227] width 295 height 25
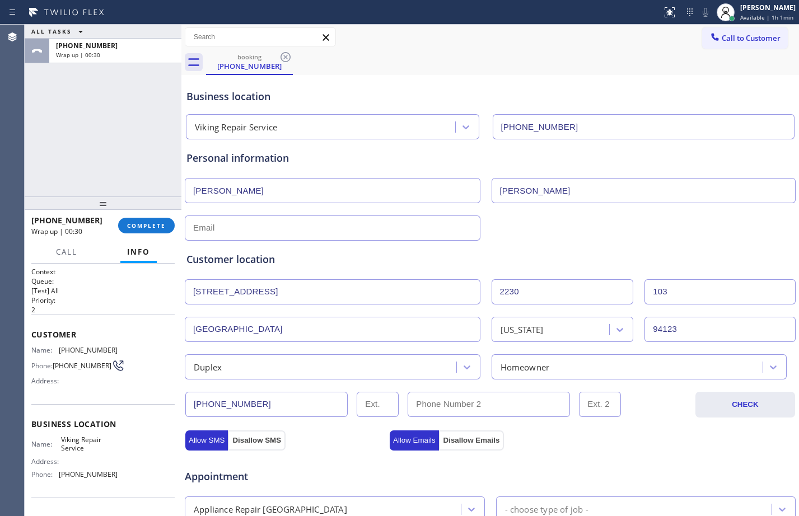
paste input "[EMAIL_ADDRESS][DOMAIN_NAME]"
type input "[EMAIL_ADDRESS][DOMAIN_NAME]"
click at [498, 191] on input "[PERSON_NAME]" at bounding box center [643, 190] width 304 height 25
click at [192, 230] on input "[EMAIL_ADDRESS][DOMAIN_NAME]" at bounding box center [332, 227] width 295 height 25
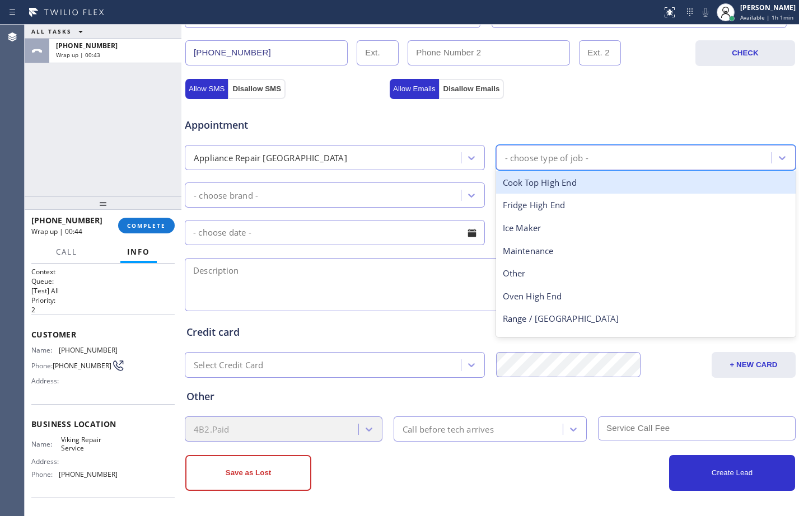
click at [575, 154] on div "- choose type of job -" at bounding box center [546, 157] width 83 height 13
type input "st"
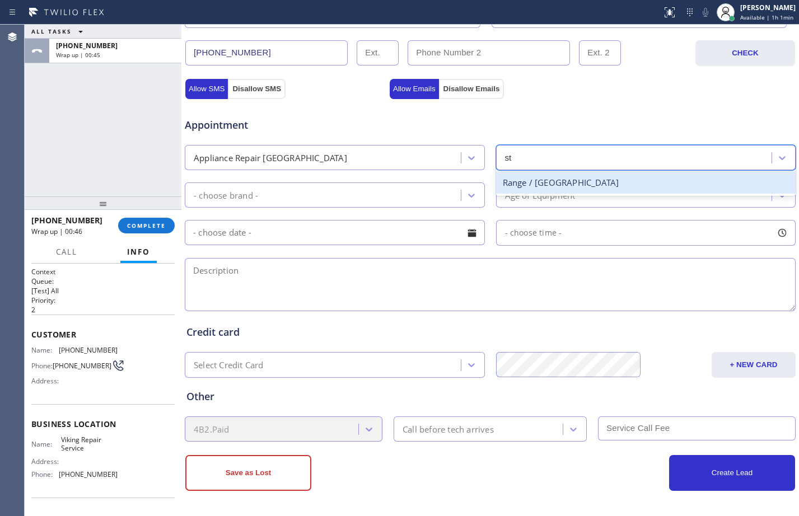
click at [572, 184] on div "Range / [GEOGRAPHIC_DATA]" at bounding box center [646, 182] width 300 height 23
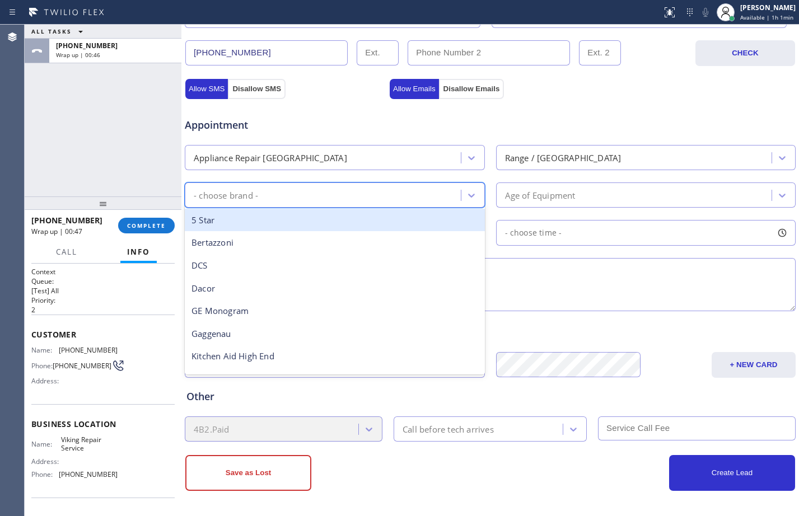
click at [395, 199] on div "- choose brand -" at bounding box center [324, 195] width 273 height 20
type input "vi"
click at [396, 218] on div "Viking" at bounding box center [335, 220] width 300 height 23
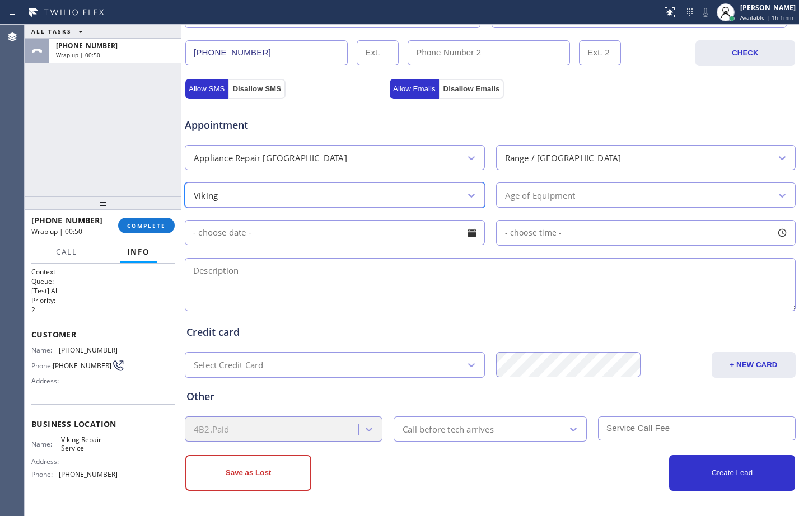
click at [534, 208] on div "Appointment Appliance Repair High End Range / Stove High End option Viking, sel…" at bounding box center [489, 208] width 607 height 209
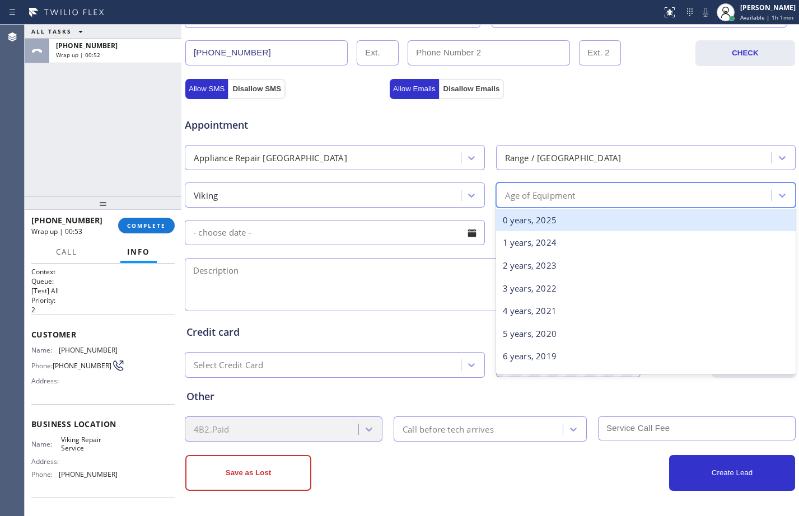
click at [544, 195] on div "Age of Equipment" at bounding box center [540, 195] width 71 height 13
type input "15"
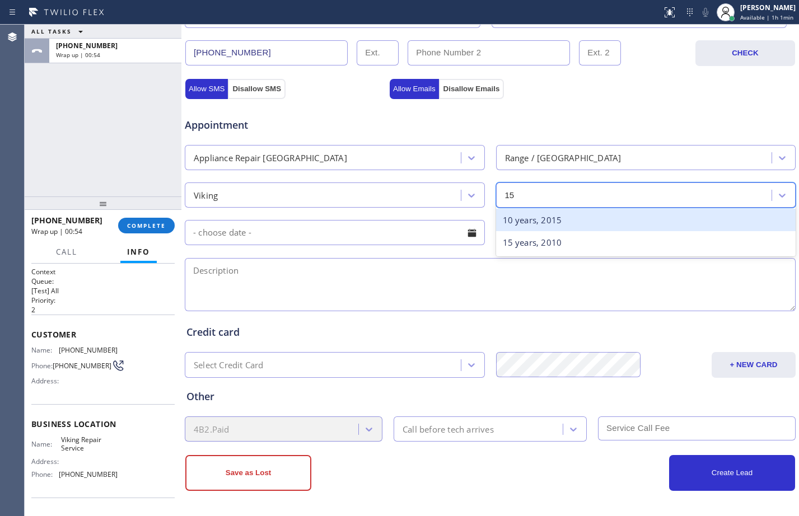
click at [561, 238] on div "15 years, 2010" at bounding box center [646, 242] width 300 height 23
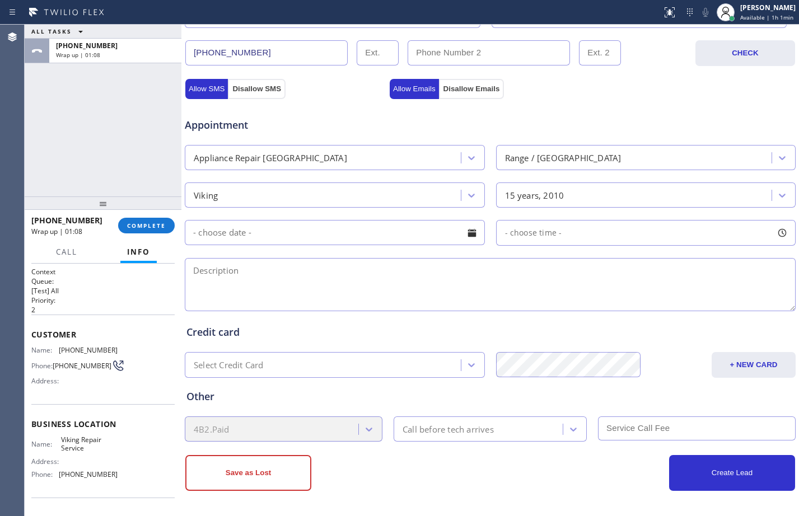
click at [294, 267] on textarea at bounding box center [490, 284] width 611 height 53
paste textarea "Viking/range/Stove/one burner not working/about [DEMOGRAPHIC_DATA]/[STREET_ADDR…"
click at [194, 285] on textarea "Viking/range/Stove/one burner not working/about [DEMOGRAPHIC_DATA]/[STREET_ADDR…" at bounding box center [490, 284] width 611 height 53
type textarea "Viking/range/Stove/one burner not working/about [DEMOGRAPHIC_DATA]/[STREET_ADDR…"
click at [252, 228] on input "text" at bounding box center [335, 232] width 300 height 25
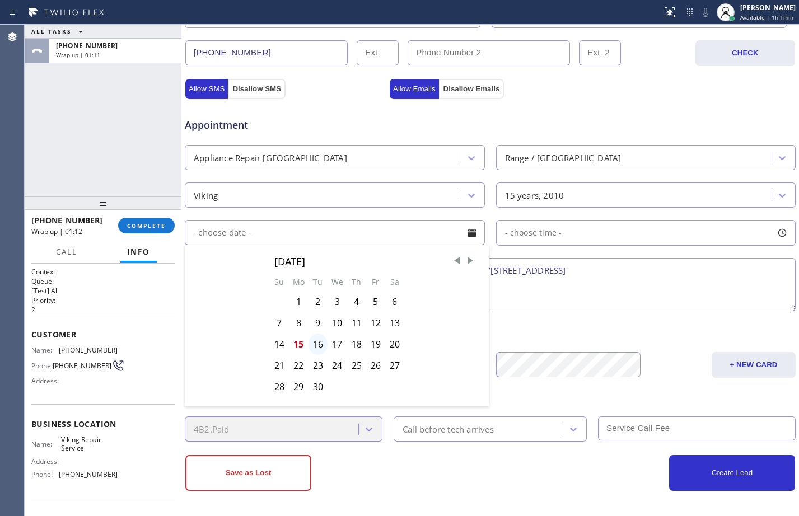
click at [318, 339] on div "16" at bounding box center [317, 344] width 19 height 21
type input "[DATE]"
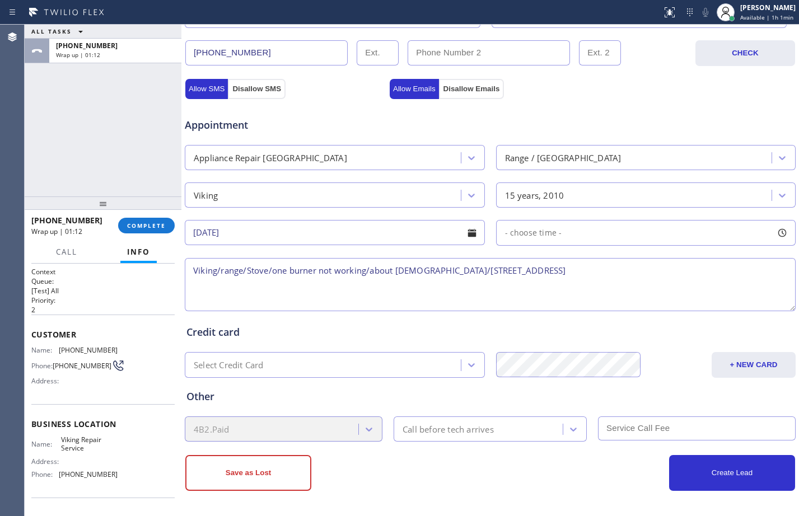
click at [533, 240] on div "- choose time -" at bounding box center [646, 233] width 300 height 26
drag, startPoint x: 500, startPoint y: 302, endPoint x: 668, endPoint y: 305, distance: 168.5
click at [672, 305] on div at bounding box center [678, 301] width 13 height 24
drag, startPoint x: 504, startPoint y: 296, endPoint x: 602, endPoint y: 293, distance: 98.5
click at [602, 293] on div at bounding box center [603, 301] width 13 height 24
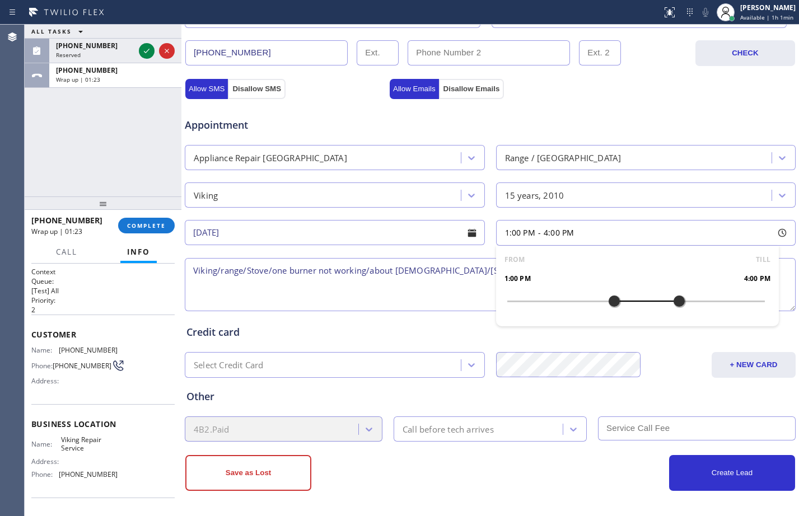
drag, startPoint x: 602, startPoint y: 293, endPoint x: 610, endPoint y: 292, distance: 7.9
click at [610, 292] on div at bounding box center [613, 301] width 13 height 24
click at [317, 291] on textarea "Viking/range/Stove/one burner not working/about [DEMOGRAPHIC_DATA]/[STREET_ADDR…" at bounding box center [490, 284] width 611 height 53
click at [640, 273] on textarea "Viking/range/Stove/one burner not working/about [DEMOGRAPHIC_DATA]/[STREET_ADDR…" at bounding box center [490, 284] width 611 height 53
click at [421, 265] on textarea "Viking/range/Stove/one burner not working/about [DEMOGRAPHIC_DATA]/[STREET_ADDR…" at bounding box center [490, 284] width 611 height 53
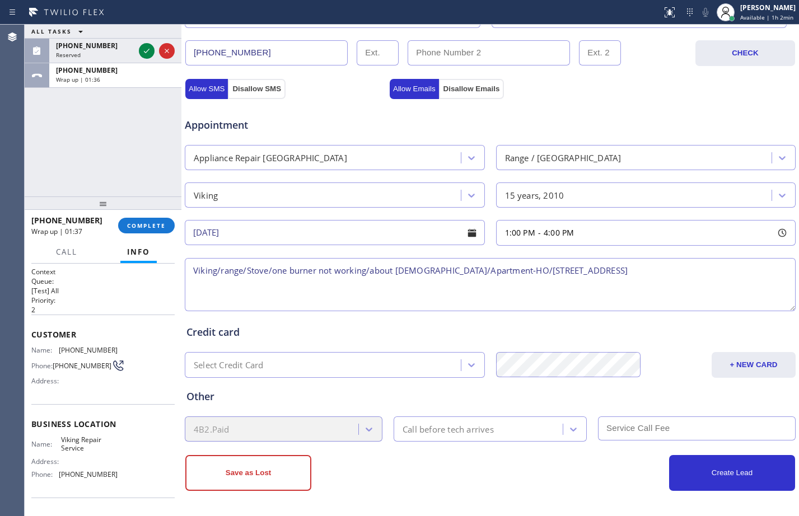
click at [694, 266] on textarea "Viking/range/Stove/one burner not working/about [DEMOGRAPHIC_DATA]/Apartment-HO…" at bounding box center [490, 284] width 611 height 53
click at [586, 271] on textarea "Viking/range/Stove/one burner not working/about [DEMOGRAPHIC_DATA]/Apartment-HO…" at bounding box center [490, 284] width 611 height 53
click at [717, 276] on textarea "Viking/range/Stove/one burner not working/about [DEMOGRAPHIC_DATA]/Apartment-HO…" at bounding box center [490, 284] width 611 height 53
click at [729, 269] on textarea "Viking/range/Stove/one burner not working/about [DEMOGRAPHIC_DATA]/Apartment-HO…" at bounding box center [490, 284] width 611 height 53
paste textarea "Viking Repair Service"
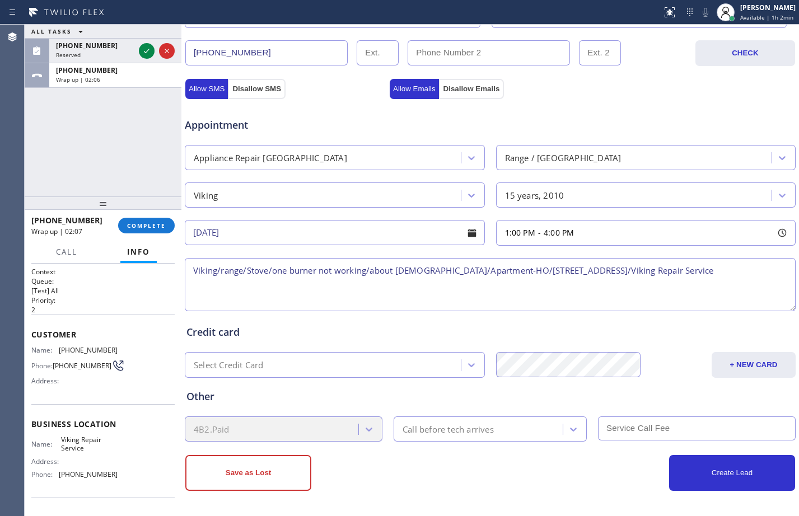
paste textarea "Please call customer 30 minutes prior to arrival"
click at [439, 425] on div "Call before tech arrives" at bounding box center [447, 428] width 91 height 13
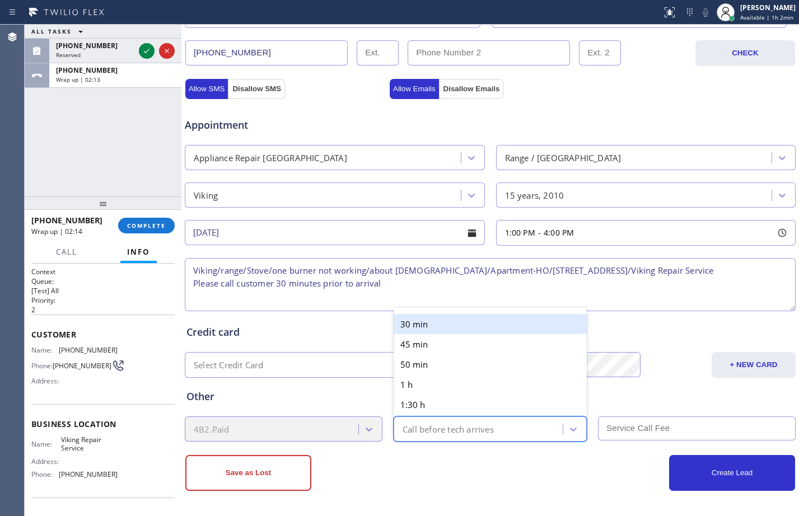
click at [447, 327] on div "30 min" at bounding box center [489, 324] width 193 height 20
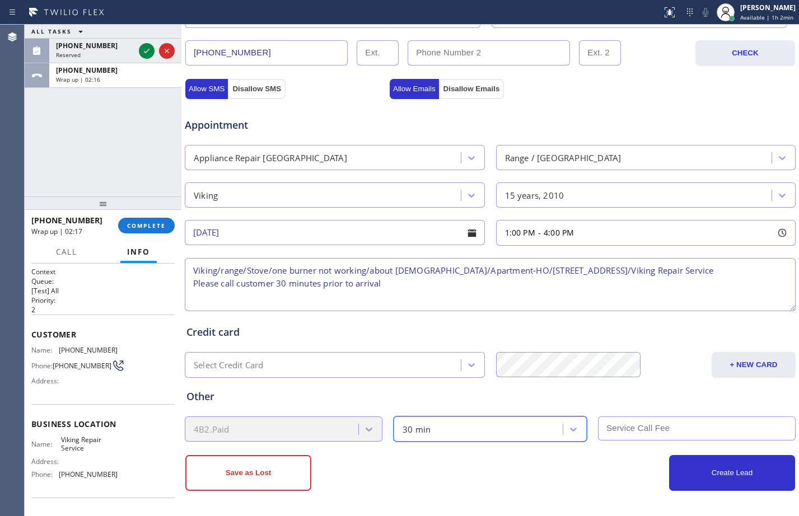
click at [193, 270] on textarea "Viking/range/Stove/one burner not working/about [DEMOGRAPHIC_DATA]/Apartment-HO…" at bounding box center [490, 284] width 611 height 53
type textarea "1-4/$95/Viking/range/Stove/one burner not working/about [DEMOGRAPHIC_DATA]/Apar…"
click at [672, 430] on input "text" at bounding box center [697, 428] width 198 height 24
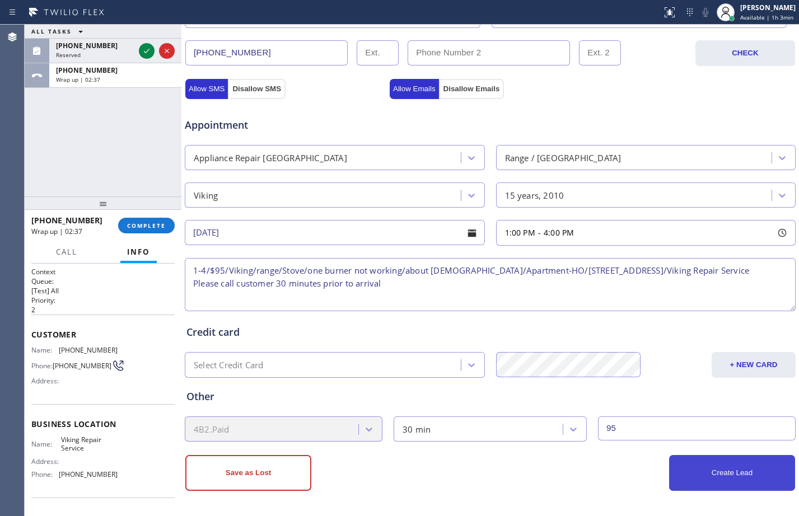
type input "95"
click at [707, 473] on button "Create Lead" at bounding box center [732, 473] width 126 height 36
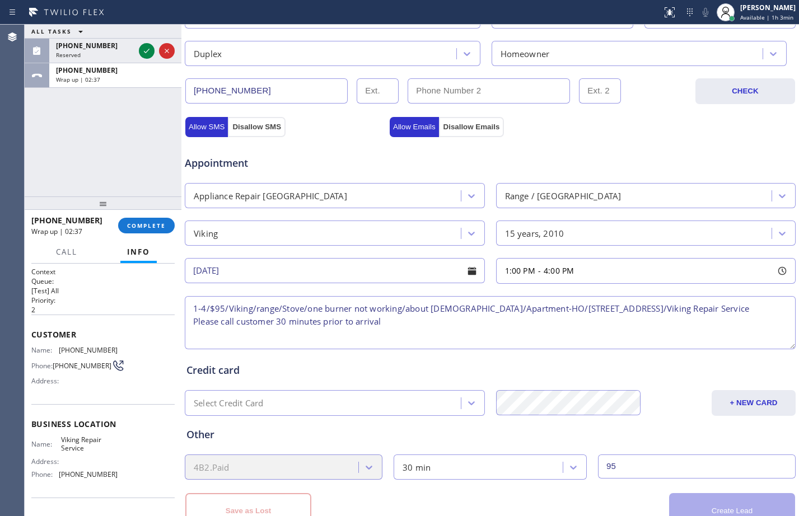
scroll to position [389, 0]
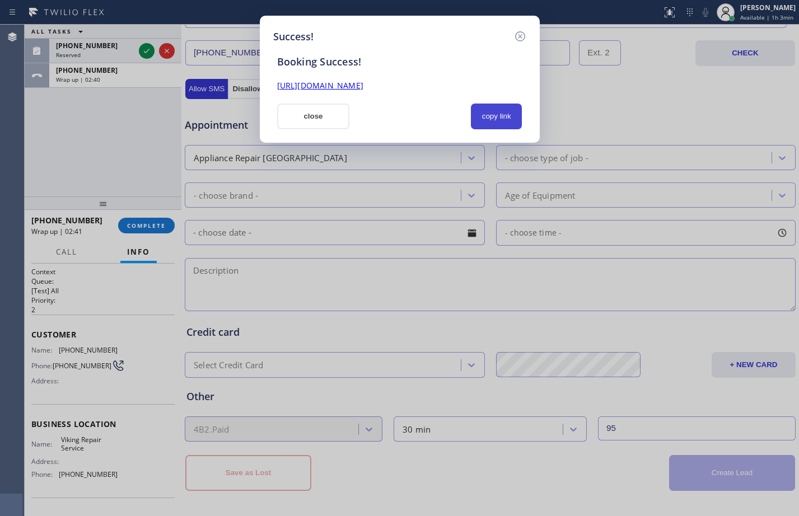
click at [503, 118] on button "copy link" at bounding box center [496, 117] width 51 height 26
click at [363, 90] on link "[URL][DOMAIN_NAME]" at bounding box center [320, 85] width 86 height 11
click at [306, 118] on button "close" at bounding box center [313, 117] width 73 height 26
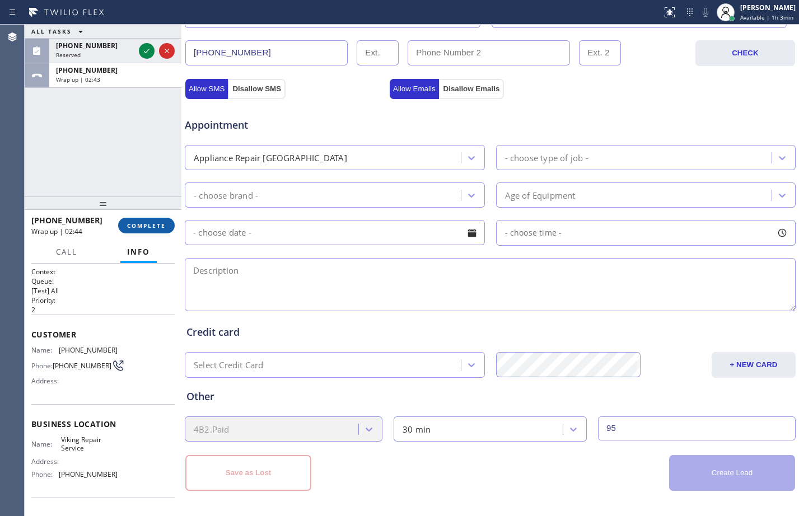
click at [156, 222] on span "COMPLETE" at bounding box center [146, 226] width 39 height 8
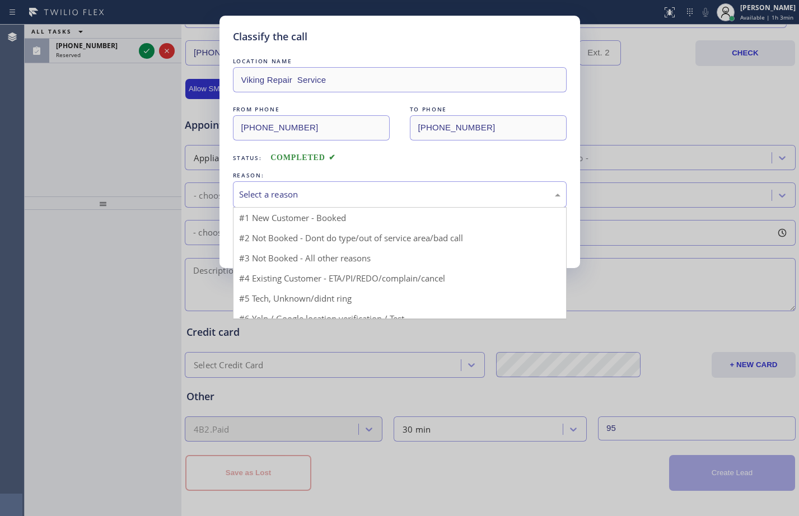
click at [449, 201] on div "Select a reason" at bounding box center [400, 194] width 334 height 26
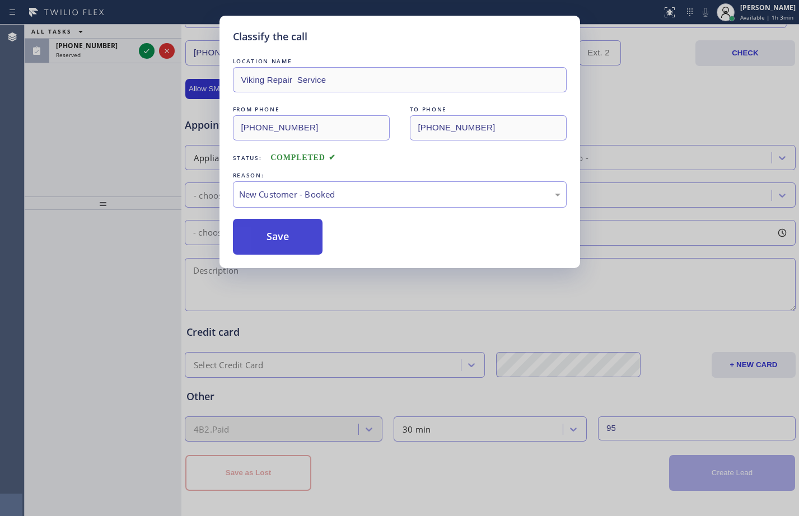
click at [292, 233] on button "Save" at bounding box center [278, 237] width 90 height 36
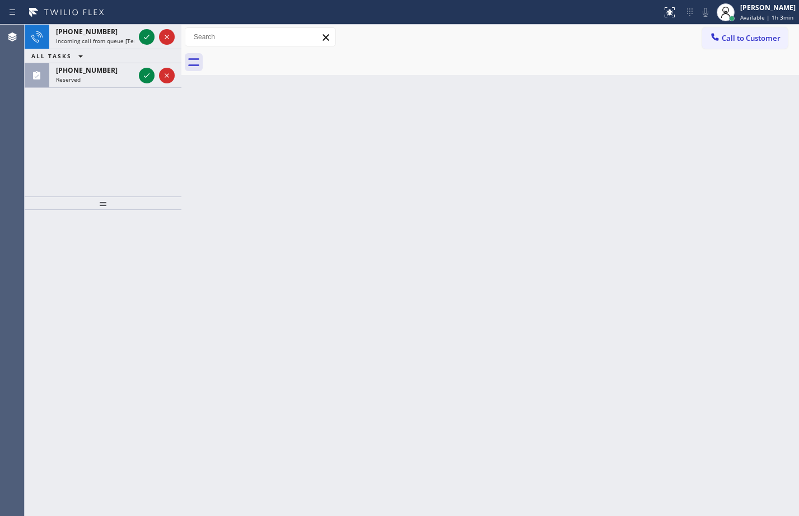
click at [109, 169] on div "[PHONE_NUMBER] Incoming call from queue [Test] All ALL TASKS ALL TASKS ACTIVE T…" at bounding box center [103, 111] width 157 height 172
click at [774, 13] on span "Available | 1h 3min" at bounding box center [766, 17] width 53 height 8
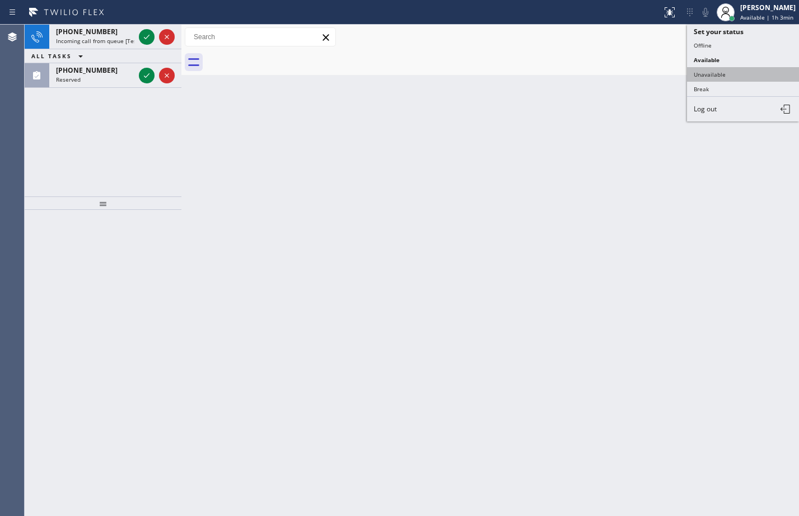
click at [740, 69] on button "Unavailable" at bounding box center [743, 74] width 112 height 15
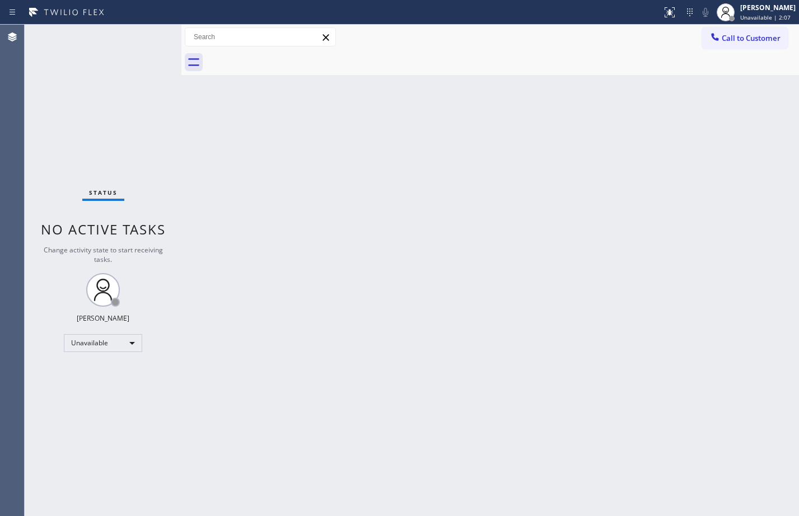
click at [687, 405] on div "Back to Dashboard Change Sender ID Customers Technicians Select a contact Outbo…" at bounding box center [489, 270] width 617 height 491
click at [101, 338] on div "Unavailable" at bounding box center [103, 343] width 78 height 18
click at [92, 400] on li "Break" at bounding box center [102, 400] width 76 height 13
click at [344, 515] on html "Status report No issues detected If you experience an issue, please download th…" at bounding box center [399, 258] width 799 height 516
click at [125, 347] on div "Break" at bounding box center [103, 343] width 78 height 18
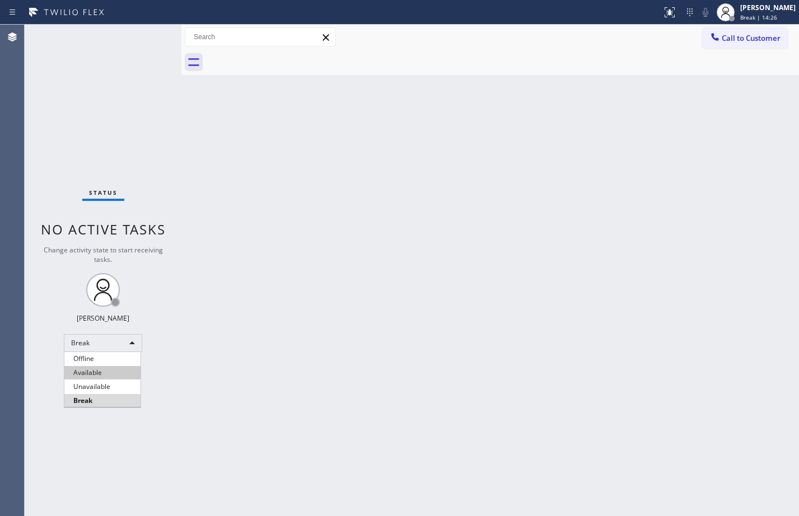
click at [126, 378] on li "Available" at bounding box center [102, 372] width 76 height 13
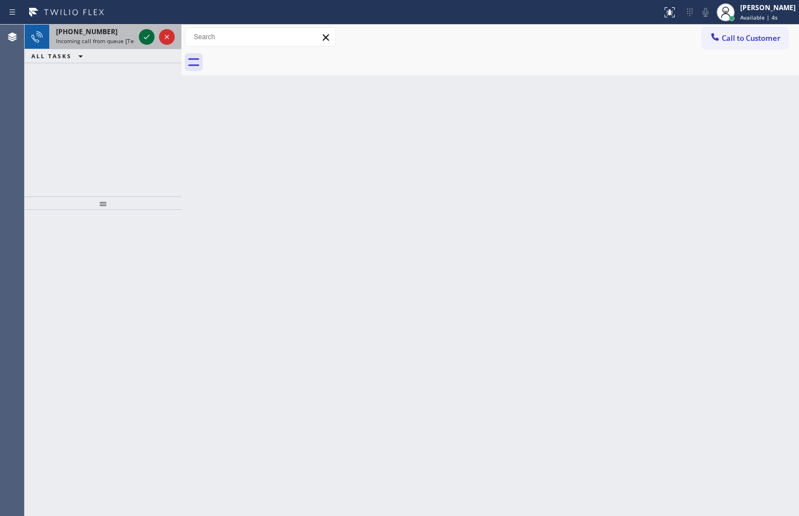
click at [148, 36] on icon at bounding box center [146, 36] width 13 height 13
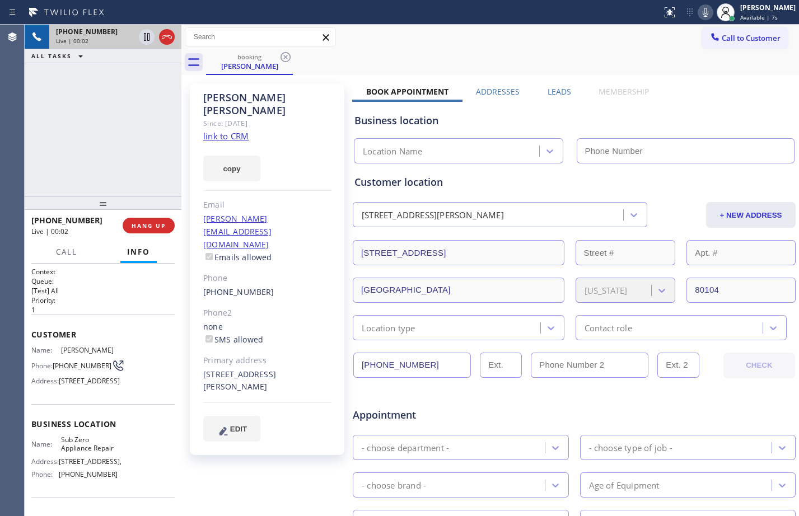
type input "[PHONE_NUMBER]"
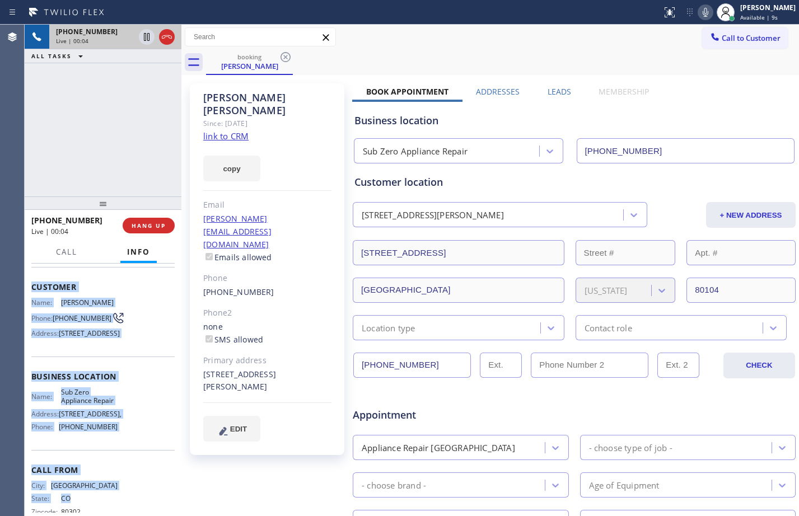
scroll to position [100, 0]
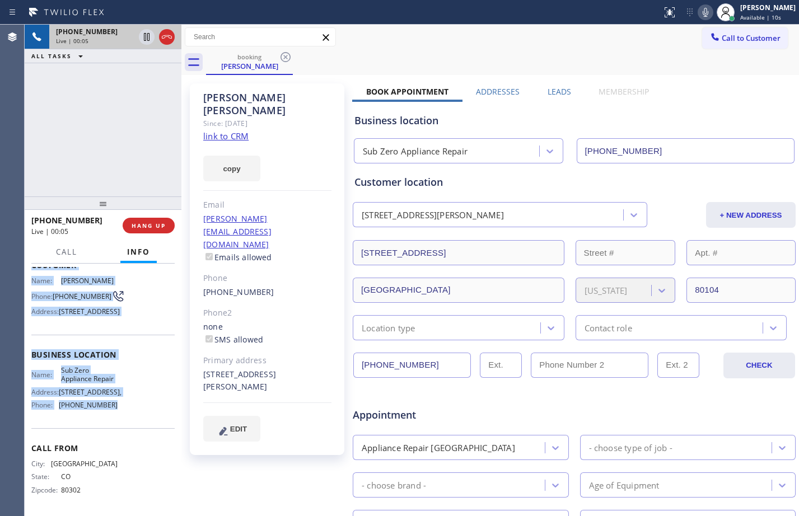
drag, startPoint x: 29, startPoint y: 333, endPoint x: 109, endPoint y: 401, distance: 104.8
click at [109, 401] on div "Context Queue: [Test] All Priority: 1 Customer Name: [PERSON_NAME] Phone: [PHON…" at bounding box center [103, 390] width 157 height 252
click at [241, 130] on link "link to CRM" at bounding box center [225, 135] width 45 height 11
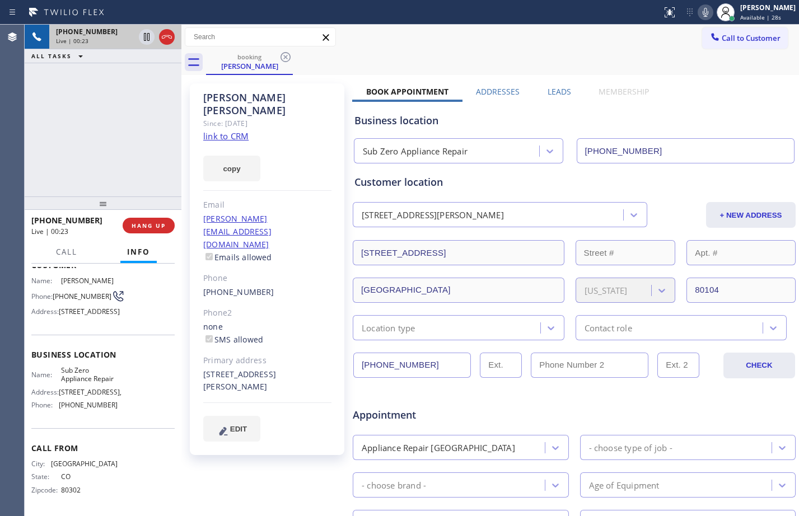
click at [86, 132] on div "[PHONE_NUMBER] Live | 00:23 ALL TASKS ALL TASKS ACTIVE TASKS TASKS IN WRAP UP" at bounding box center [103, 111] width 157 height 172
click at [148, 36] on icon at bounding box center [146, 36] width 13 height 13
click at [702, 12] on icon at bounding box center [705, 12] width 6 height 9
click at [147, 38] on icon at bounding box center [146, 36] width 13 height 13
click at [698, 16] on icon at bounding box center [704, 12] width 13 height 13
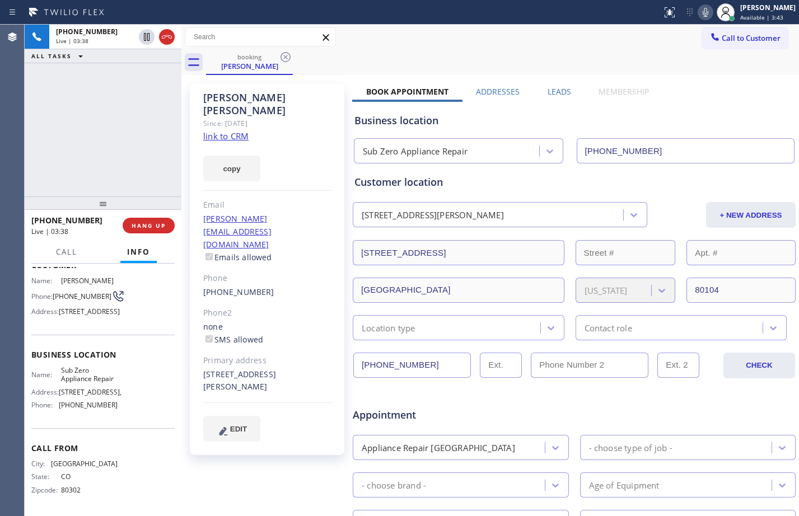
click at [116, 109] on div "[PHONE_NUMBER] Live | 03:38 ALL TASKS ALL TASKS ACTIVE TASKS TASKS IN WRAP UP" at bounding box center [103, 111] width 157 height 172
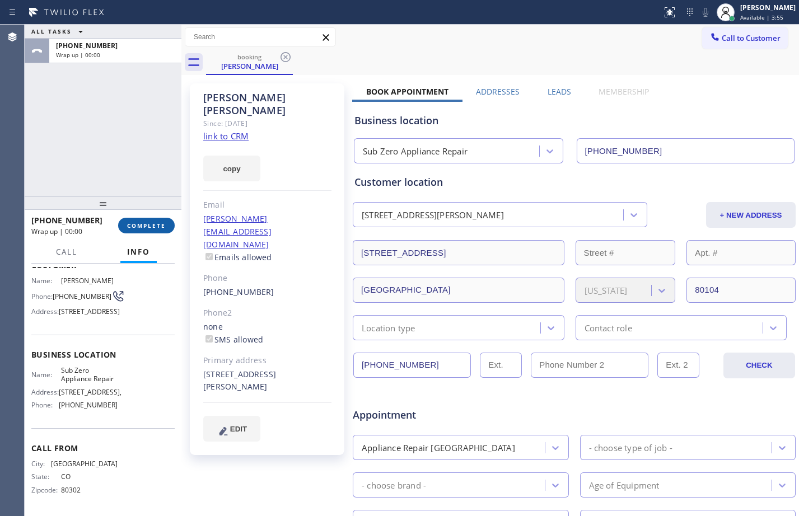
click at [154, 231] on button "COMPLETE" at bounding box center [146, 226] width 57 height 16
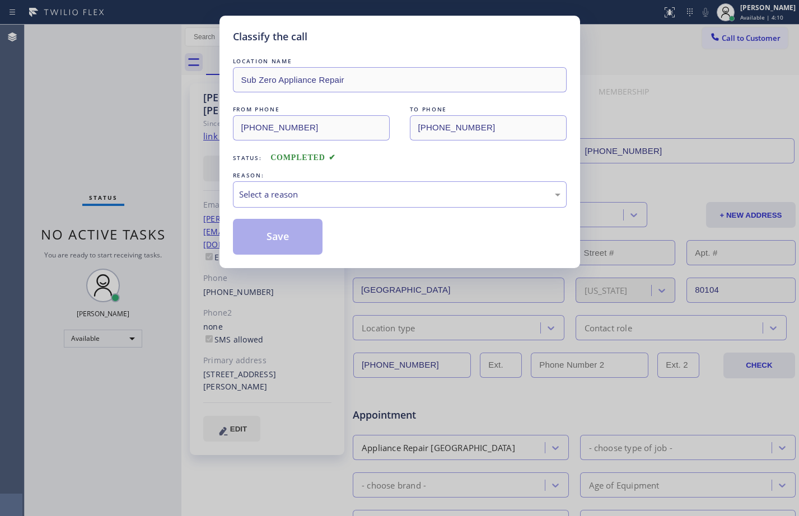
click at [154, 187] on div "Classify the call LOCATION NAME Sub Zero Appliance Repair FROM PHONE [PHONE_NUM…" at bounding box center [399, 258] width 799 height 516
click at [349, 197] on div "Select a reason" at bounding box center [399, 194] width 321 height 13
click at [291, 236] on button "Save" at bounding box center [278, 237] width 90 height 36
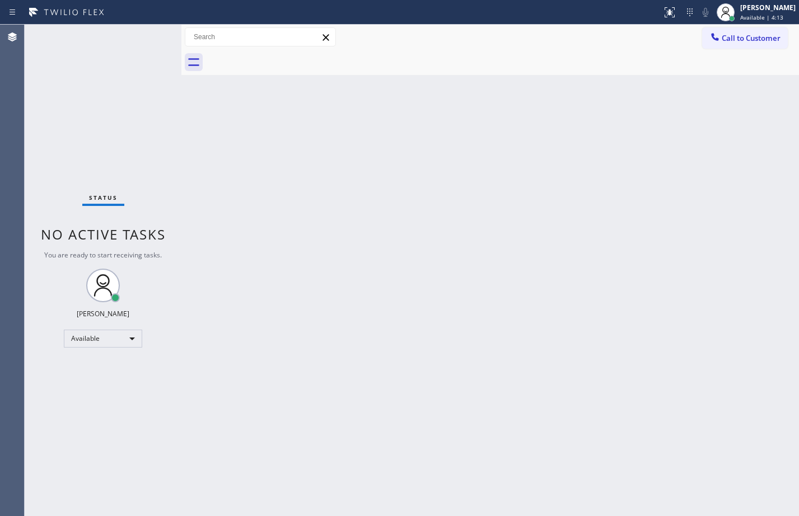
click at [650, 149] on div "Back to Dashboard Change Sender ID Customers Technicians Select a contact Outbo…" at bounding box center [489, 270] width 617 height 491
click at [753, 19] on span "Available | 5:48" at bounding box center [761, 17] width 43 height 8
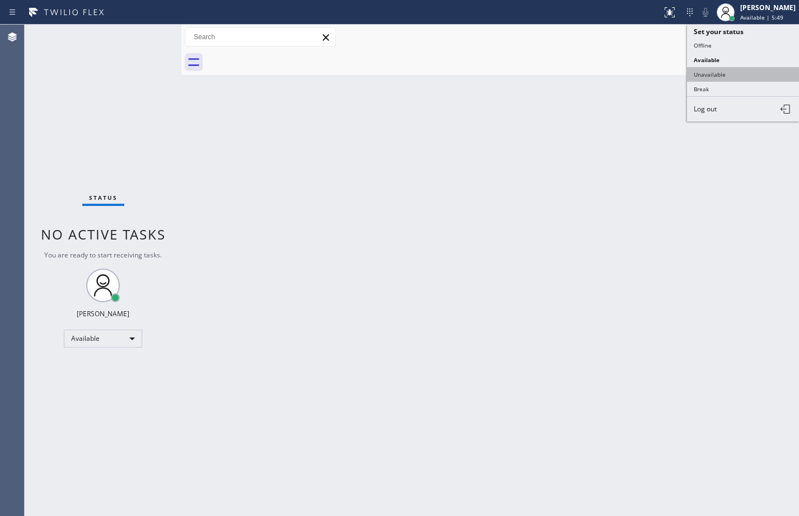
click at [731, 69] on button "Unavailable" at bounding box center [743, 74] width 112 height 15
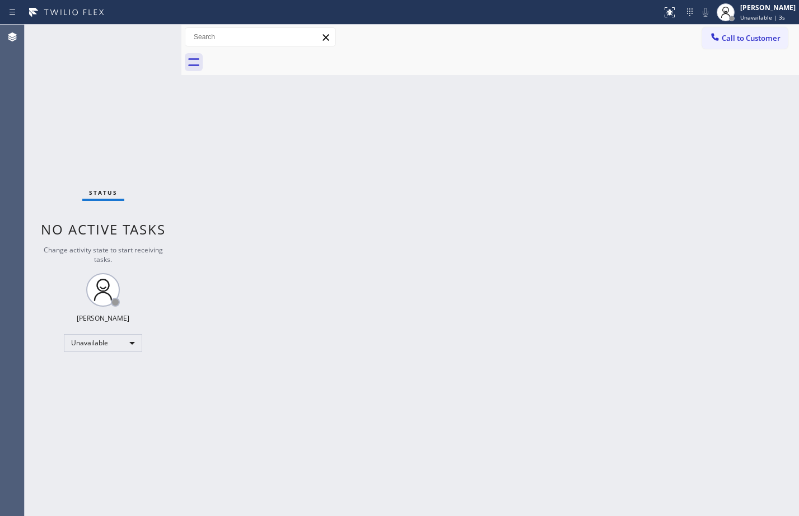
drag, startPoint x: 754, startPoint y: 29, endPoint x: 753, endPoint y: 40, distance: 11.3
click at [754, 29] on button "Call to Customer" at bounding box center [745, 37] width 86 height 21
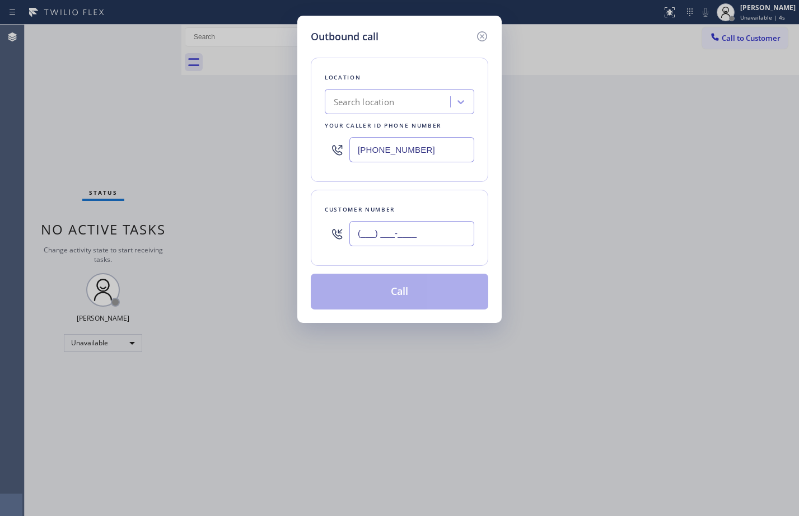
click at [414, 240] on input "(___) ___-____" at bounding box center [411, 233] width 125 height 25
paste input "303) 918-4261"
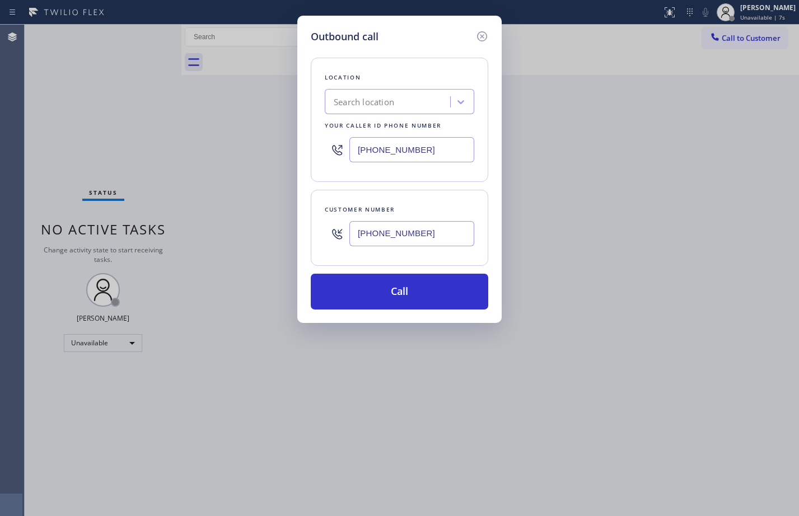
type input "[PHONE_NUMBER]"
drag, startPoint x: 419, startPoint y: 151, endPoint x: 337, endPoint y: 158, distance: 81.4
click at [342, 158] on div "[PHONE_NUMBER]" at bounding box center [399, 150] width 149 height 36
paste input "855) 340-1313"
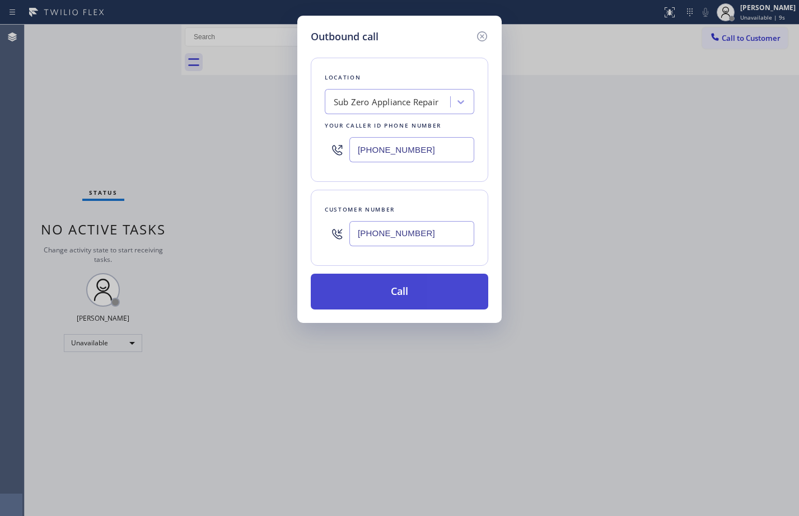
type input "[PHONE_NUMBER]"
click at [421, 284] on button "Call" at bounding box center [399, 292] width 177 height 36
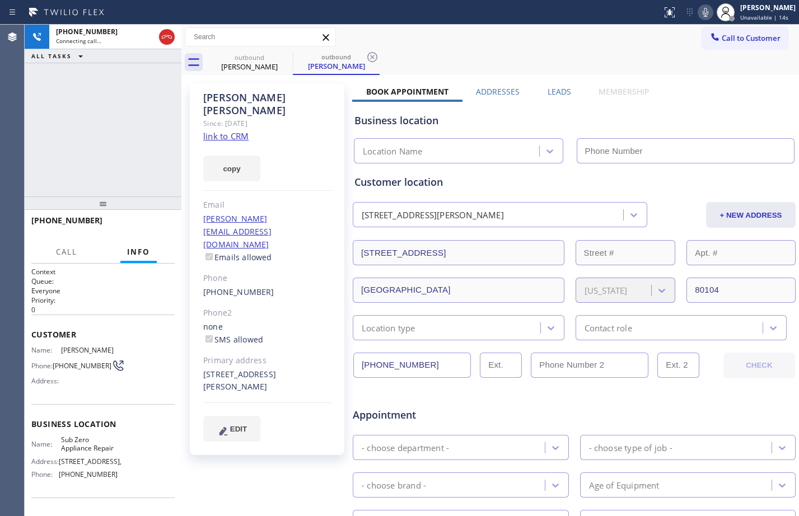
type input "[PHONE_NUMBER]"
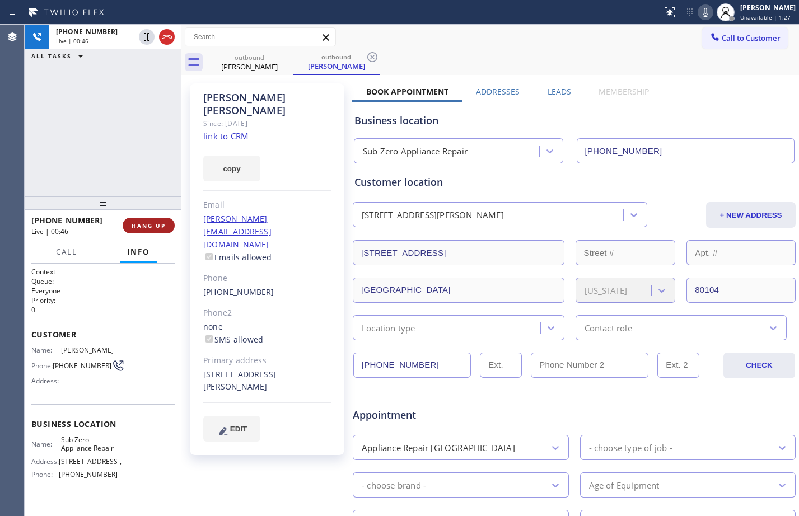
click at [156, 224] on span "HANG UP" at bounding box center [149, 226] width 34 height 8
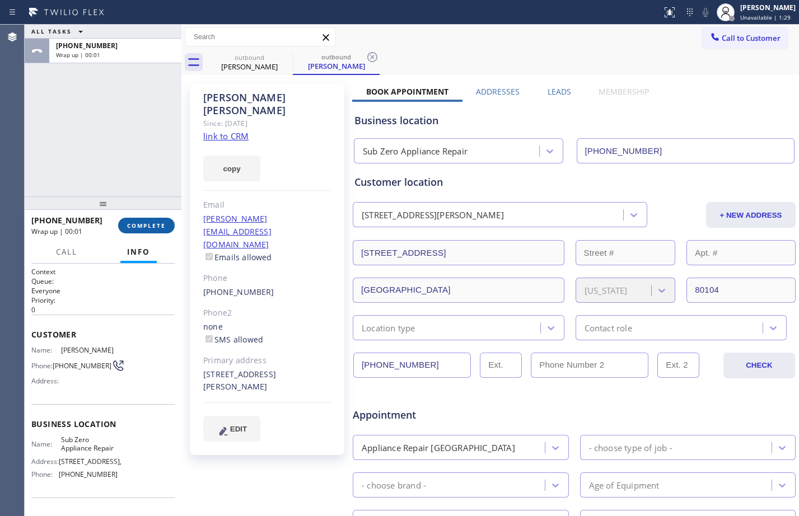
click at [156, 223] on span "COMPLETE" at bounding box center [146, 226] width 39 height 8
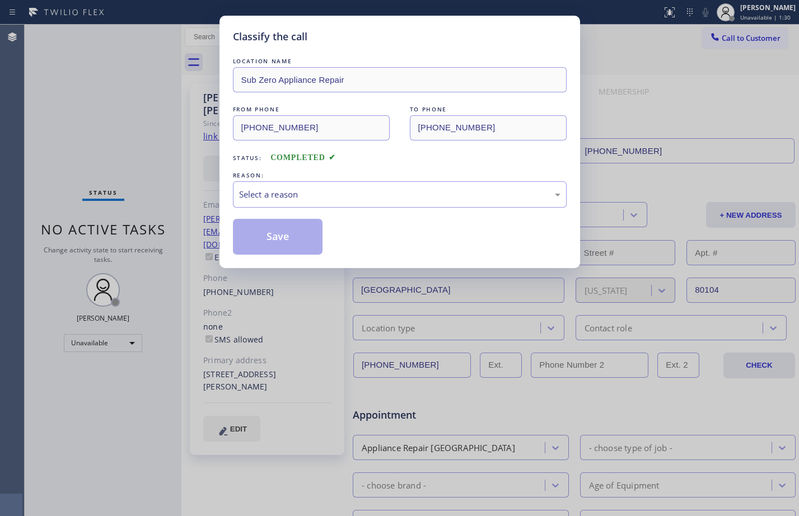
click at [412, 180] on div "REASON:" at bounding box center [400, 176] width 334 height 12
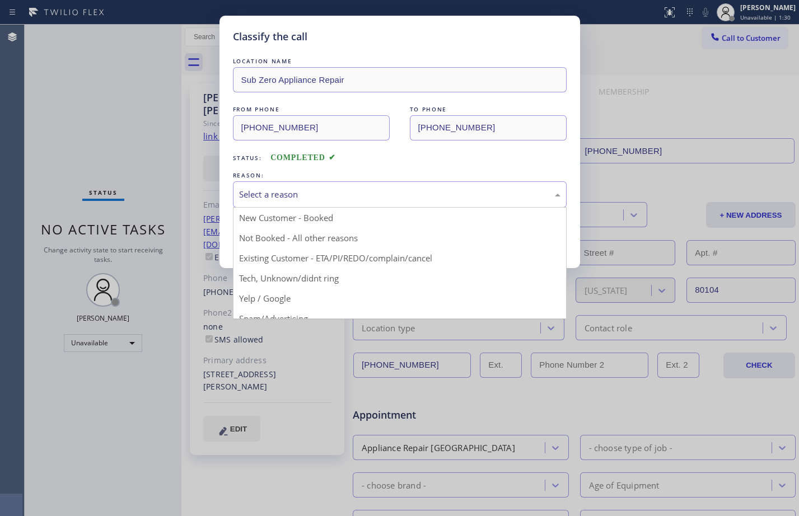
click at [414, 188] on div "Select a reason" at bounding box center [399, 194] width 321 height 13
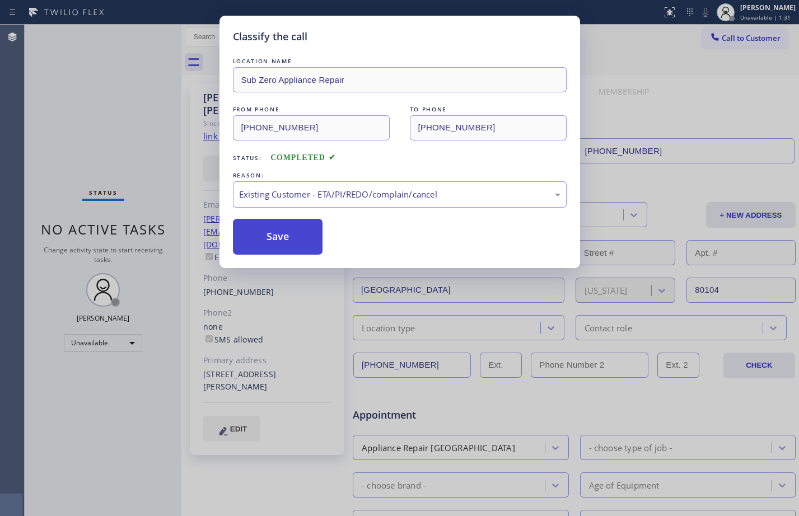
click at [305, 246] on button "Save" at bounding box center [278, 237] width 90 height 36
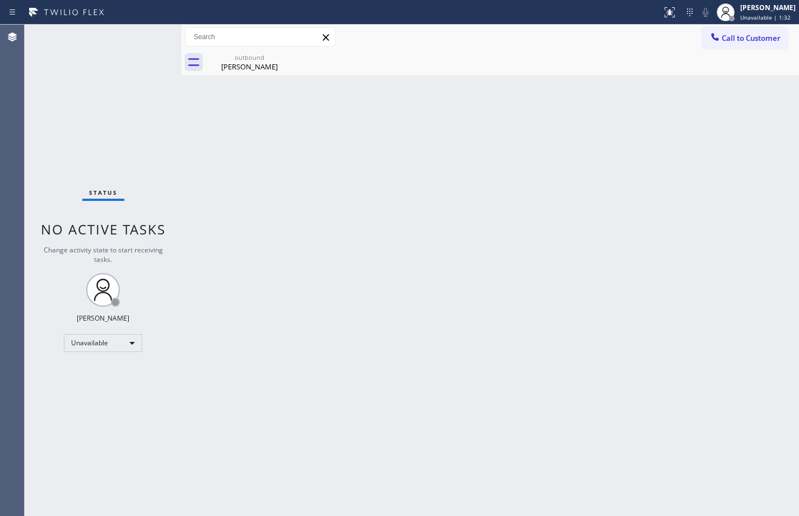
click at [305, 246] on div "Back to Dashboard Change Sender ID Customers Technicians Select a contact Outbo…" at bounding box center [489, 270] width 617 height 491
click at [260, 74] on div "outbound [PERSON_NAME]" at bounding box center [249, 62] width 84 height 25
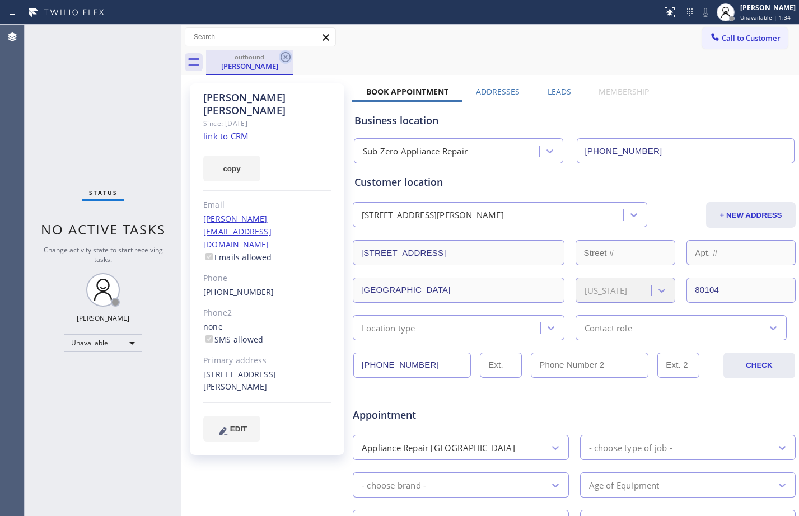
click at [288, 61] on icon at bounding box center [285, 57] width 10 height 10
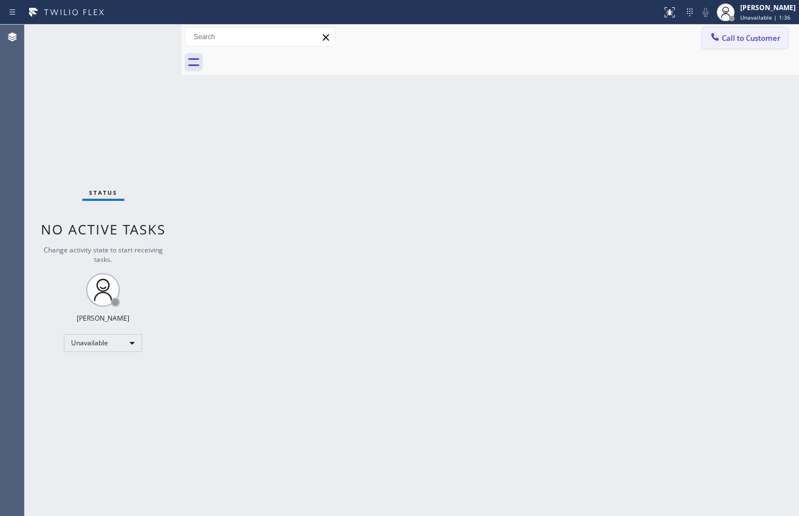
click at [752, 40] on span "Call to Customer" at bounding box center [750, 38] width 59 height 10
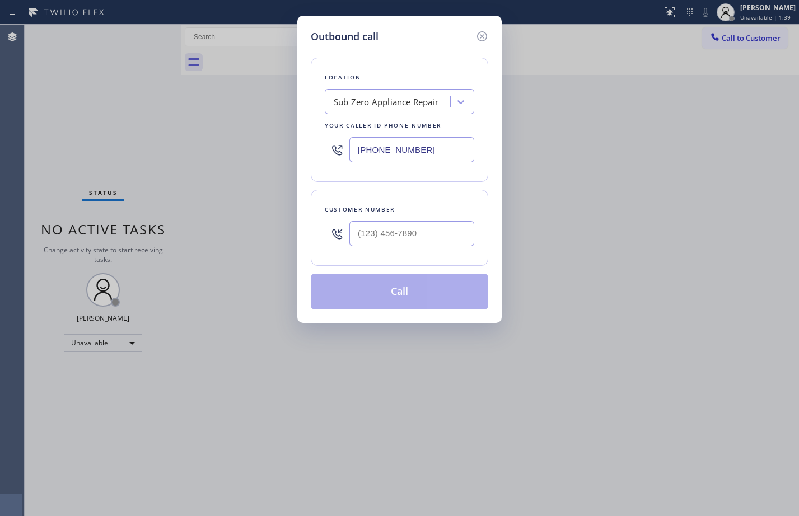
drag, startPoint x: 424, startPoint y: 237, endPoint x: 390, endPoint y: 270, distance: 47.9
click at [424, 237] on input "text" at bounding box center [411, 233] width 125 height 25
paste input "303) 918-4261"
type input "[PHONE_NUMBER]"
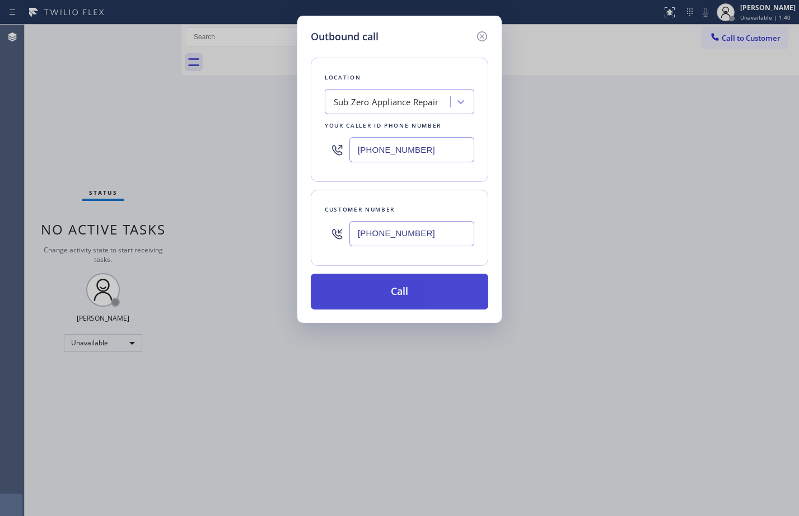
click at [381, 292] on button "Call" at bounding box center [399, 292] width 177 height 36
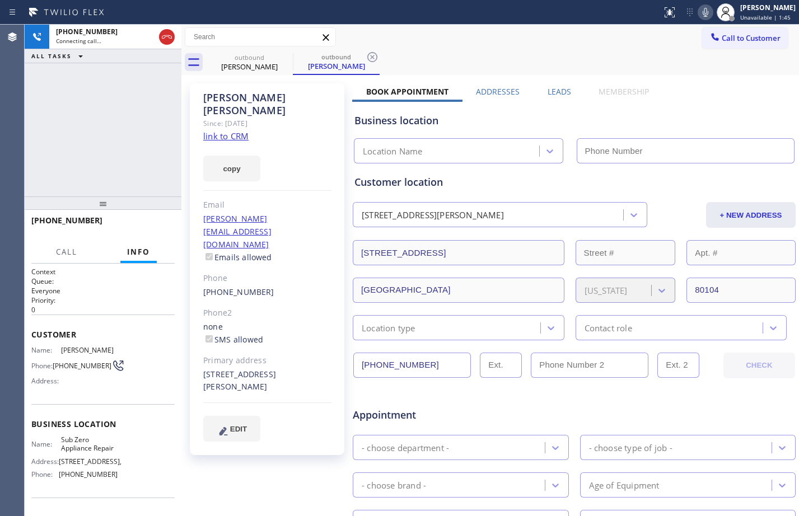
type input "[PHONE_NUMBER]"
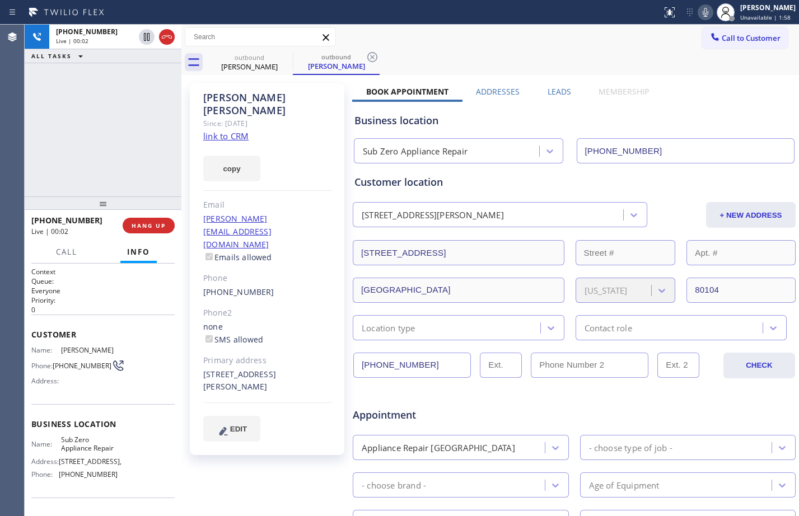
click at [104, 140] on div "[PHONE_NUMBER] Live | 00:02 ALL TASKS ALL TASKS ACTIVE TASKS TASKS IN WRAP UP" at bounding box center [103, 111] width 157 height 172
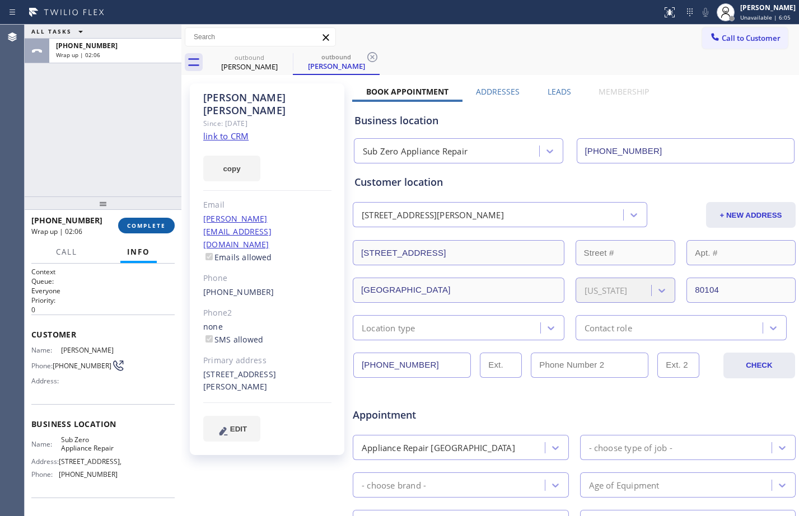
click at [142, 233] on button "COMPLETE" at bounding box center [146, 226] width 57 height 16
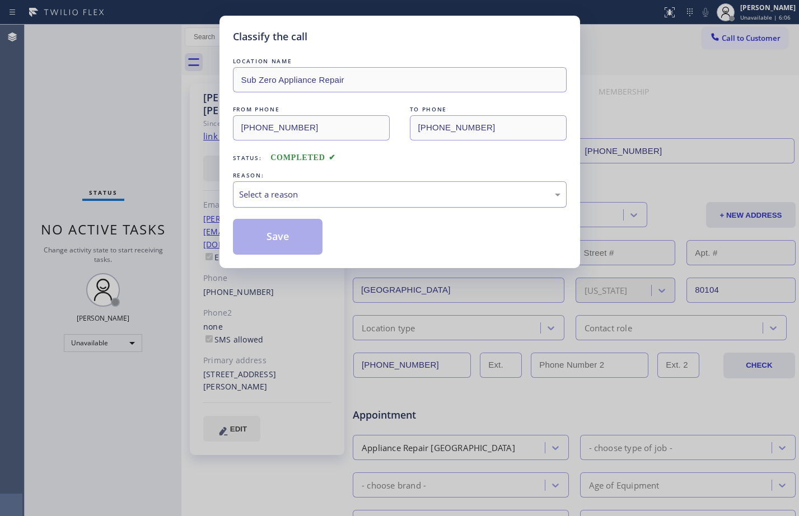
click at [400, 207] on div "Select a reason" at bounding box center [400, 194] width 334 height 26
click at [305, 236] on button "Save" at bounding box center [278, 237] width 90 height 36
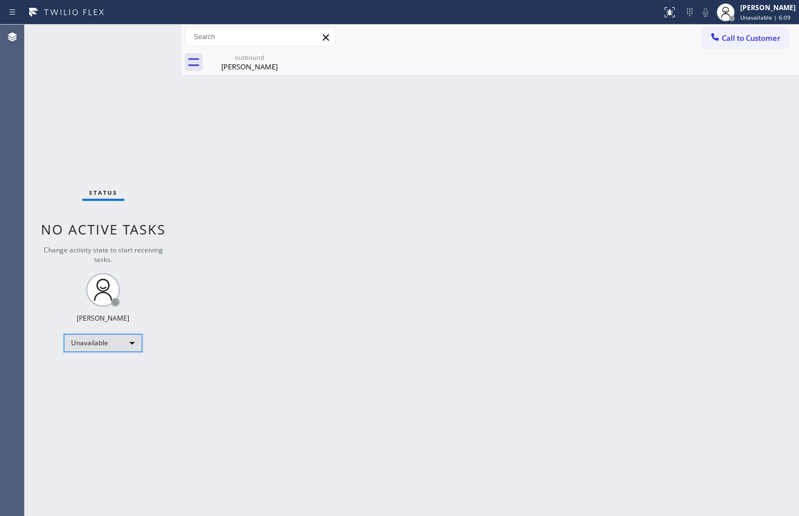
click at [107, 342] on div "Unavailable" at bounding box center [103, 343] width 78 height 18
click at [107, 376] on li "Available" at bounding box center [102, 372] width 76 height 13
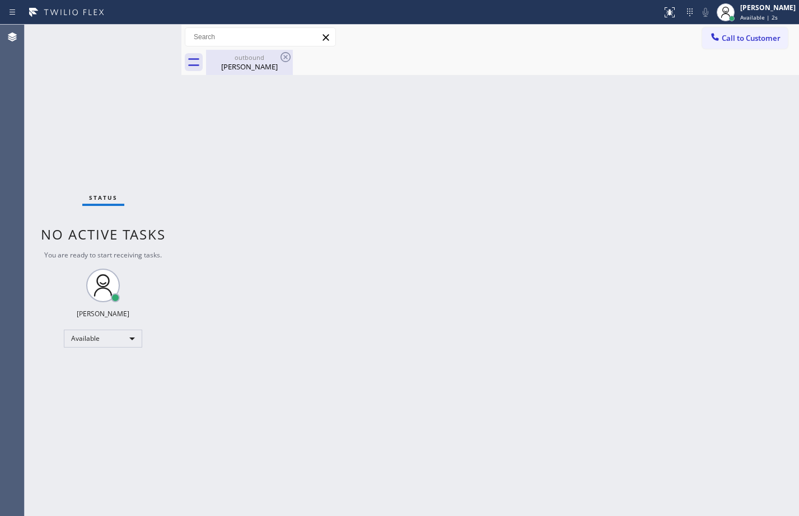
click at [267, 68] on div "[PERSON_NAME]" at bounding box center [249, 67] width 84 height 10
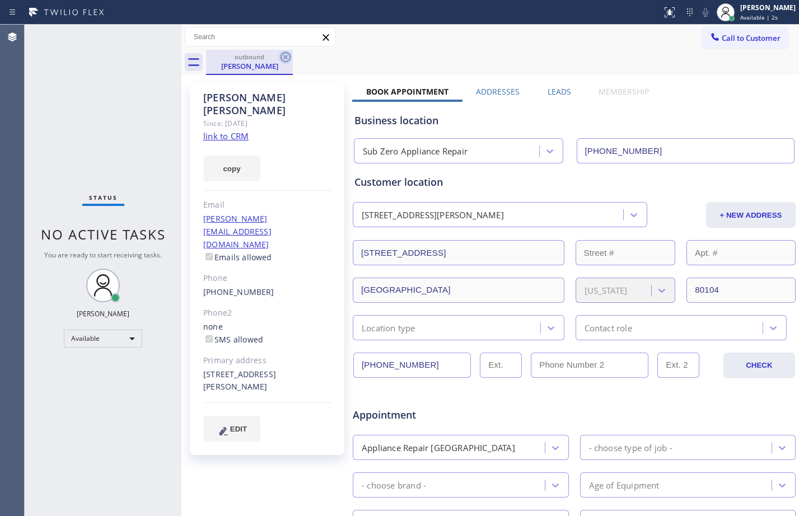
click at [284, 51] on icon at bounding box center [285, 56] width 13 height 13
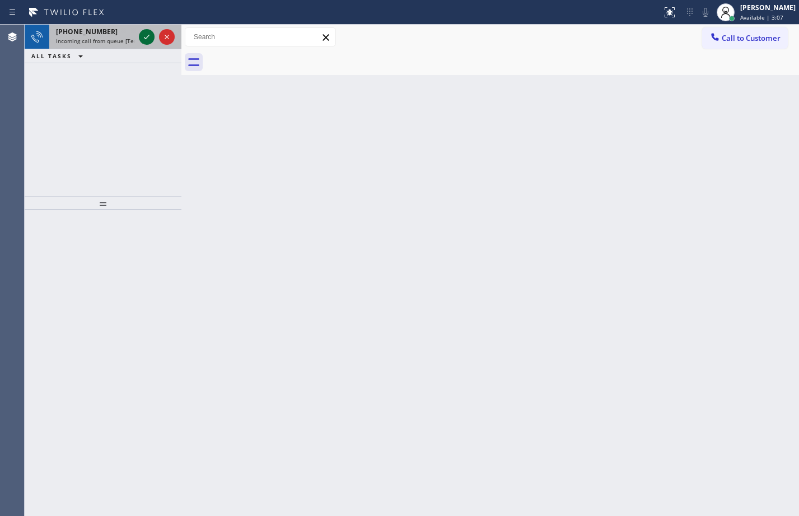
click at [147, 30] on icon at bounding box center [146, 36] width 13 height 13
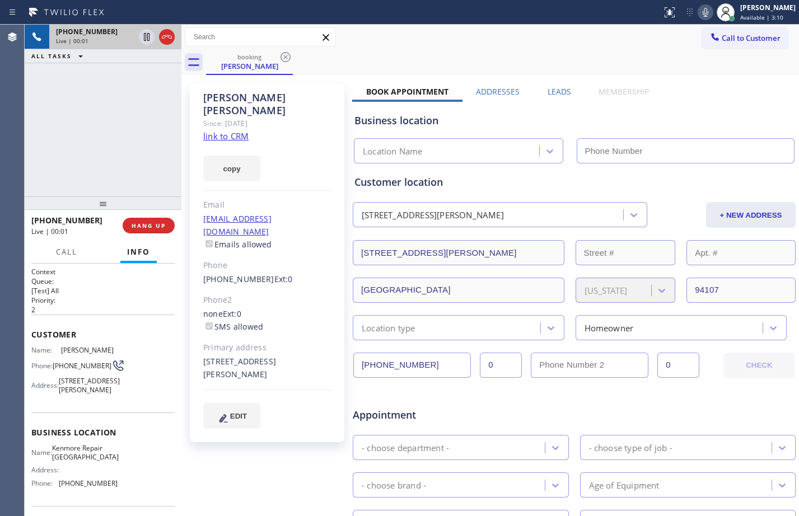
type input "[PHONE_NUMBER]"
click at [227, 130] on link "link to CRM" at bounding box center [225, 135] width 45 height 11
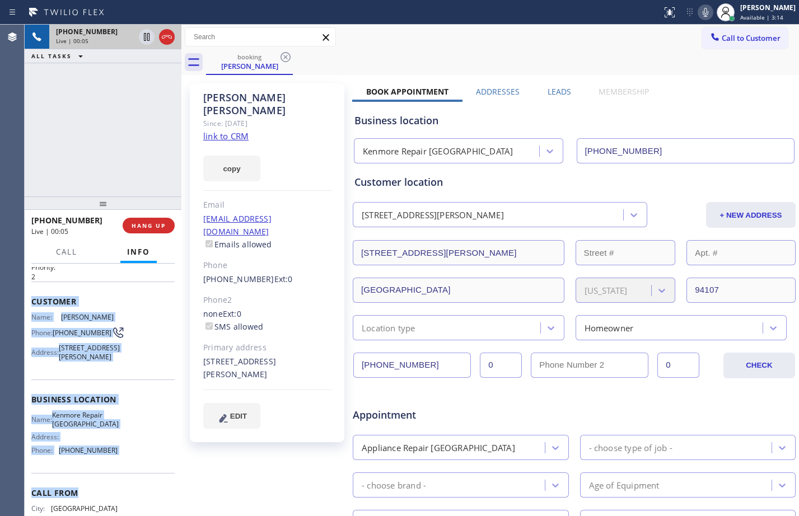
scroll to position [95, 0]
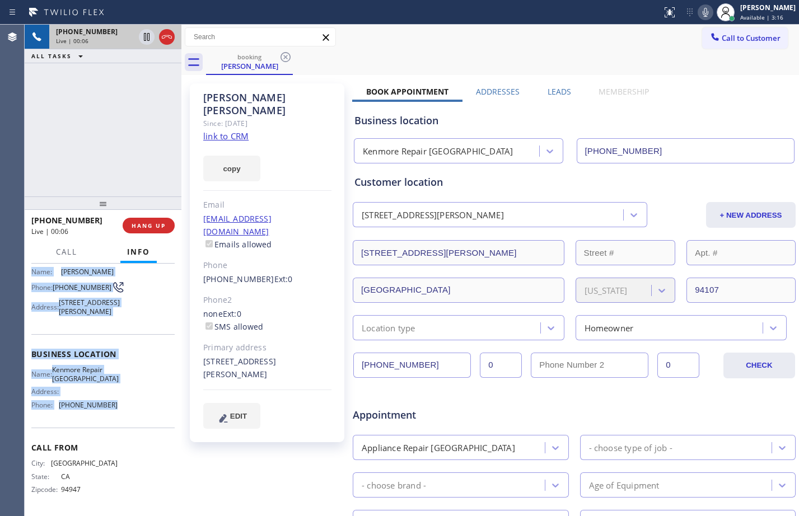
drag, startPoint x: 29, startPoint y: 335, endPoint x: 128, endPoint y: 412, distance: 125.6
click at [128, 412] on div "Context Queue: [Test] All Priority: 2 Customer Name: [PERSON_NAME] Phone: [PHON…" at bounding box center [103, 390] width 157 height 252
click at [156, 43] on div at bounding box center [157, 37] width 40 height 25
click at [149, 41] on icon at bounding box center [146, 36] width 13 height 13
click at [698, 9] on icon at bounding box center [704, 12] width 13 height 13
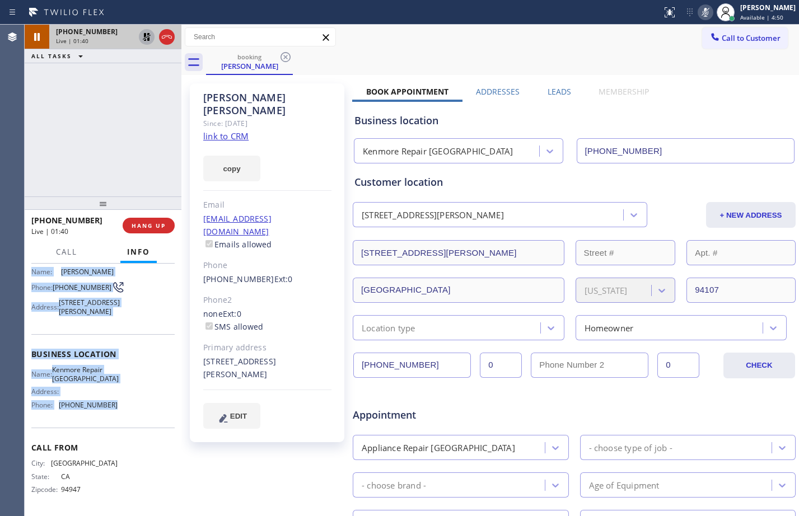
click at [147, 37] on icon at bounding box center [147, 37] width 8 height 8
click at [713, 12] on div at bounding box center [725, 12] width 25 height 25
click at [698, 13] on icon at bounding box center [704, 12] width 13 height 13
click at [147, 41] on icon at bounding box center [146, 36] width 13 height 13
click at [700, 11] on icon at bounding box center [704, 12] width 13 height 13
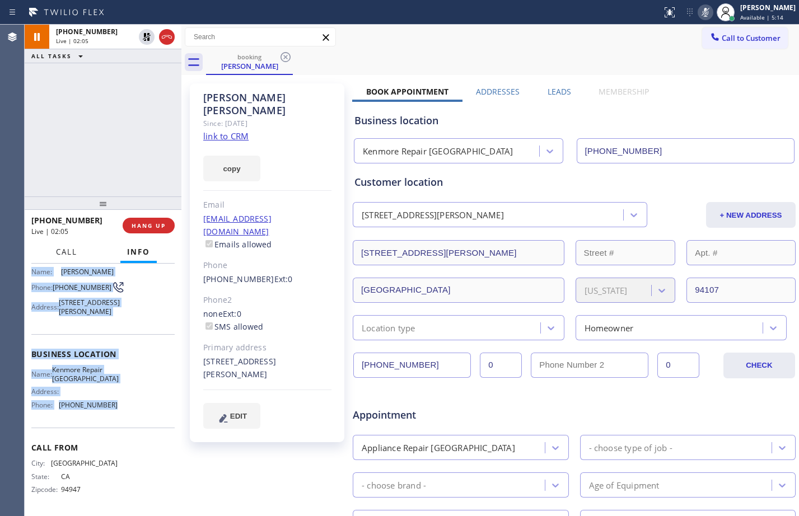
click at [60, 251] on span "Call" at bounding box center [66, 252] width 21 height 10
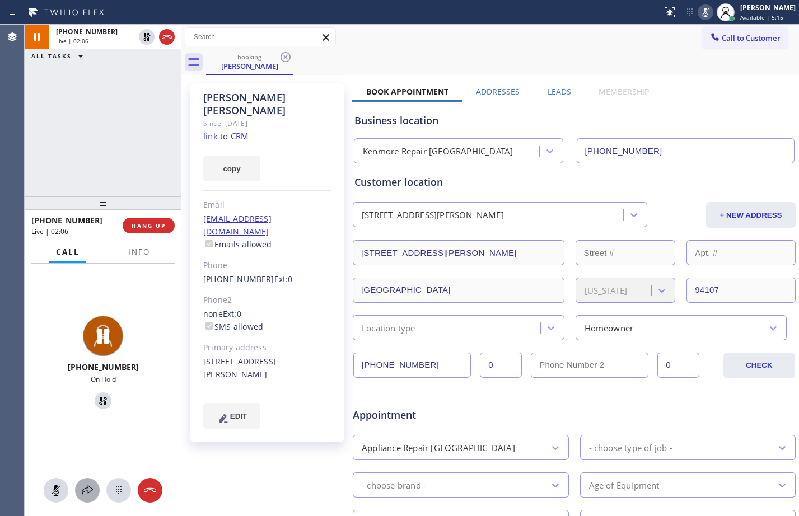
click at [91, 497] on button at bounding box center [87, 490] width 25 height 25
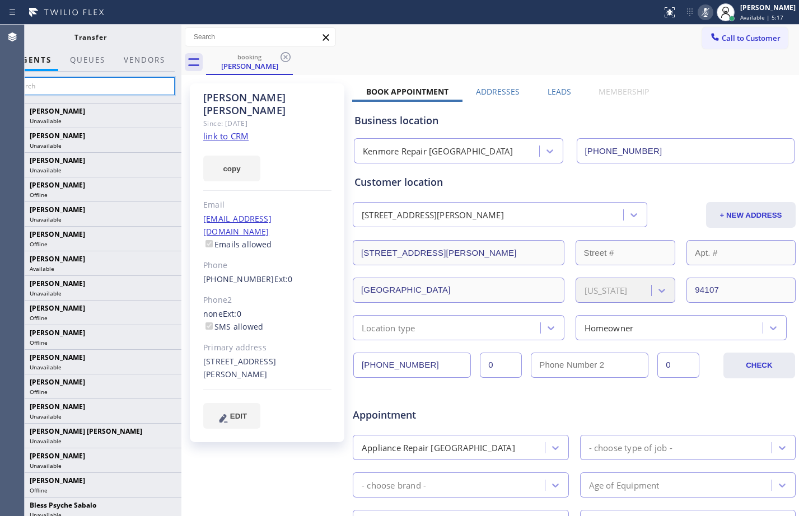
click at [136, 81] on input "text" at bounding box center [90, 86] width 168 height 18
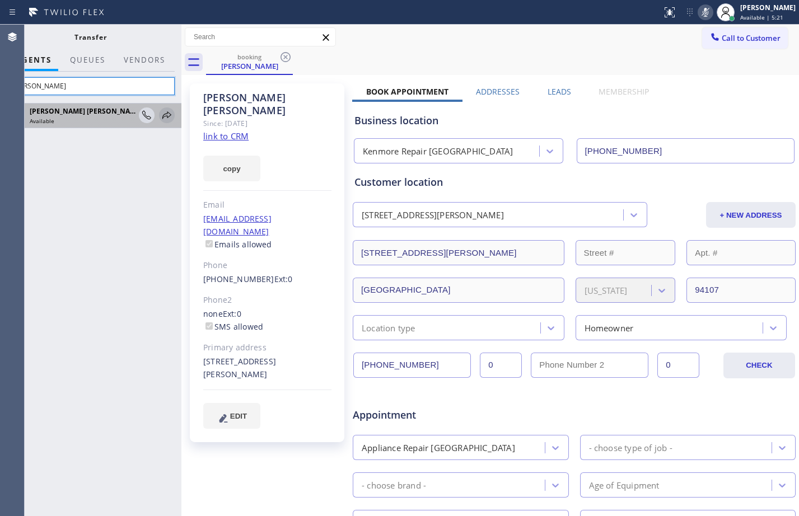
type input "[PERSON_NAME]"
click at [166, 120] on icon at bounding box center [166, 115] width 13 height 13
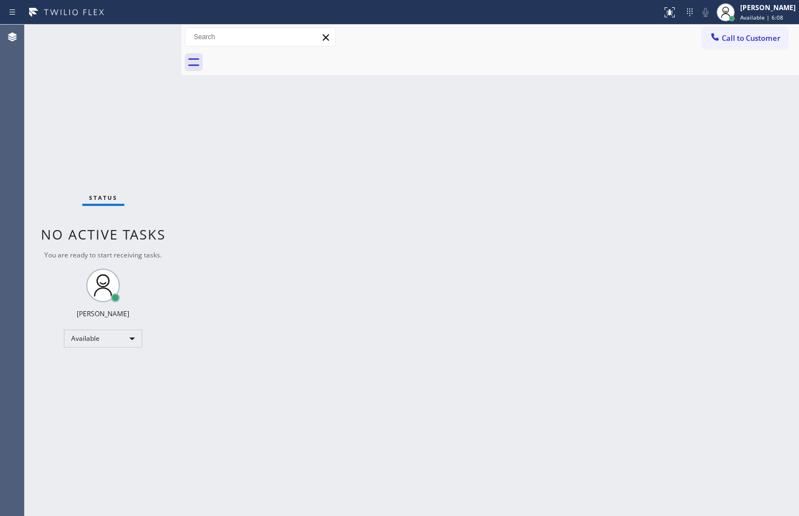
click at [133, 111] on div "Status No active tasks You are ready to start receiving tasks. [PERSON_NAME] Av…" at bounding box center [103, 270] width 157 height 491
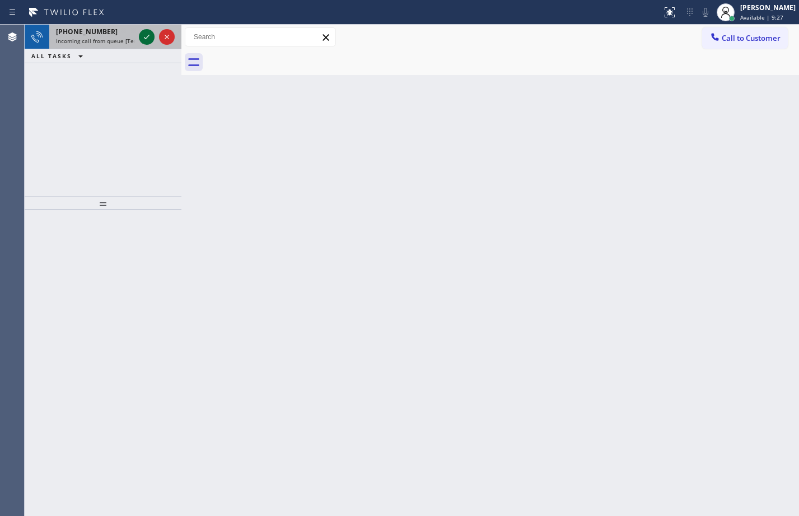
click at [149, 41] on icon at bounding box center [146, 36] width 13 height 13
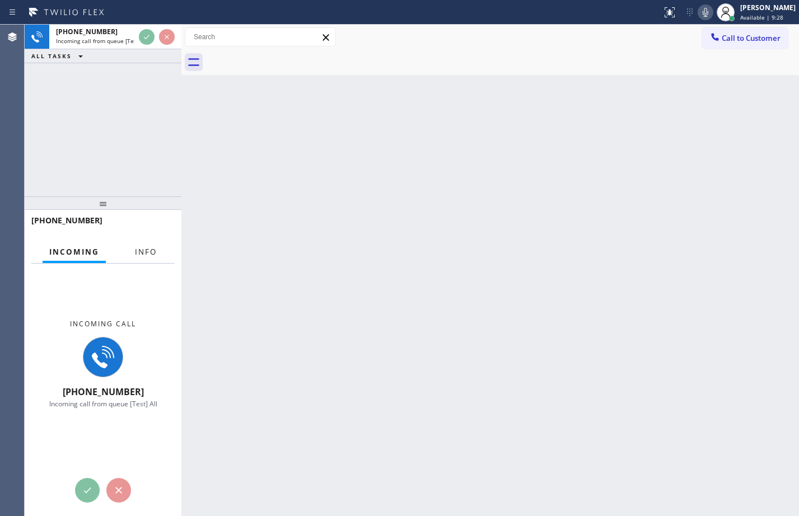
click at [136, 253] on span "Info" at bounding box center [146, 252] width 22 height 10
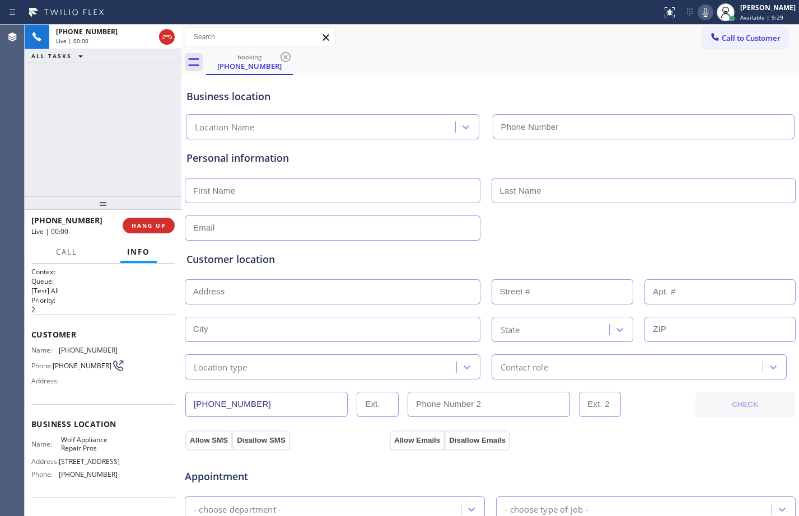
type input "[PHONE_NUMBER]"
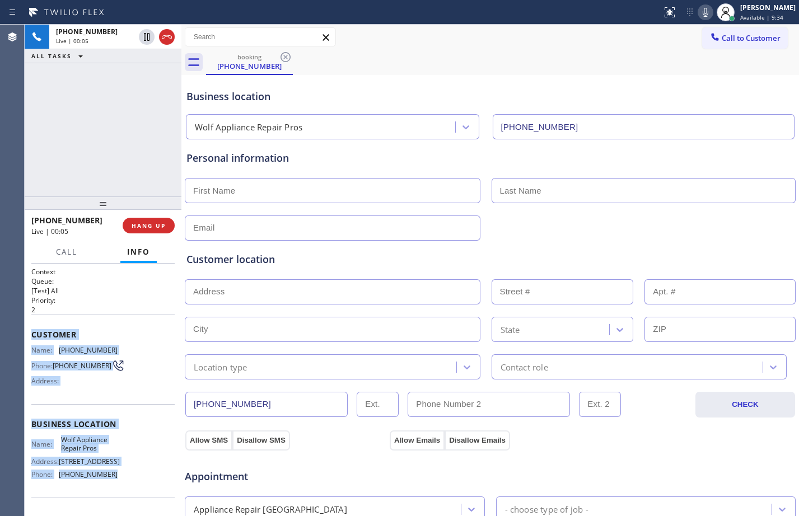
drag, startPoint x: 28, startPoint y: 327, endPoint x: 124, endPoint y: 475, distance: 176.0
click at [124, 475] on div "Context Queue: [Test] All Priority: 2 Customer Name: [PHONE_NUMBER] Phone: [PHO…" at bounding box center [103, 390] width 157 height 252
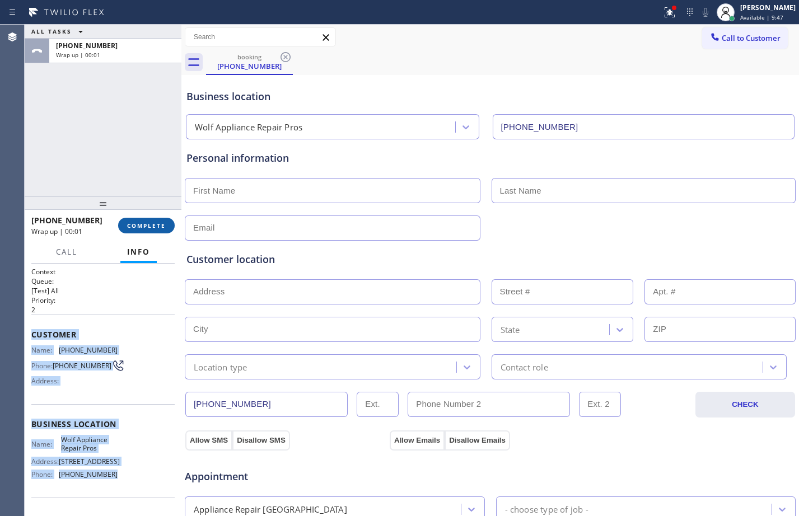
click at [163, 224] on span "COMPLETE" at bounding box center [146, 226] width 39 height 8
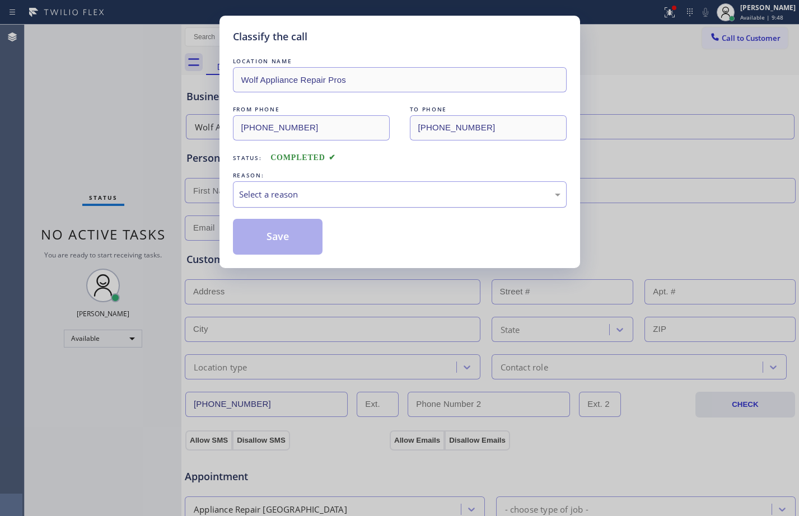
click at [334, 199] on div "Select a reason" at bounding box center [399, 194] width 321 height 13
click at [279, 244] on button "Save" at bounding box center [278, 237] width 90 height 36
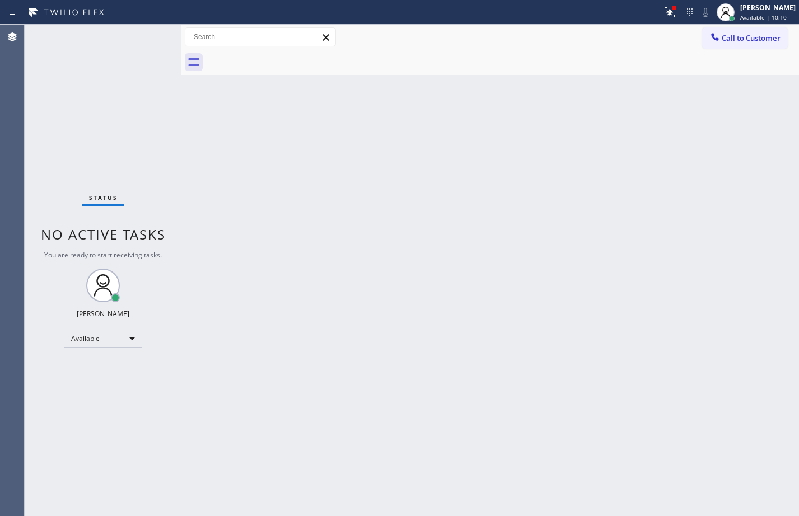
click at [336, 515] on div "Back to Dashboard Change Sender ID Customers Technicians Select a contact Outbo…" at bounding box center [489, 270] width 617 height 491
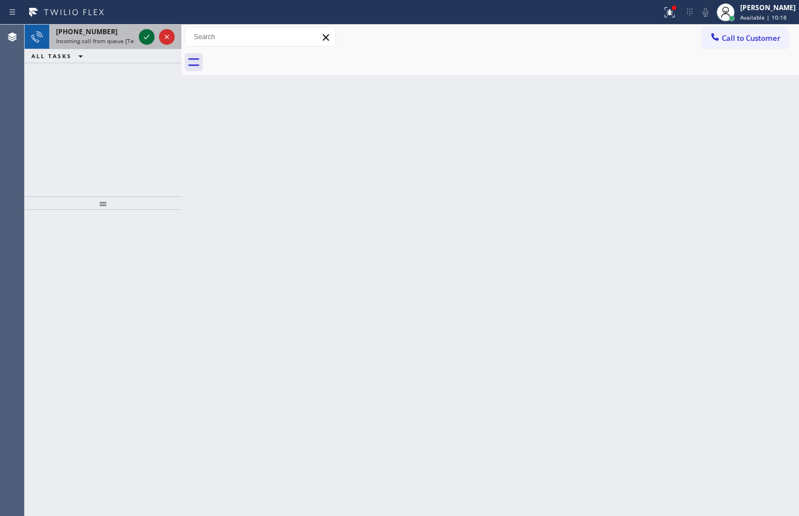
click at [143, 33] on icon at bounding box center [146, 36] width 13 height 13
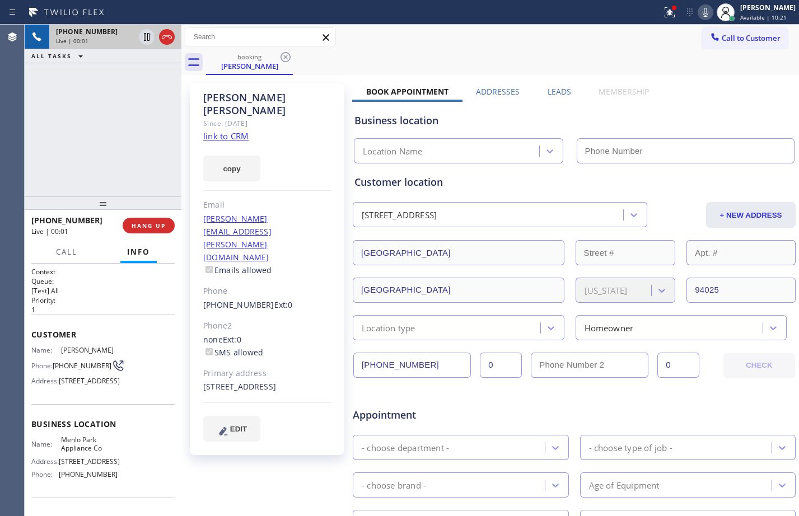
type input "[PHONE_NUMBER]"
click at [222, 130] on link "link to CRM" at bounding box center [225, 135] width 45 height 11
click at [151, 38] on icon at bounding box center [146, 36] width 13 height 13
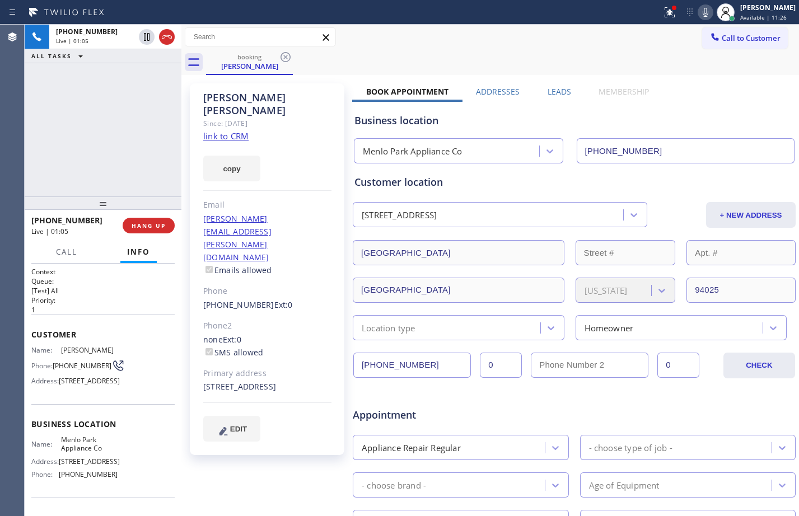
click at [702, 12] on icon at bounding box center [705, 12] width 6 height 9
click at [663, 15] on icon at bounding box center [669, 12] width 13 height 13
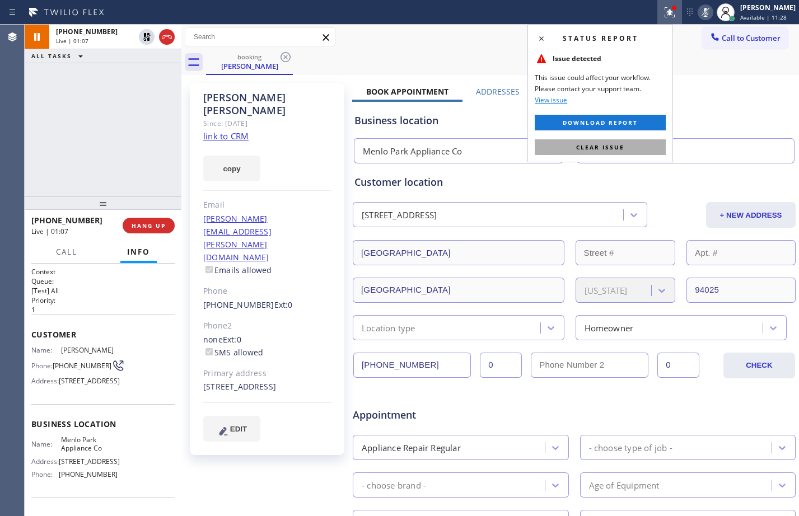
click at [577, 147] on span "Clear issue" at bounding box center [600, 147] width 48 height 8
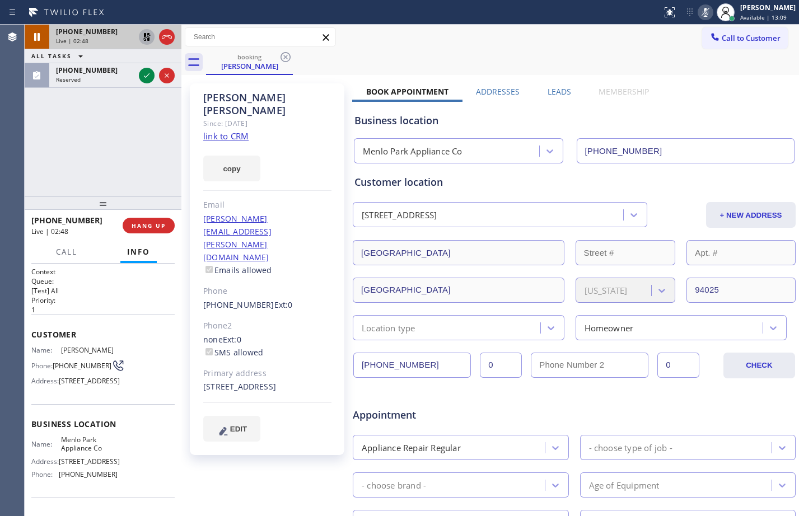
click at [149, 38] on icon at bounding box center [147, 37] width 8 height 8
click at [702, 10] on icon at bounding box center [704, 12] width 13 height 13
click at [145, 230] on button "HANG UP" at bounding box center [149, 226] width 52 height 16
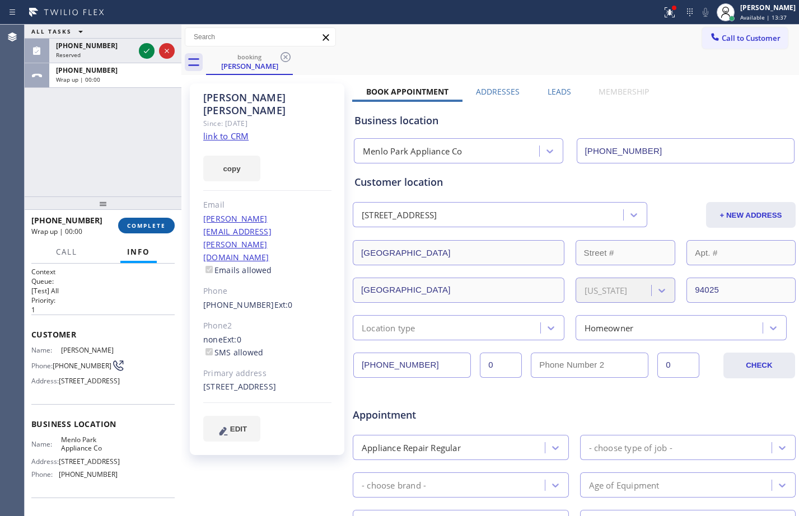
click at [145, 229] on span "COMPLETE" at bounding box center [146, 226] width 39 height 8
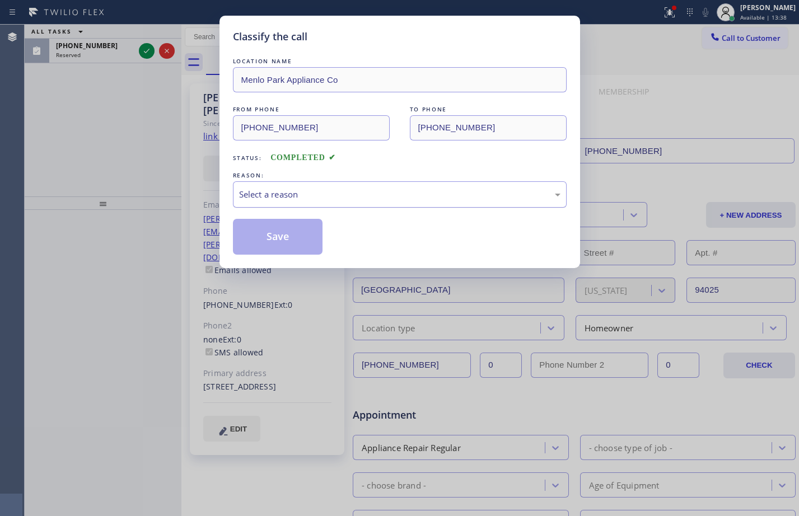
click at [476, 198] on div "Select a reason" at bounding box center [399, 194] width 321 height 13
click at [283, 241] on button "Save" at bounding box center [278, 237] width 90 height 36
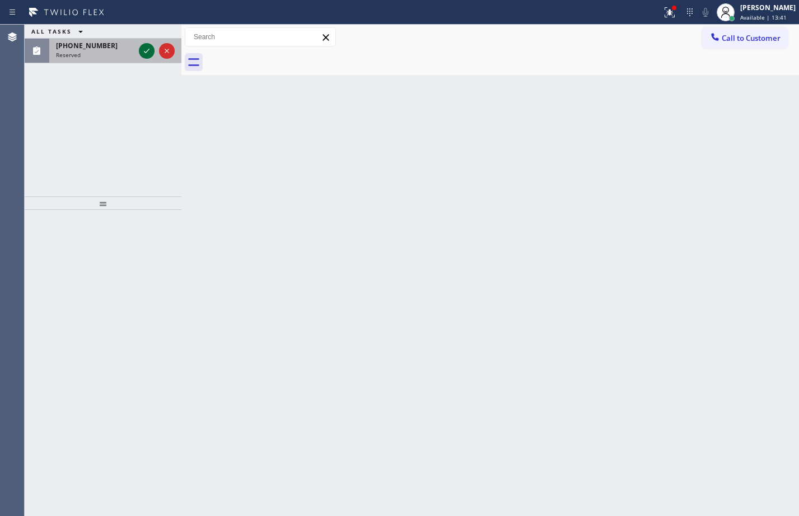
click at [147, 53] on icon at bounding box center [146, 50] width 13 height 13
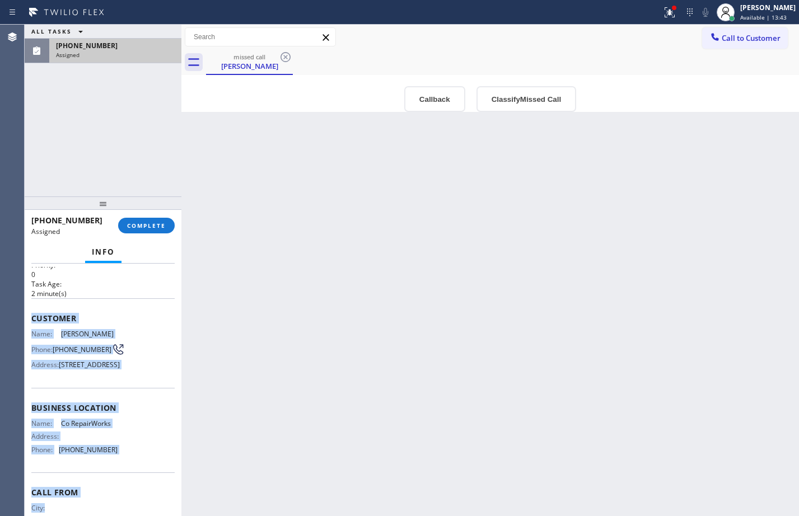
scroll to position [110, 0]
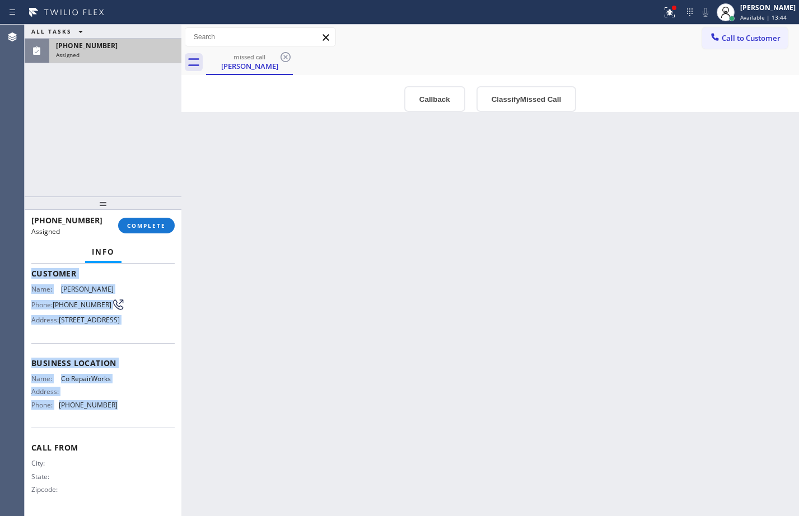
drag, startPoint x: 34, startPoint y: 345, endPoint x: 133, endPoint y: 419, distance: 124.3
click at [133, 419] on div "Context Queue: Appliance Repair Priority: 0 Task Age: [DEMOGRAPHIC_DATA] minute…" at bounding box center [102, 350] width 143 height 326
click at [154, 223] on span "COMPLETE" at bounding box center [146, 226] width 39 height 8
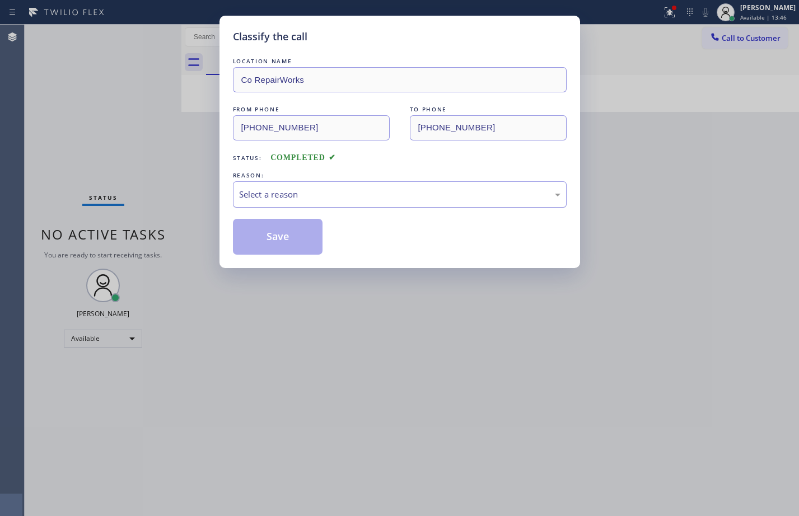
click at [374, 199] on div "Select a reason" at bounding box center [399, 194] width 321 height 13
click at [285, 236] on button "Save" at bounding box center [278, 237] width 90 height 36
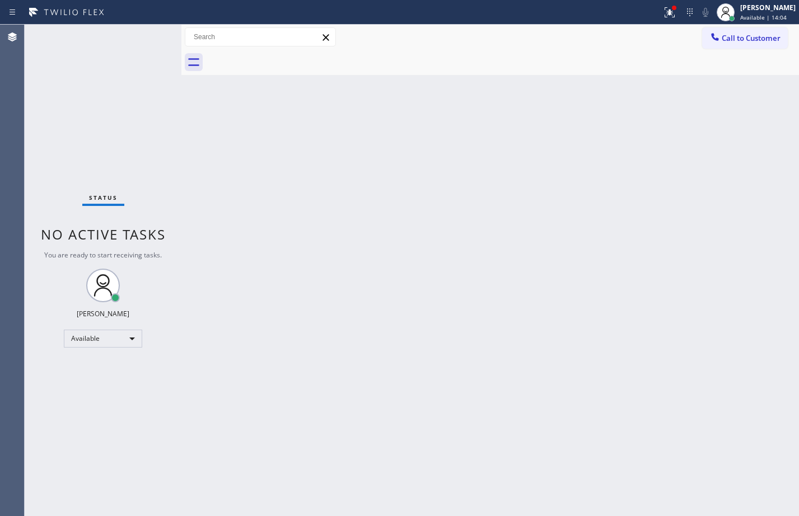
click at [161, 121] on div "Status No active tasks You are ready to start receiving tasks. [PERSON_NAME] Av…" at bounding box center [103, 270] width 157 height 491
click at [646, 10] on div at bounding box center [330, 12] width 652 height 18
click at [666, 17] on icon at bounding box center [669, 12] width 13 height 13
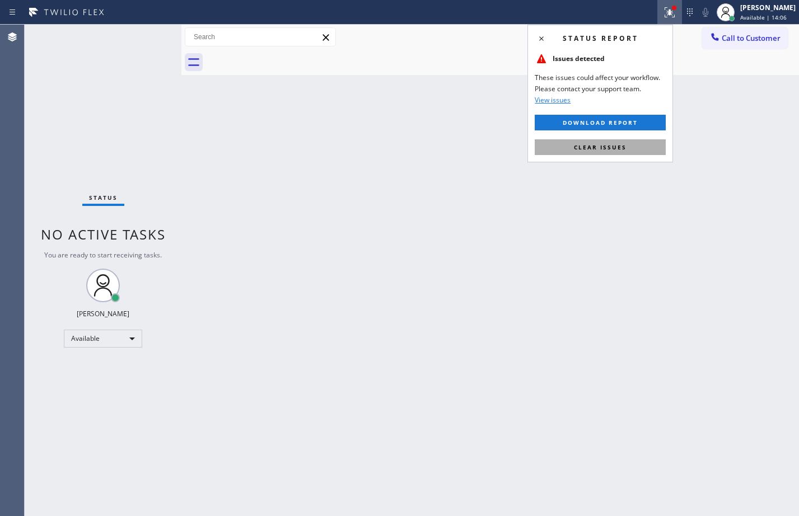
click at [627, 140] on button "Clear issues" at bounding box center [599, 147] width 131 height 16
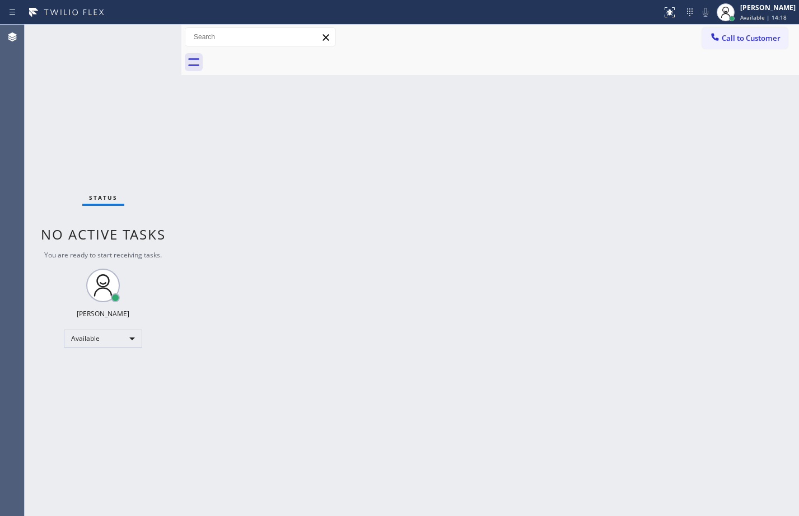
click at [493, 267] on div "Back to Dashboard Change Sender ID Customers Technicians Select a contact Outbo…" at bounding box center [489, 270] width 617 height 491
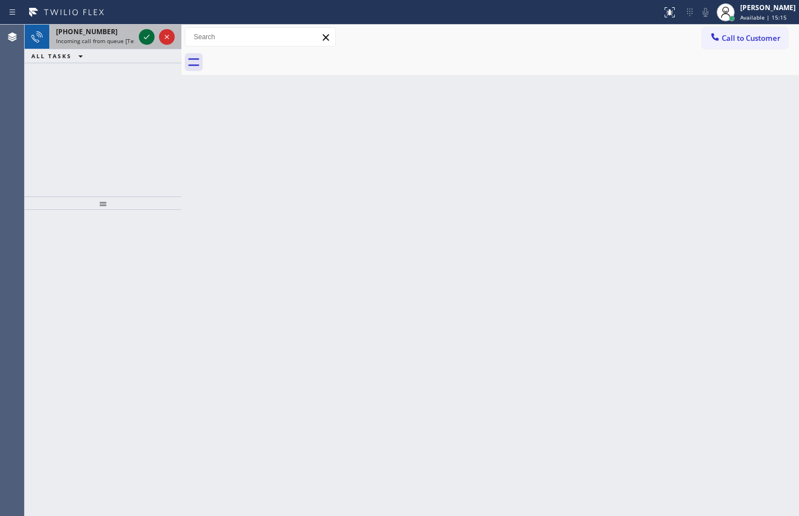
click at [153, 39] on icon at bounding box center [146, 36] width 13 height 13
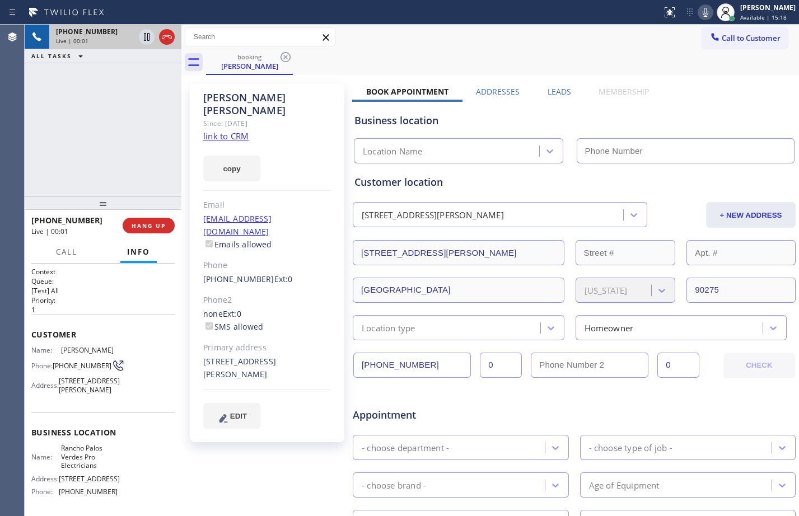
type input "[PHONE_NUMBER]"
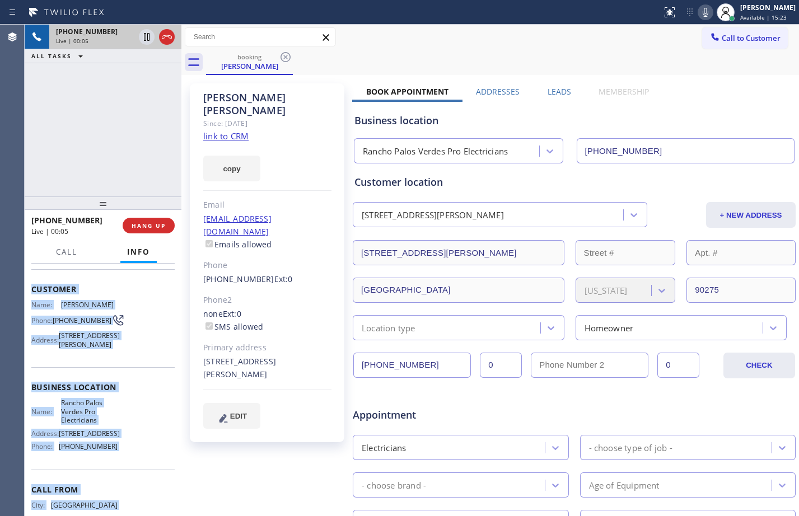
scroll to position [117, 0]
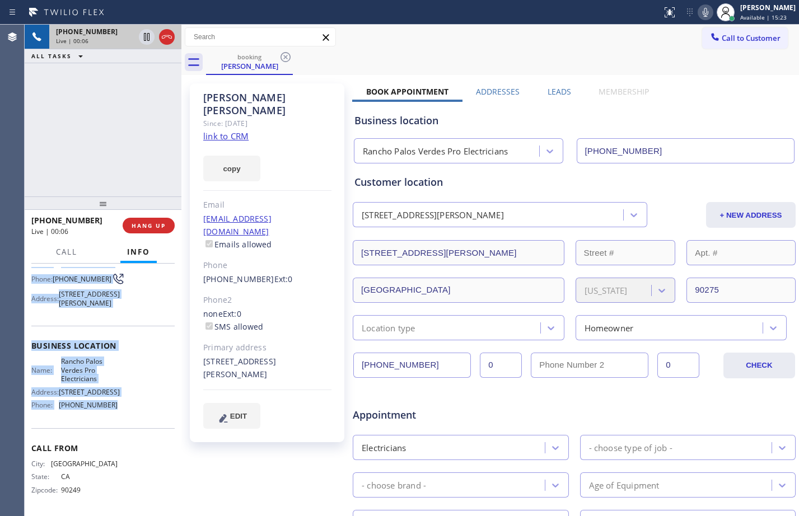
drag, startPoint x: 30, startPoint y: 341, endPoint x: 118, endPoint y: 411, distance: 112.3
click at [118, 411] on div "Context Queue: [Test] All Priority: 1 Customer Name: [PERSON_NAME] Phone: [PHON…" at bounding box center [103, 390] width 157 height 252
click at [243, 130] on link "link to CRM" at bounding box center [225, 135] width 45 height 11
click at [148, 41] on icon at bounding box center [147, 37] width 6 height 8
click at [698, 17] on icon at bounding box center [704, 12] width 13 height 13
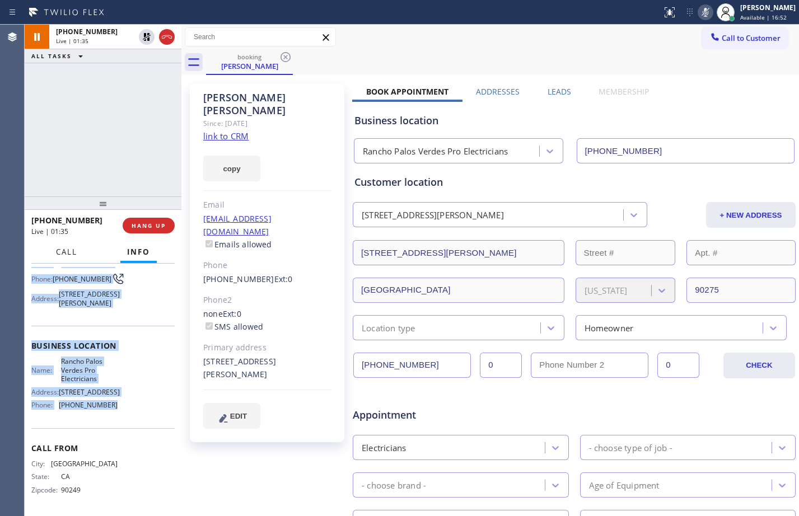
click at [75, 253] on span "Call" at bounding box center [66, 252] width 21 height 10
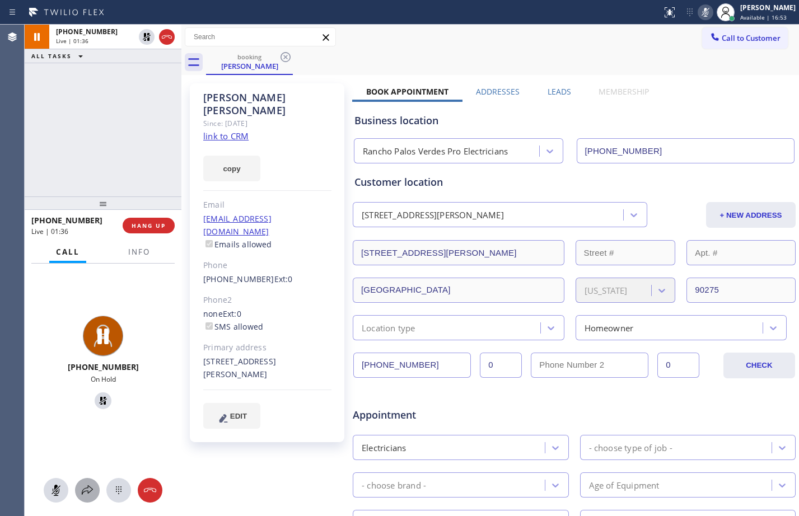
click at [84, 497] on button at bounding box center [87, 490] width 25 height 25
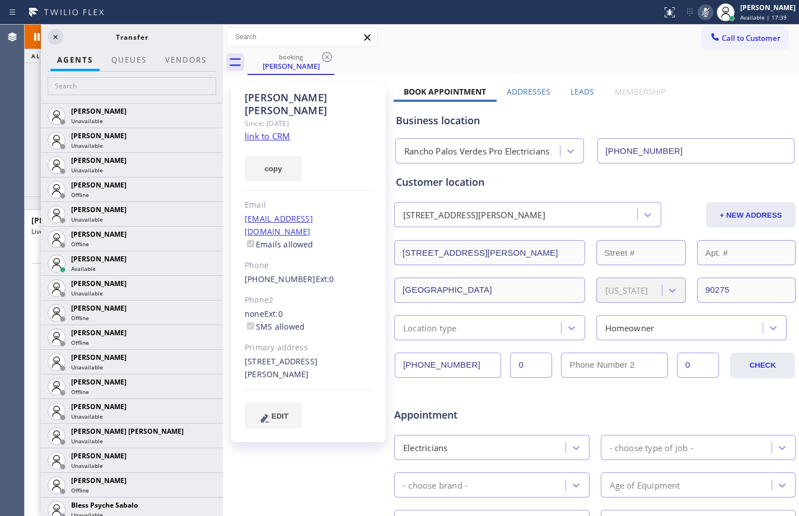
scroll to position [87, 0]
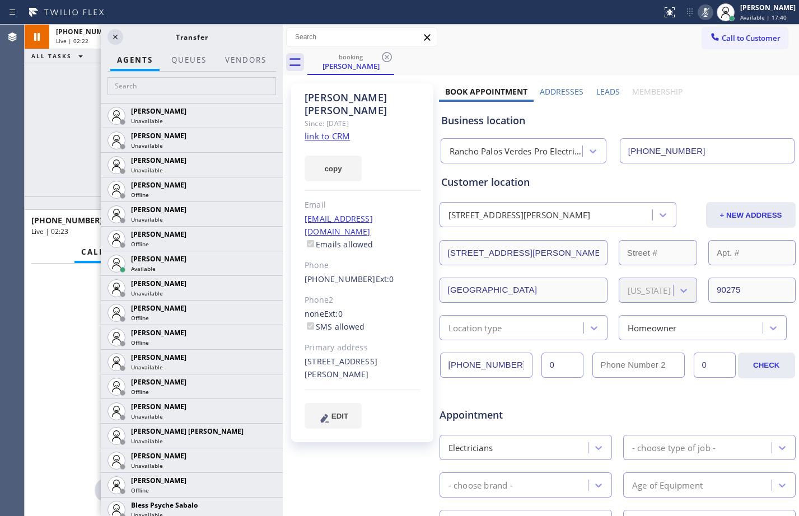
drag, startPoint x: 182, startPoint y: 71, endPoint x: 283, endPoint y: 89, distance: 103.0
click at [283, 89] on div at bounding box center [283, 270] width 0 height 491
click at [82, 123] on div "[PHONE_NUMBER] Live | 02:23 ALL TASKS ALL TASKS ACTIVE TASKS TASKS IN WRAP UP" at bounding box center [154, 111] width 258 height 172
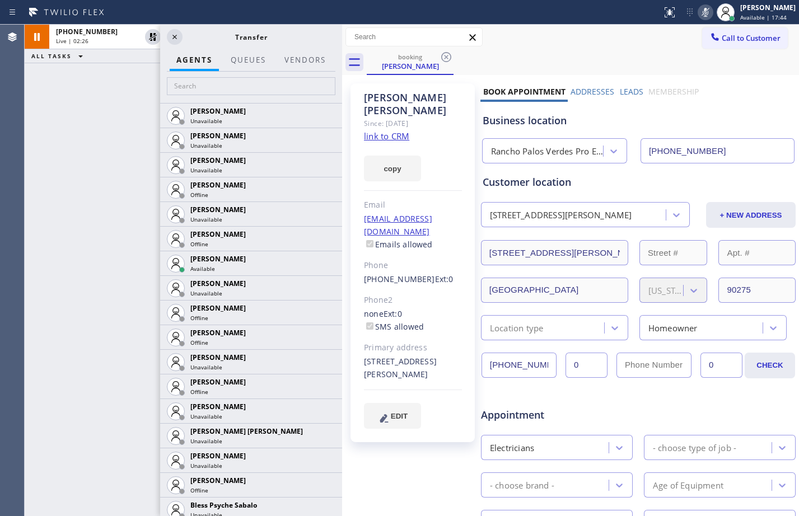
scroll to position [0, 0]
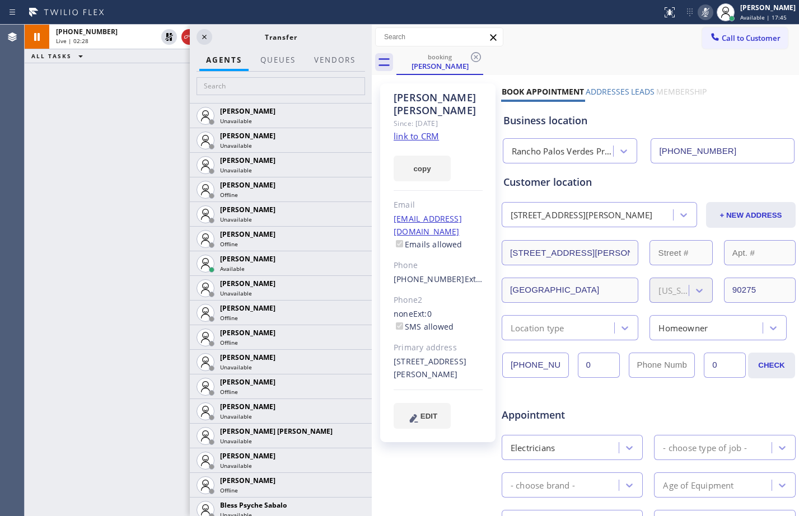
drag, startPoint x: 283, startPoint y: 85, endPoint x: 372, endPoint y: 90, distance: 89.1
click at [372, 90] on div at bounding box center [372, 270] width 0 height 491
click at [128, 152] on div "[PHONE_NUMBER] Live | 02:28 ALL TASKS ALL TASKS ACTIVE TASKS TASKS IN WRAP UP" at bounding box center [114, 270] width 179 height 491
click at [88, 35] on span "[PHONE_NUMBER]" at bounding box center [87, 32] width 62 height 10
click at [87, 34] on span "[PHONE_NUMBER]" at bounding box center [87, 32] width 62 height 10
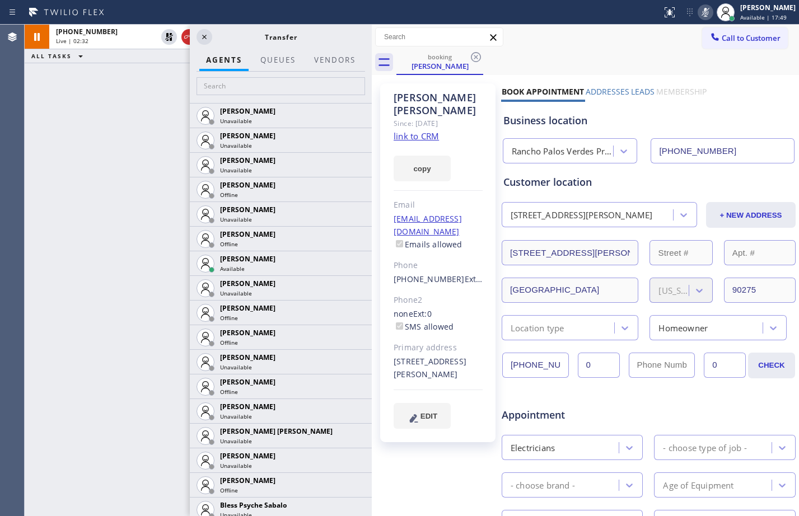
click at [130, 208] on div "[PHONE_NUMBER] Live | 02:32 ALL TASKS ALL TASKS ACTIVE TASKS TASKS IN WRAP UP" at bounding box center [114, 270] width 179 height 491
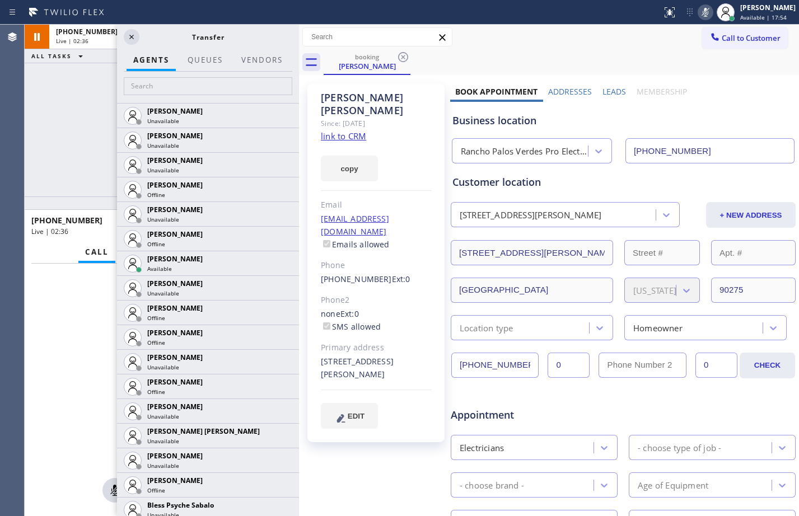
drag, startPoint x: 373, startPoint y: 78, endPoint x: 301, endPoint y: 96, distance: 74.9
click at [299, 96] on div at bounding box center [299, 270] width 0 height 491
click at [57, 89] on div "[PHONE_NUMBER] Live | 02:37 ALL TASKS ALL TASKS ACTIVE TASKS TASKS IN WRAP UP" at bounding box center [162, 111] width 274 height 172
click at [96, 38] on div "Live | 02:38" at bounding box center [154, 41] width 196 height 8
click at [134, 34] on icon at bounding box center [131, 36] width 13 height 13
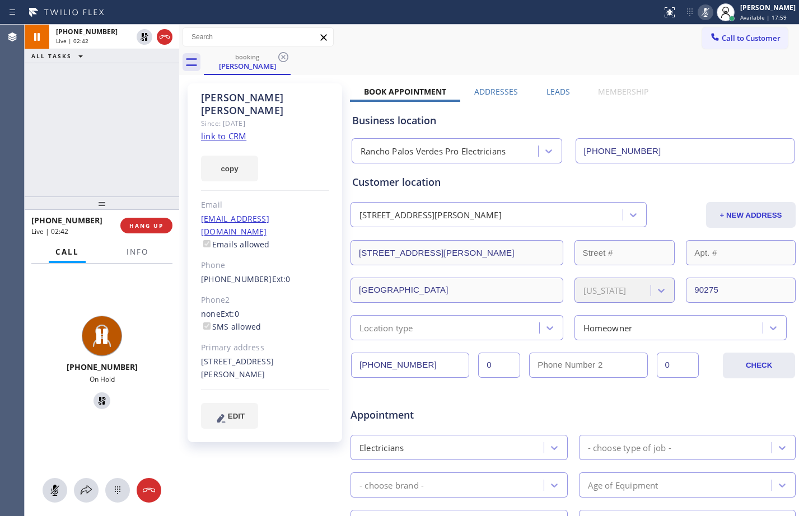
drag, startPoint x: 297, startPoint y: 72, endPoint x: 78, endPoint y: 87, distance: 219.3
click at [91, 82] on div "[PHONE_NUMBER] Live | 02:42 ALL TASKS ALL TASKS ACTIVE TASKS TASKS IN WRAP UP […" at bounding box center [412, 270] width 774 height 491
click at [84, 485] on icon at bounding box center [85, 489] width 13 height 13
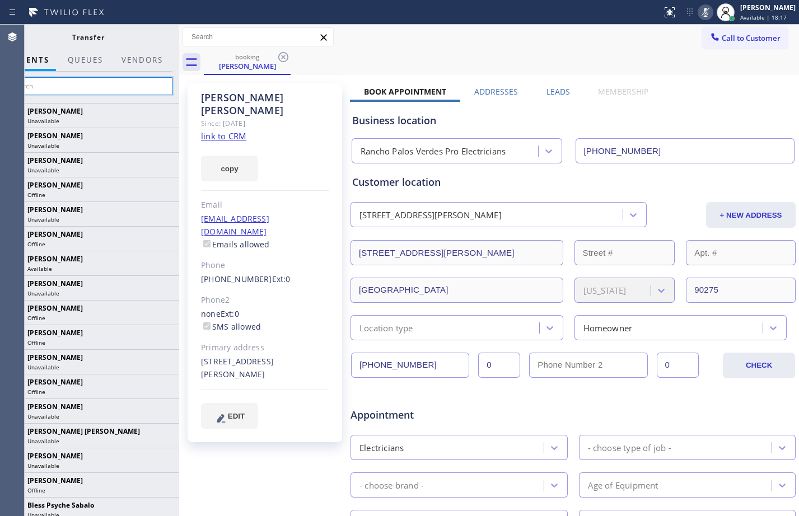
click at [129, 92] on input "text" at bounding box center [88, 86] width 168 height 18
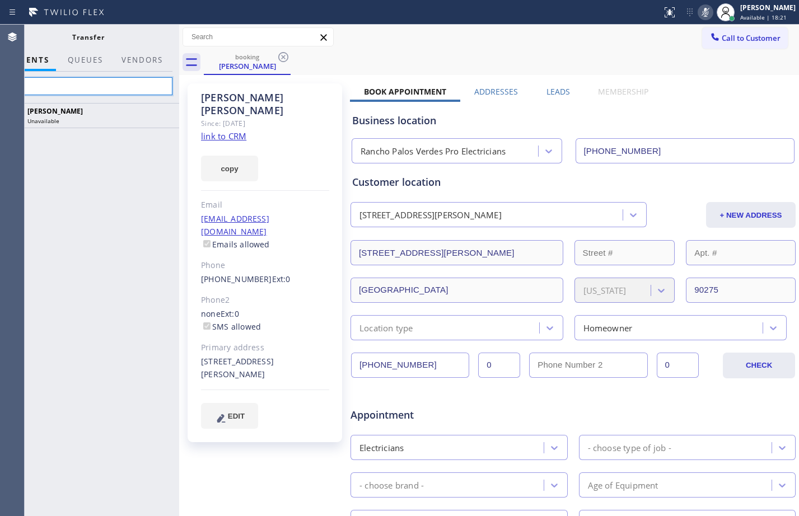
click at [104, 78] on input "lyka" at bounding box center [88, 86] width 168 height 18
type input "l"
type input "lyka"
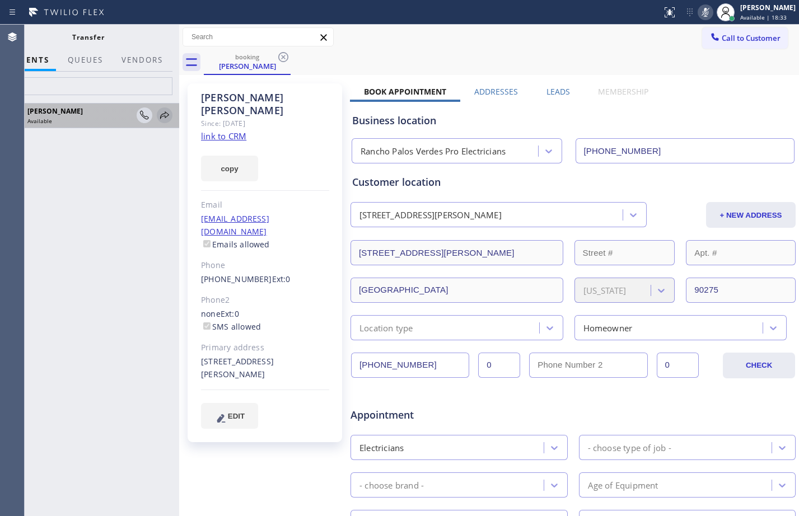
click at [166, 120] on icon at bounding box center [164, 115] width 13 height 13
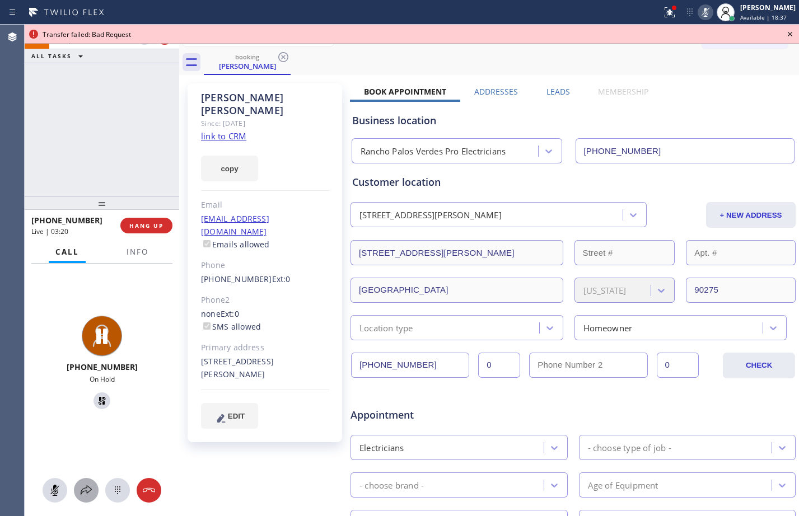
click at [93, 496] on div at bounding box center [86, 489] width 25 height 13
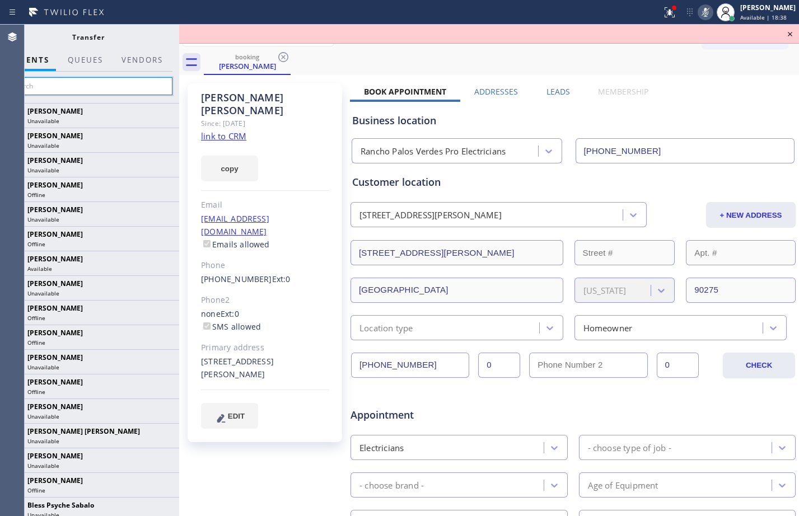
click at [119, 91] on input "text" at bounding box center [88, 86] width 168 height 18
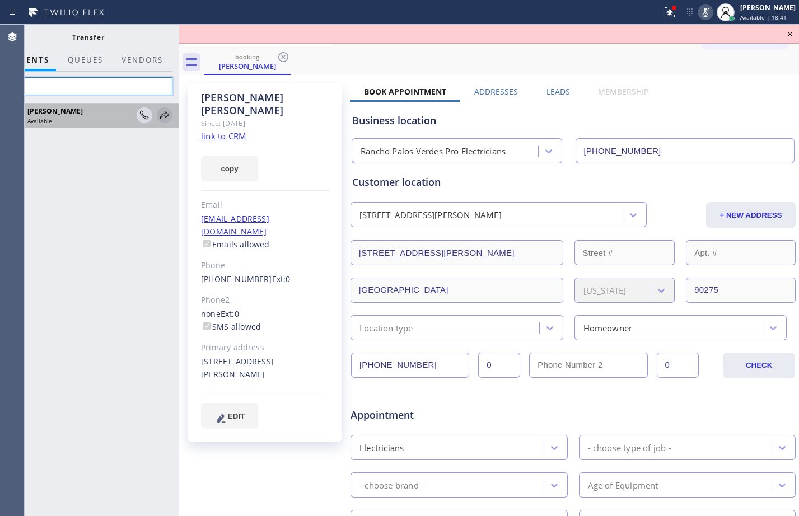
type input "lyka"
click at [163, 113] on icon at bounding box center [164, 115] width 13 height 13
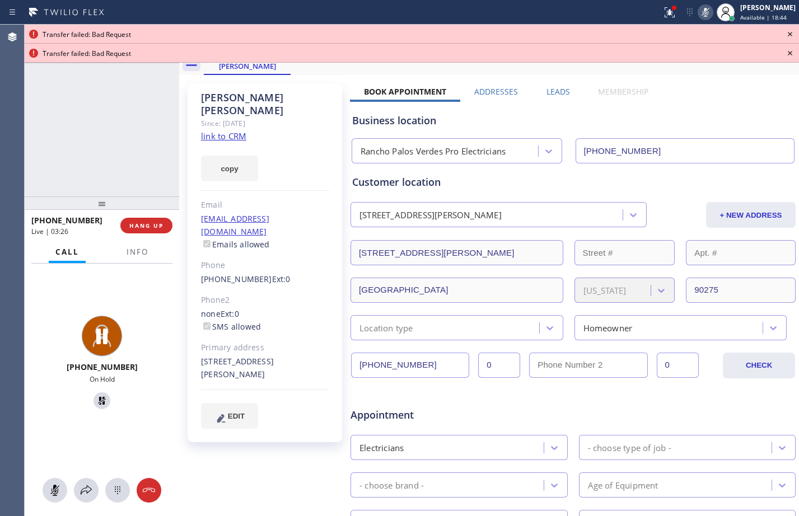
click at [791, 56] on icon at bounding box center [789, 52] width 13 height 13
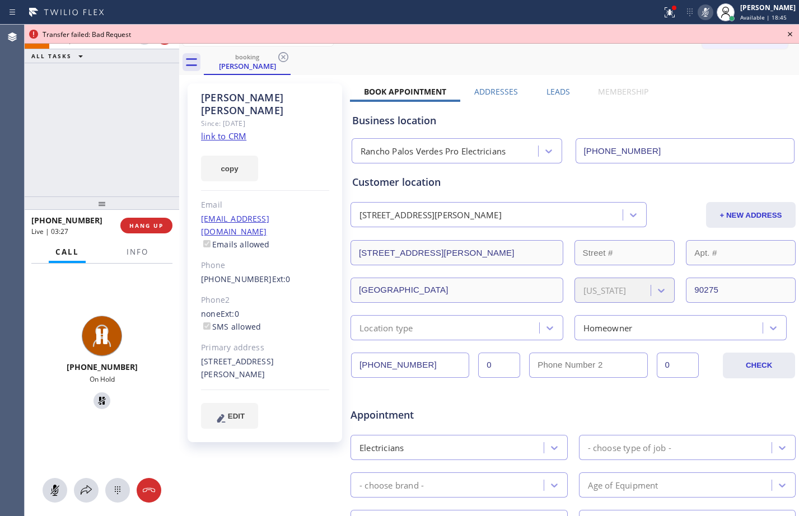
click at [790, 34] on icon at bounding box center [789, 33] width 13 height 13
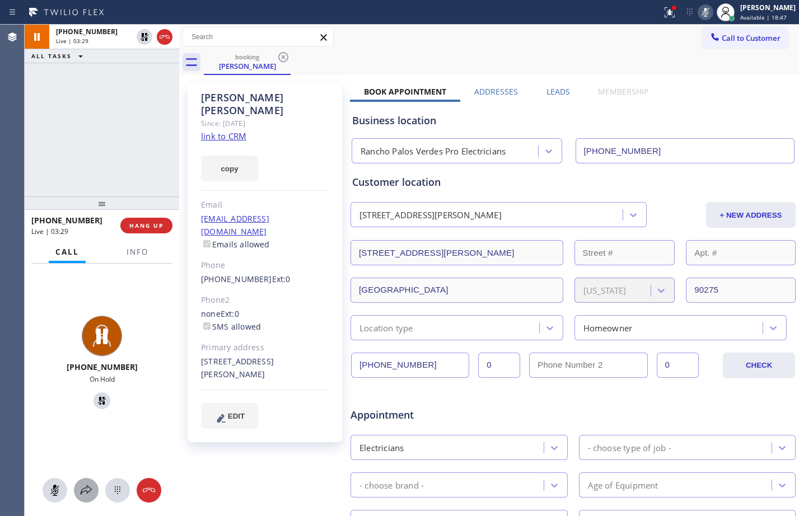
click at [95, 497] on button at bounding box center [86, 490] width 25 height 25
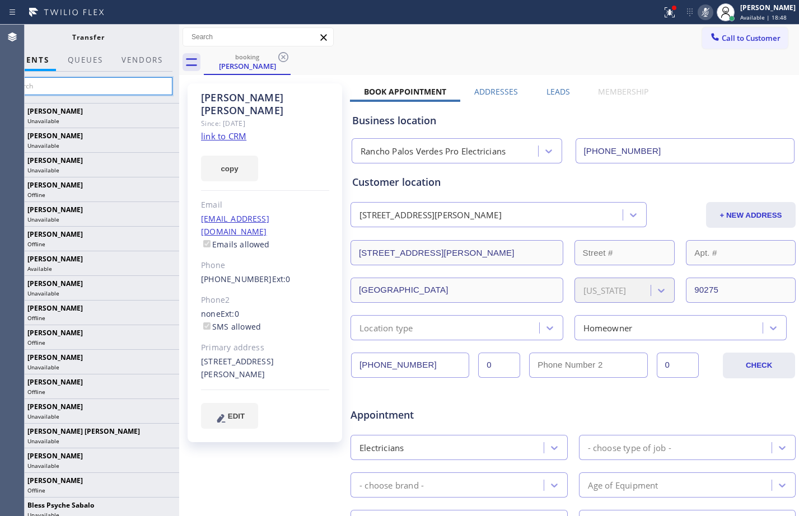
click at [112, 81] on input "text" at bounding box center [88, 86] width 168 height 18
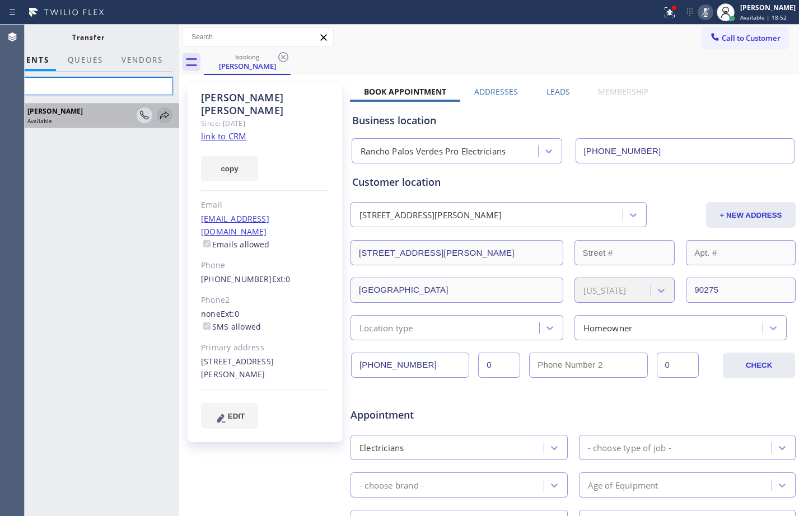
type input "lyka"
click at [164, 115] on icon at bounding box center [164, 115] width 13 height 13
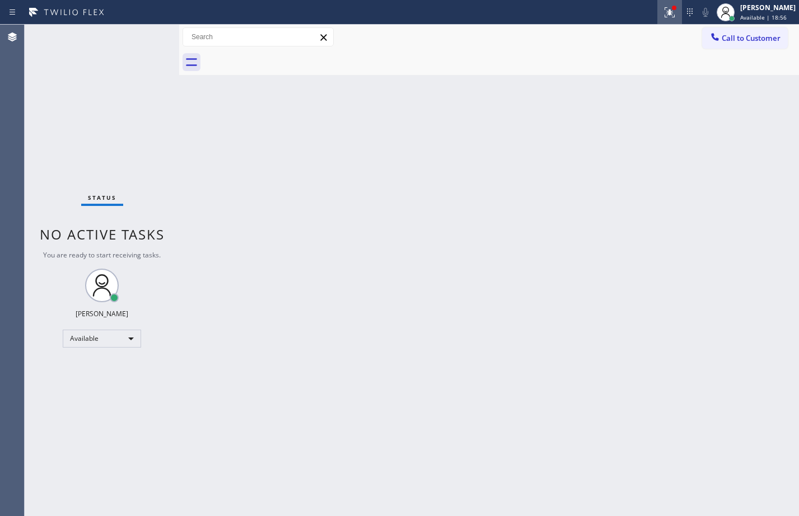
click at [663, 10] on icon at bounding box center [669, 12] width 13 height 13
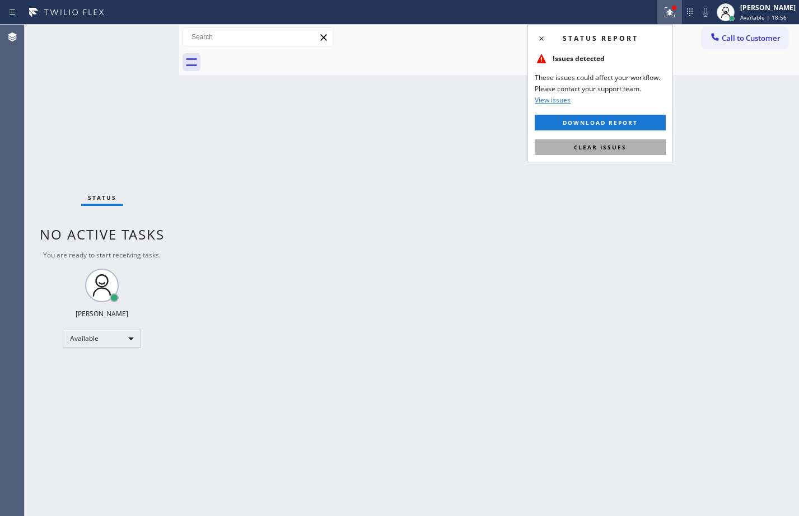
click at [606, 151] on button "Clear issues" at bounding box center [599, 147] width 131 height 16
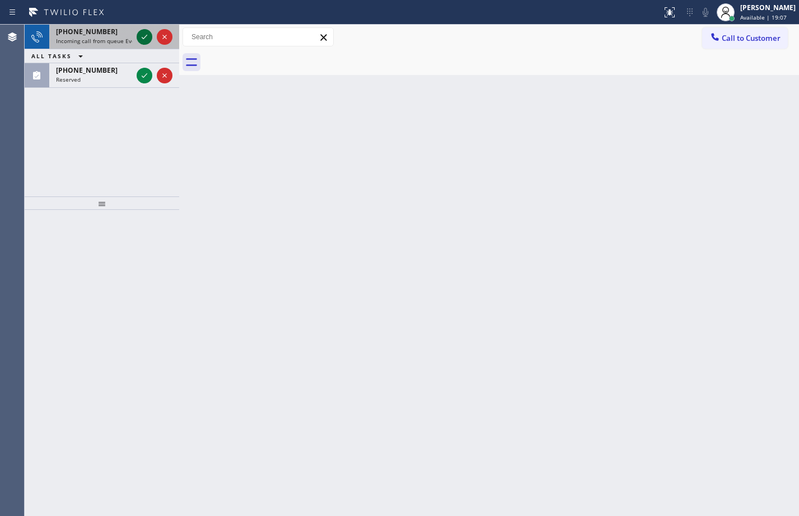
click at [142, 40] on icon at bounding box center [144, 36] width 13 height 13
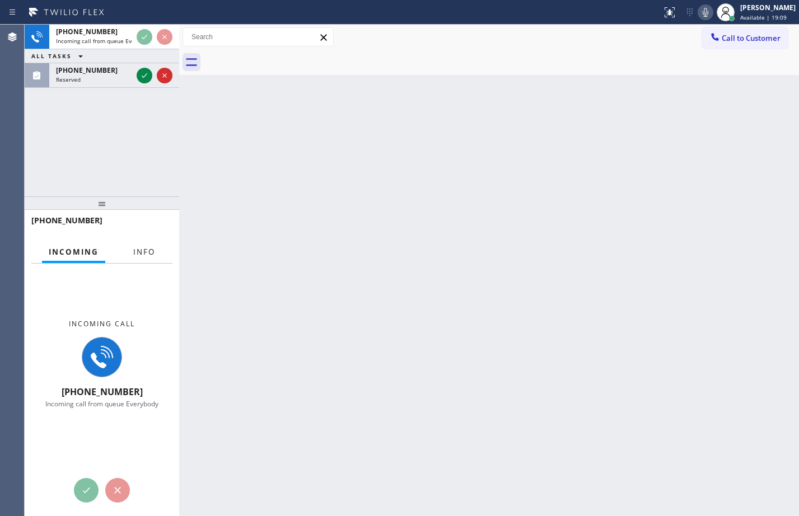
click at [152, 257] on span "Info" at bounding box center [144, 252] width 22 height 10
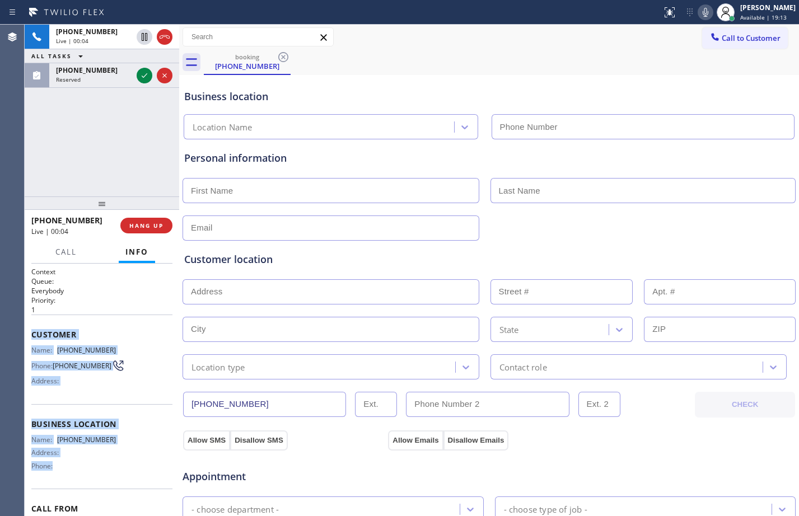
drag, startPoint x: 29, startPoint y: 337, endPoint x: 115, endPoint y: 480, distance: 167.0
click at [115, 480] on div "Context Queue: Everybody Priority: 1 Customer Name: [PHONE_NUMBER] Phone: [PHON…" at bounding box center [102, 390] width 154 height 252
click at [148, 75] on icon at bounding box center [144, 75] width 13 height 13
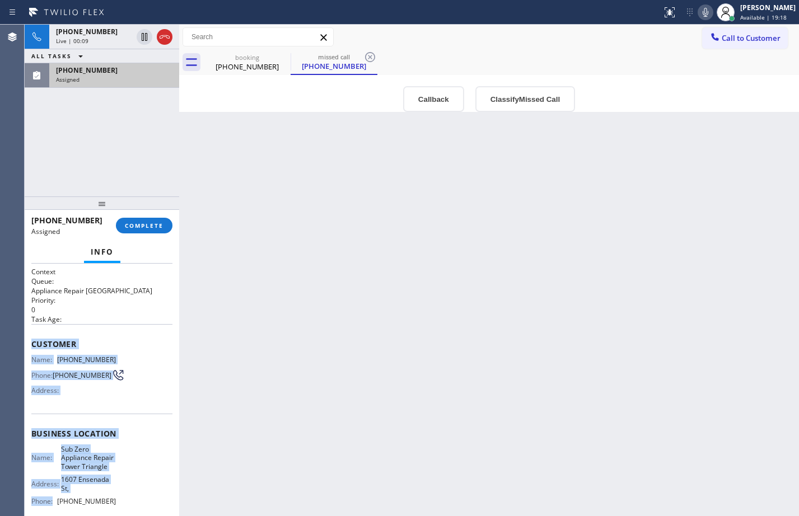
click at [144, 395] on div "Name: [PHONE_NUMBER] Phone: [PHONE_NUMBER] Address:" at bounding box center [101, 377] width 141 height 44
click at [134, 368] on div "Name: [PHONE_NUMBER] Phone: [PHONE_NUMBER] Address:" at bounding box center [101, 377] width 141 height 44
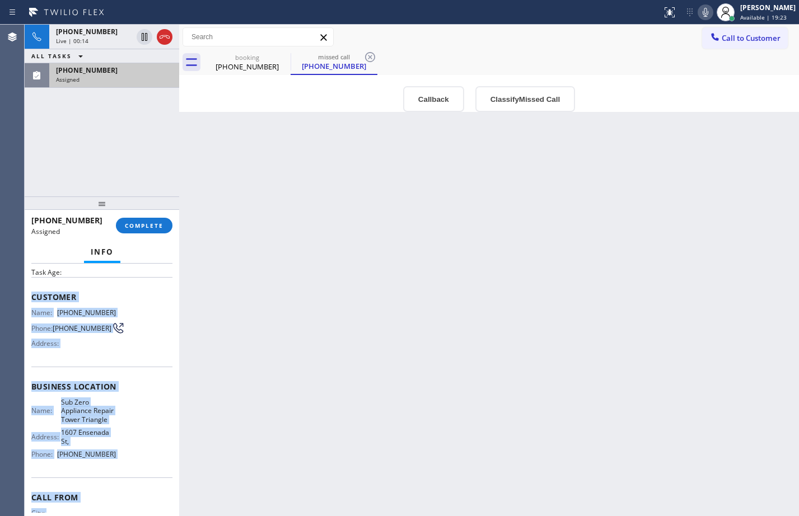
scroll to position [109, 0]
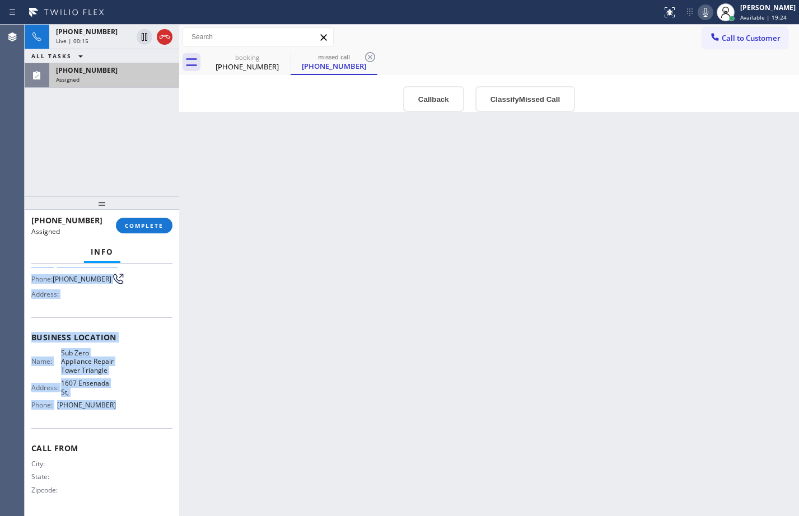
drag, startPoint x: 29, startPoint y: 336, endPoint x: 126, endPoint y: 410, distance: 121.4
click at [126, 410] on div "Context Queue: Appliance Repair High End Priority: 0 Task Age: Customer Name: […" at bounding box center [102, 390] width 154 height 252
click at [154, 229] on span "COMPLETE" at bounding box center [144, 226] width 39 height 8
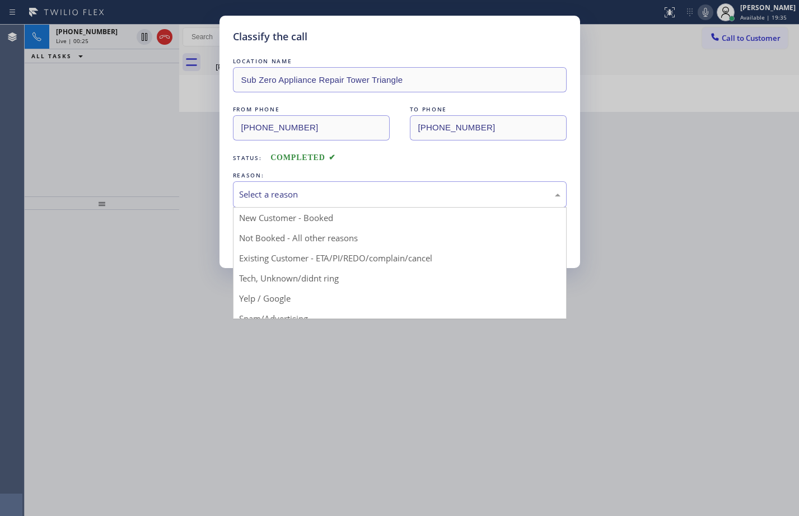
click at [316, 191] on div "Select a reason" at bounding box center [399, 194] width 321 height 13
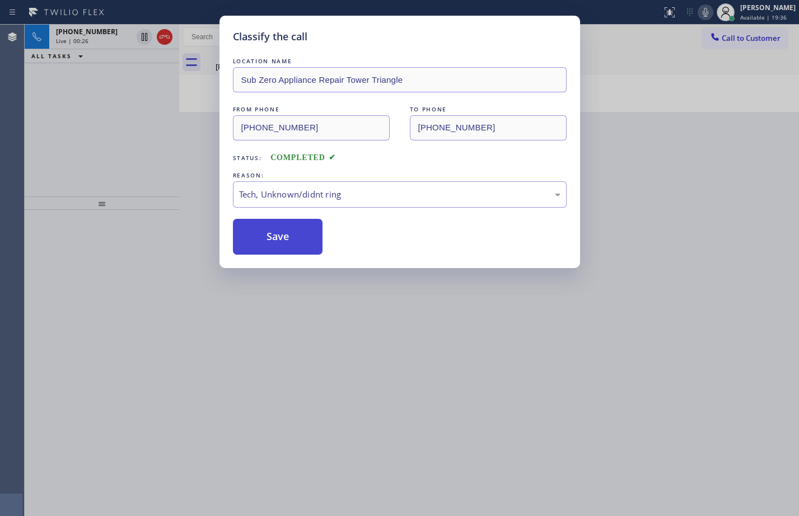
click at [277, 243] on button "Save" at bounding box center [278, 237] width 90 height 36
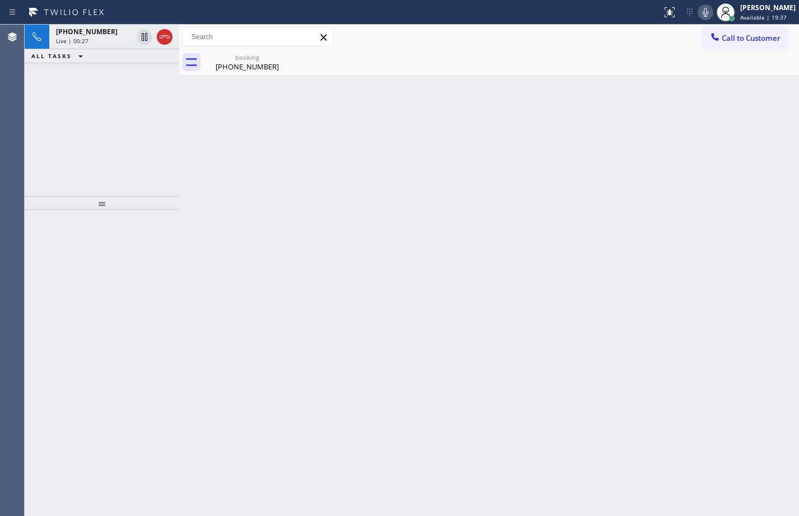
click at [166, 34] on icon at bounding box center [164, 36] width 13 height 13
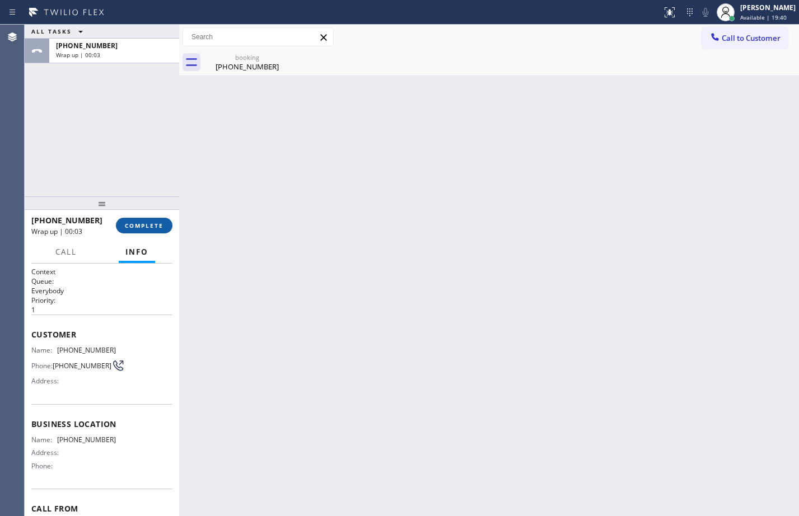
click at [137, 224] on span "COMPLETE" at bounding box center [144, 226] width 39 height 8
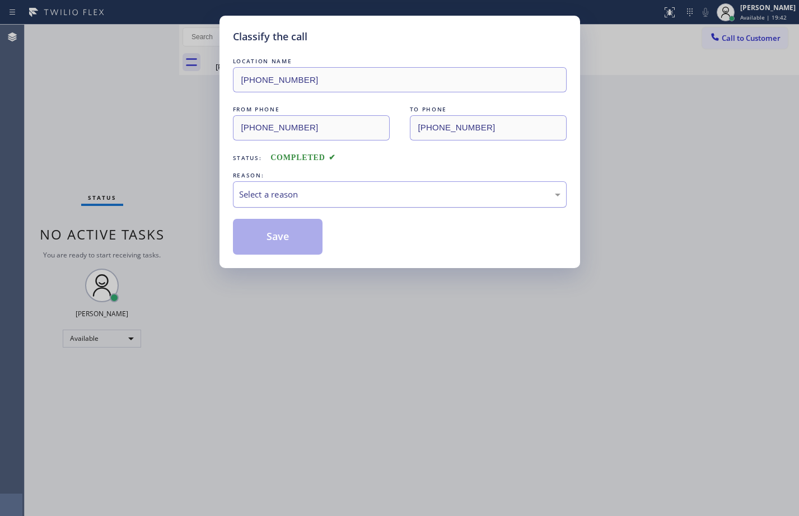
click at [348, 202] on div "Select a reason" at bounding box center [400, 194] width 334 height 26
click at [283, 233] on button "Save" at bounding box center [278, 237] width 90 height 36
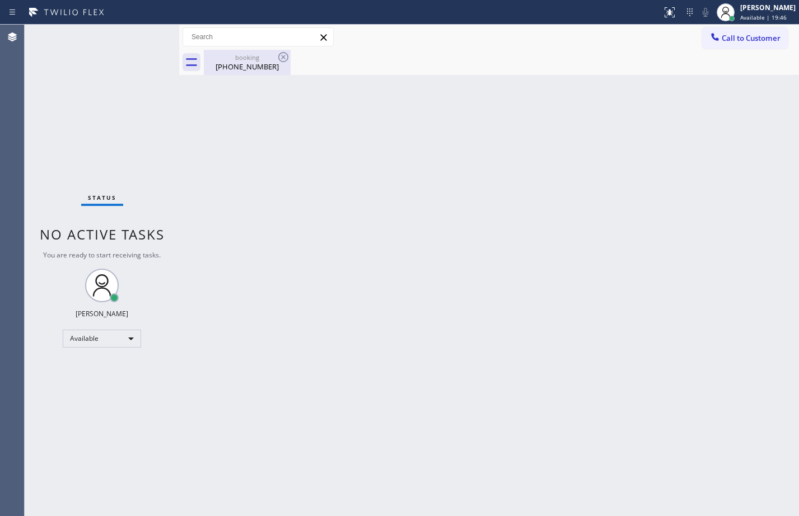
click at [253, 61] on div "booking" at bounding box center [247, 57] width 84 height 8
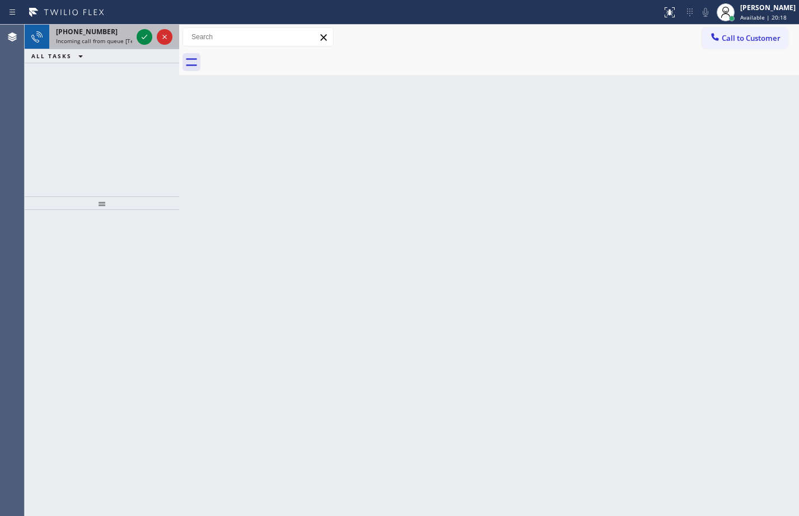
click at [106, 40] on span "Incoming call from queue [Test] All" at bounding box center [102, 41] width 93 height 8
click at [151, 41] on icon at bounding box center [144, 36] width 13 height 13
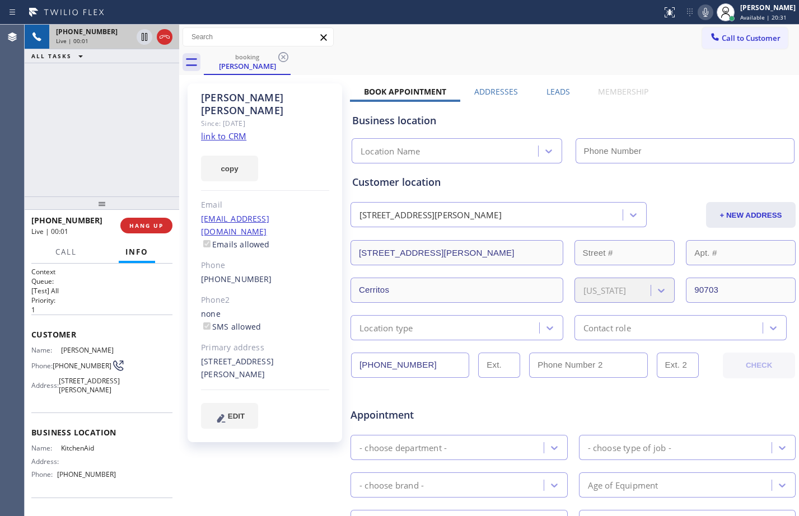
type input "[PHONE_NUMBER]"
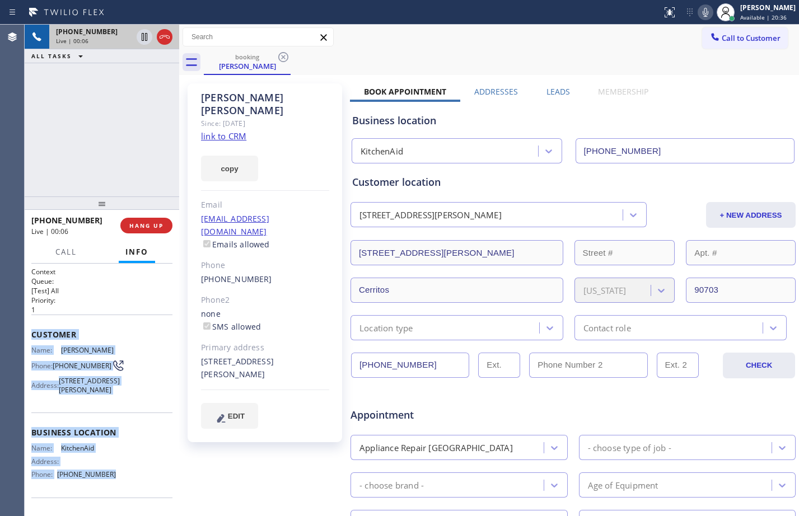
drag, startPoint x: 29, startPoint y: 327, endPoint x: 138, endPoint y: 490, distance: 195.9
click at [138, 490] on div "Context Queue: [Test] All Priority: 1 Customer Name: [PERSON_NAME] Phone: [PHON…" at bounding box center [102, 390] width 154 height 252
click at [231, 130] on link "link to CRM" at bounding box center [223, 135] width 45 height 11
click at [143, 42] on icon at bounding box center [144, 36] width 13 height 13
click at [698, 7] on icon at bounding box center [704, 12] width 13 height 13
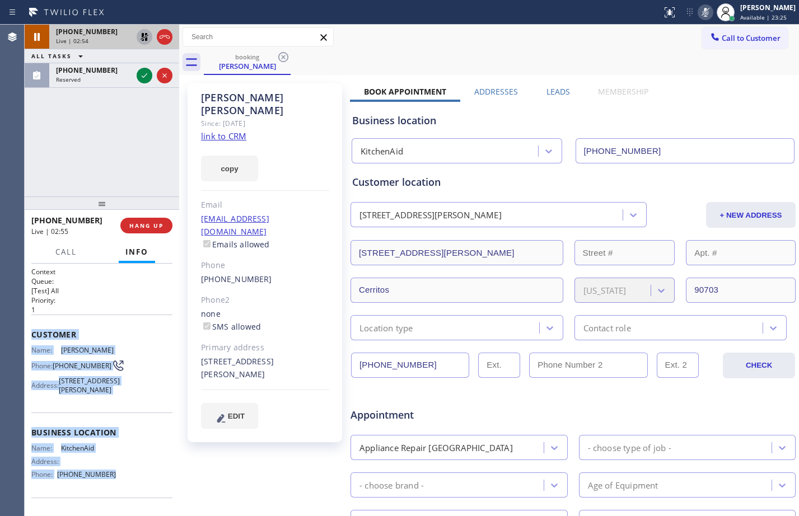
click at [148, 34] on icon at bounding box center [144, 36] width 13 height 13
click at [701, 10] on icon at bounding box center [704, 12] width 13 height 13
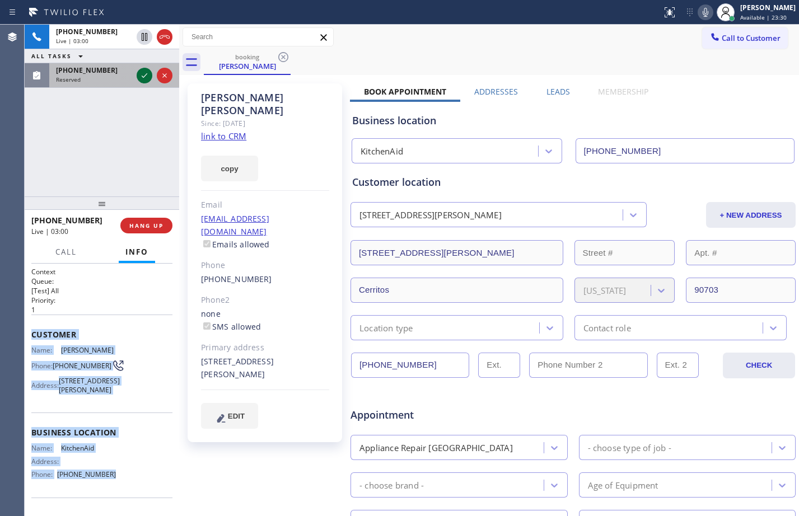
click at [146, 76] on icon at bounding box center [144, 75] width 13 height 13
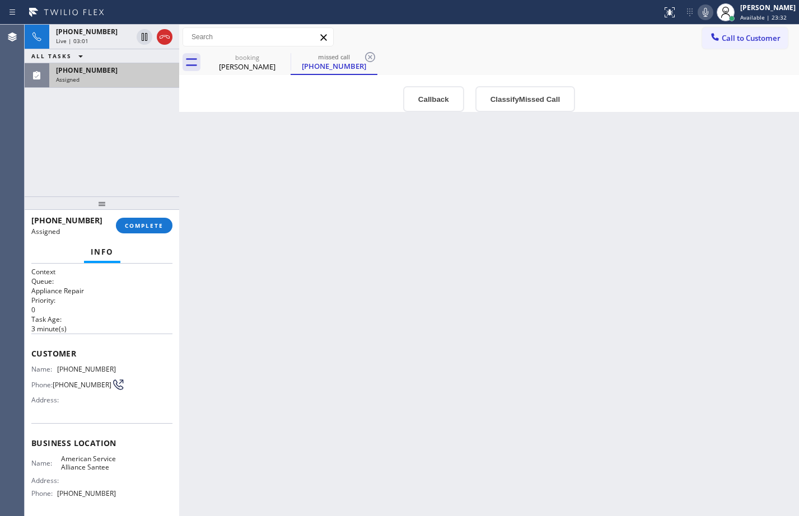
click at [411, 277] on div "Back to Dashboard Change Sender ID Customers Technicians Select a contact Outbo…" at bounding box center [488, 270] width 619 height 491
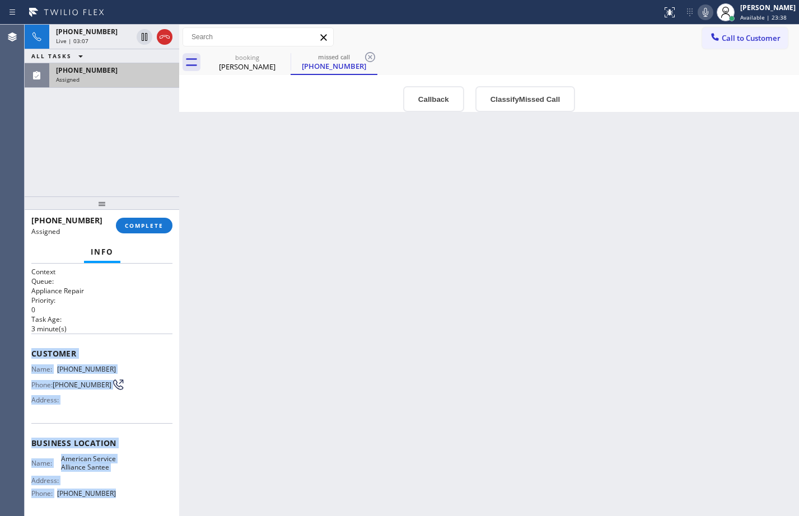
drag, startPoint x: 30, startPoint y: 356, endPoint x: 134, endPoint y: 500, distance: 176.7
click at [134, 500] on div "Context Queue: Appliance Repair Priority: 0 Task Age: [DEMOGRAPHIC_DATA] minute…" at bounding box center [102, 390] width 154 height 252
click at [125, 228] on span "COMPLETE" at bounding box center [144, 226] width 39 height 8
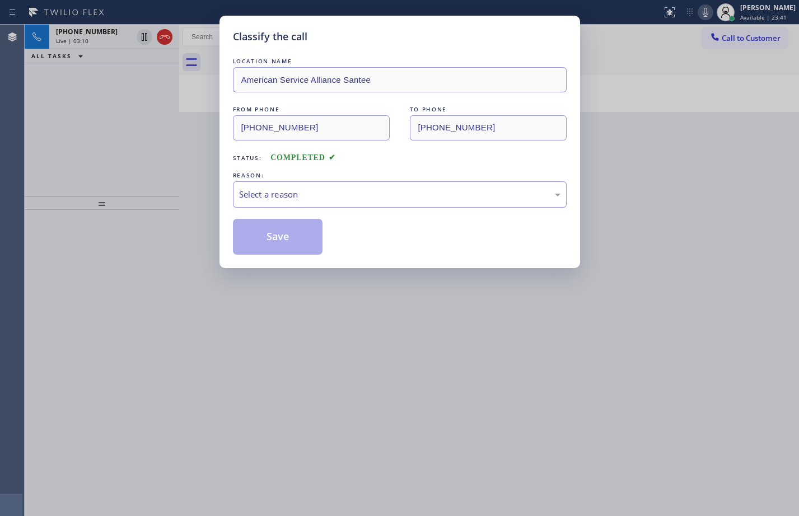
click at [269, 200] on div "Select a reason" at bounding box center [399, 194] width 321 height 13
click at [274, 246] on button "Save" at bounding box center [278, 237] width 90 height 36
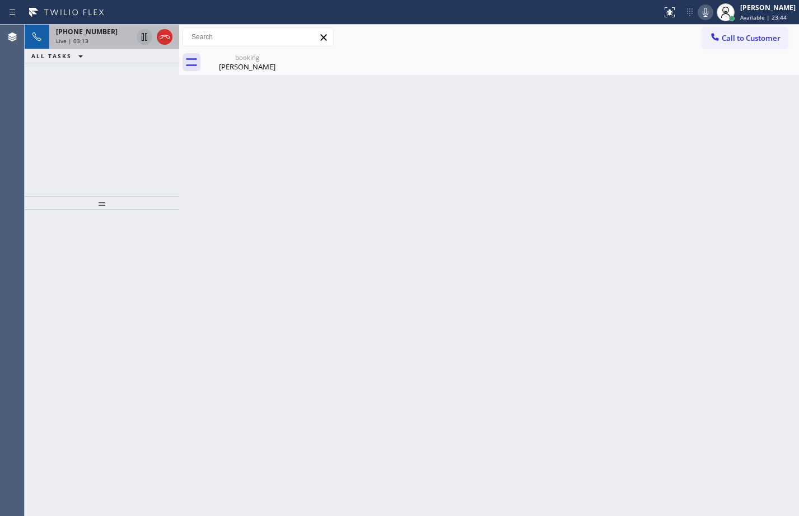
click at [148, 36] on icon at bounding box center [144, 36] width 13 height 13
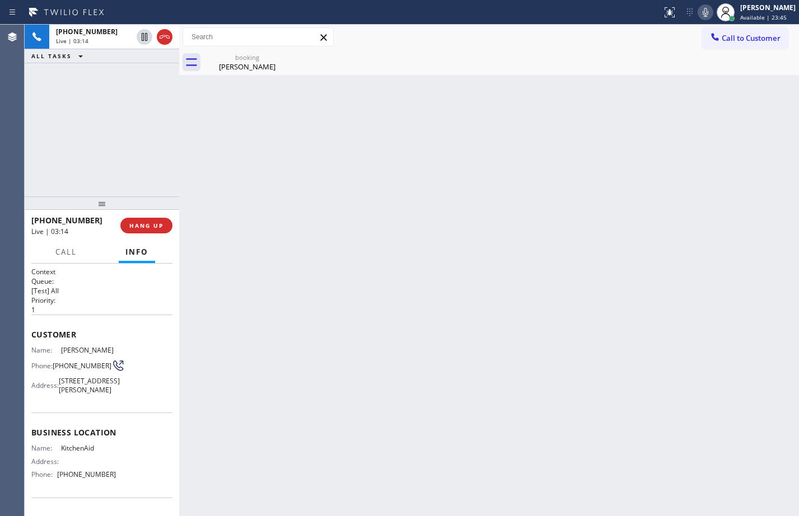
click at [702, 14] on icon at bounding box center [704, 12] width 13 height 13
click at [246, 62] on div "[PERSON_NAME]" at bounding box center [247, 67] width 84 height 10
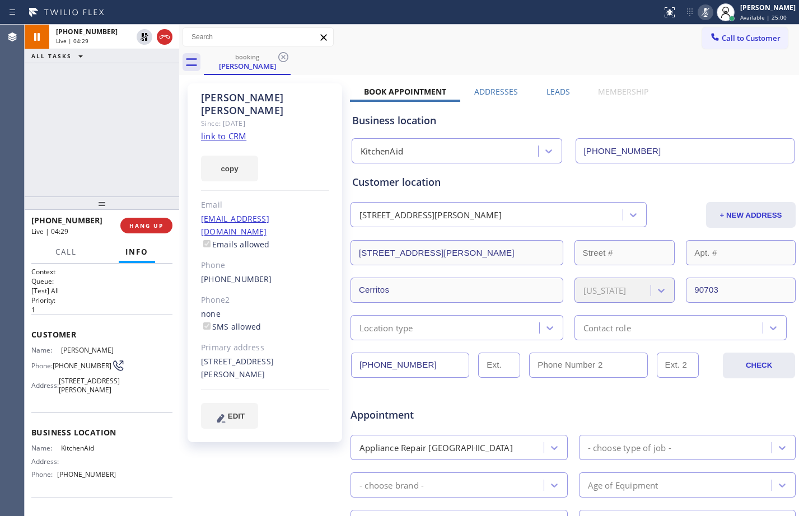
click at [121, 76] on div "[PHONE_NUMBER] Live | 04:29 ALL TASKS ALL TASKS ACTIVE TASKS TASKS IN WRAP UP" at bounding box center [102, 111] width 154 height 172
click at [144, 37] on icon at bounding box center [144, 36] width 13 height 13
click at [698, 11] on icon at bounding box center [704, 12] width 13 height 13
click at [144, 227] on span "HANG UP" at bounding box center [146, 226] width 34 height 8
click at [144, 227] on span "COMPLETE" at bounding box center [144, 226] width 39 height 8
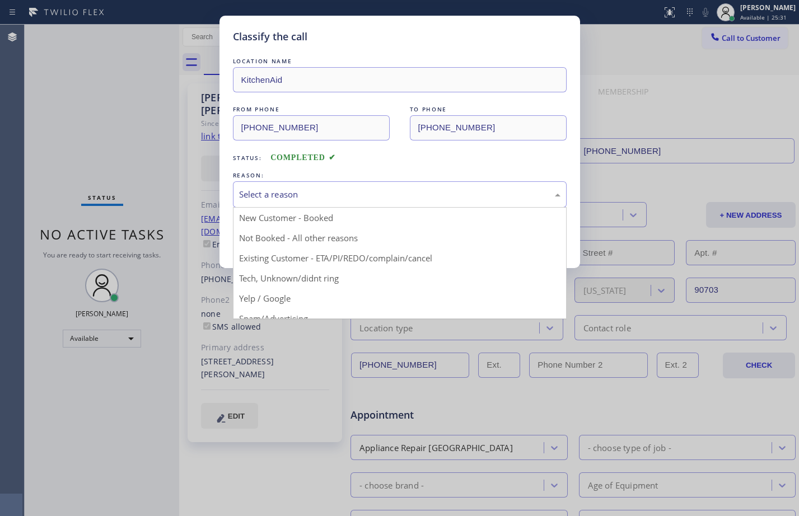
click at [389, 205] on div "Select a reason" at bounding box center [400, 194] width 334 height 26
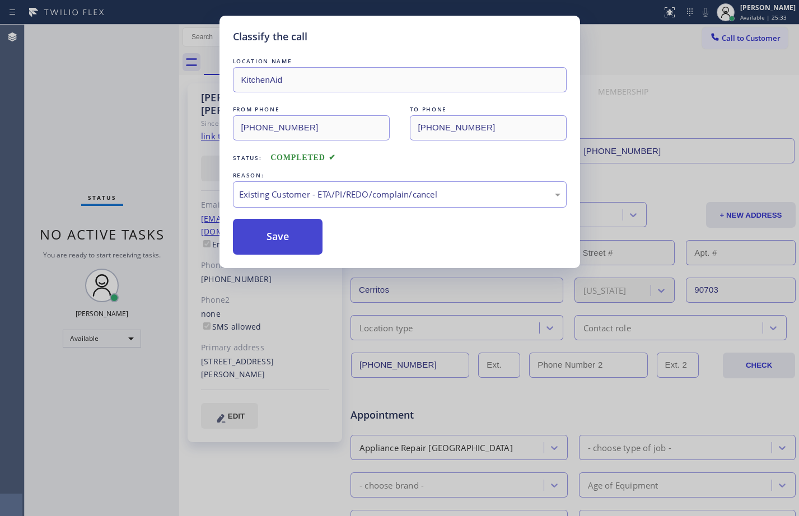
click at [289, 236] on button "Save" at bounding box center [278, 237] width 90 height 36
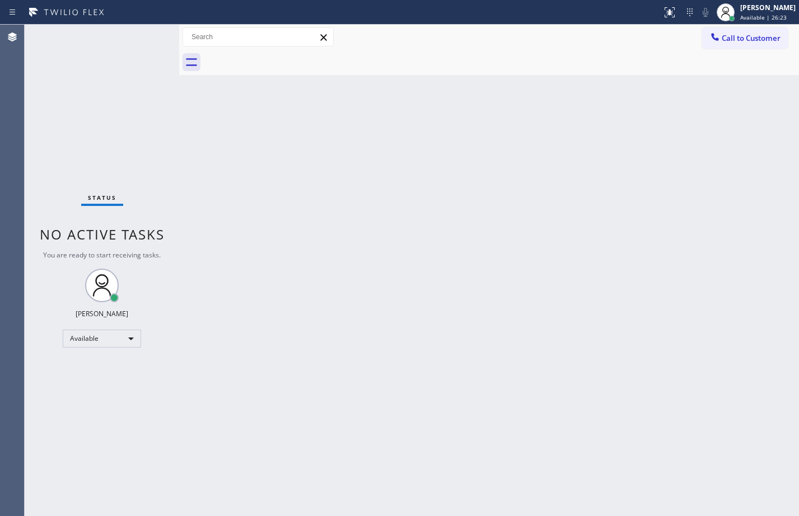
click at [119, 138] on div "Status No active tasks You are ready to start receiving tasks. [PERSON_NAME] Av…" at bounding box center [102, 270] width 154 height 491
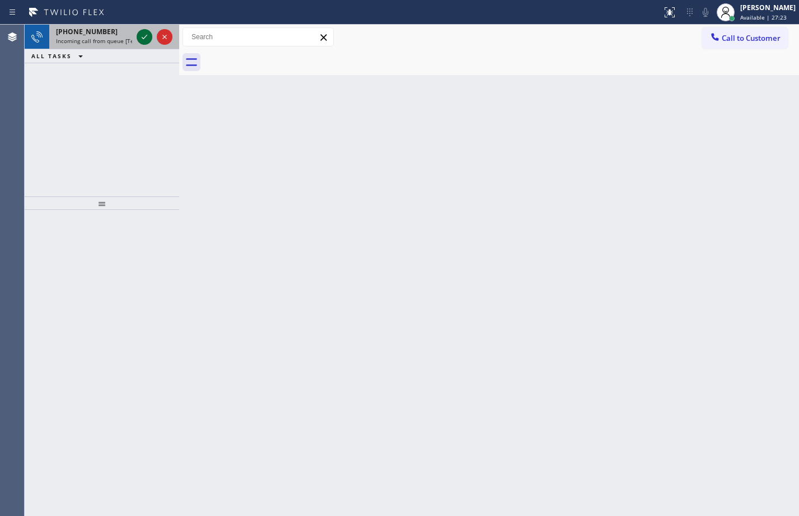
click at [146, 40] on icon at bounding box center [144, 36] width 13 height 13
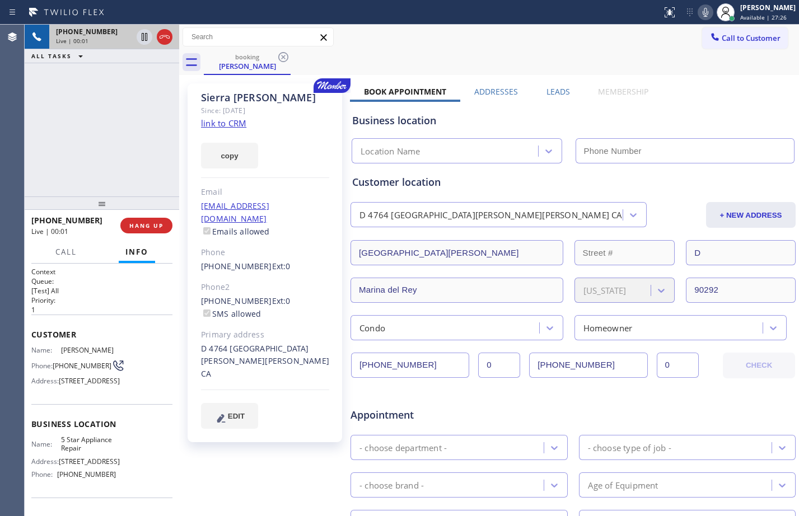
type input "[PHONE_NUMBER]"
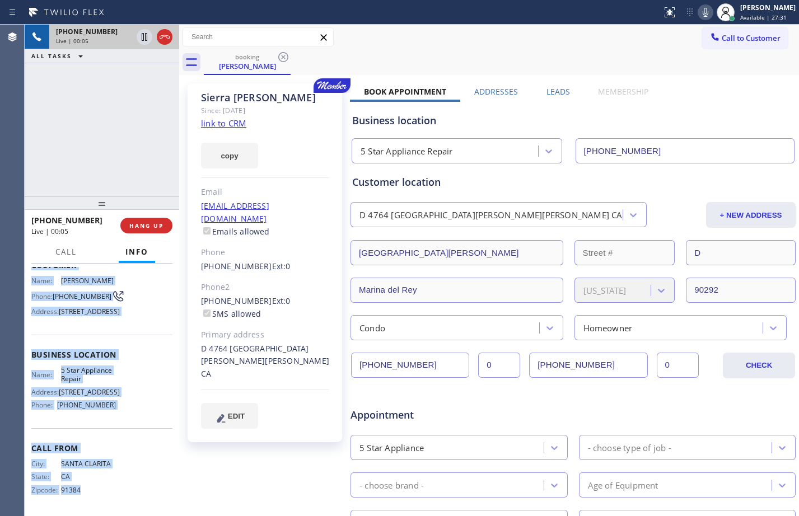
scroll to position [88, 0]
drag, startPoint x: 26, startPoint y: 333, endPoint x: 134, endPoint y: 428, distance: 143.9
click at [134, 428] on div "Context Queue: [Test] All Priority: 1 Customer Name: [PERSON_NAME] Phone: [PHON…" at bounding box center [102, 390] width 154 height 252
click at [217, 124] on link "link to CRM" at bounding box center [223, 123] width 45 height 11
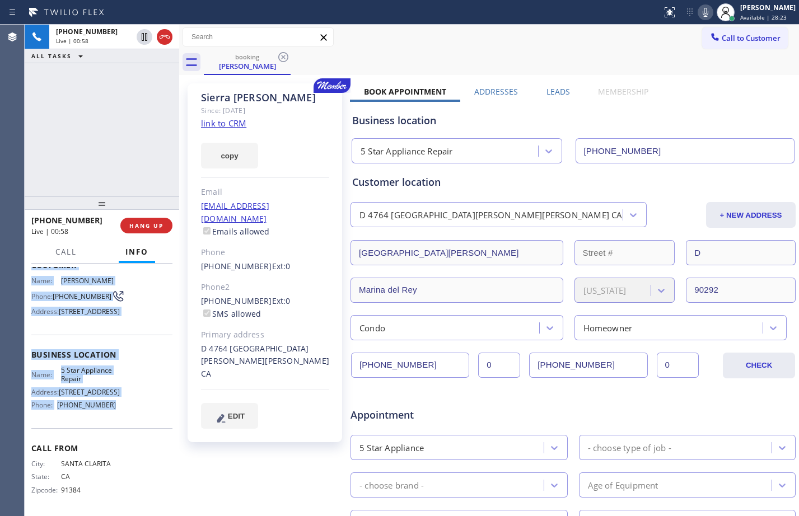
drag, startPoint x: 145, startPoint y: 41, endPoint x: 328, endPoint y: 32, distance: 183.8
click at [145, 41] on icon at bounding box center [144, 36] width 13 height 13
click at [698, 13] on icon at bounding box center [704, 12] width 13 height 13
drag, startPoint x: 116, startPoint y: 116, endPoint x: 110, endPoint y: 74, distance: 43.1
click at [116, 116] on div "[PHONE_NUMBER] Live | 01:14 ALL TASKS ALL TASKS ACTIVE TASKS TASKS IN WRAP UP" at bounding box center [102, 111] width 154 height 172
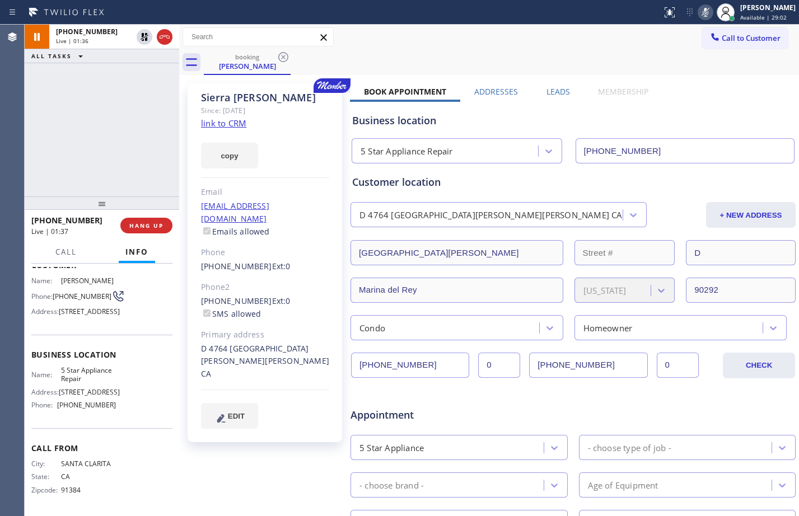
click at [115, 139] on div "[PHONE_NUMBER] Live | 01:36 ALL TASKS ALL TASKS ACTIVE TASKS TASKS IN WRAP UP" at bounding box center [102, 111] width 154 height 172
click at [143, 39] on icon at bounding box center [144, 36] width 13 height 13
click at [698, 15] on icon at bounding box center [704, 12] width 13 height 13
click at [698, 6] on icon at bounding box center [704, 12] width 13 height 13
click at [698, 7] on icon at bounding box center [704, 12] width 13 height 13
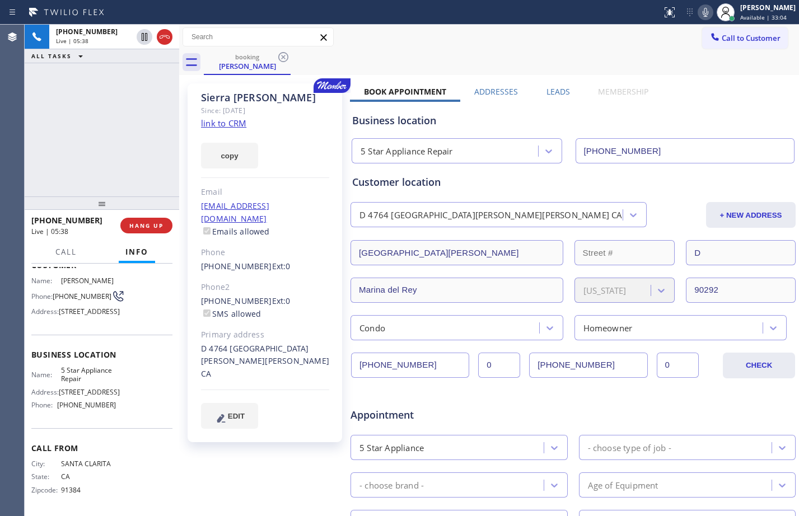
click at [698, 7] on icon at bounding box center [704, 12] width 13 height 13
click at [73, 153] on div "[PHONE_NUMBER] Live | 06:52 ALL TASKS ALL TASKS ACTIVE TASKS TASKS IN WRAP UP" at bounding box center [102, 111] width 154 height 172
click at [702, 15] on icon at bounding box center [705, 12] width 6 height 9
click at [159, 226] on span "HANG UP" at bounding box center [146, 226] width 34 height 8
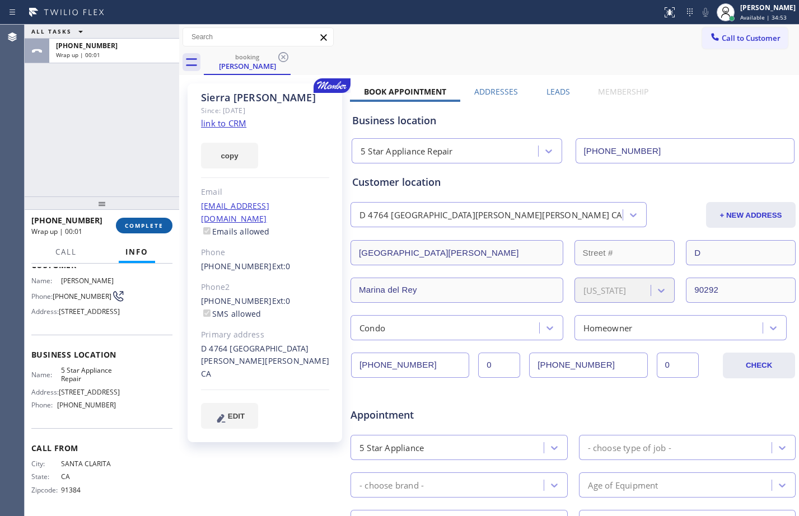
click at [137, 226] on span "COMPLETE" at bounding box center [144, 226] width 39 height 8
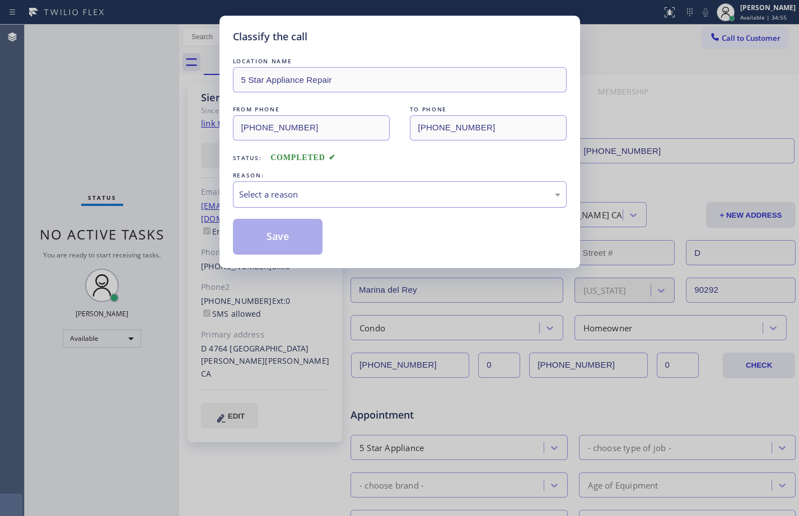
click at [302, 204] on div "Select a reason" at bounding box center [400, 194] width 334 height 26
click at [289, 244] on button "Save" at bounding box center [278, 237] width 90 height 36
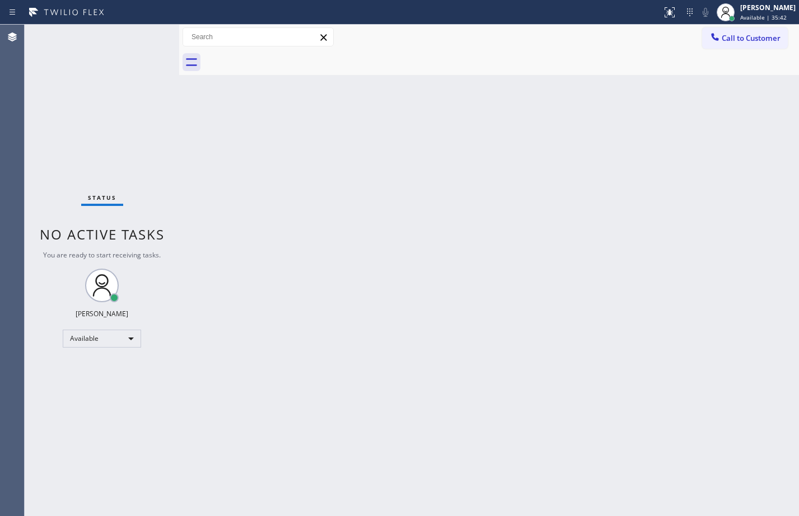
click at [87, 166] on div "Status No active tasks You are ready to start receiving tasks. [PERSON_NAME] Av…" at bounding box center [102, 270] width 154 height 491
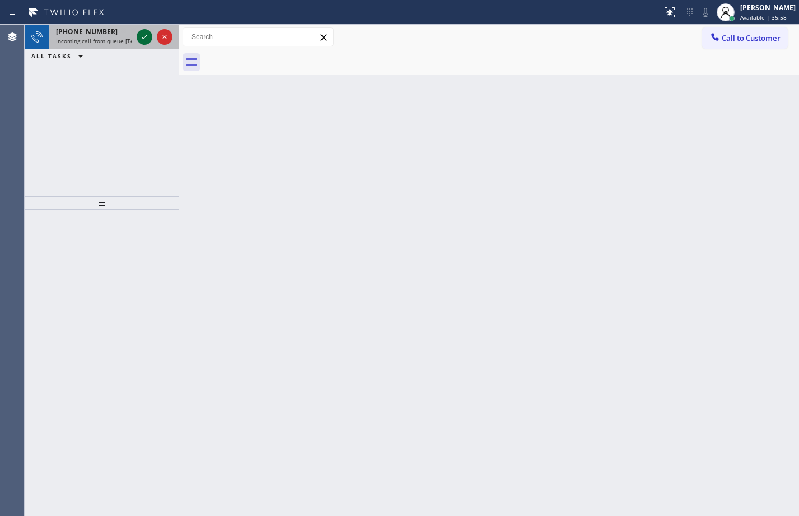
click at [146, 35] on icon at bounding box center [144, 36] width 13 height 13
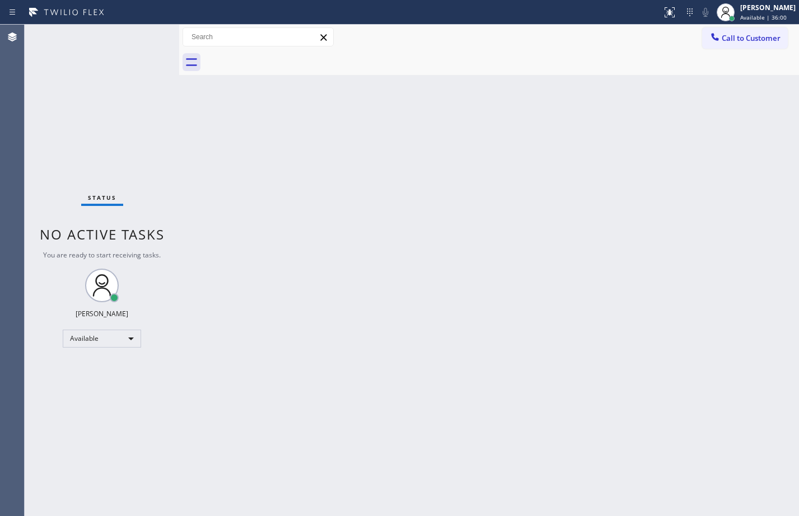
click at [553, 340] on div "Back to Dashboard Change Sender ID Customers Technicians Select a contact Outbo…" at bounding box center [488, 270] width 619 height 491
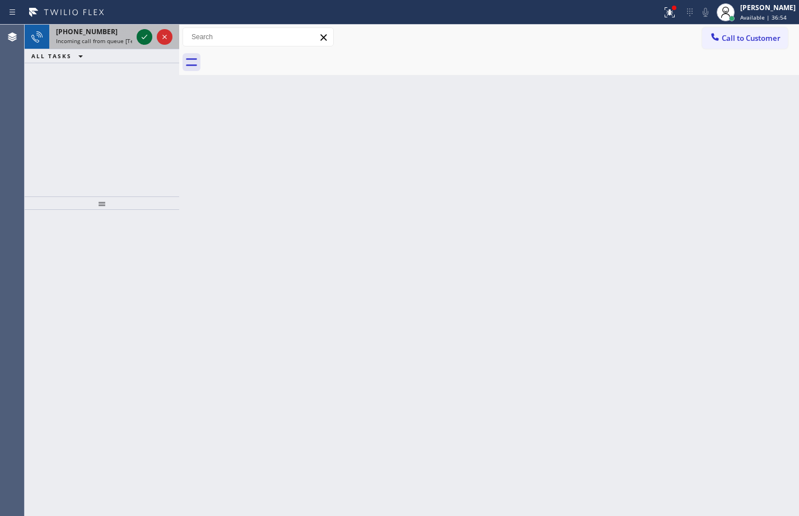
click at [139, 33] on icon at bounding box center [144, 36] width 13 height 13
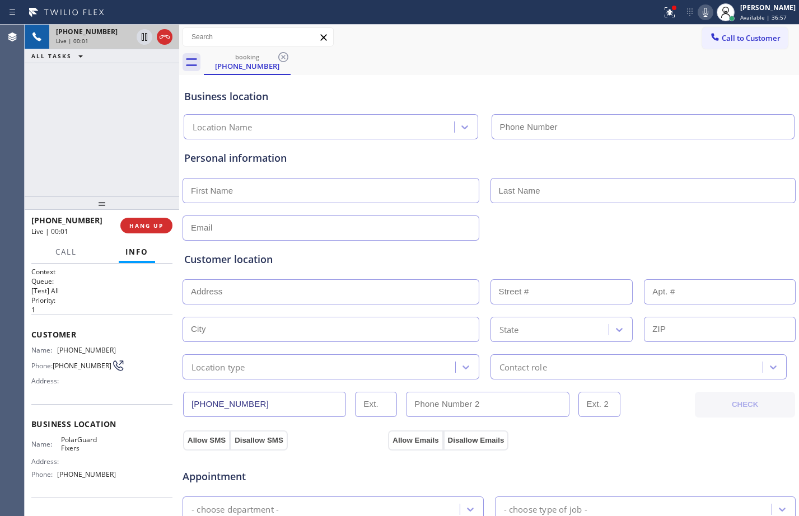
type input "[PHONE_NUMBER]"
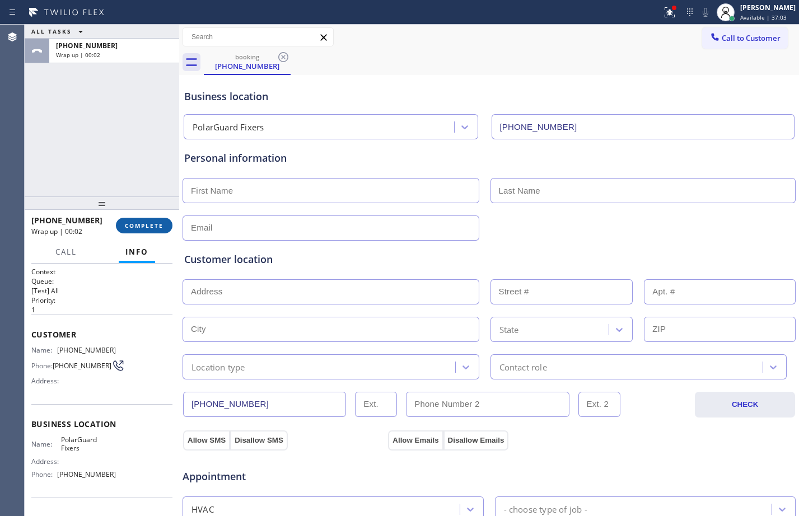
click at [158, 220] on button "COMPLETE" at bounding box center [144, 226] width 57 height 16
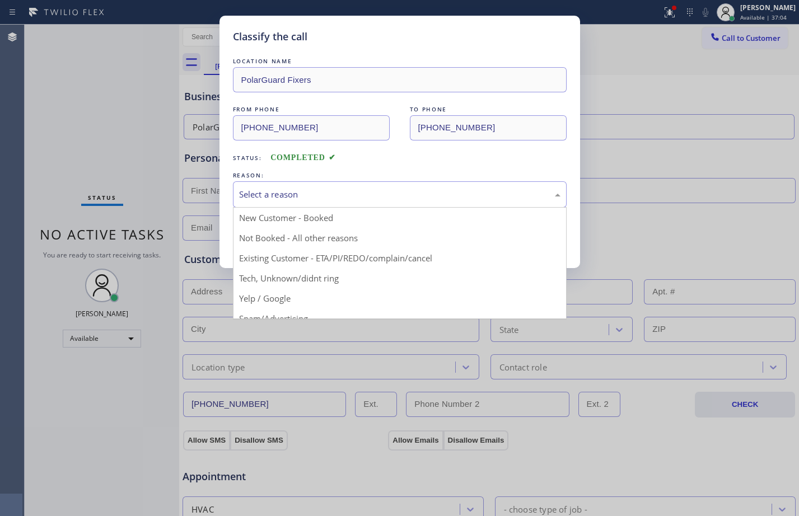
click at [284, 201] on div "Select a reason" at bounding box center [400, 194] width 334 height 26
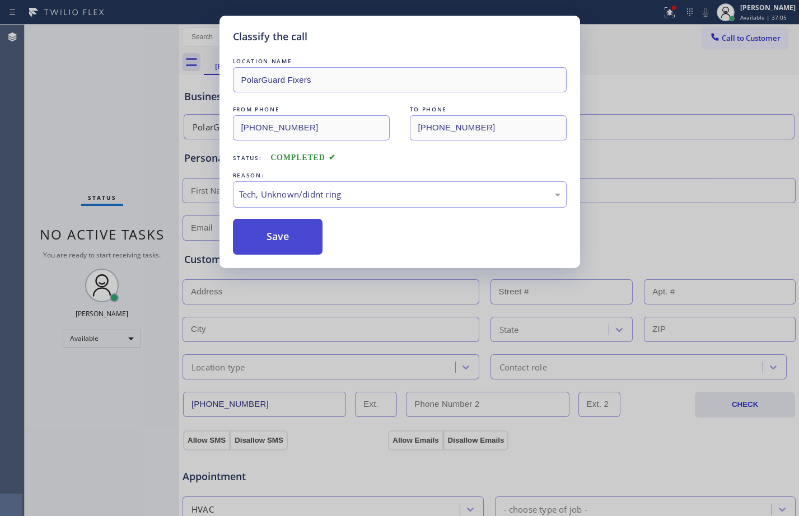
click at [252, 245] on button "Save" at bounding box center [278, 237] width 90 height 36
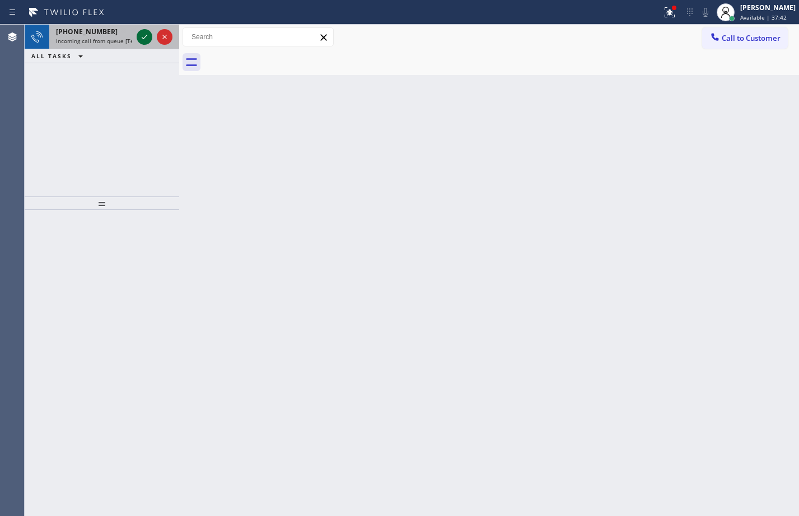
click at [149, 36] on icon at bounding box center [144, 36] width 13 height 13
click at [151, 43] on icon at bounding box center [144, 36] width 13 height 13
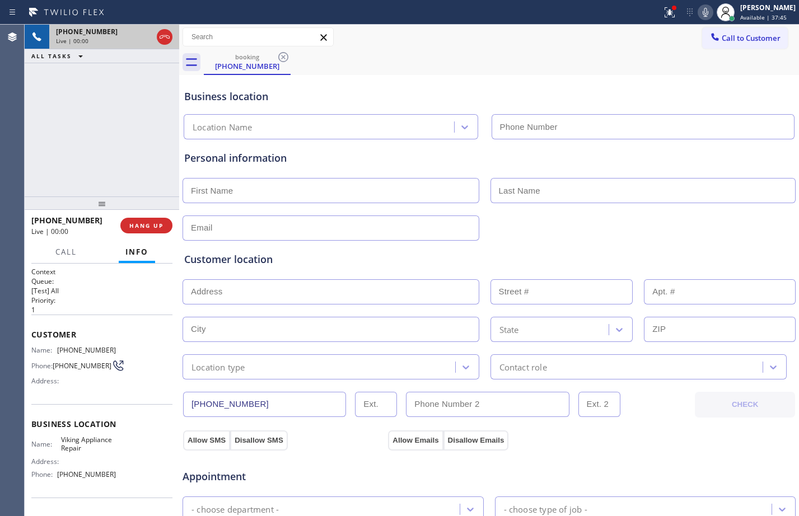
type input "[PHONE_NUMBER]"
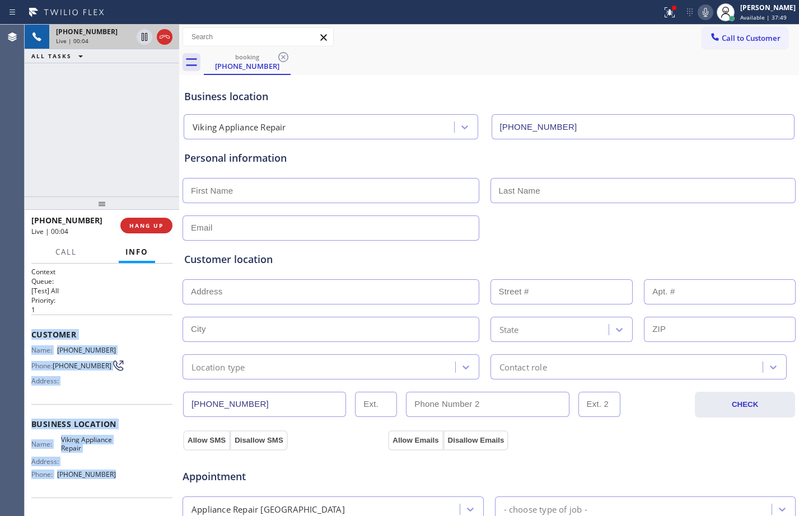
drag, startPoint x: 28, startPoint y: 332, endPoint x: 118, endPoint y: 481, distance: 174.0
click at [118, 481] on div "Context Queue: [Test] All Priority: 1 Customer Name: [PHONE_NUMBER] Phone: [PHO…" at bounding box center [102, 390] width 154 height 252
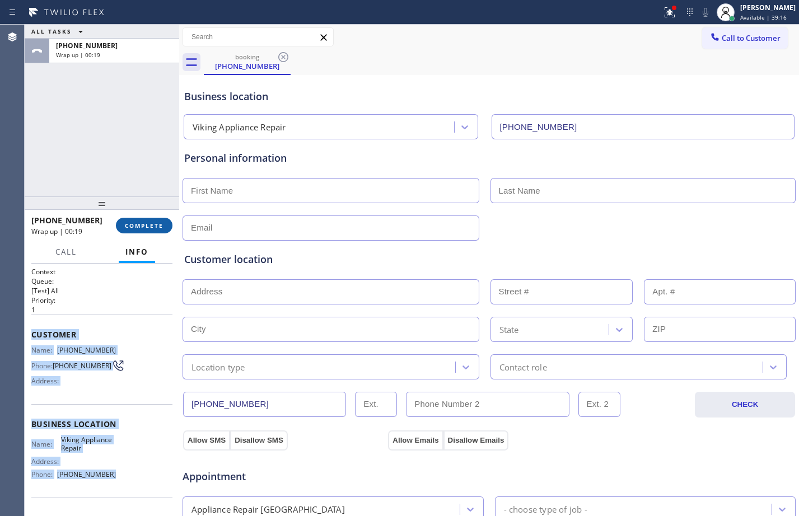
click at [142, 224] on span "COMPLETE" at bounding box center [144, 226] width 39 height 8
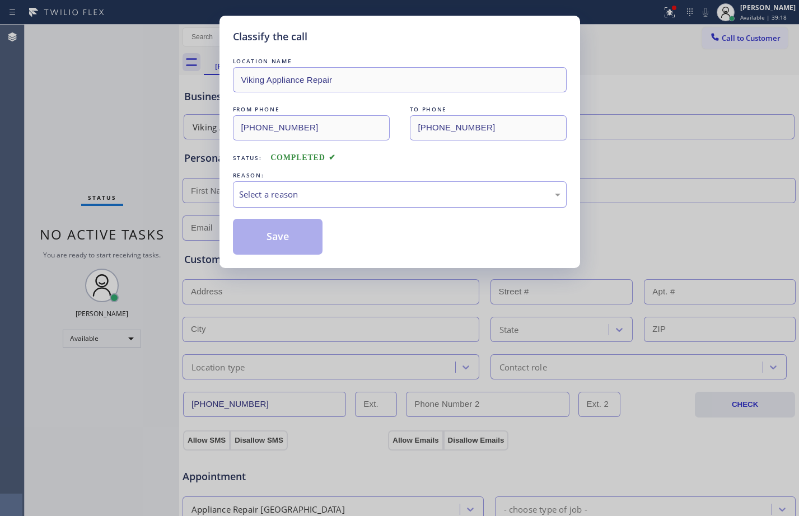
click at [316, 198] on div "Select a reason" at bounding box center [399, 194] width 321 height 13
click at [296, 228] on button "Save" at bounding box center [278, 237] width 90 height 36
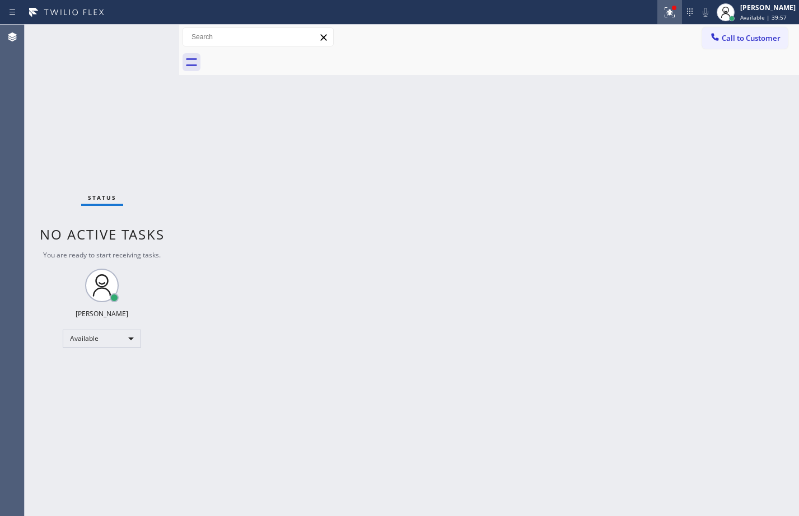
click at [663, 8] on icon at bounding box center [669, 12] width 13 height 13
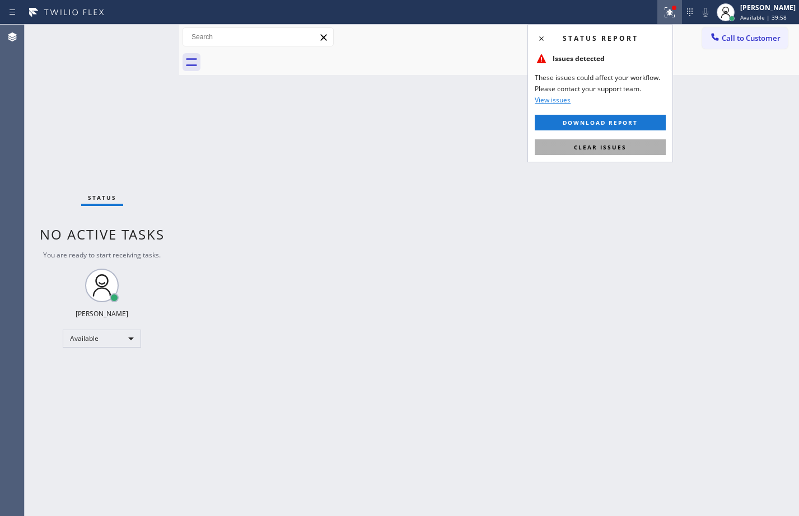
click at [640, 150] on button "Clear issues" at bounding box center [599, 147] width 131 height 16
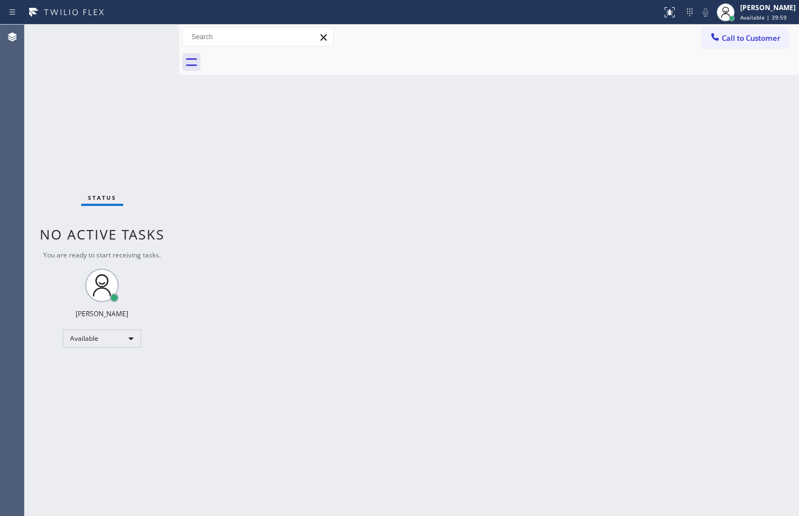
click at [425, 259] on div "Back to Dashboard Change Sender ID Customers Technicians Select a contact Outbo…" at bounding box center [488, 270] width 619 height 491
click at [86, 118] on div "Status No active tasks You are ready to start receiving tasks. [PERSON_NAME] Av…" at bounding box center [102, 270] width 154 height 491
click at [118, 340] on div "Available" at bounding box center [102, 339] width 78 height 18
click at [121, 356] on li "Offline" at bounding box center [101, 354] width 76 height 13
click at [657, 22] on button at bounding box center [668, 12] width 25 height 25
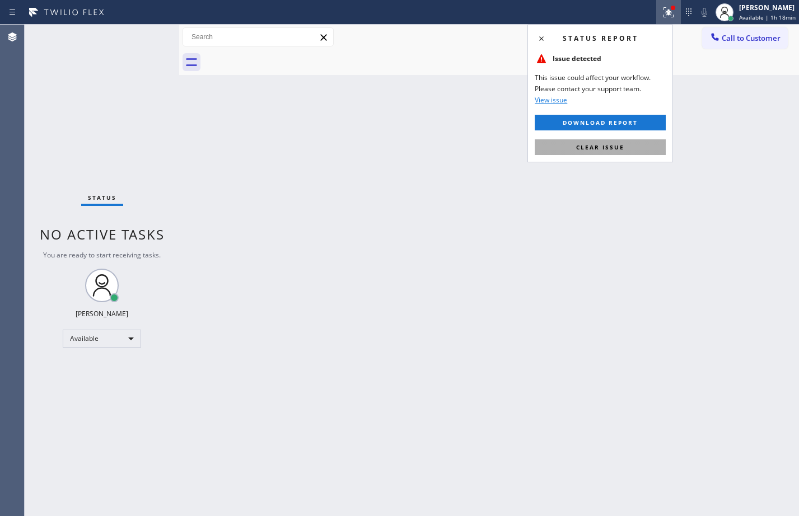
click at [613, 149] on span "Clear issue" at bounding box center [600, 147] width 48 height 8
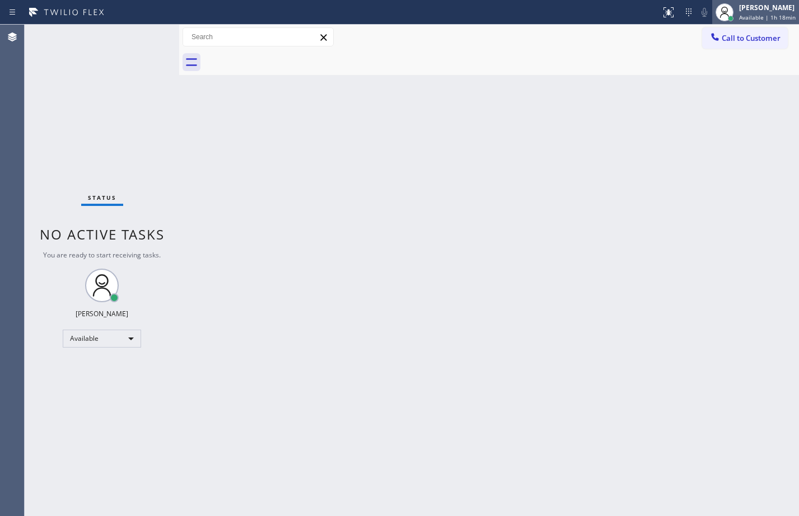
click at [756, 17] on span "Available | 1h 18min" at bounding box center [767, 17] width 57 height 8
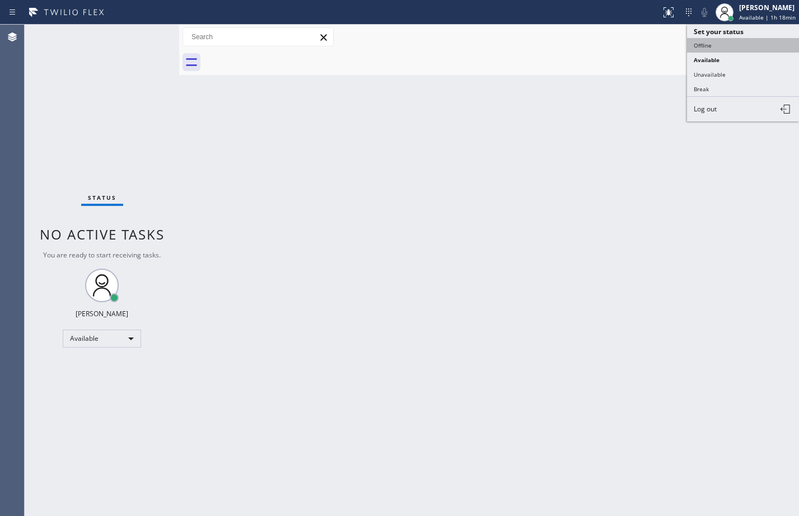
click at [721, 39] on button "Offline" at bounding box center [743, 45] width 112 height 15
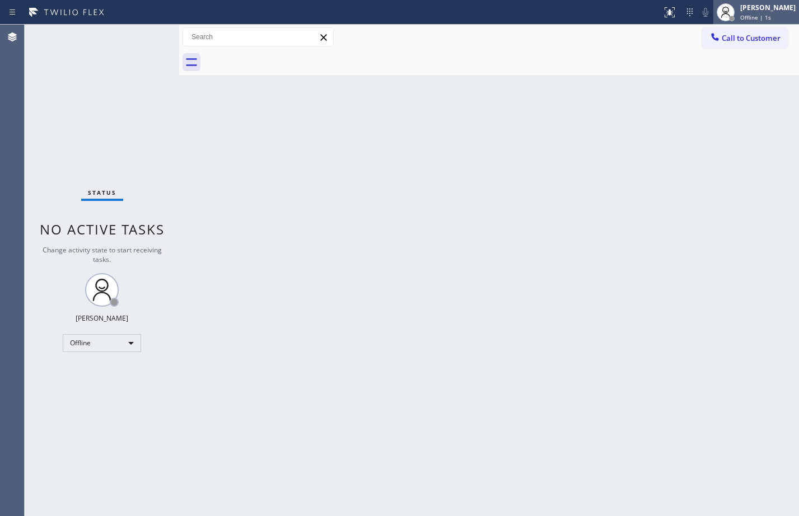
click at [743, 16] on span "Offline | 1s" at bounding box center [755, 17] width 31 height 8
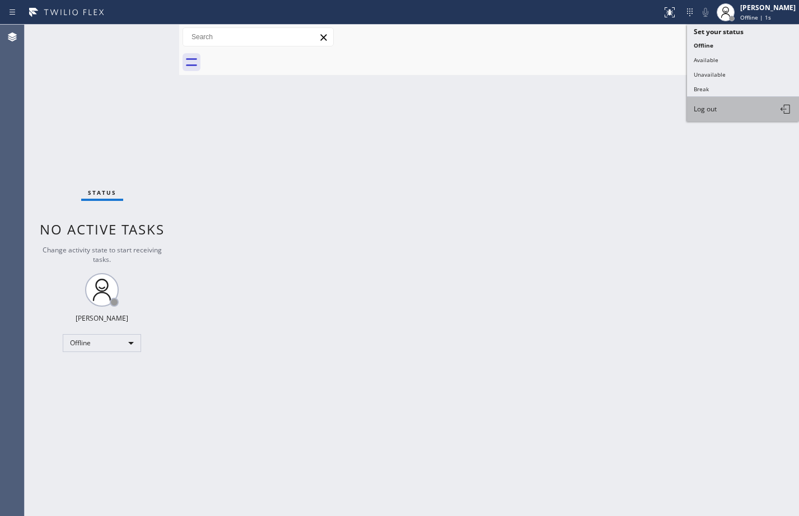
click at [712, 115] on button "Log out" at bounding box center [743, 109] width 112 height 25
